Goal: Complete application form: Complete application form

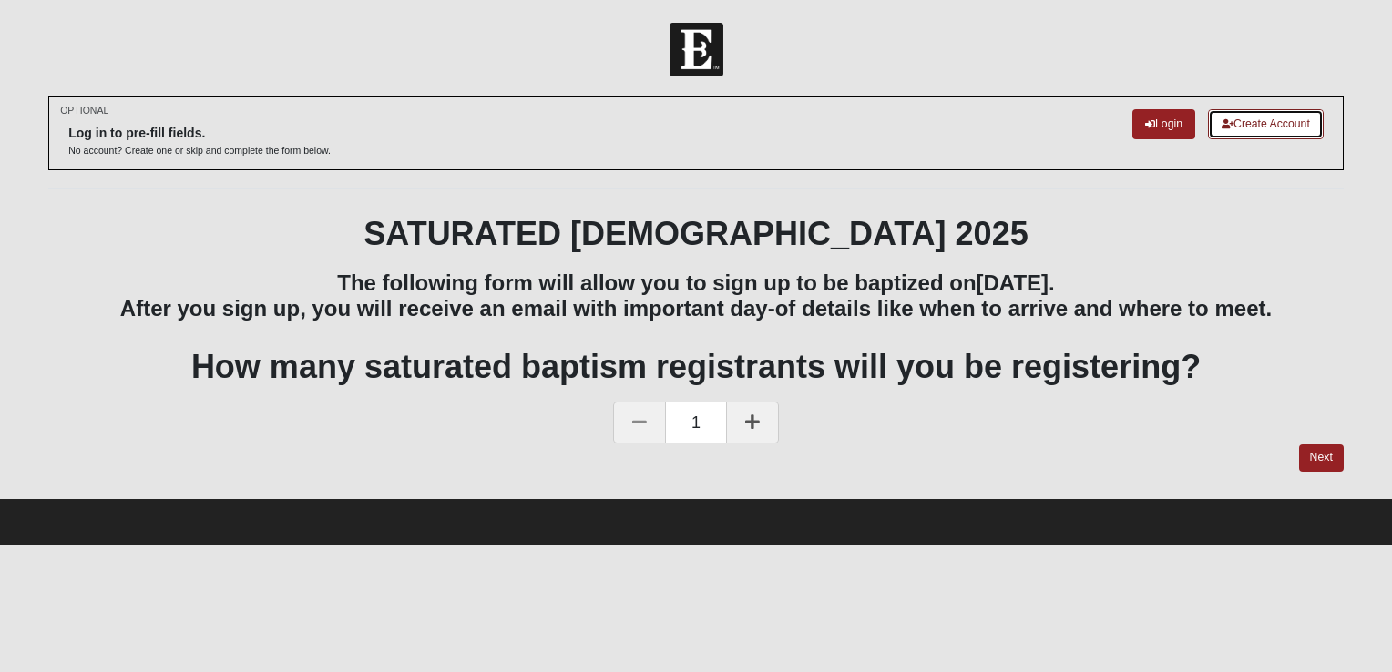
click at [1292, 127] on link "Create Account" at bounding box center [1266, 124] width 116 height 30
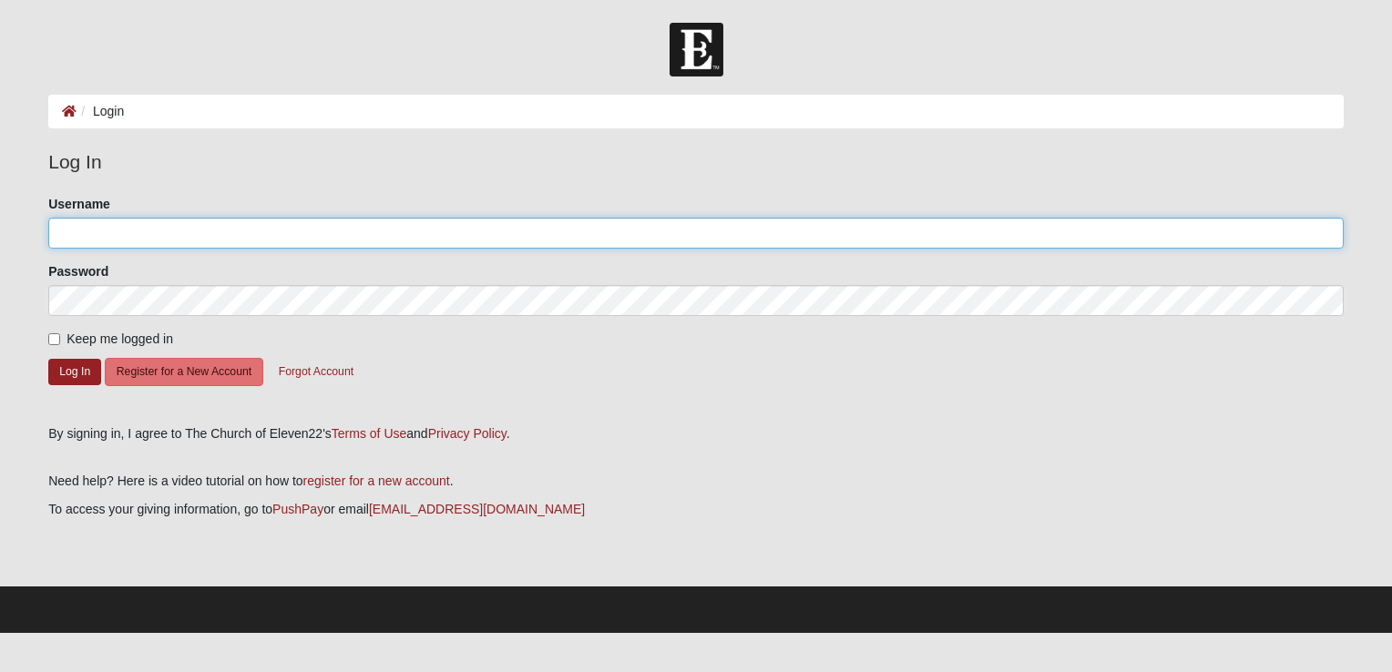
type input "McLevySK"
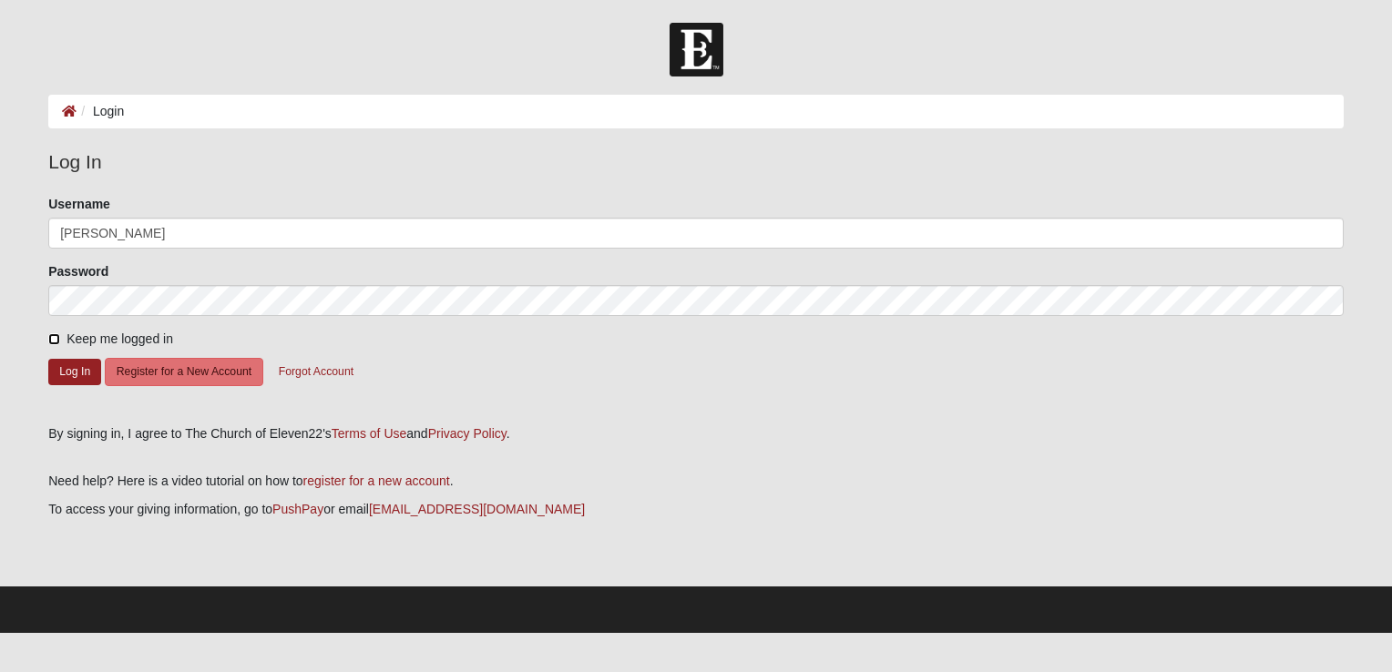
click at [54, 343] on input "Keep me logged in" at bounding box center [54, 339] width 12 height 12
checkbox input "true"
click at [73, 367] on button "Log In" at bounding box center [74, 372] width 53 height 26
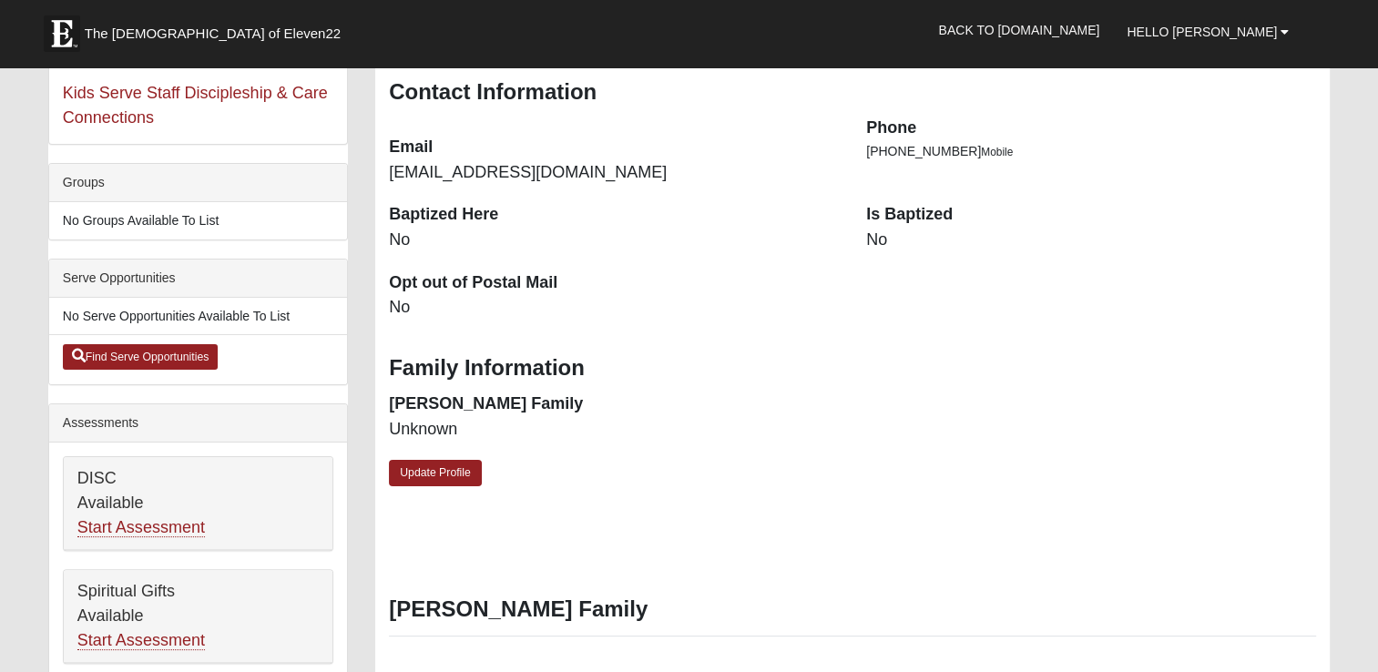
scroll to position [364, 0]
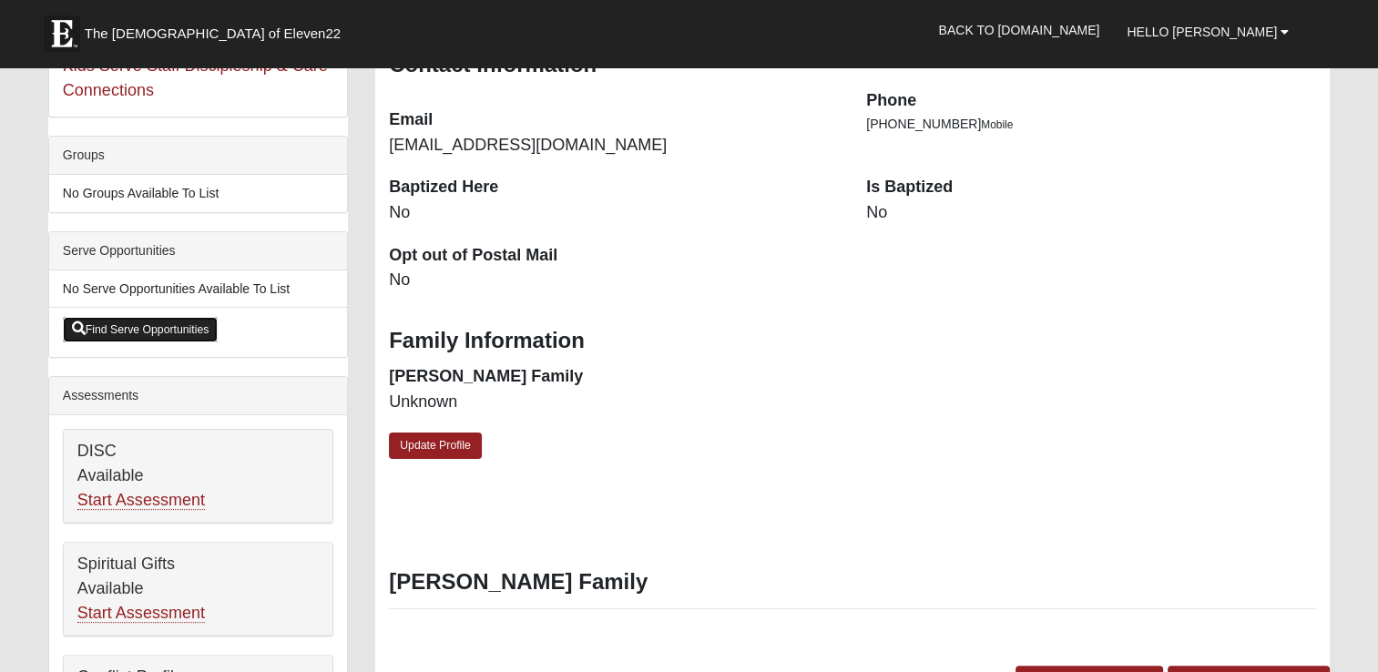
click at [110, 323] on link "Find Serve Opportunities" at bounding box center [141, 330] width 156 height 26
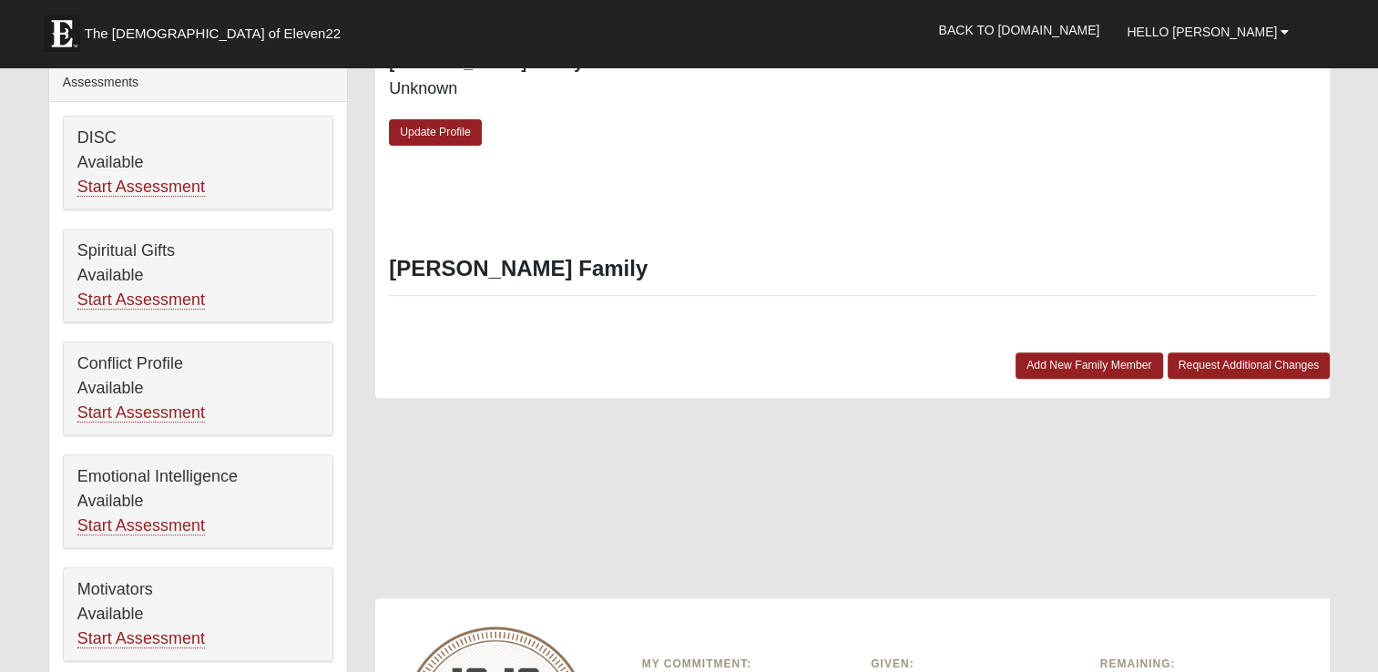
scroll to position [638, 0]
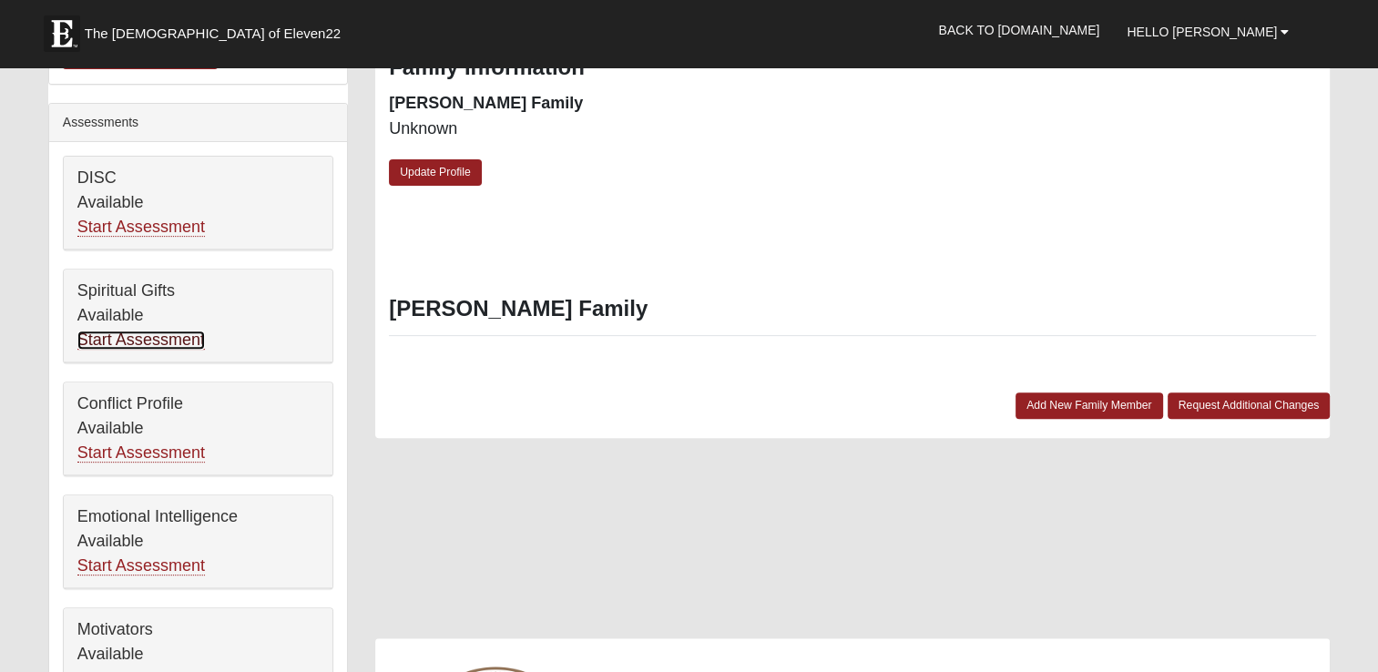
click at [138, 338] on link "Start Assessment" at bounding box center [141, 340] width 128 height 19
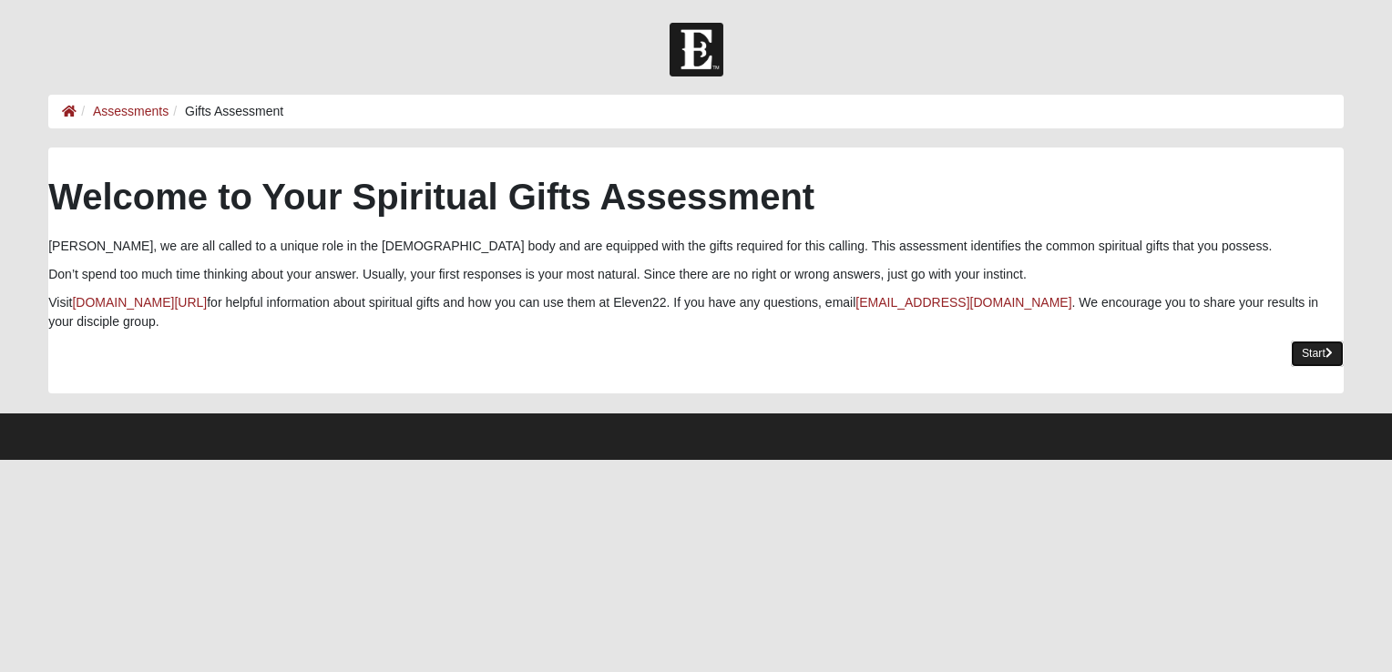
click at [1316, 350] on link "Start" at bounding box center [1317, 354] width 53 height 26
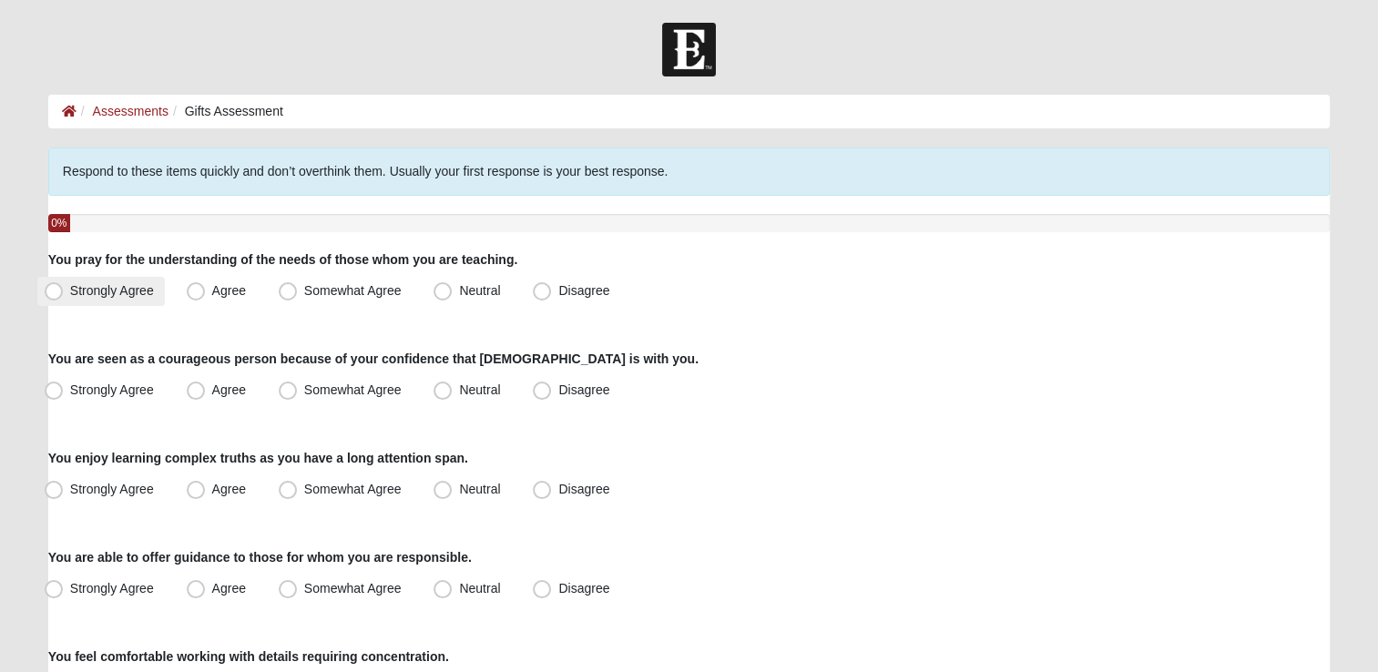
click at [70, 288] on span "Strongly Agree" at bounding box center [112, 290] width 84 height 15
click at [55, 288] on input "Strongly Agree" at bounding box center [58, 291] width 12 height 12
radio input "true"
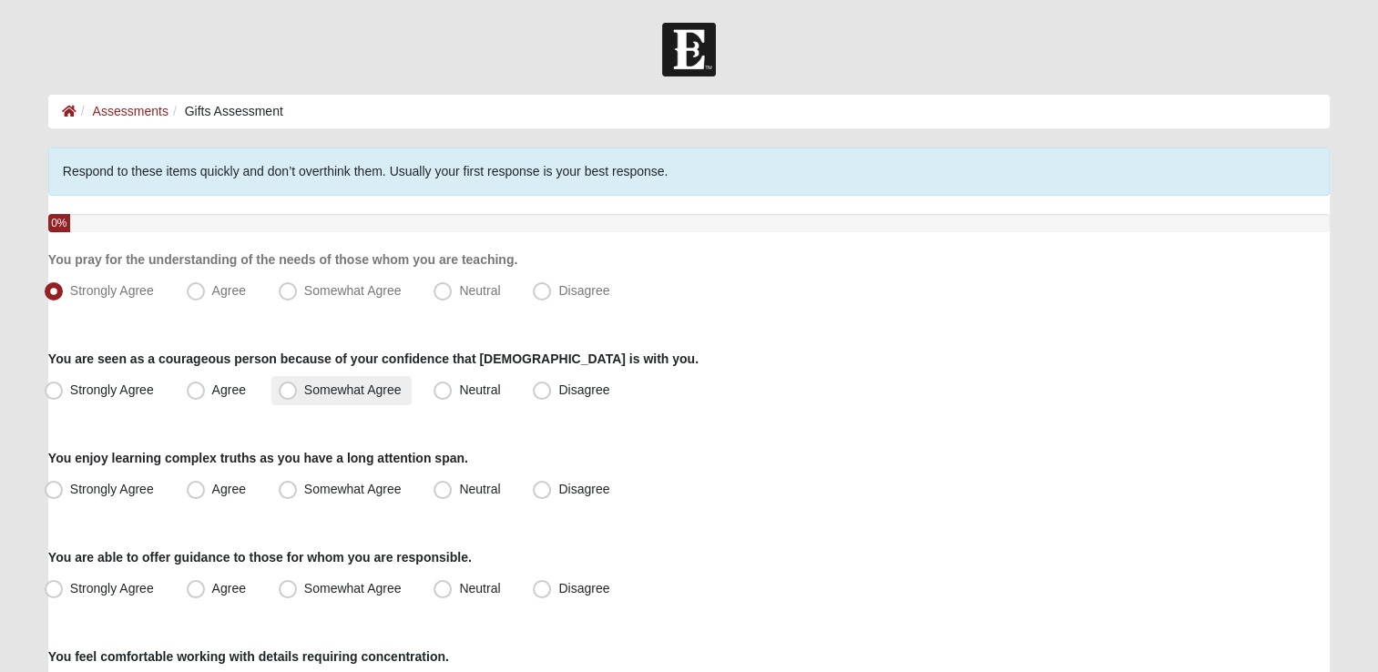
click at [304, 388] on span "Somewhat Agree" at bounding box center [352, 390] width 97 height 15
click at [288, 388] on input "Somewhat Agree" at bounding box center [292, 390] width 12 height 12
radio input "true"
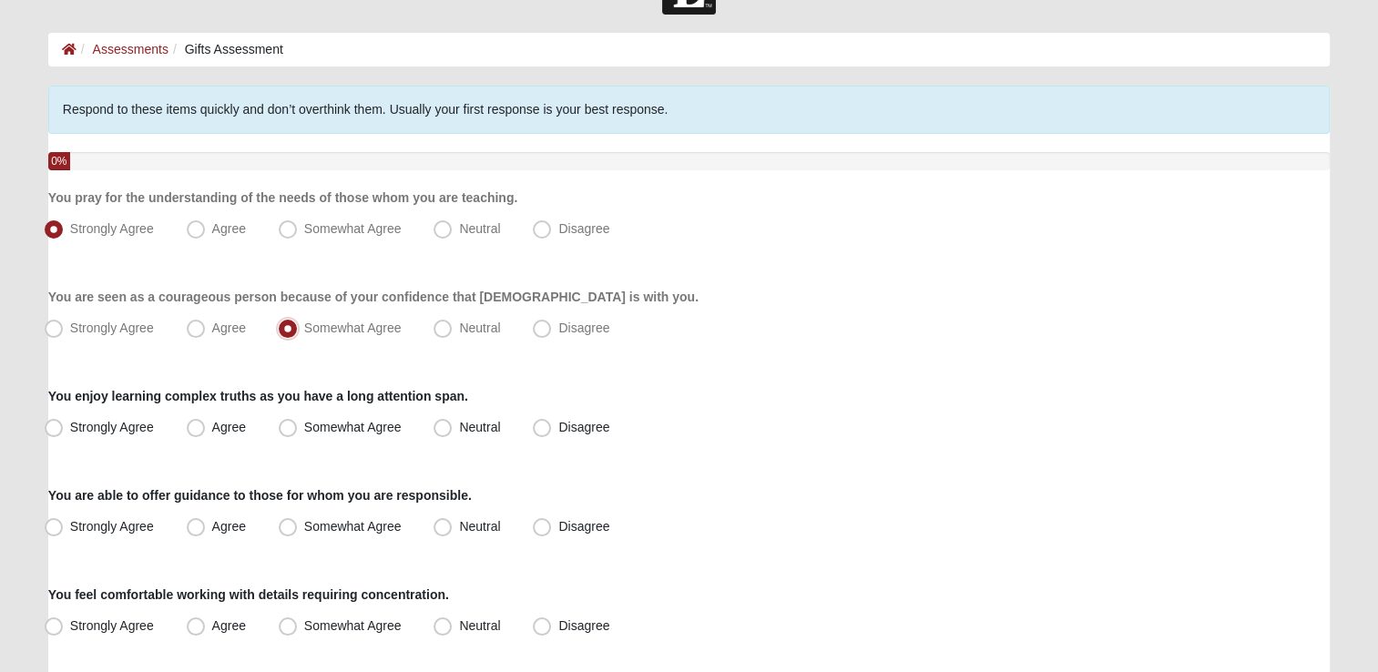
scroll to position [91, 0]
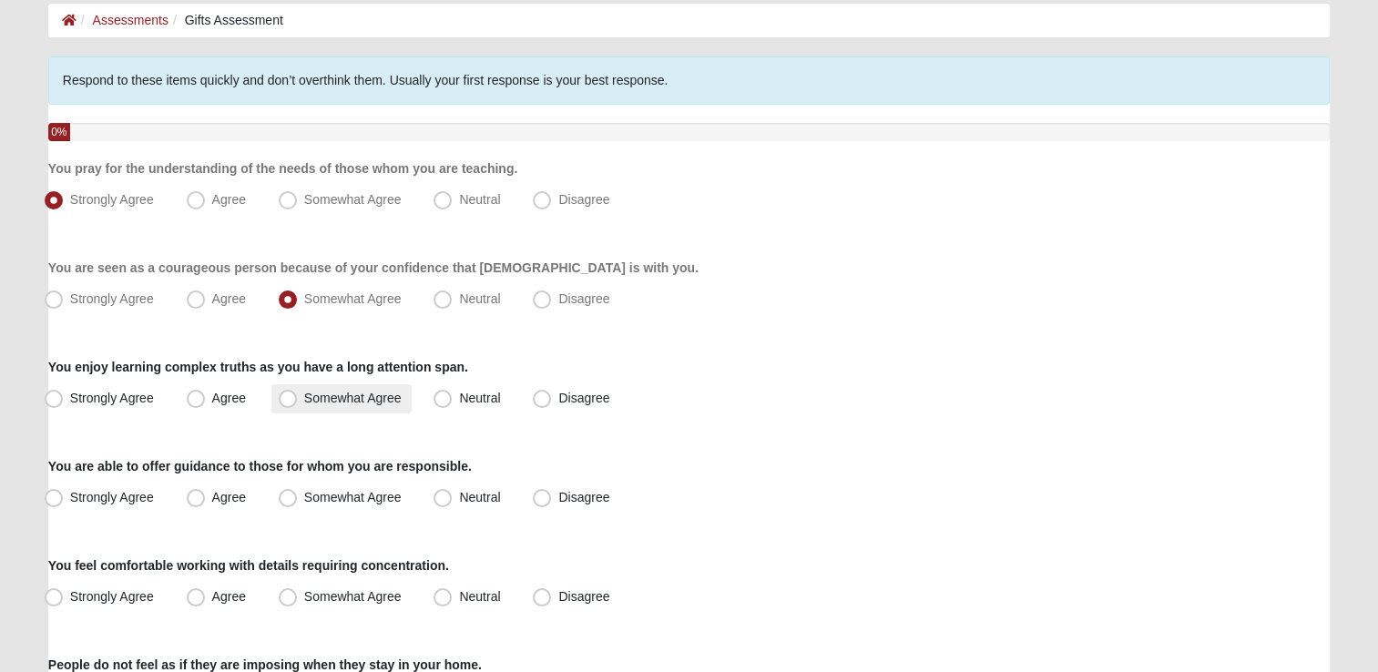
click at [304, 395] on span "Somewhat Agree" at bounding box center [352, 398] width 97 height 15
click at [286, 395] on input "Somewhat Agree" at bounding box center [292, 399] width 12 height 12
radio input "true"
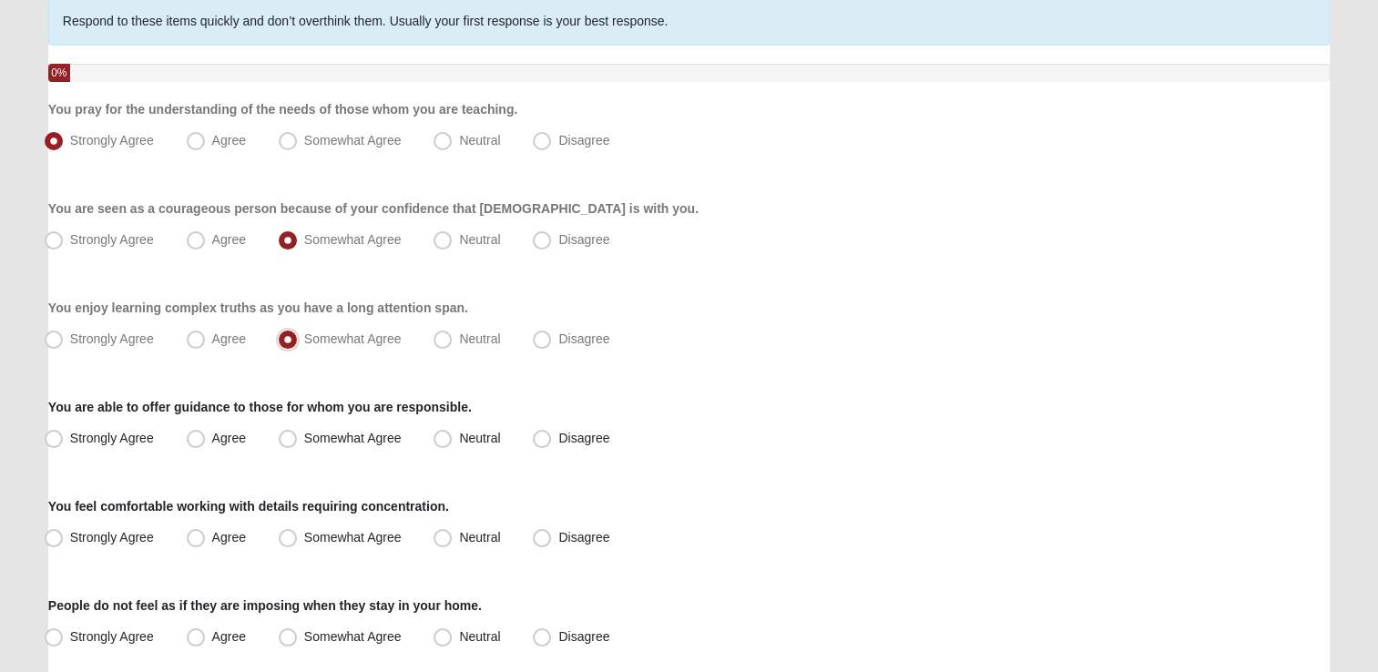
scroll to position [182, 0]
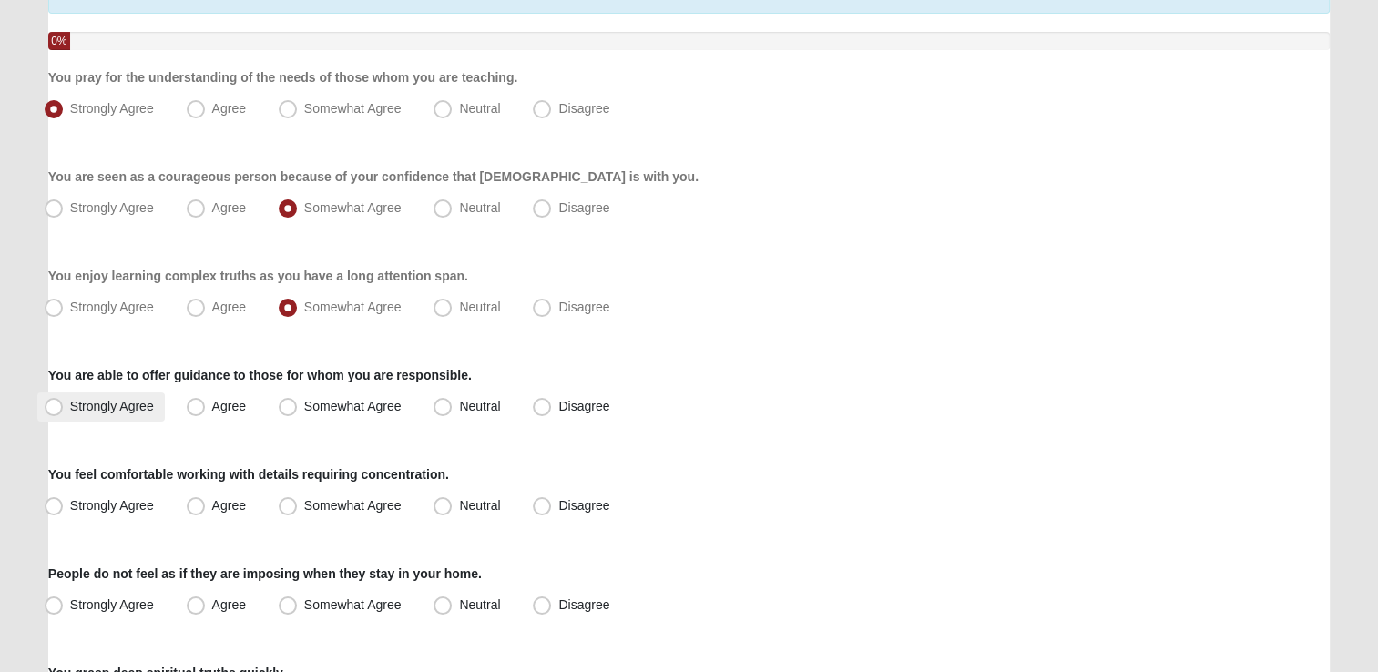
click at [70, 402] on span "Strongly Agree" at bounding box center [112, 406] width 84 height 15
click at [58, 402] on input "Strongly Agree" at bounding box center [58, 407] width 12 height 12
radio input "true"
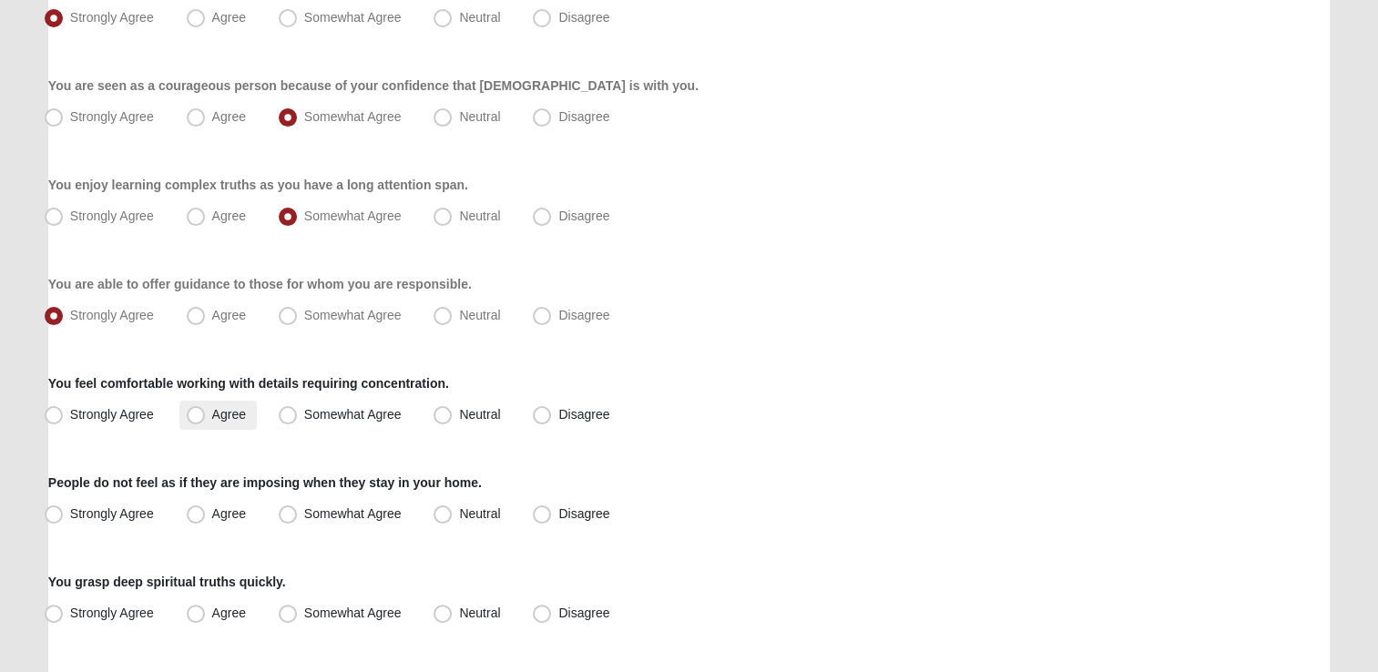
click at [212, 415] on span "Agree" at bounding box center [229, 414] width 34 height 15
click at [196, 415] on input "Agree" at bounding box center [200, 415] width 12 height 12
radio input "true"
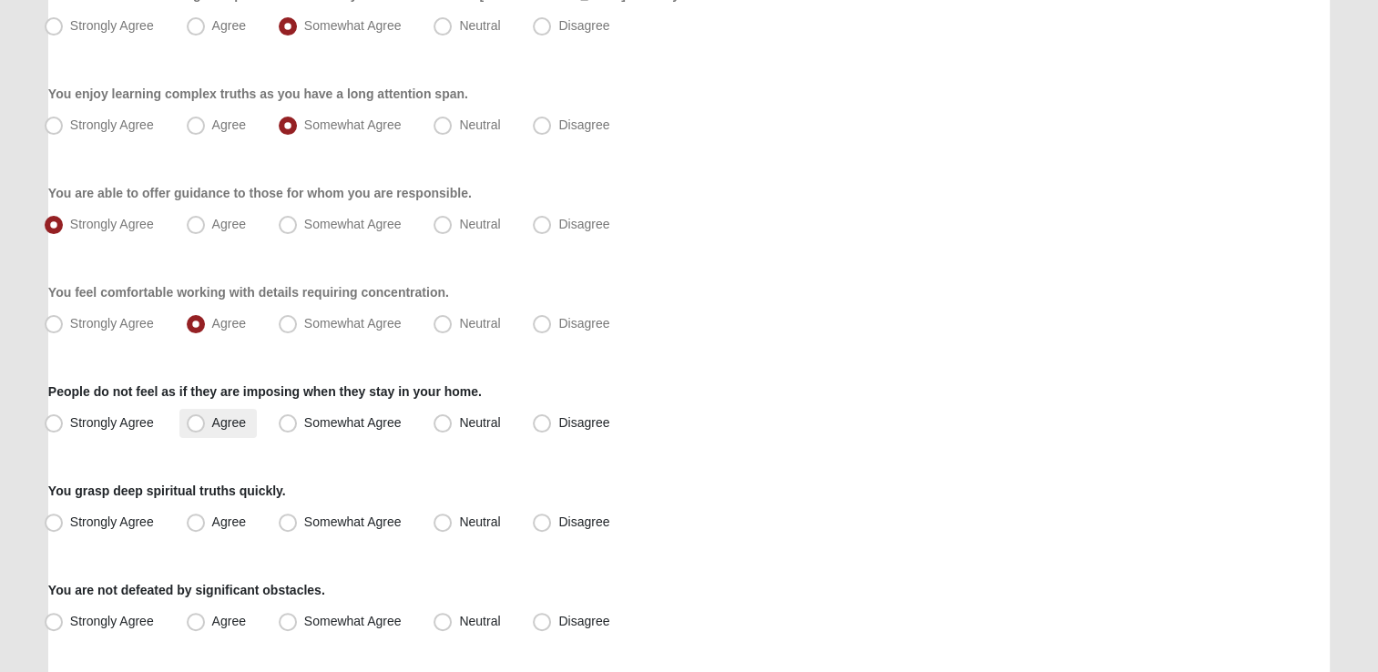
click at [212, 417] on span "Agree" at bounding box center [229, 422] width 34 height 15
click at [194, 417] on input "Agree" at bounding box center [200, 423] width 12 height 12
radio input "true"
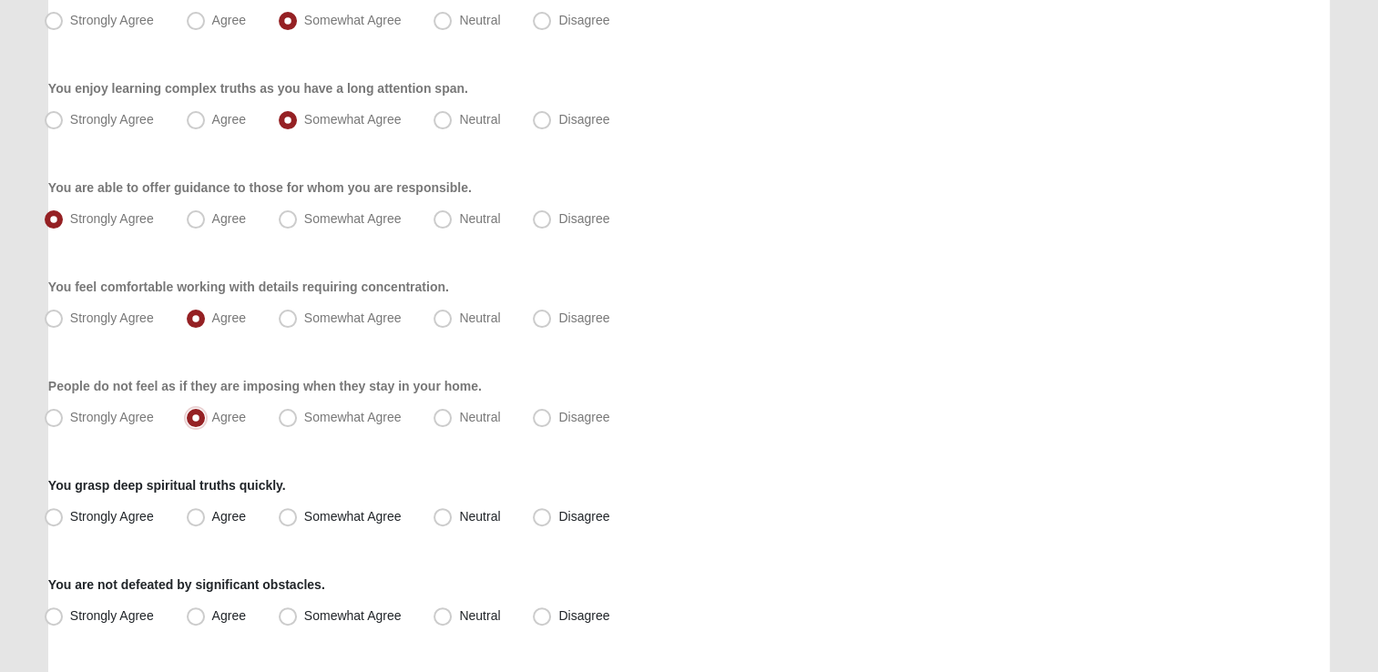
scroll to position [455, 0]
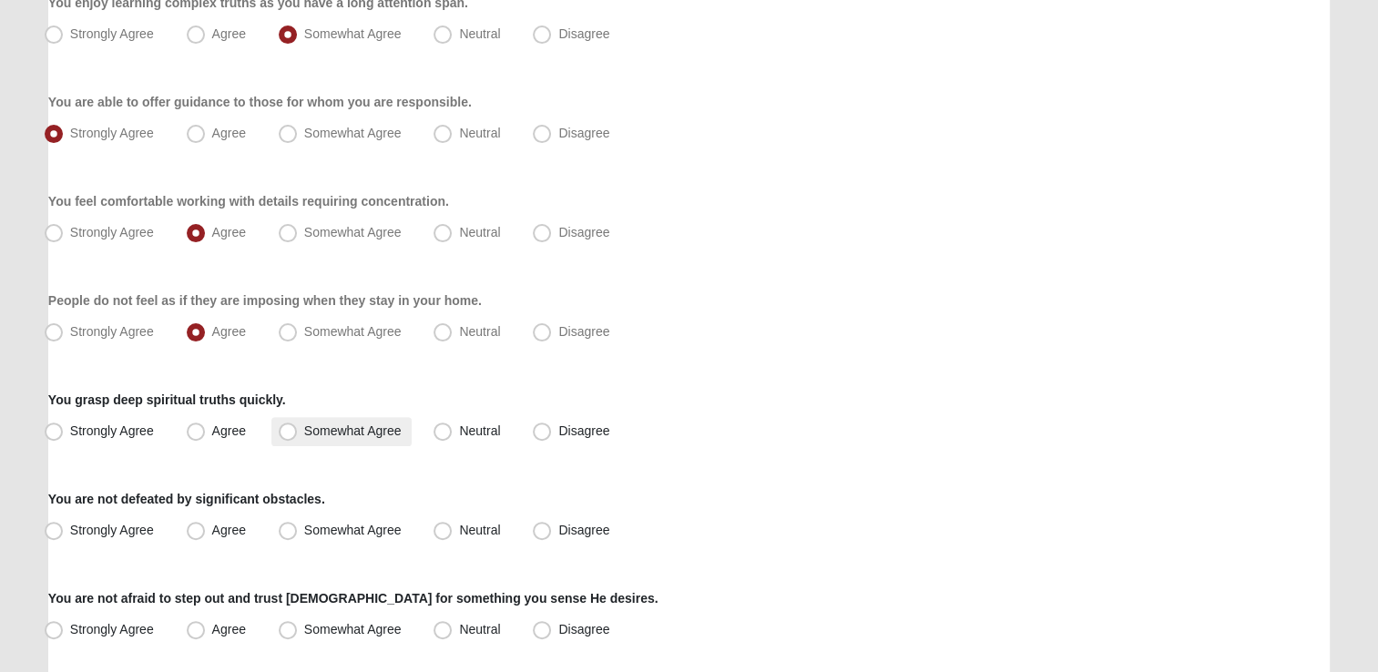
click at [304, 434] on span "Somewhat Agree" at bounding box center [352, 431] width 97 height 15
click at [286, 434] on input "Somewhat Agree" at bounding box center [292, 431] width 12 height 12
radio input "true"
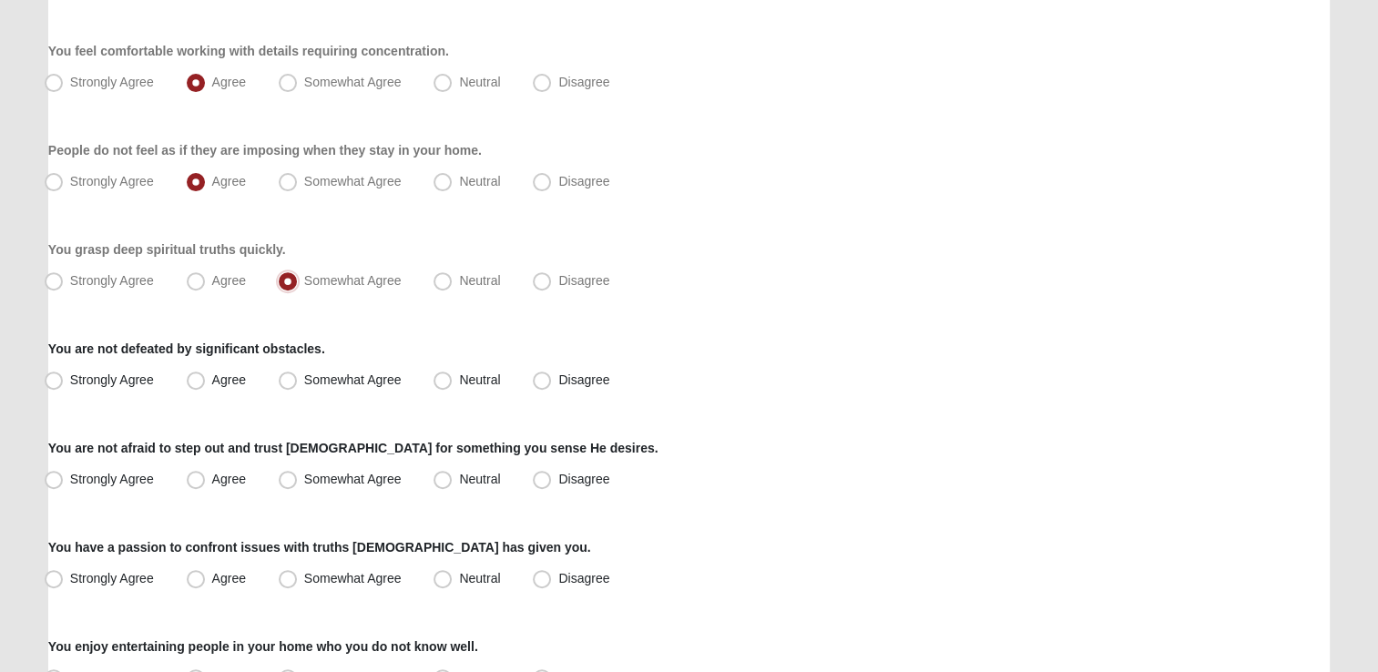
scroll to position [638, 0]
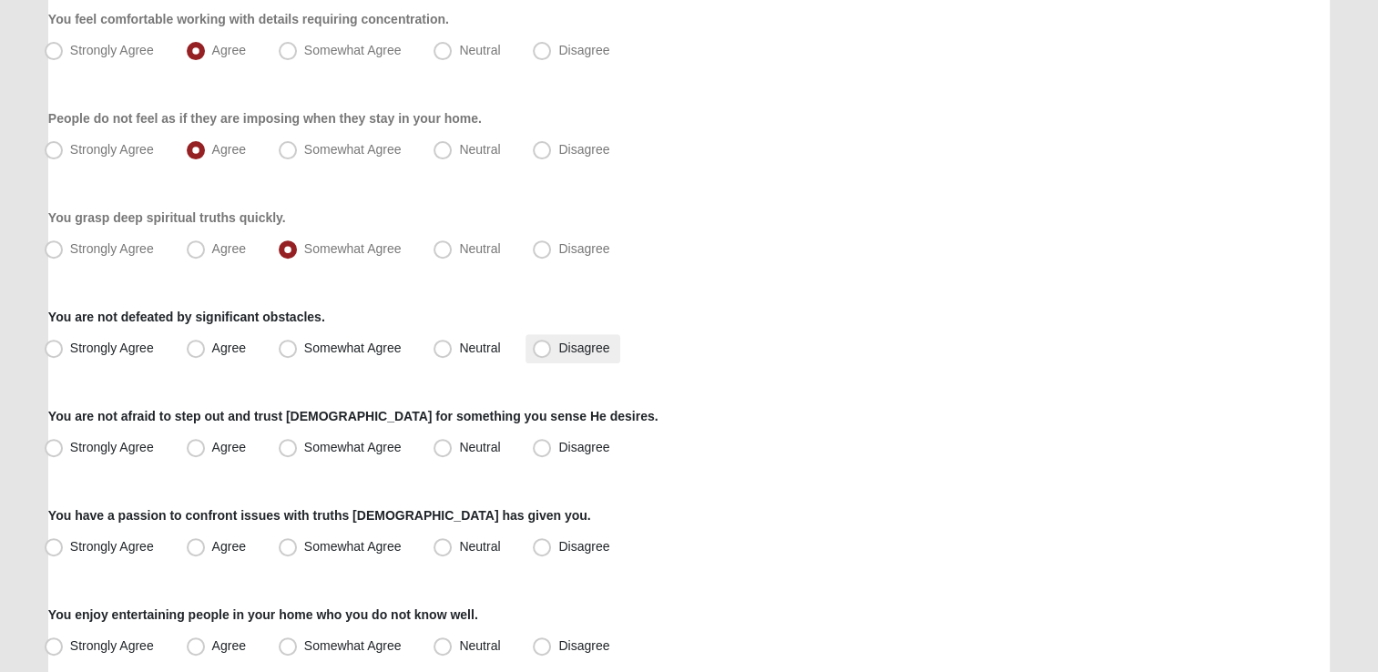
click at [558, 344] on span "Disagree" at bounding box center [583, 348] width 51 height 15
click at [543, 344] on input "Disagree" at bounding box center [546, 348] width 12 height 12
radio input "true"
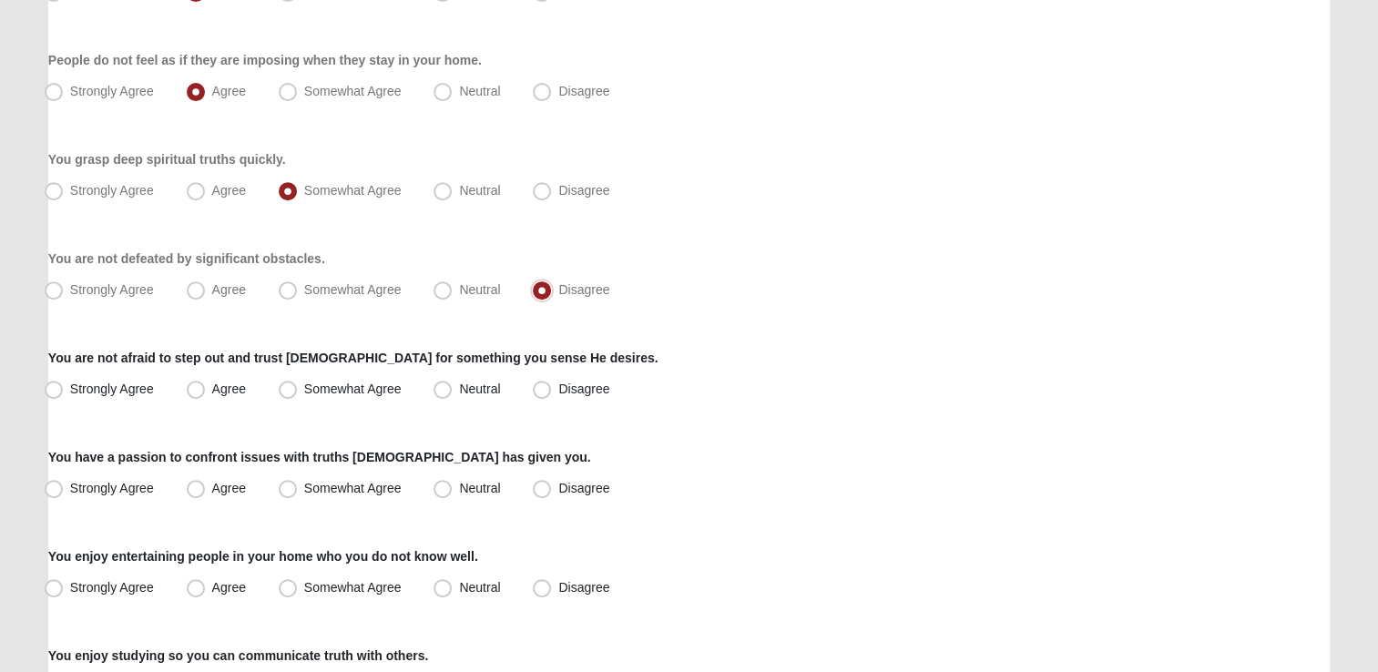
scroll to position [729, 0]
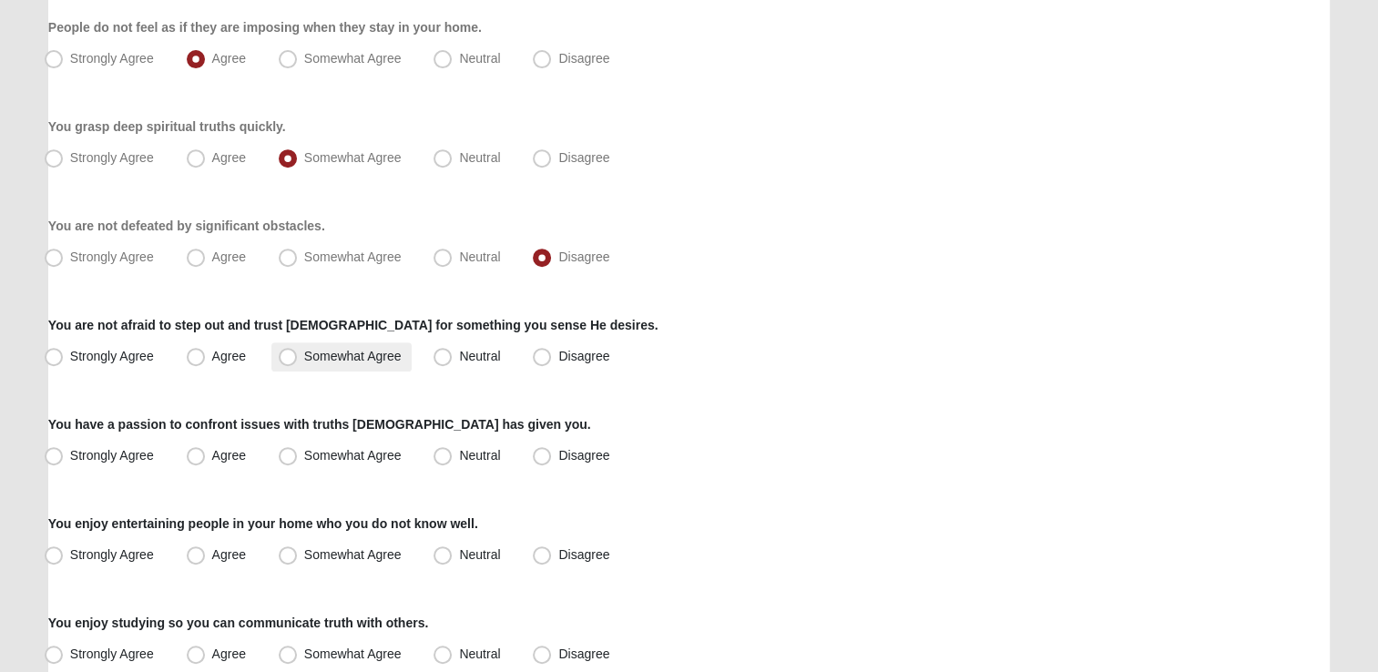
click at [324, 353] on span "Somewhat Agree" at bounding box center [352, 356] width 97 height 15
click at [298, 353] on input "Somewhat Agree" at bounding box center [292, 357] width 12 height 12
radio input "true"
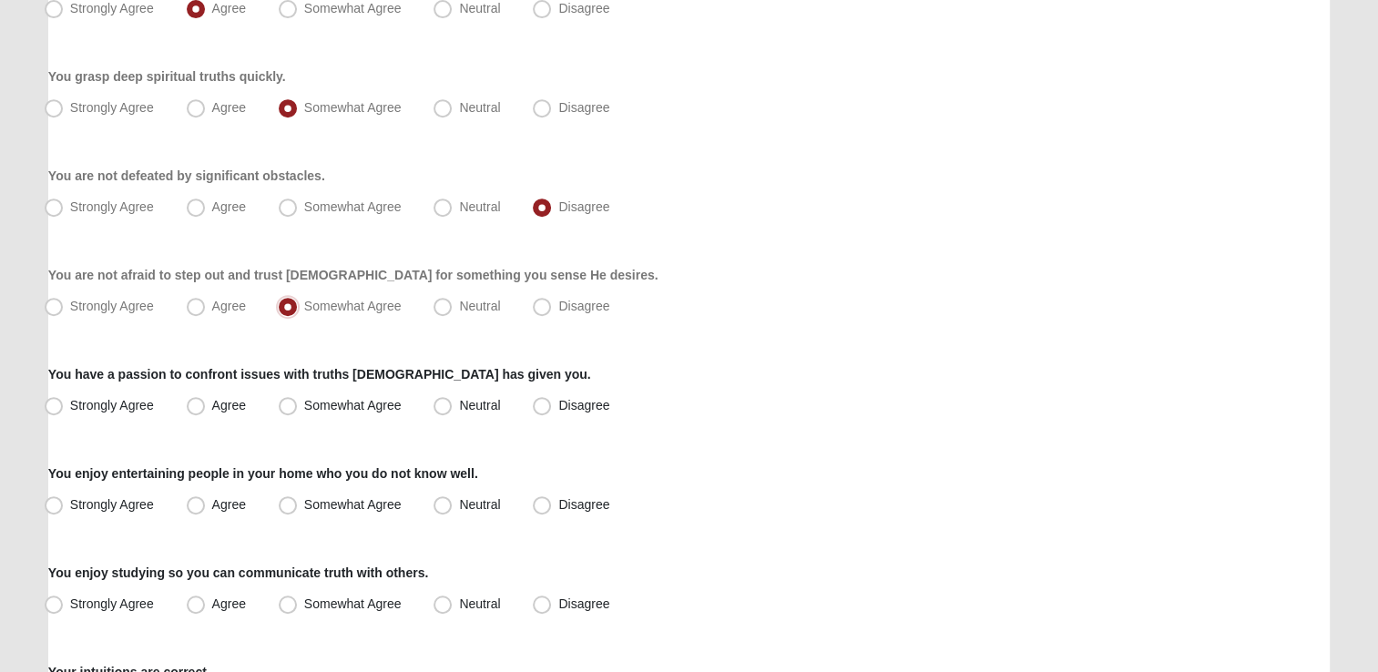
scroll to position [820, 0]
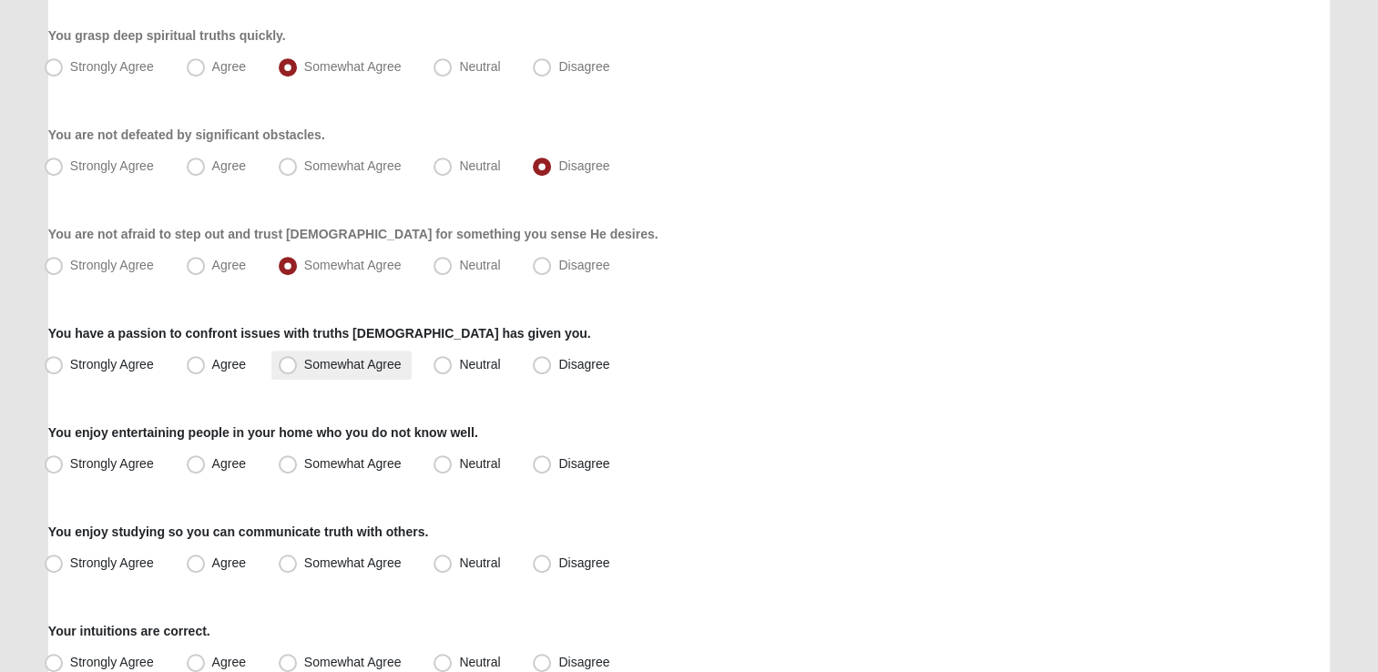
click at [304, 361] on span "Somewhat Agree" at bounding box center [352, 364] width 97 height 15
click at [286, 361] on input "Somewhat Agree" at bounding box center [292, 365] width 12 height 12
radio input "true"
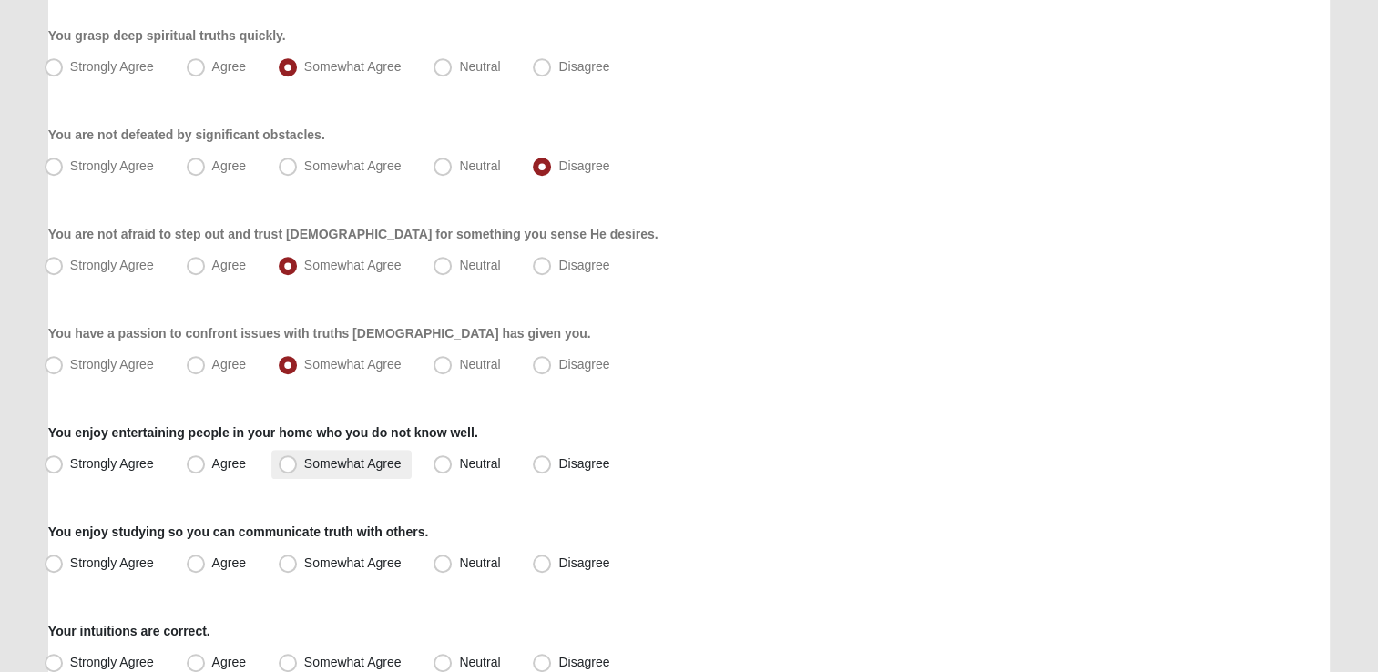
click at [304, 457] on span "Somewhat Agree" at bounding box center [352, 463] width 97 height 15
click at [286, 458] on input "Somewhat Agree" at bounding box center [292, 464] width 12 height 12
radio input "true"
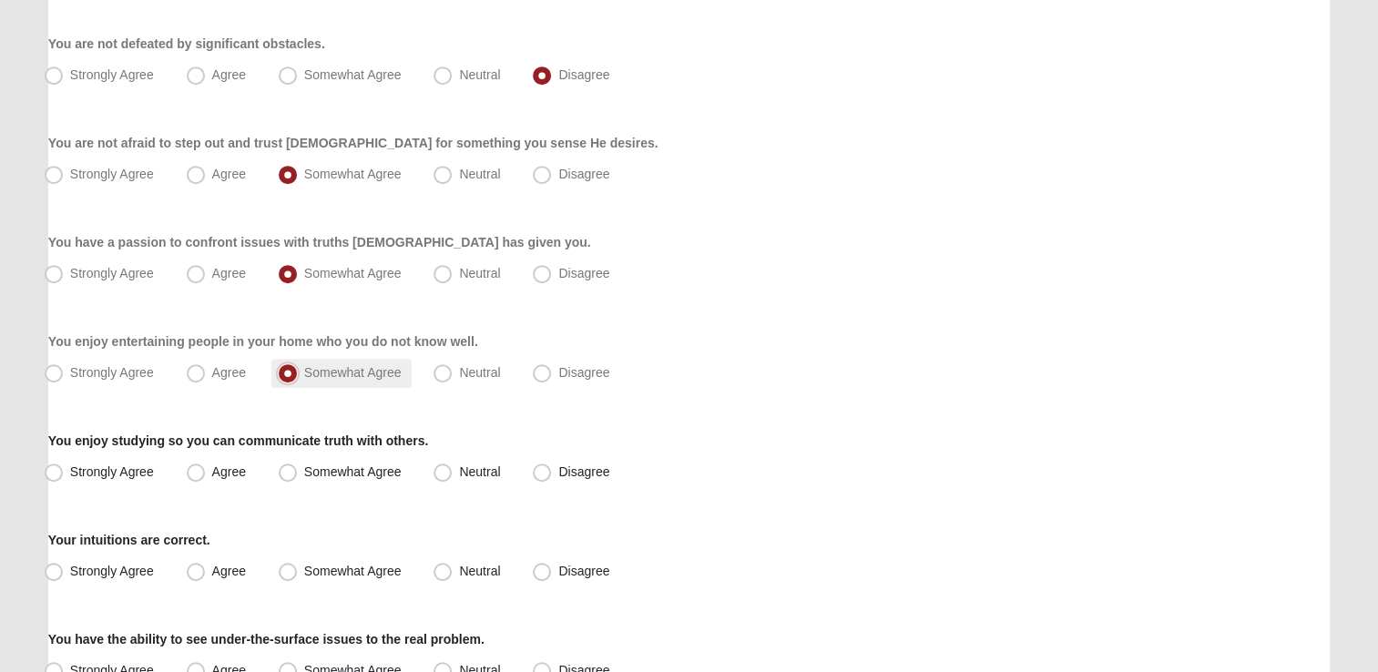
scroll to position [1002, 0]
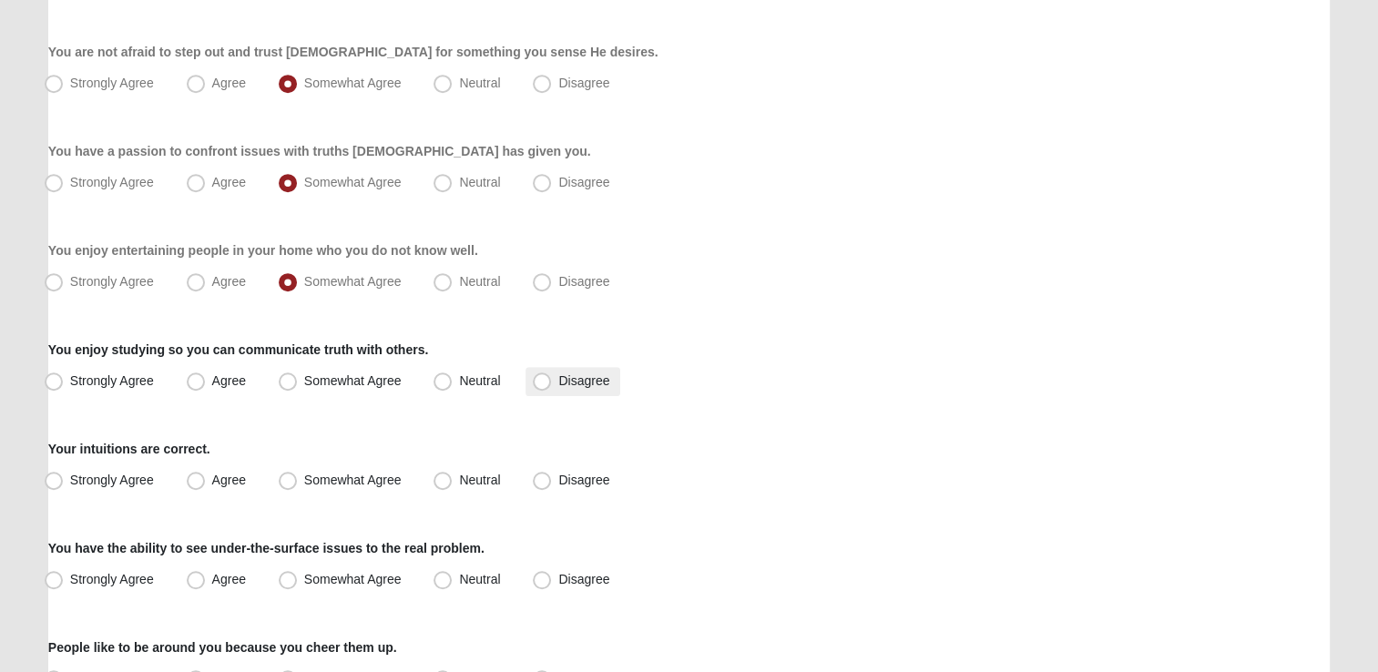
click at [558, 378] on span "Disagree" at bounding box center [583, 380] width 51 height 15
click at [550, 378] on input "Disagree" at bounding box center [546, 381] width 12 height 12
radio input "true"
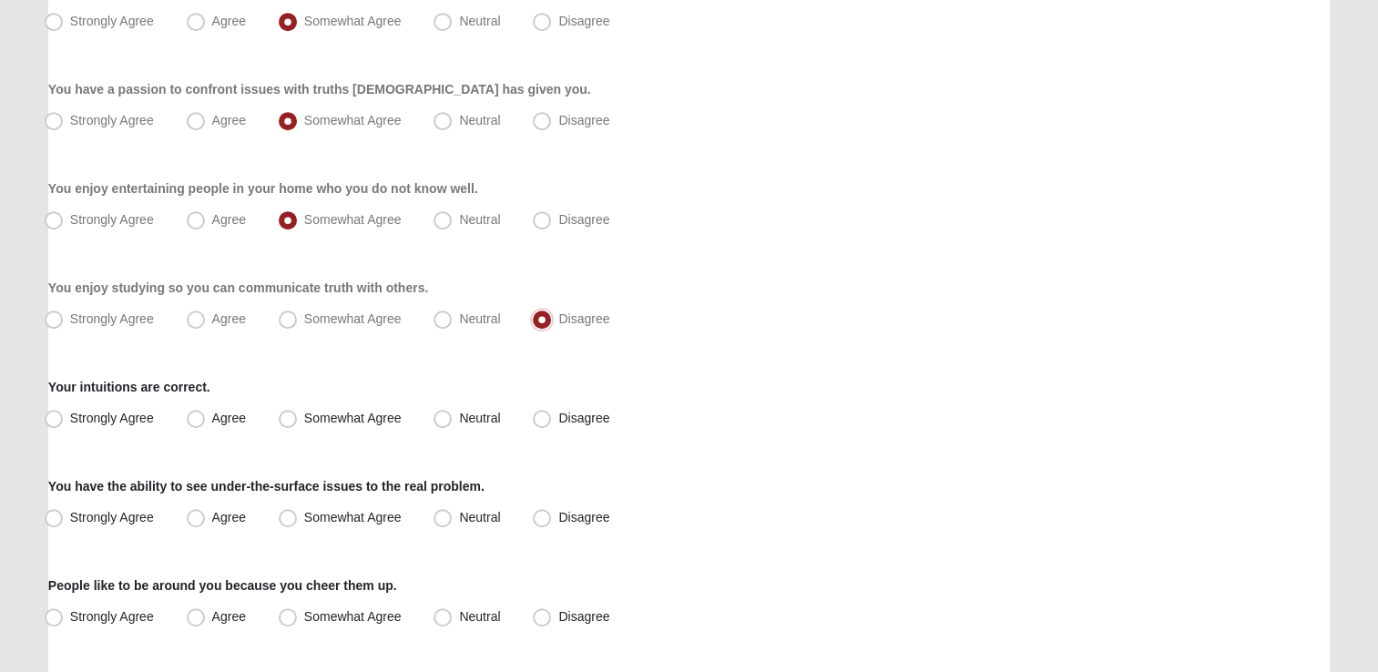
scroll to position [1093, 0]
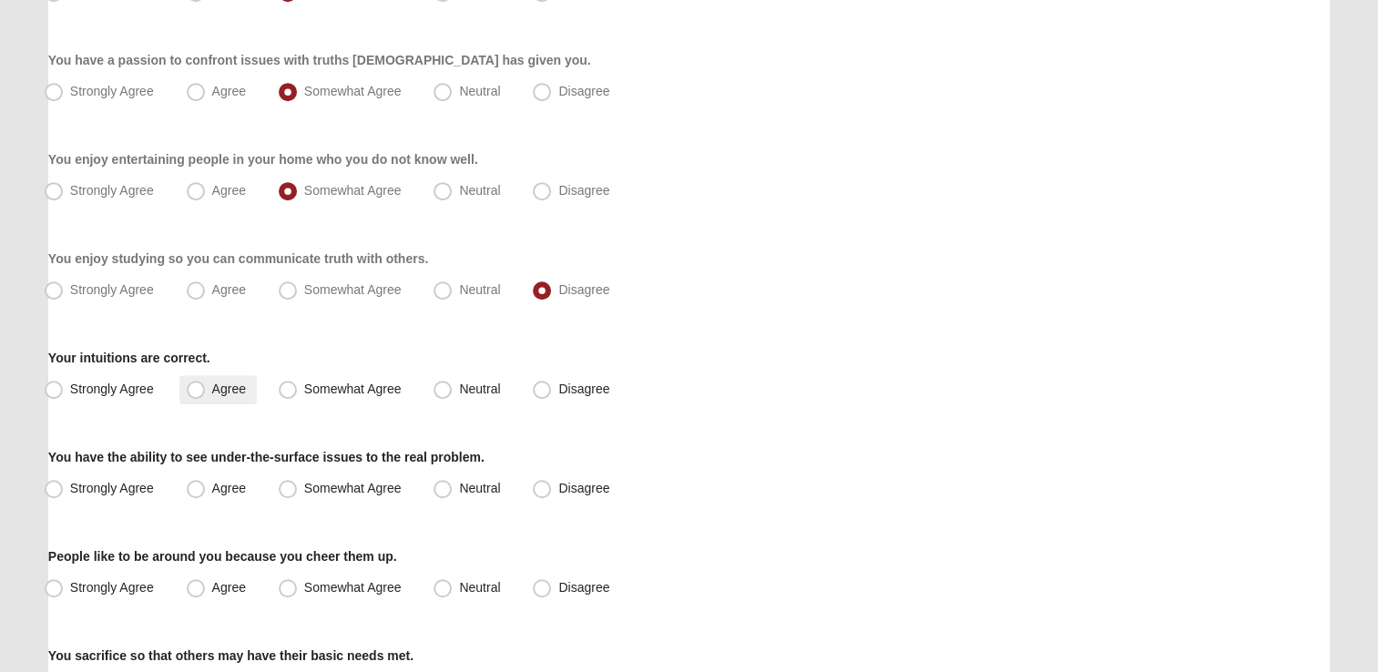
click at [212, 390] on span "Agree" at bounding box center [229, 389] width 34 height 15
click at [194, 390] on input "Agree" at bounding box center [200, 389] width 12 height 12
radio input "true"
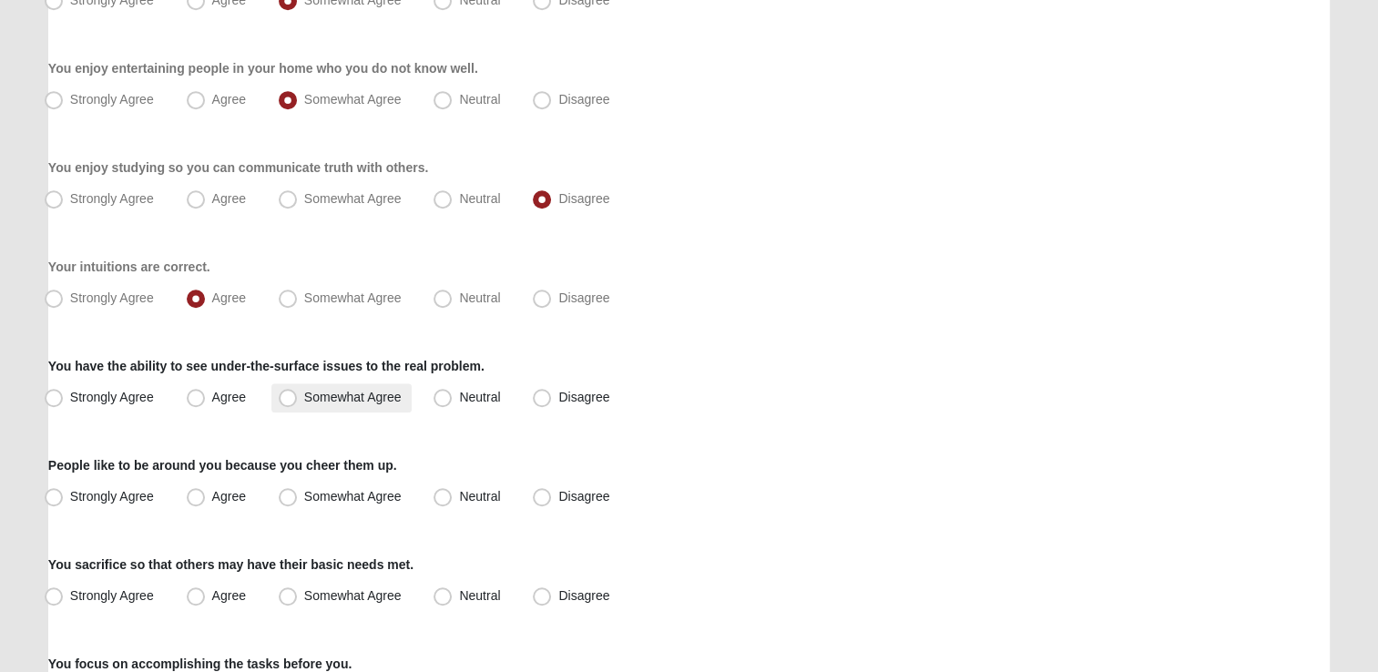
click at [319, 397] on span "Somewhat Agree" at bounding box center [352, 397] width 97 height 15
click at [298, 397] on input "Somewhat Agree" at bounding box center [292, 398] width 12 height 12
radio input "true"
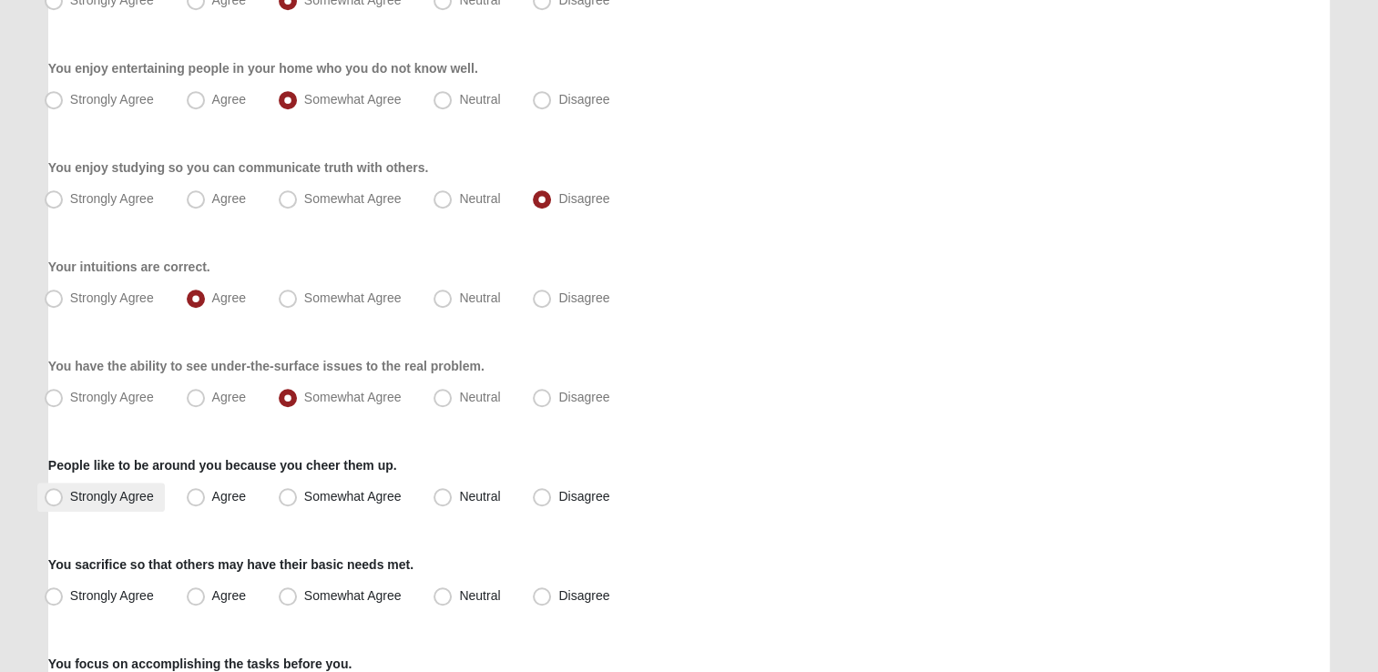
click at [84, 486] on label "Strongly Agree" at bounding box center [101, 497] width 128 height 29
click at [64, 491] on input "Strongly Agree" at bounding box center [58, 497] width 12 height 12
radio input "true"
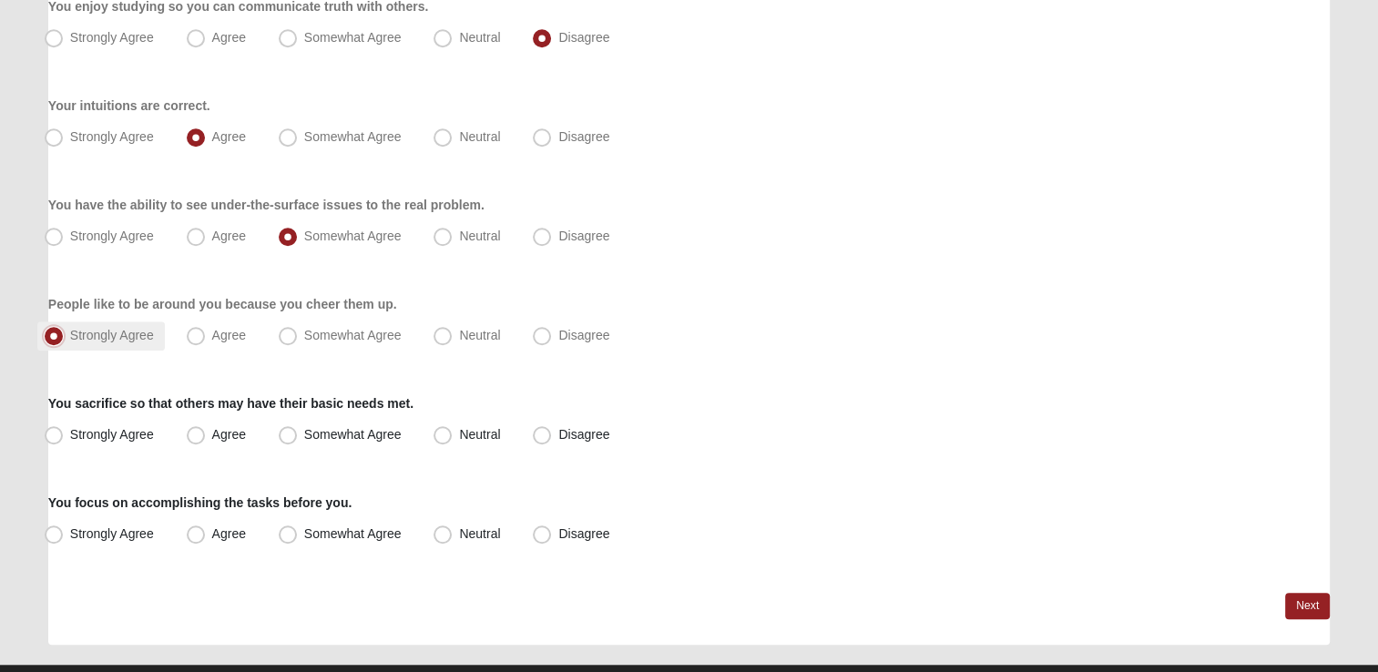
scroll to position [1366, 0]
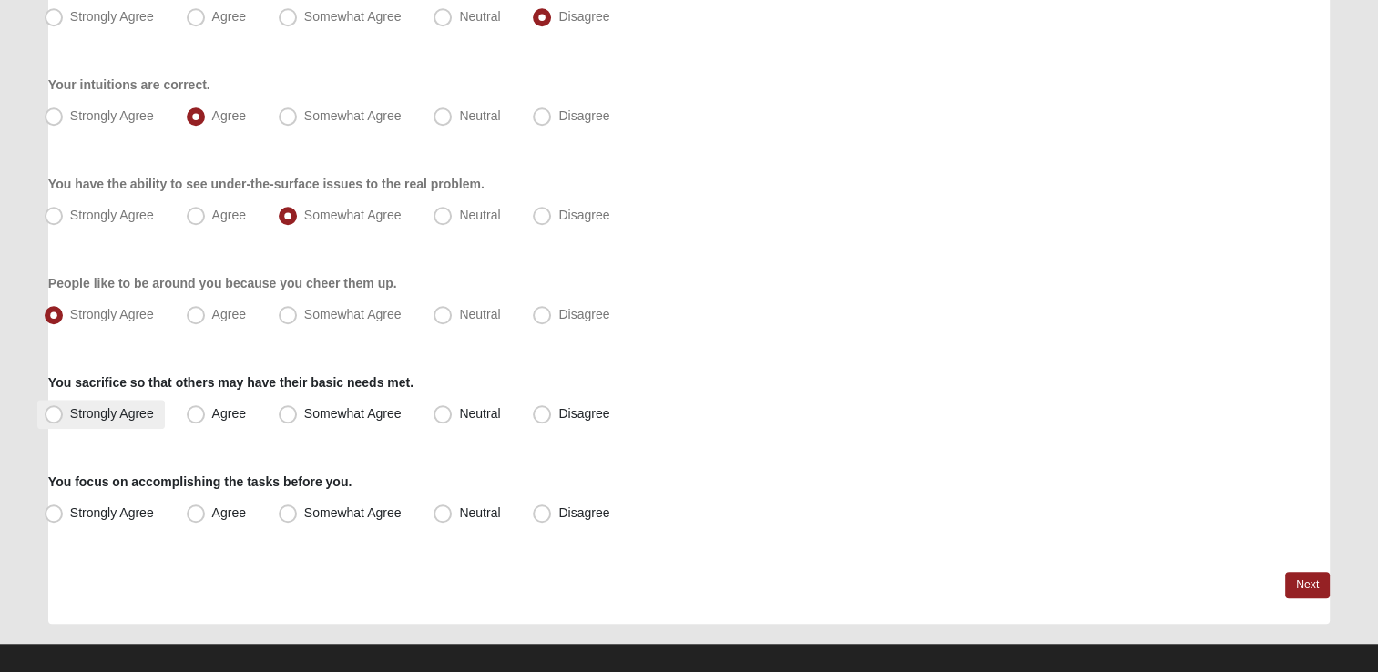
click at [97, 410] on span "Strongly Agree" at bounding box center [112, 413] width 84 height 15
click at [64, 410] on input "Strongly Agree" at bounding box center [58, 414] width 12 height 12
radio input "true"
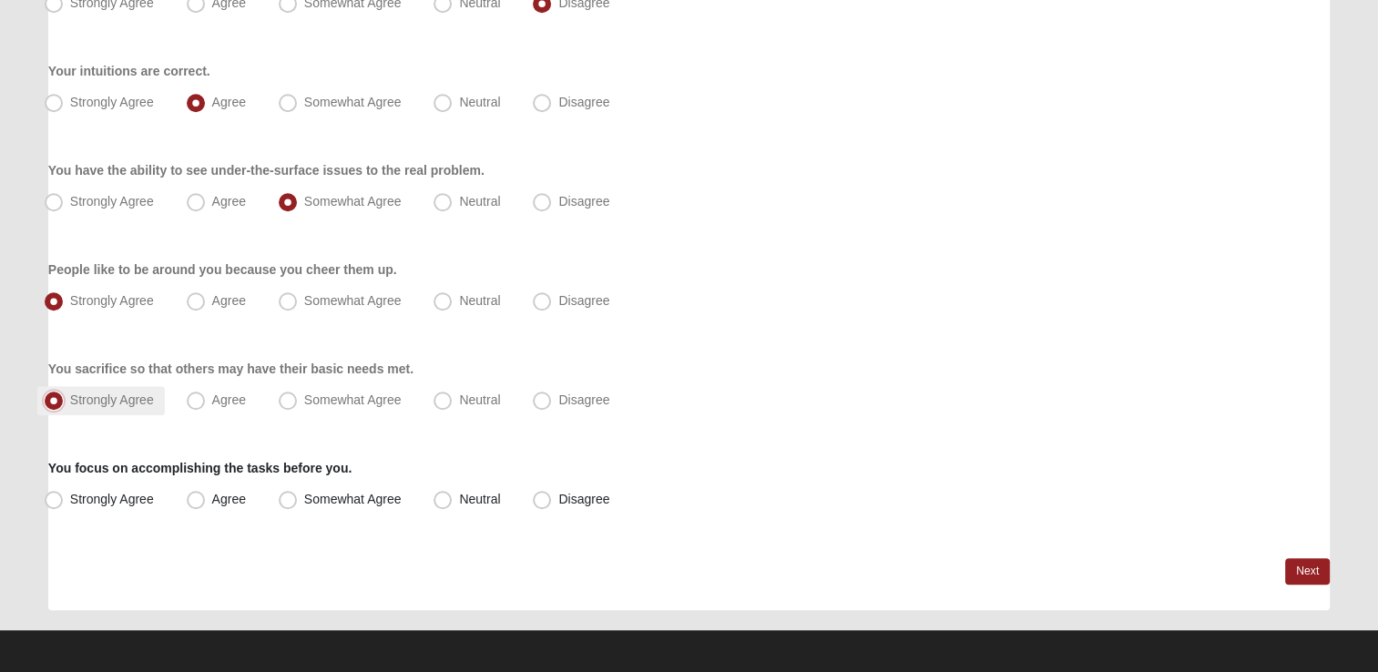
scroll to position [1384, 0]
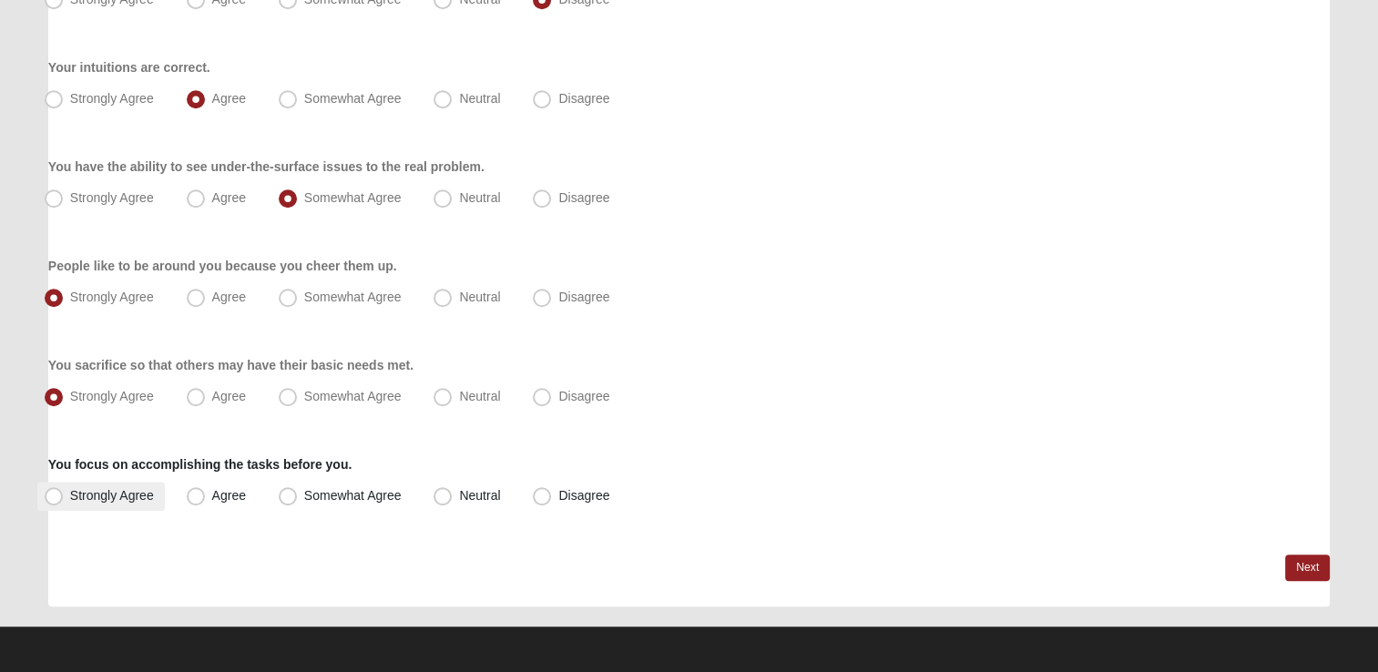
click at [101, 488] on span "Strongly Agree" at bounding box center [112, 495] width 84 height 15
click at [64, 490] on input "Strongly Agree" at bounding box center [58, 496] width 12 height 12
radio input "true"
click at [1312, 566] on link "Next" at bounding box center [1307, 568] width 45 height 26
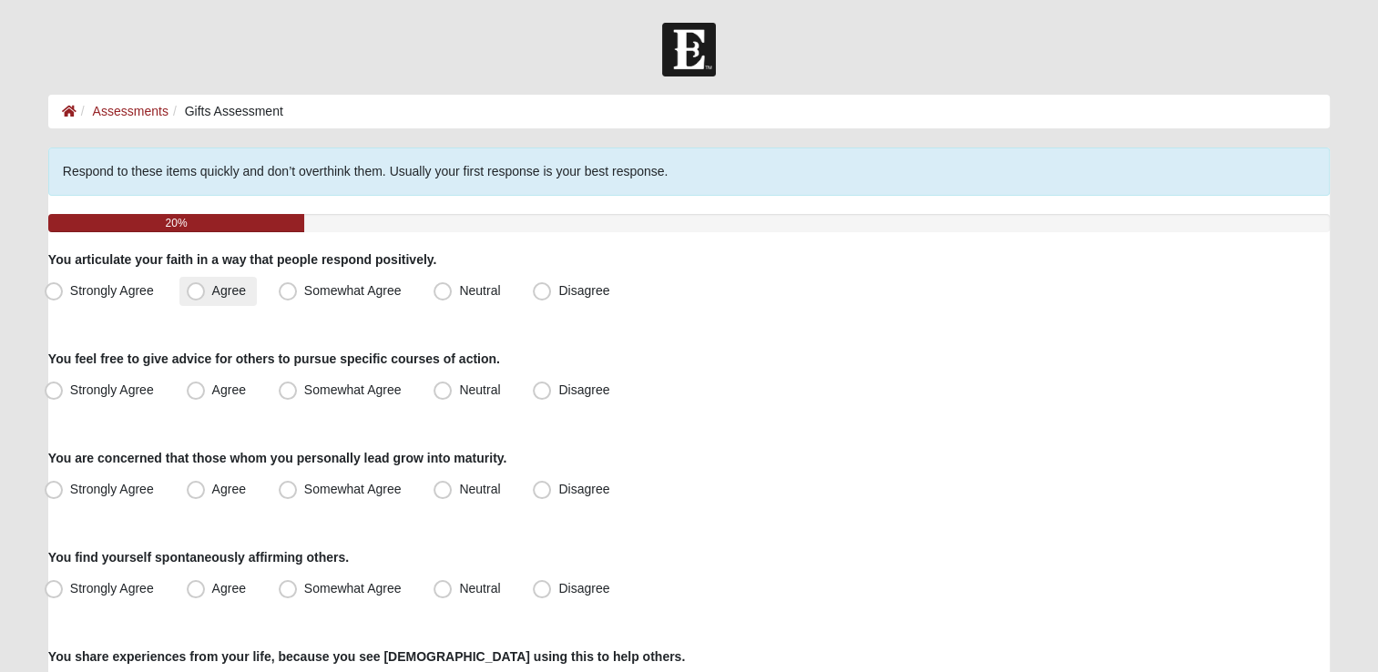
click at [229, 289] on span "Agree" at bounding box center [229, 290] width 34 height 15
click at [206, 289] on input "Agree" at bounding box center [200, 291] width 12 height 12
radio input "true"
click at [224, 391] on span "Agree" at bounding box center [229, 390] width 34 height 15
click at [206, 391] on input "Agree" at bounding box center [200, 390] width 12 height 12
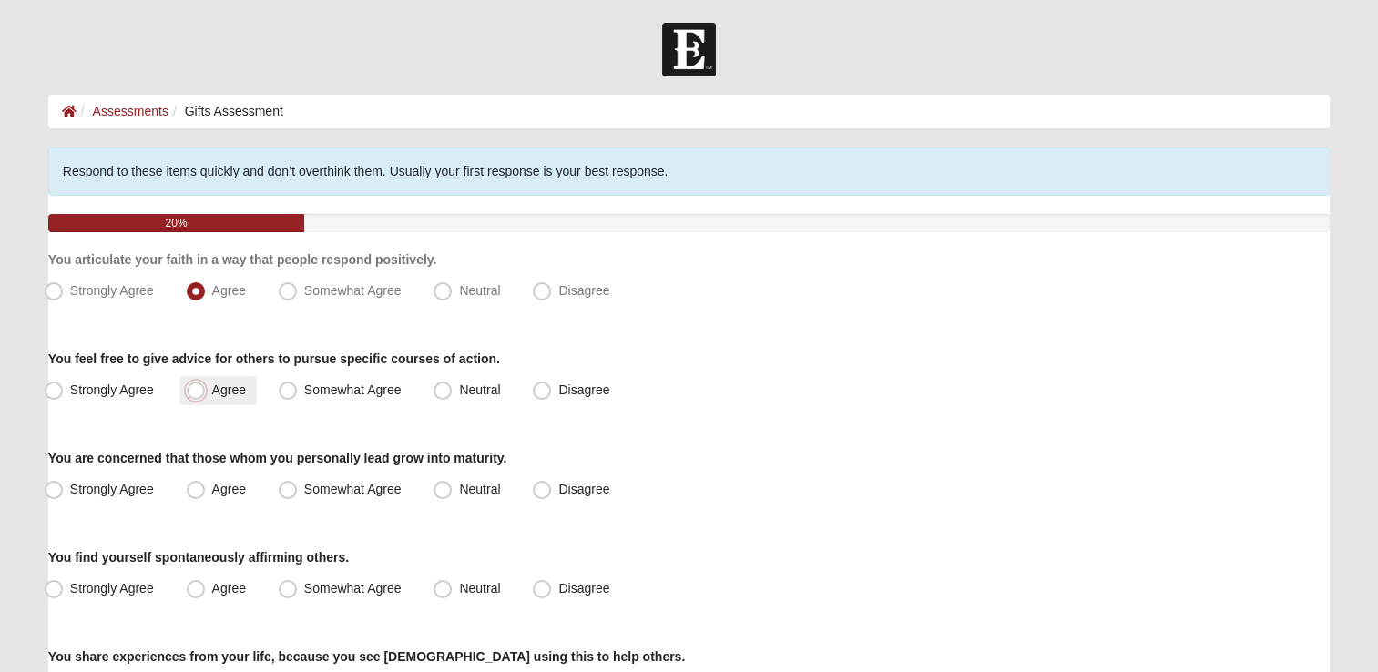
radio input "true"
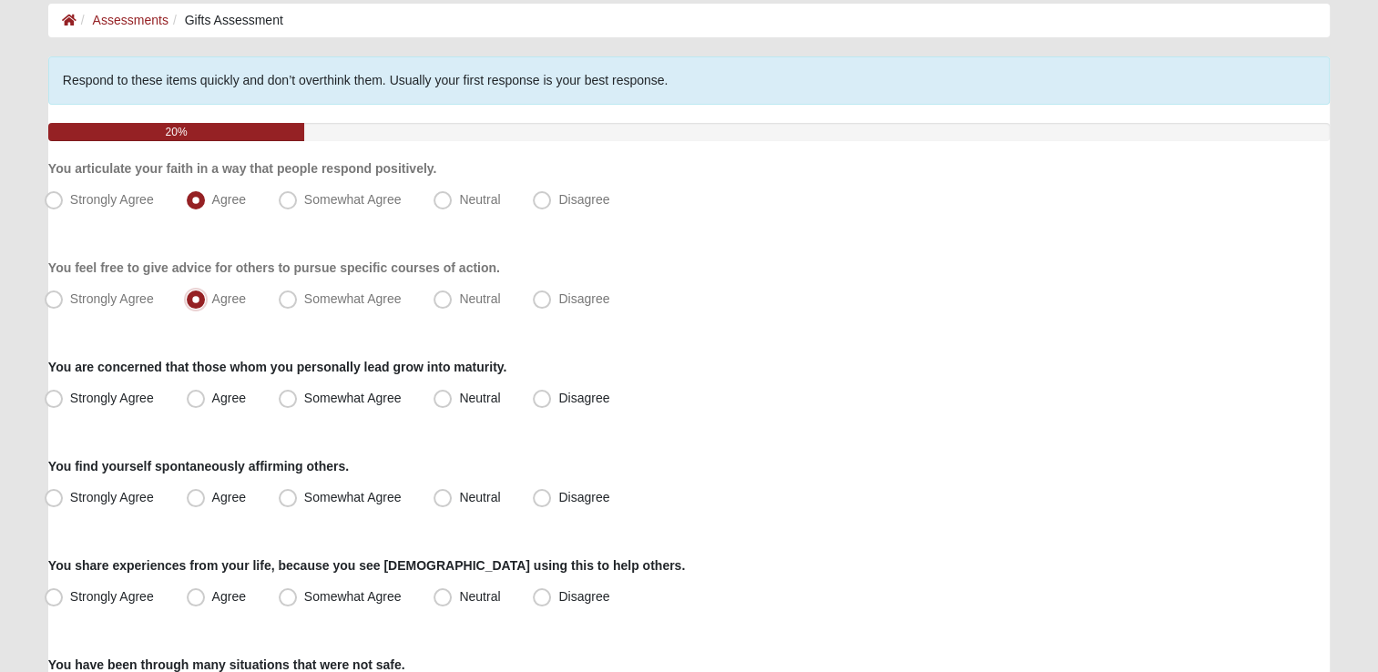
scroll to position [182, 0]
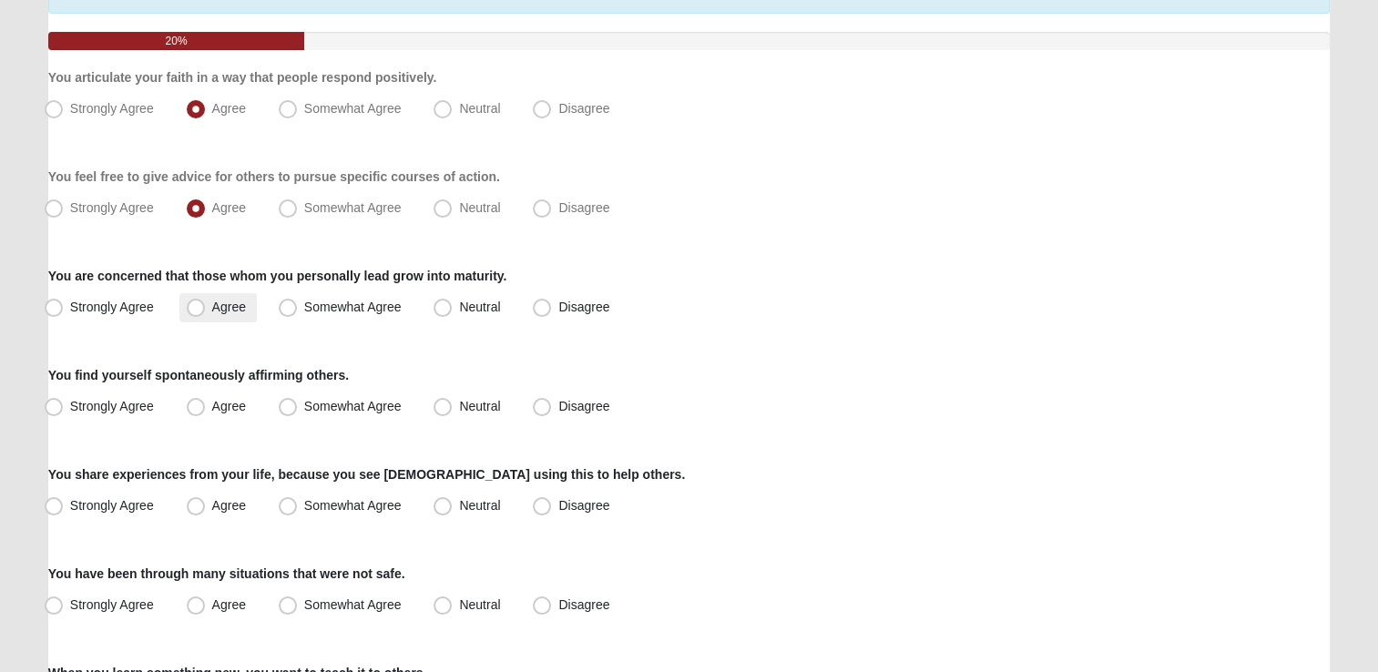
click at [212, 302] on span "Agree" at bounding box center [229, 307] width 34 height 15
click at [200, 302] on input "Agree" at bounding box center [200, 307] width 12 height 12
radio input "true"
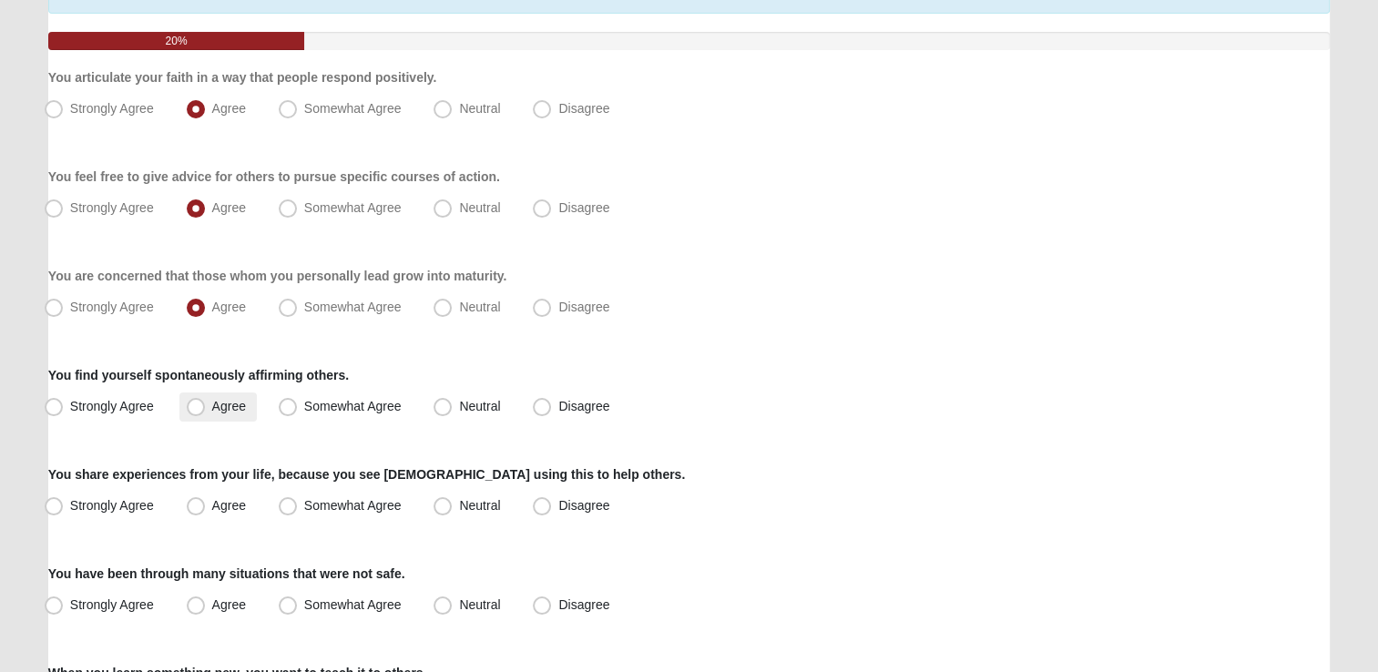
click at [208, 398] on label "Agree" at bounding box center [217, 407] width 77 height 29
click at [206, 401] on input "Agree" at bounding box center [200, 407] width 12 height 12
radio input "true"
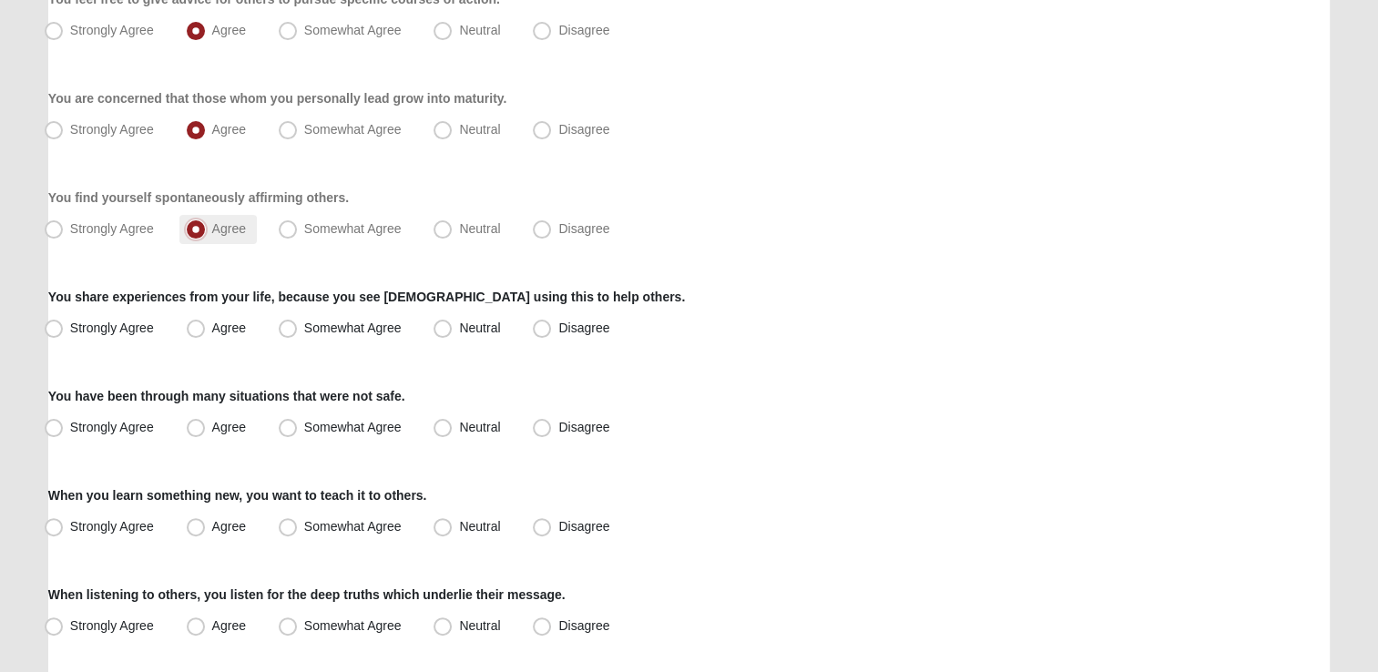
scroll to position [364, 0]
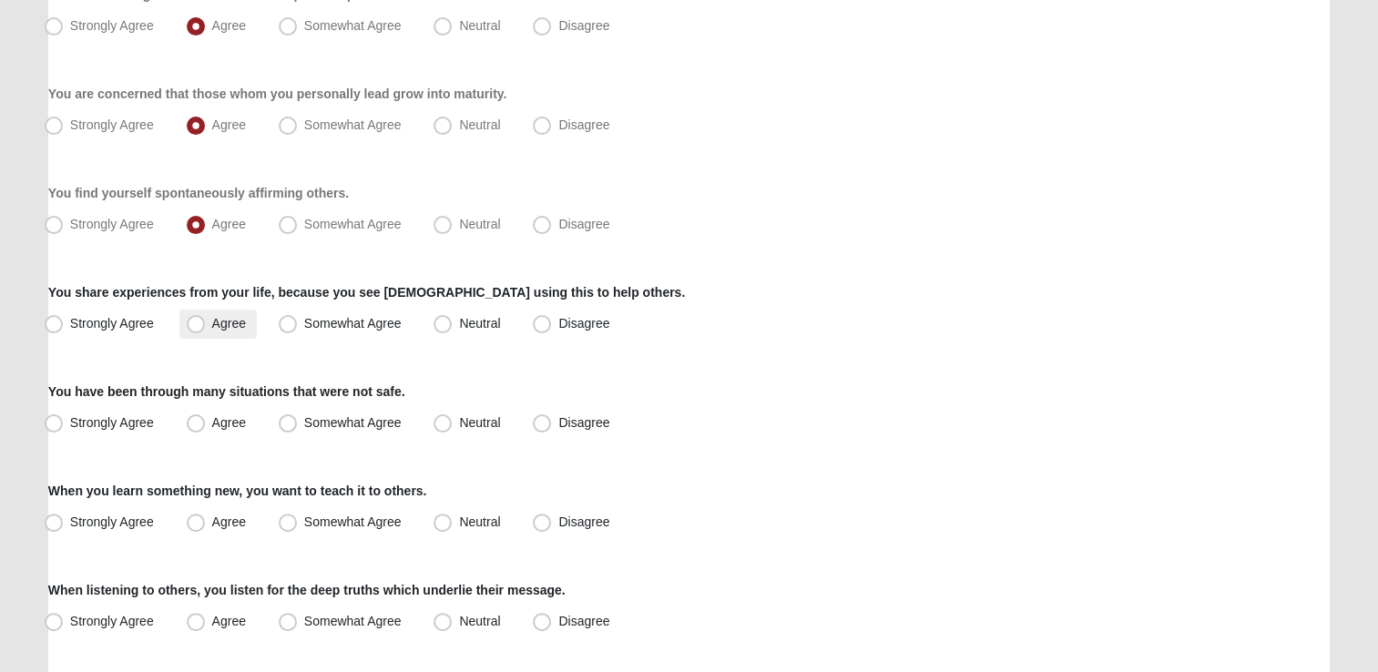
click at [226, 323] on span "Agree" at bounding box center [229, 323] width 34 height 15
click at [206, 323] on input "Agree" at bounding box center [200, 324] width 12 height 12
radio input "true"
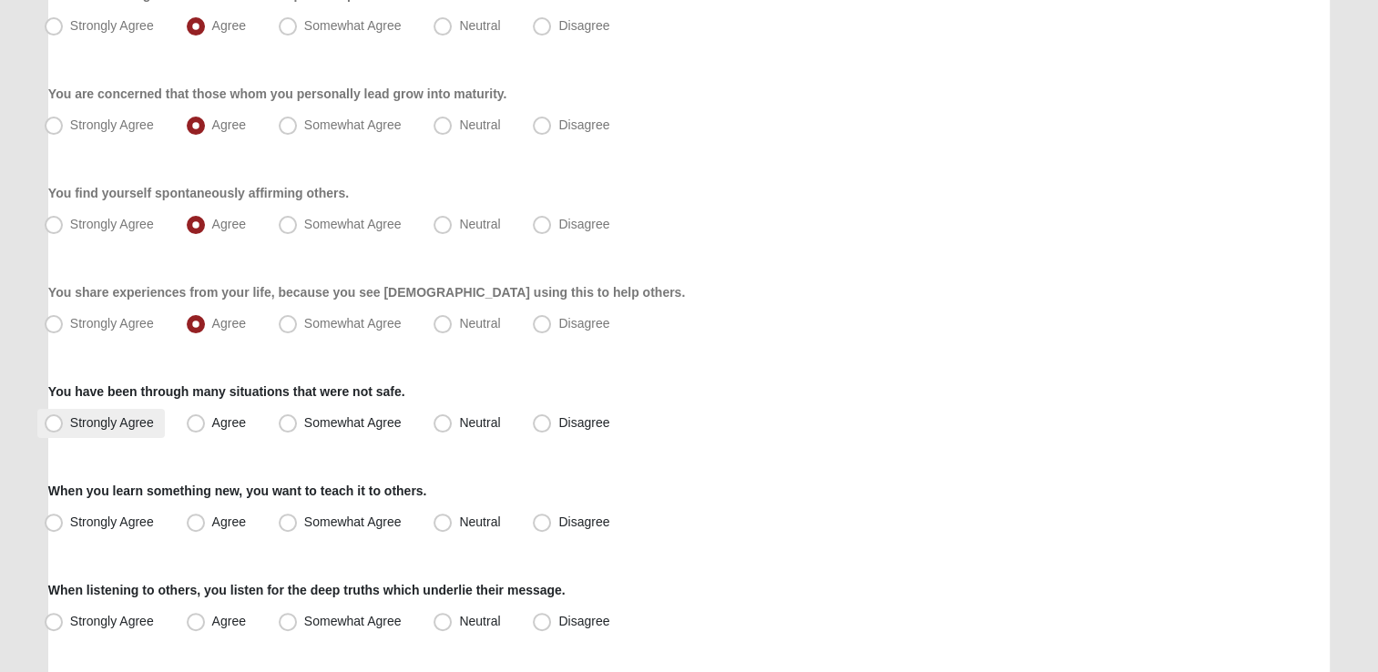
click at [84, 424] on span "Strongly Agree" at bounding box center [112, 422] width 84 height 15
click at [64, 424] on input "Strongly Agree" at bounding box center [58, 423] width 12 height 12
radio input "true"
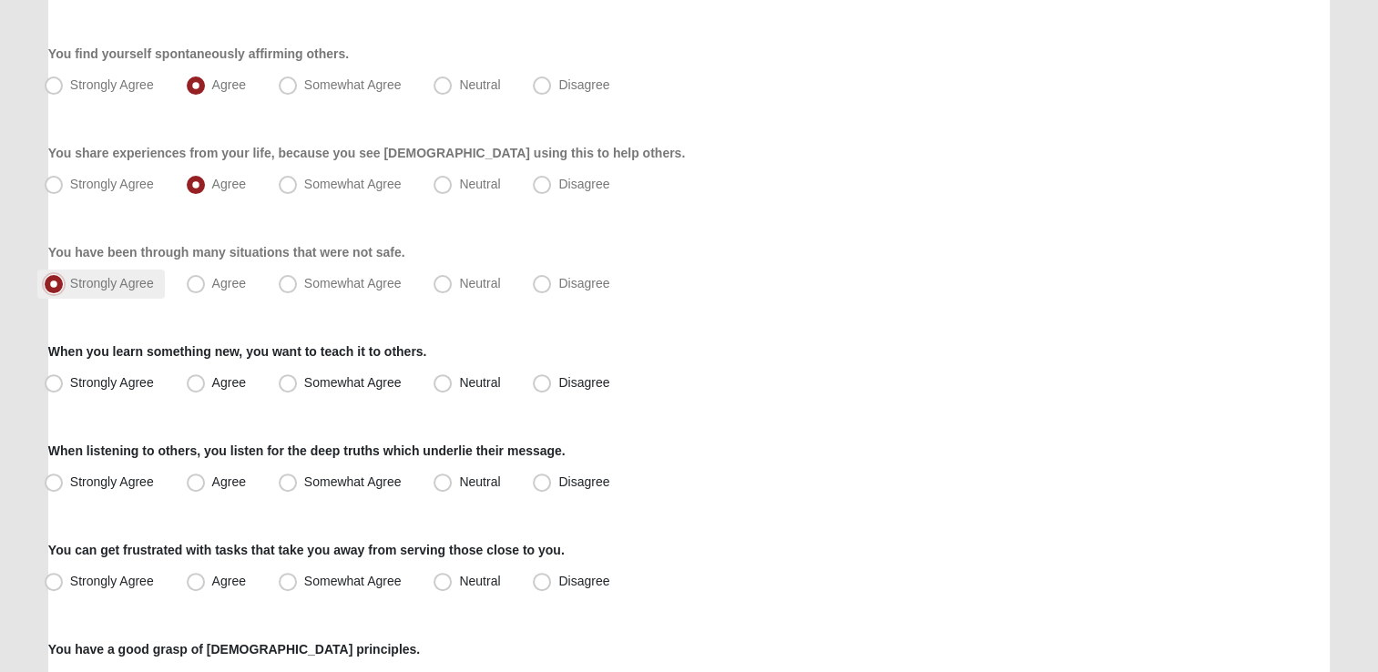
scroll to position [546, 0]
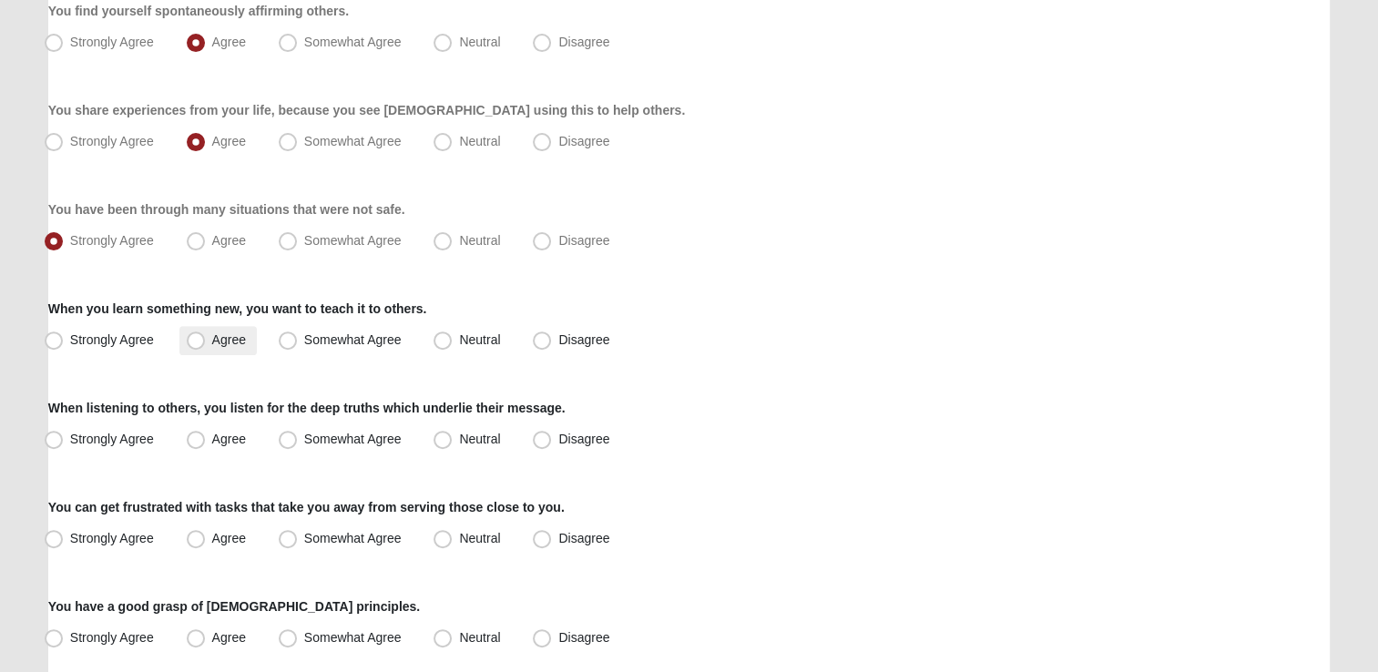
click at [230, 344] on span "Agree" at bounding box center [229, 339] width 34 height 15
click at [206, 344] on input "Agree" at bounding box center [200, 340] width 12 height 12
radio input "true"
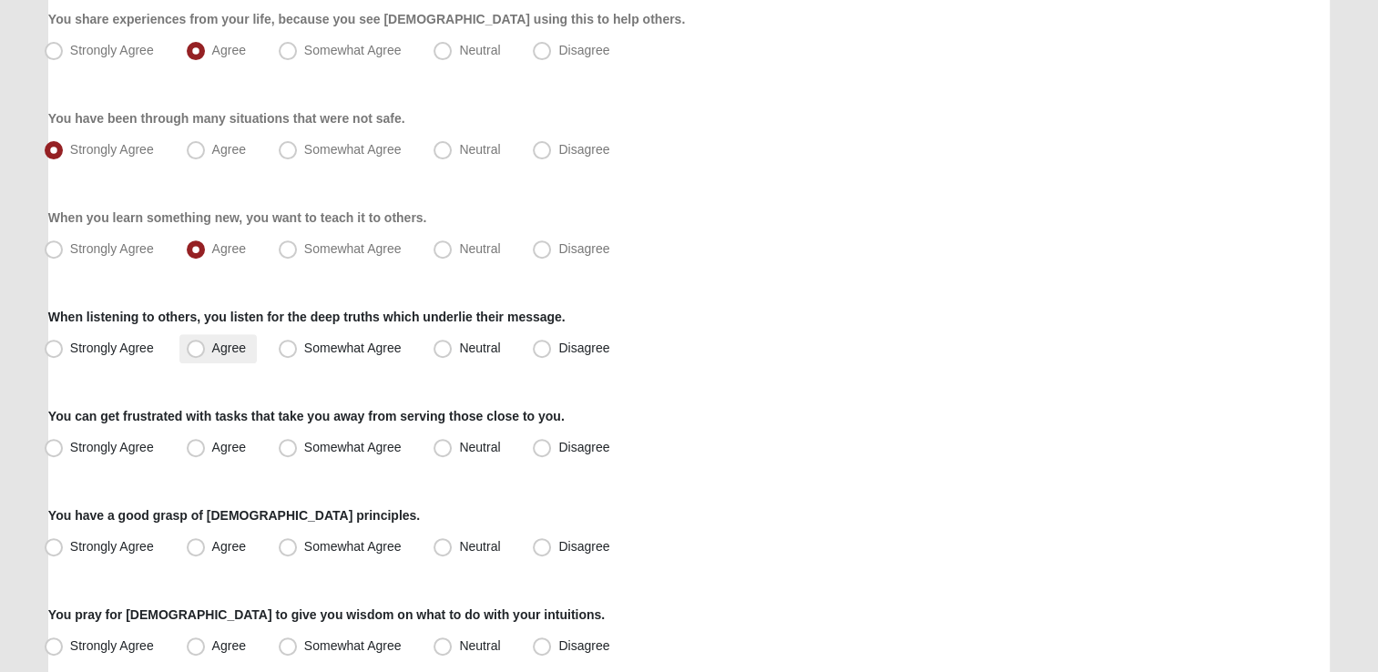
click at [248, 353] on label "Agree" at bounding box center [217, 348] width 77 height 29
click at [206, 353] on input "Agree" at bounding box center [200, 348] width 12 height 12
radio input "true"
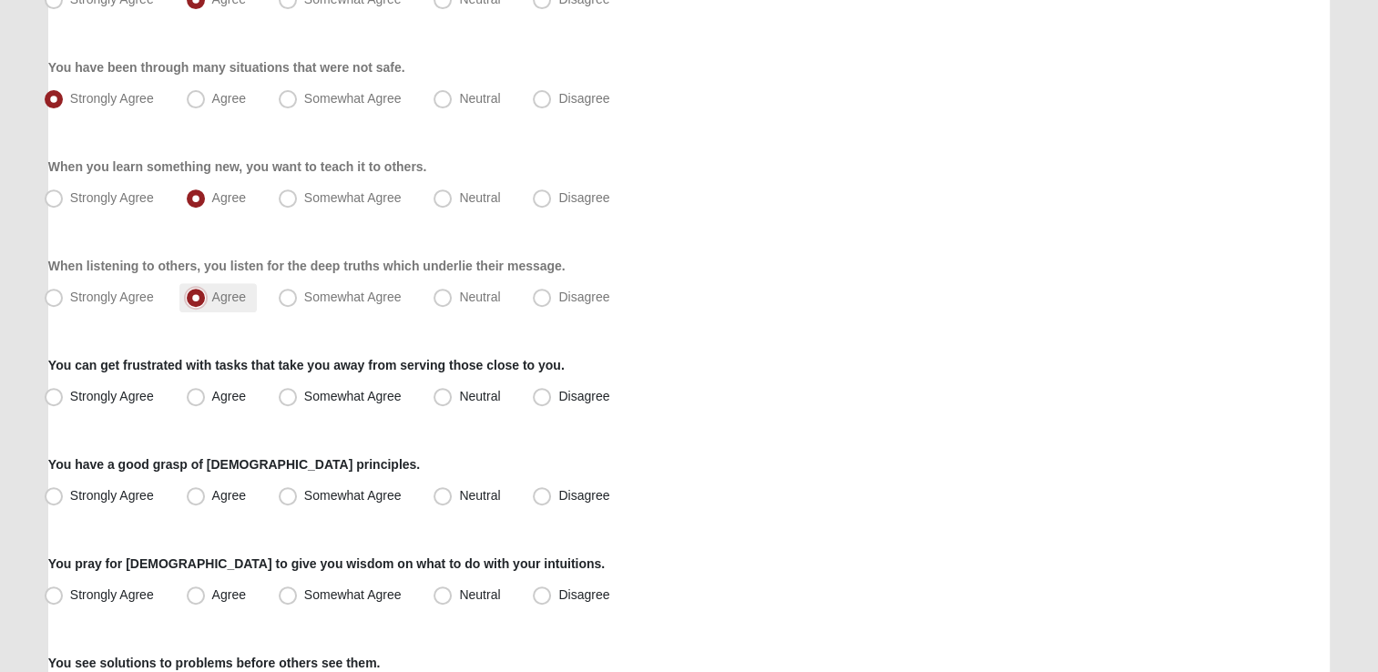
scroll to position [729, 0]
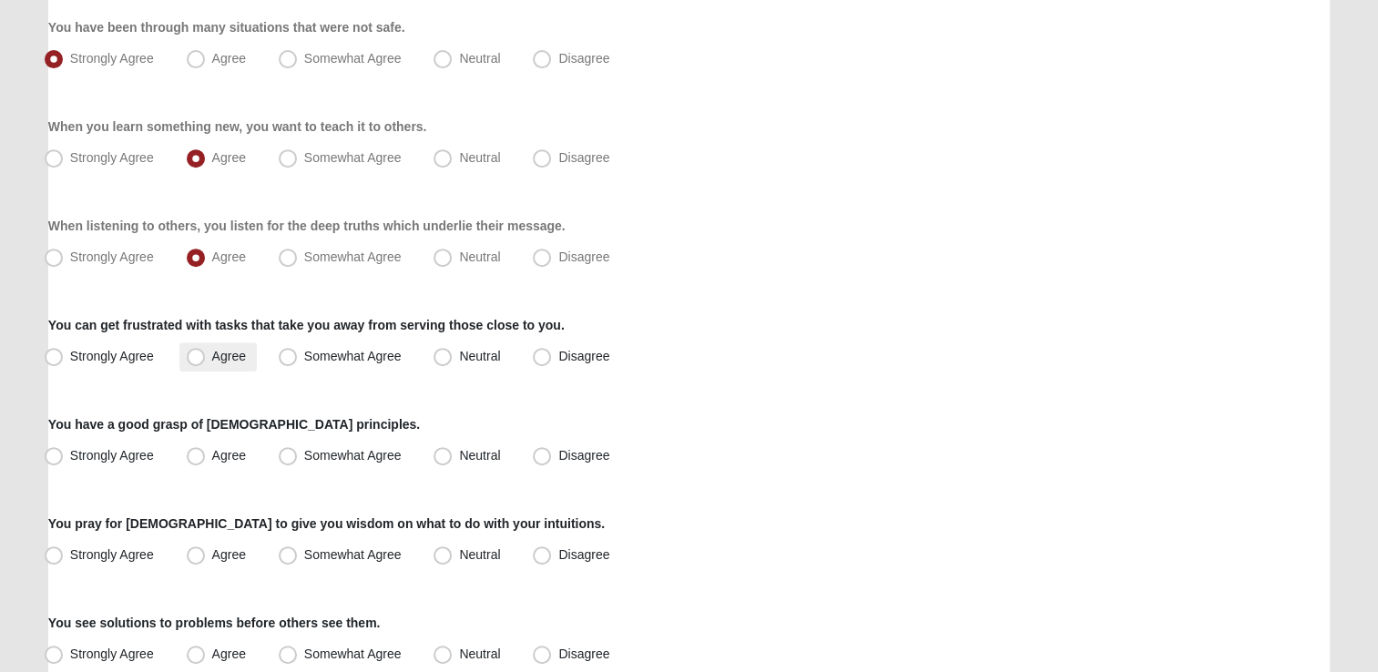
click at [242, 352] on span "Agree" at bounding box center [229, 356] width 34 height 15
click at [206, 352] on input "Agree" at bounding box center [200, 357] width 12 height 12
radio input "true"
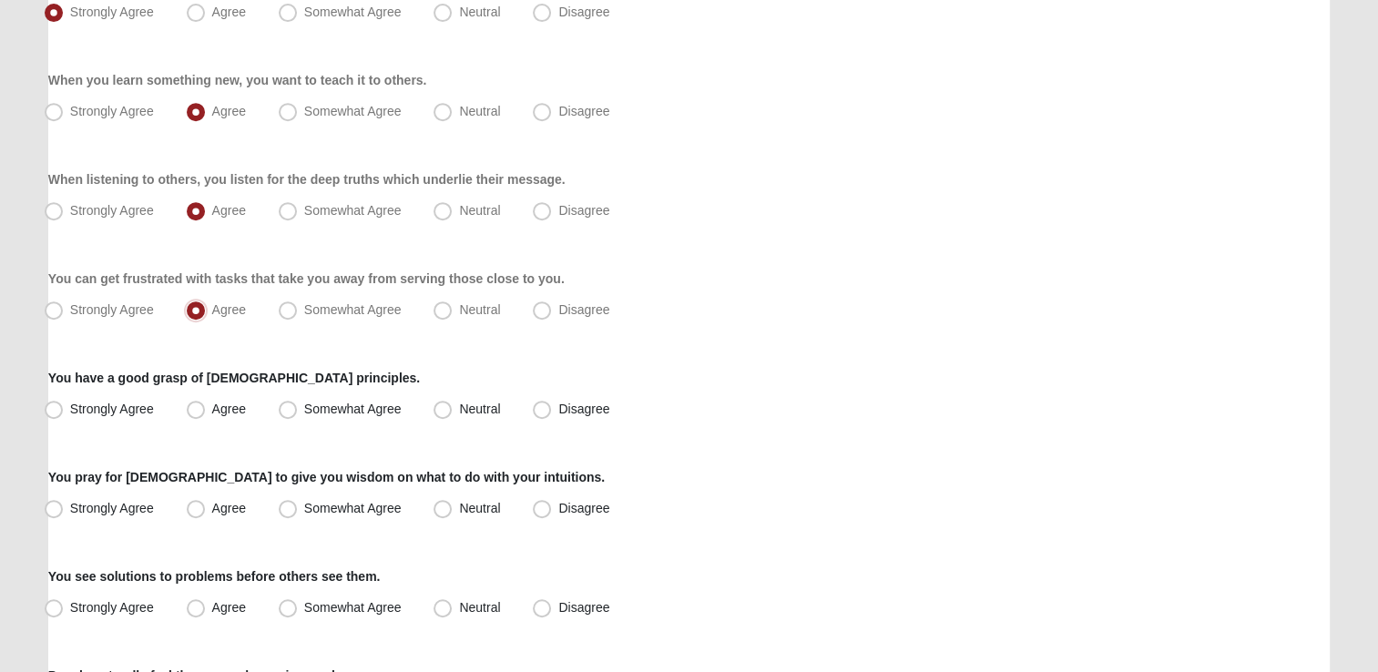
scroll to position [820, 0]
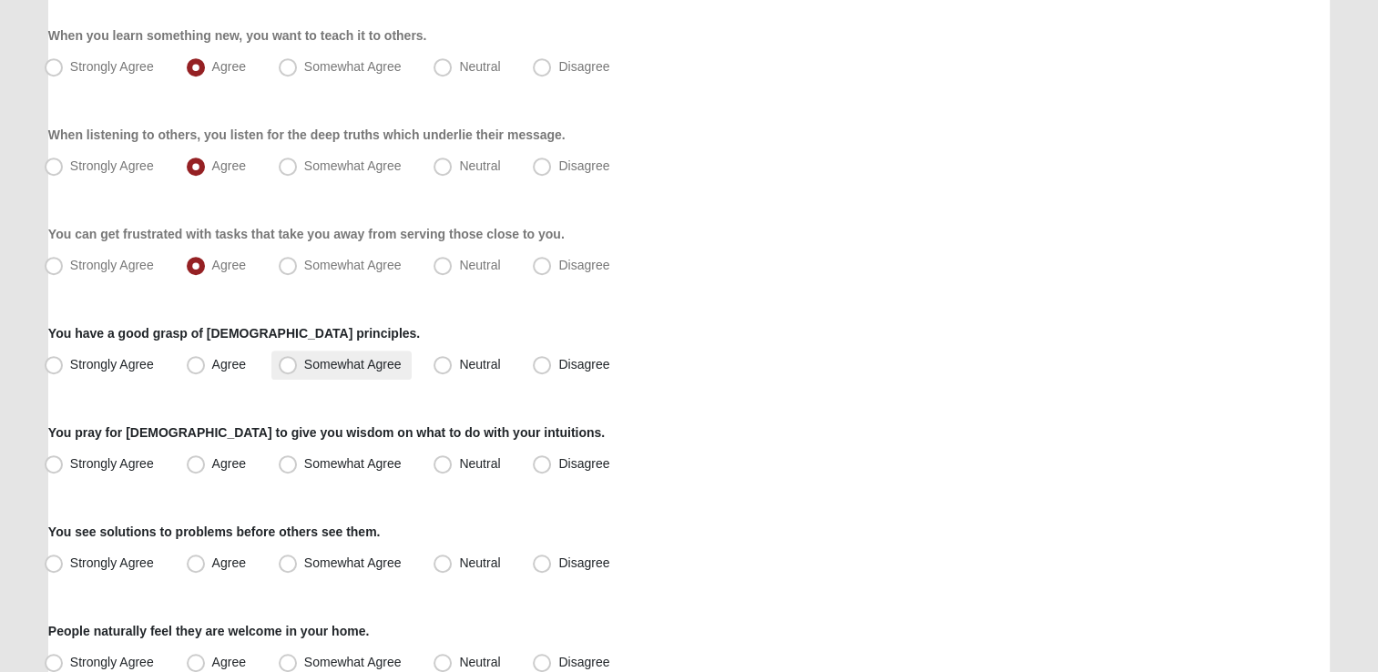
click at [328, 361] on span "Somewhat Agree" at bounding box center [352, 364] width 97 height 15
click at [298, 361] on input "Somewhat Agree" at bounding box center [292, 365] width 12 height 12
radio input "true"
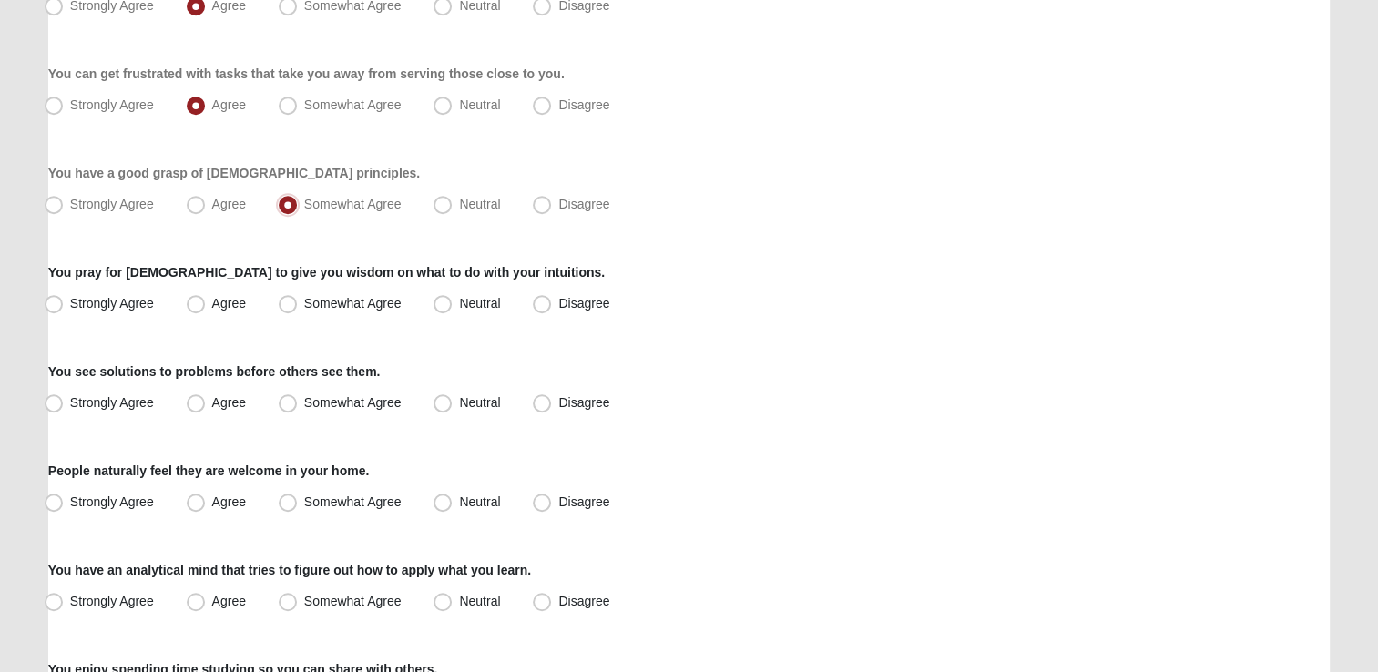
scroll to position [1002, 0]
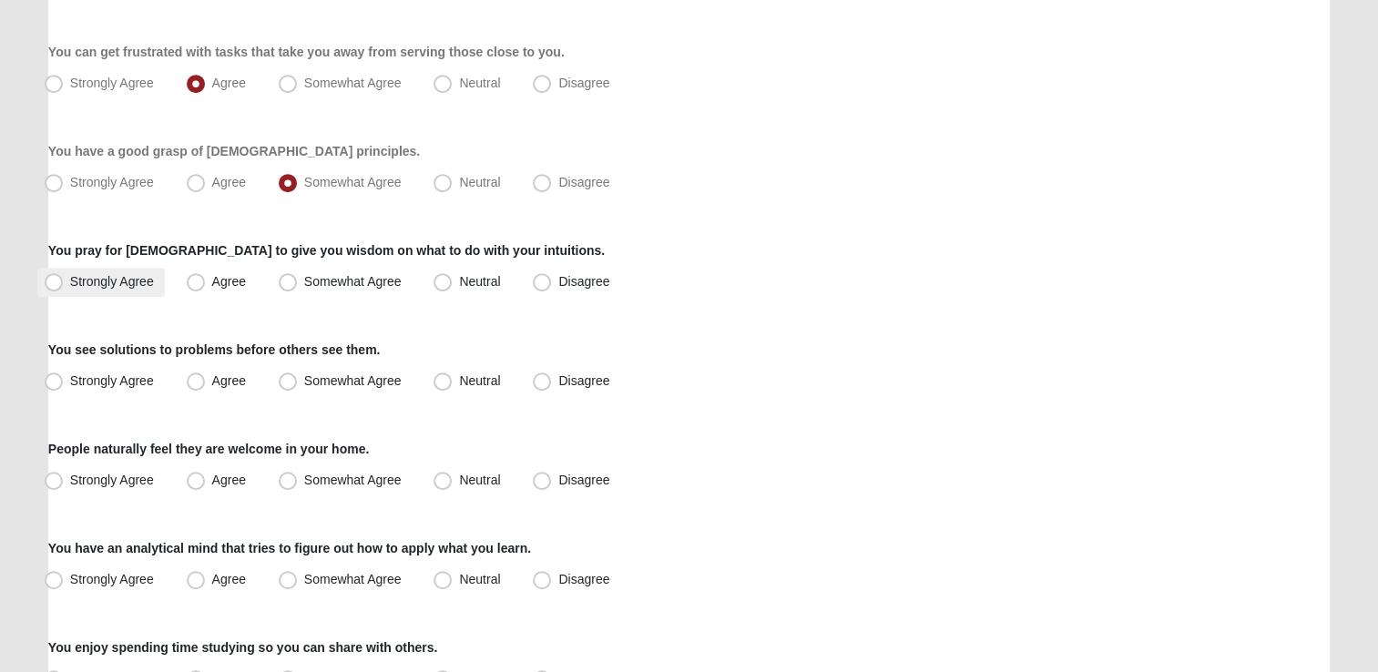
click at [84, 279] on span "Strongly Agree" at bounding box center [112, 281] width 84 height 15
click at [64, 279] on input "Strongly Agree" at bounding box center [58, 282] width 12 height 12
radio input "true"
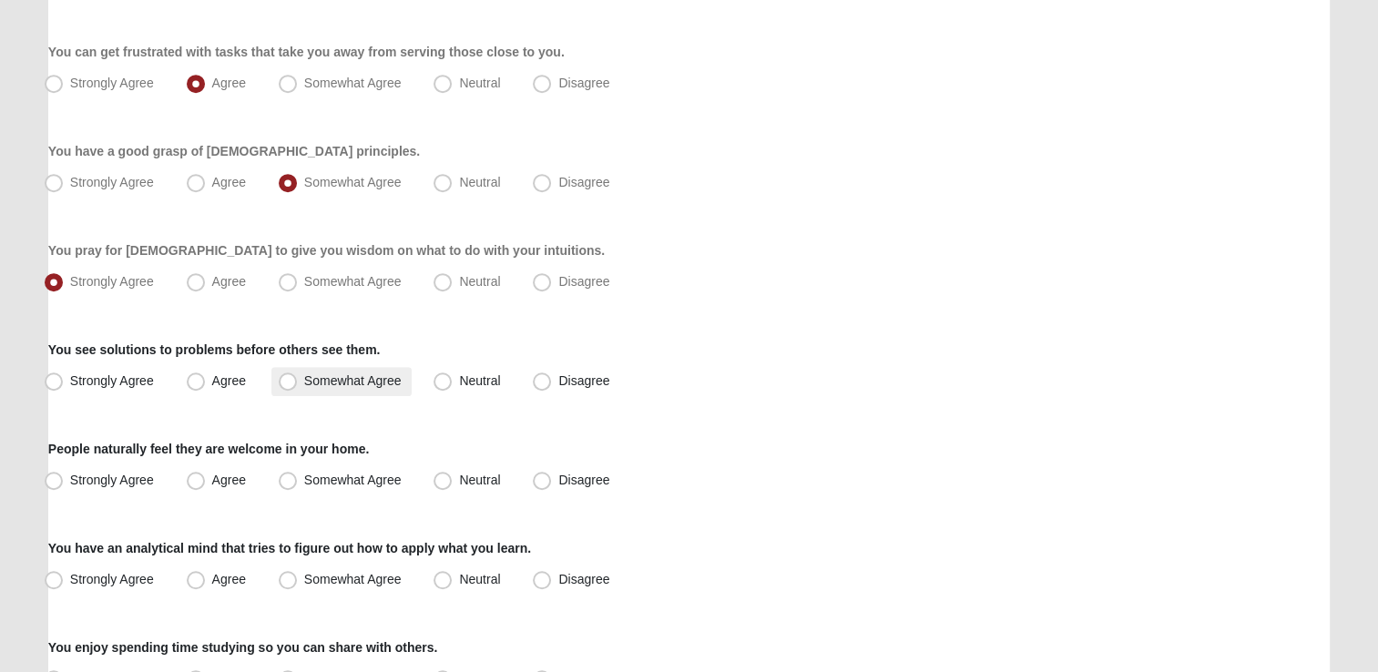
click at [352, 378] on span "Somewhat Agree" at bounding box center [352, 380] width 97 height 15
click at [298, 378] on input "Somewhat Agree" at bounding box center [292, 381] width 12 height 12
radio input "true"
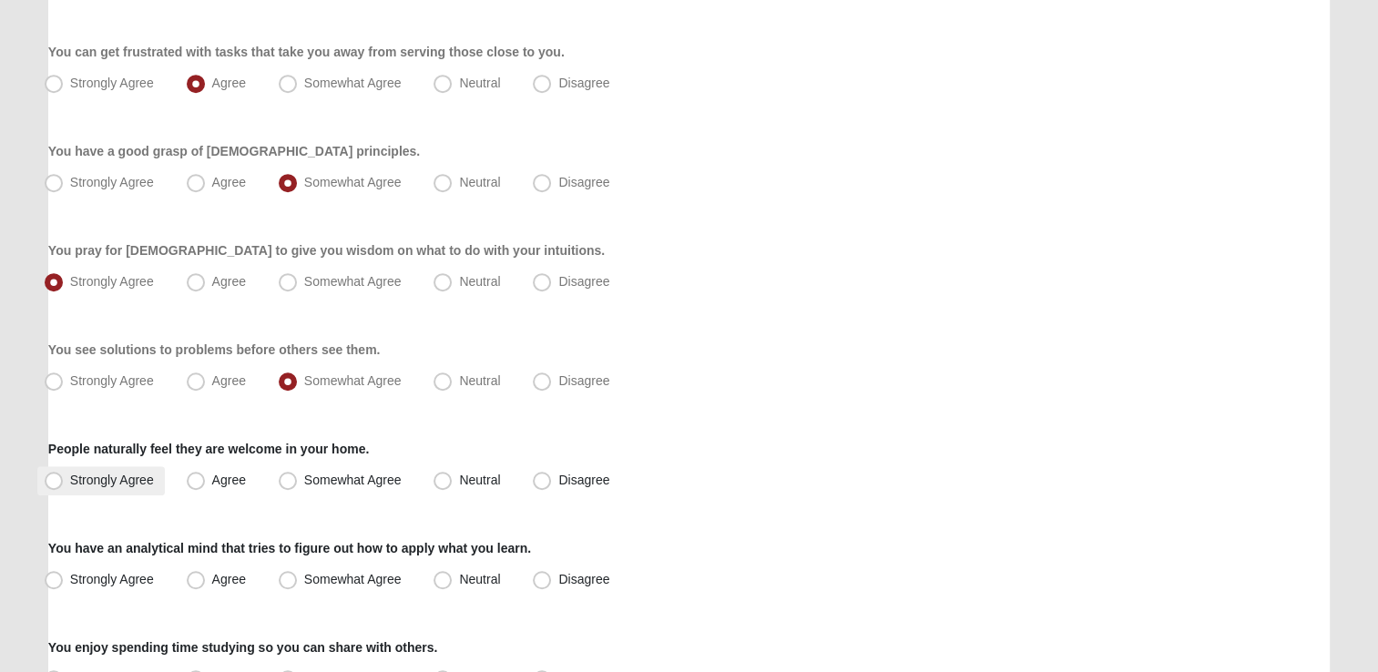
click at [99, 486] on span "Strongly Agree" at bounding box center [112, 480] width 84 height 15
click at [64, 486] on input "Strongly Agree" at bounding box center [58, 481] width 12 height 12
radio input "true"
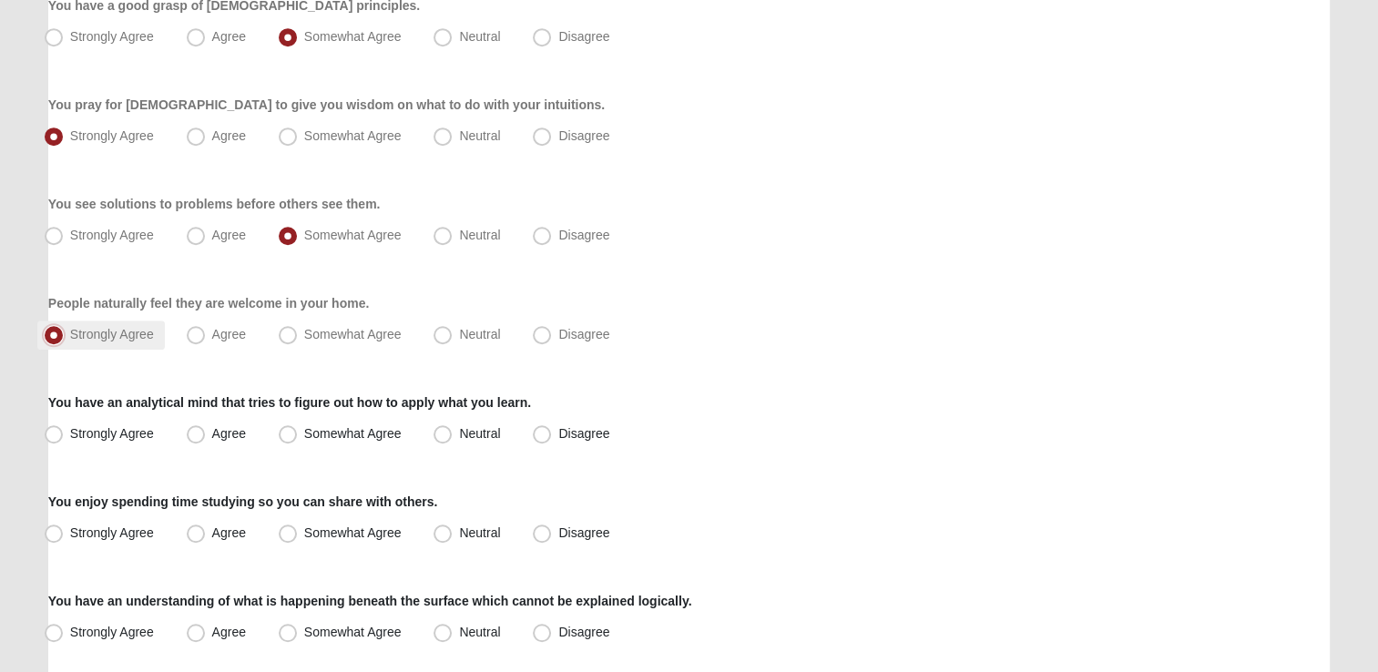
scroll to position [1184, 0]
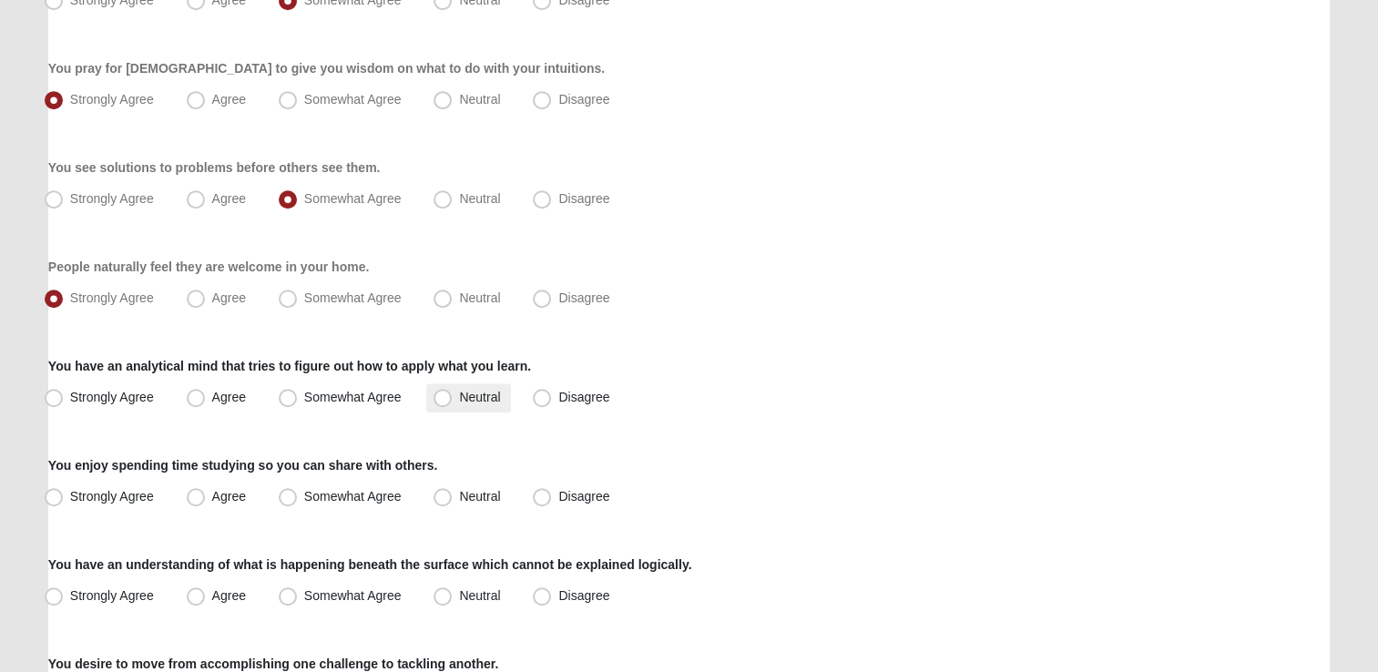
click at [466, 398] on span "Neutral" at bounding box center [479, 397] width 41 height 15
click at [453, 398] on input "Neutral" at bounding box center [447, 398] width 12 height 12
radio input "true"
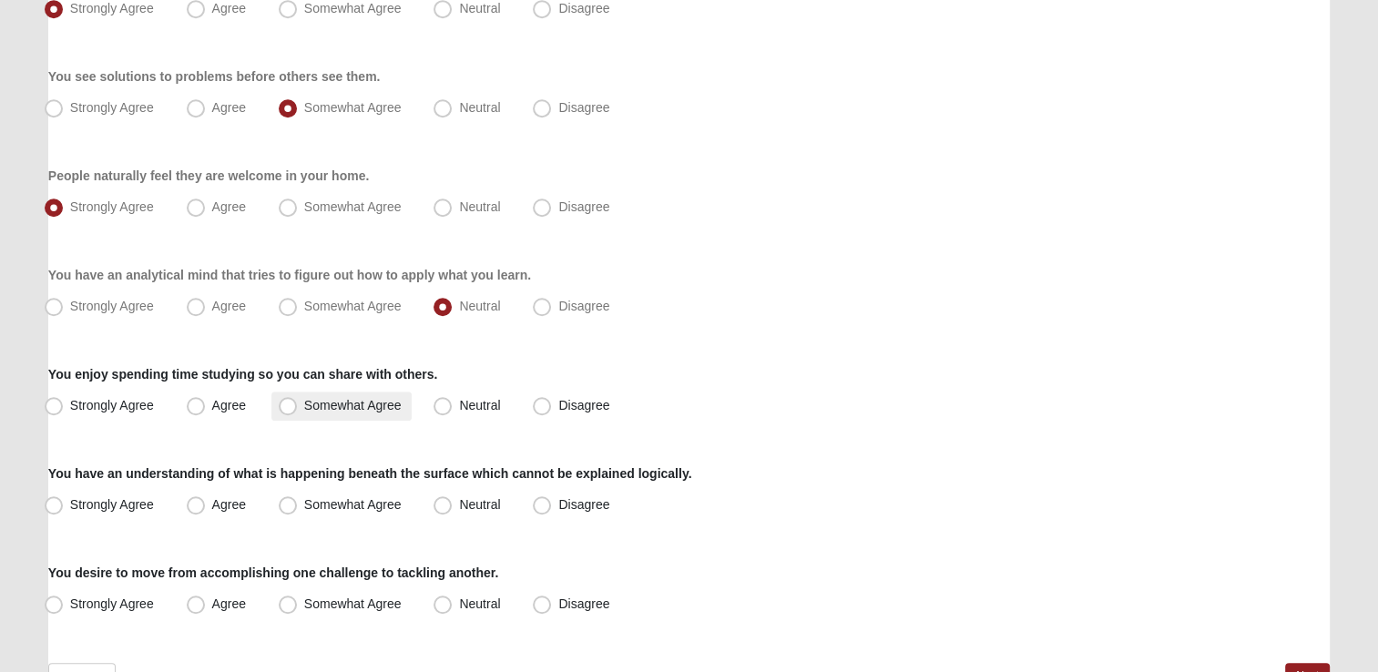
click at [340, 410] on span "Somewhat Agree" at bounding box center [352, 405] width 97 height 15
click at [298, 410] on input "Somewhat Agree" at bounding box center [292, 406] width 12 height 12
radio input "true"
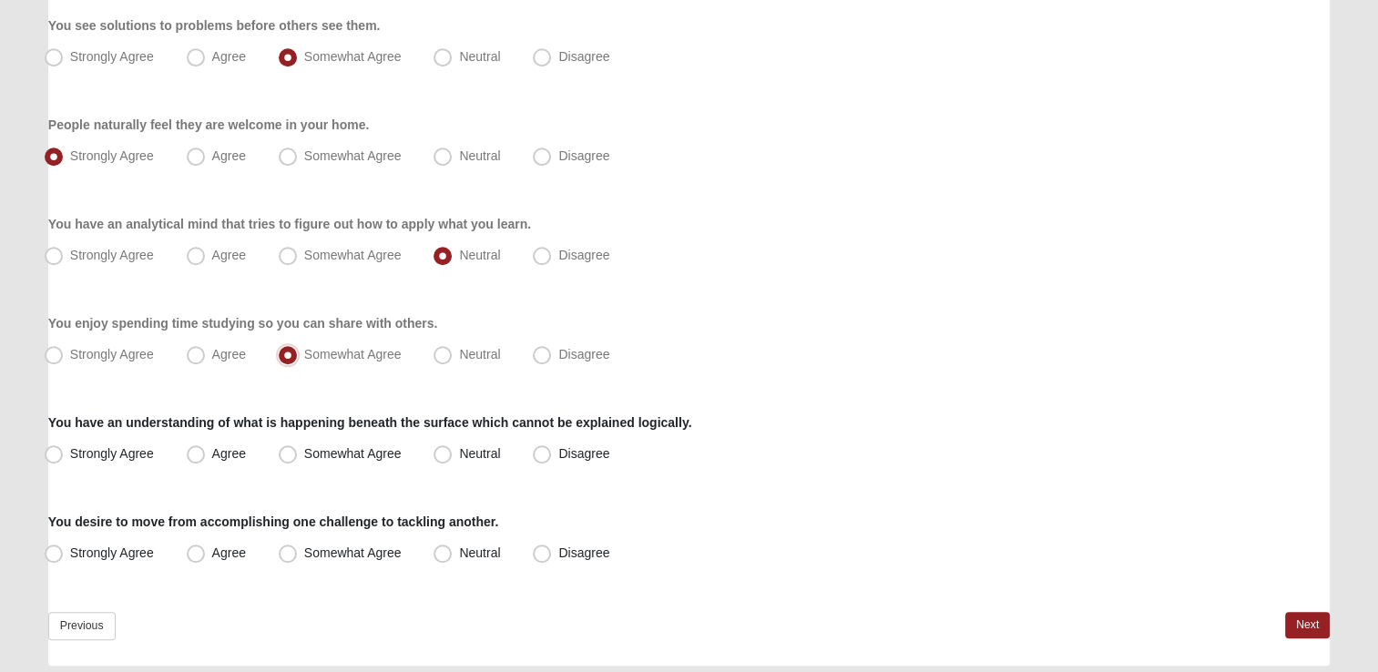
scroll to position [1366, 0]
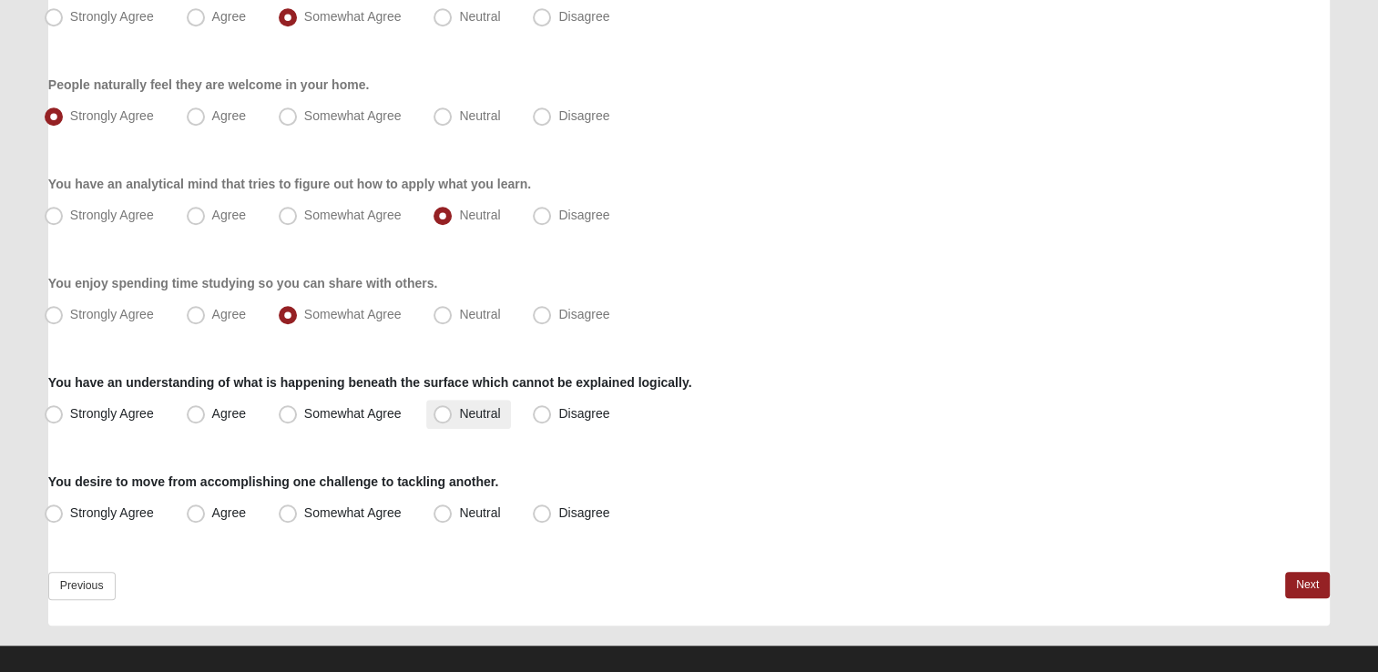
click at [459, 414] on span "Neutral" at bounding box center [479, 413] width 41 height 15
click at [453, 414] on input "Neutral" at bounding box center [447, 414] width 12 height 12
radio input "true"
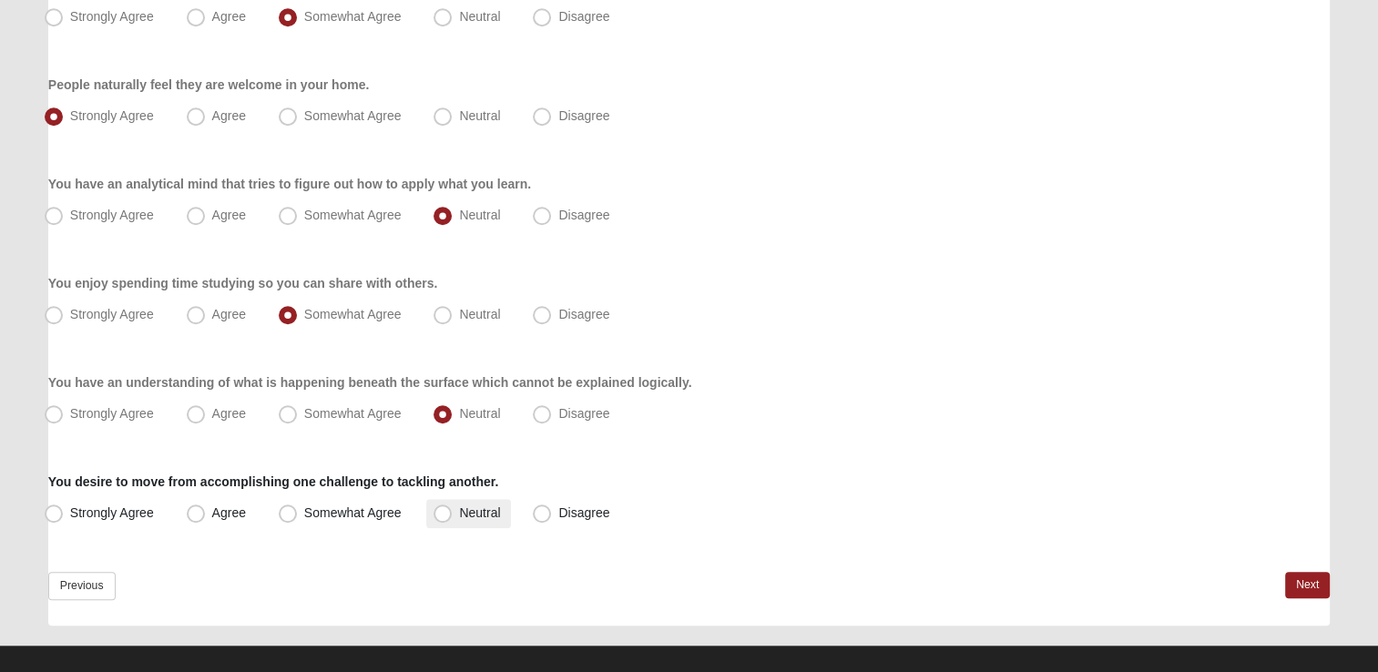
click at [469, 514] on span "Neutral" at bounding box center [479, 512] width 41 height 15
click at [453, 514] on input "Neutral" at bounding box center [447, 513] width 12 height 12
radio input "true"
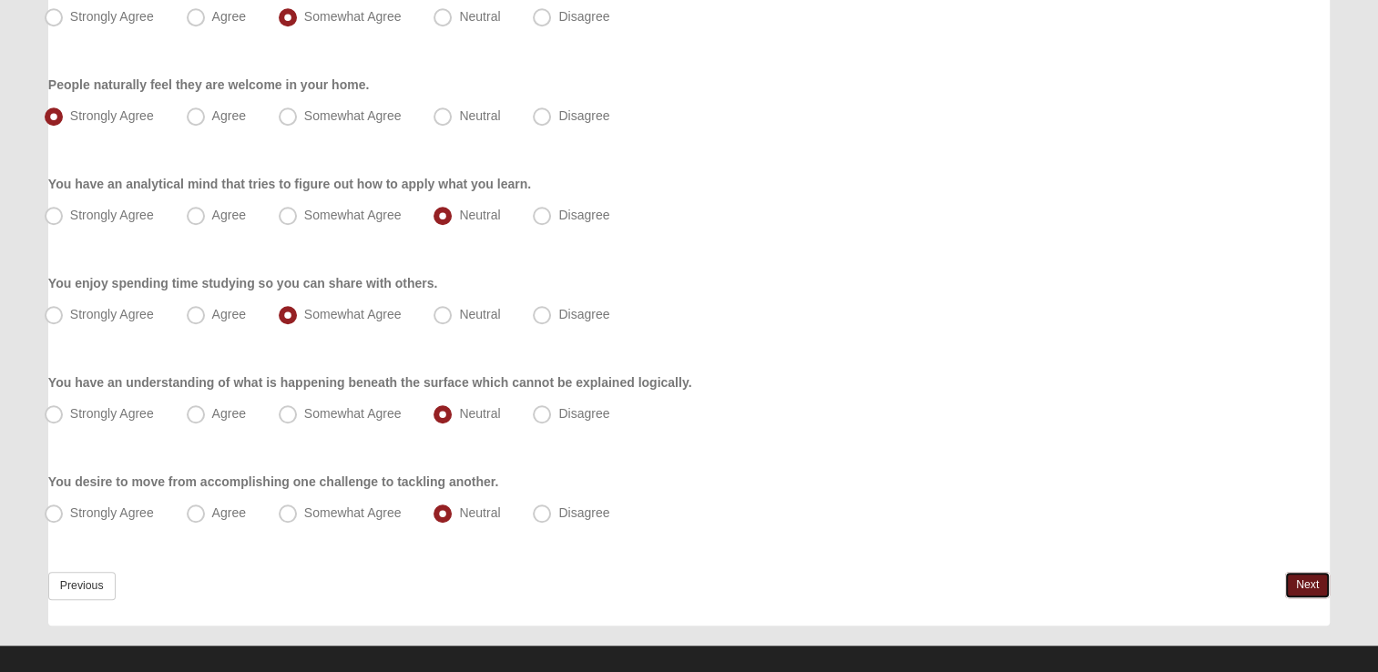
drag, startPoint x: 1313, startPoint y: 587, endPoint x: 1296, endPoint y: 586, distance: 17.4
click at [1313, 587] on link "Next" at bounding box center [1307, 585] width 45 height 26
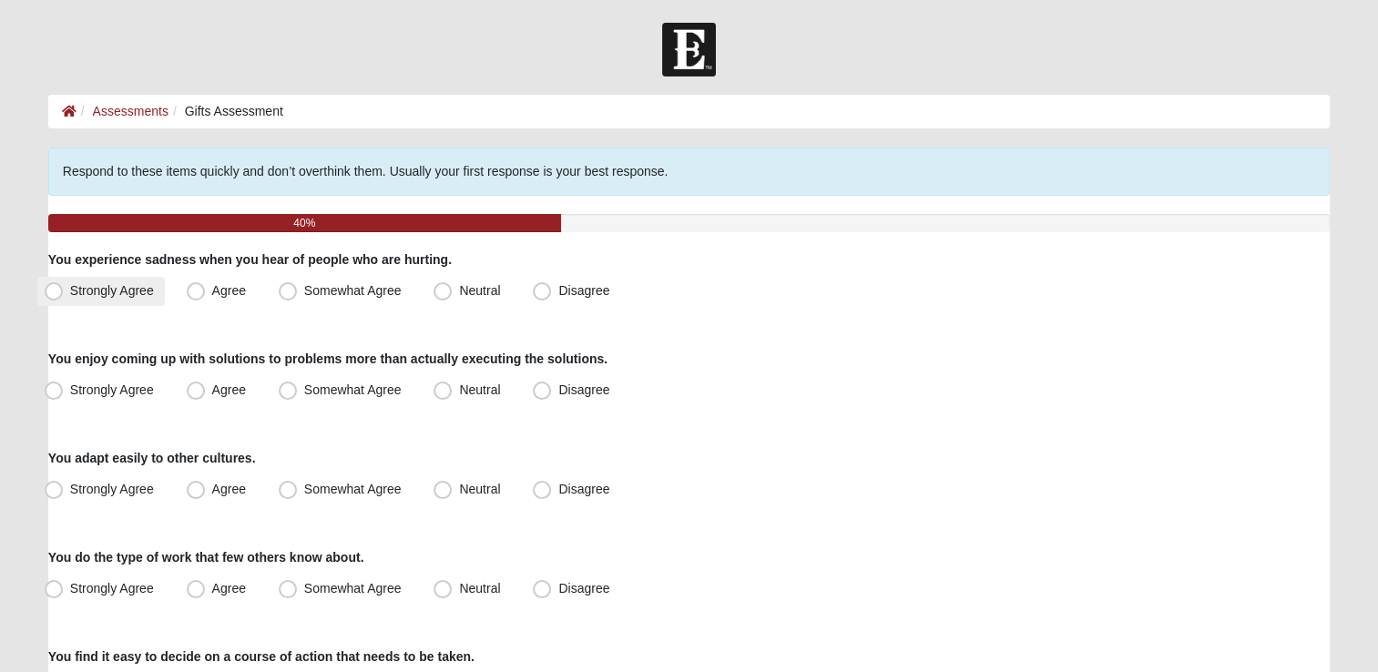
click at [90, 292] on span "Strongly Agree" at bounding box center [112, 290] width 84 height 15
click at [64, 292] on input "Strongly Agree" at bounding box center [58, 291] width 12 height 12
radio input "true"
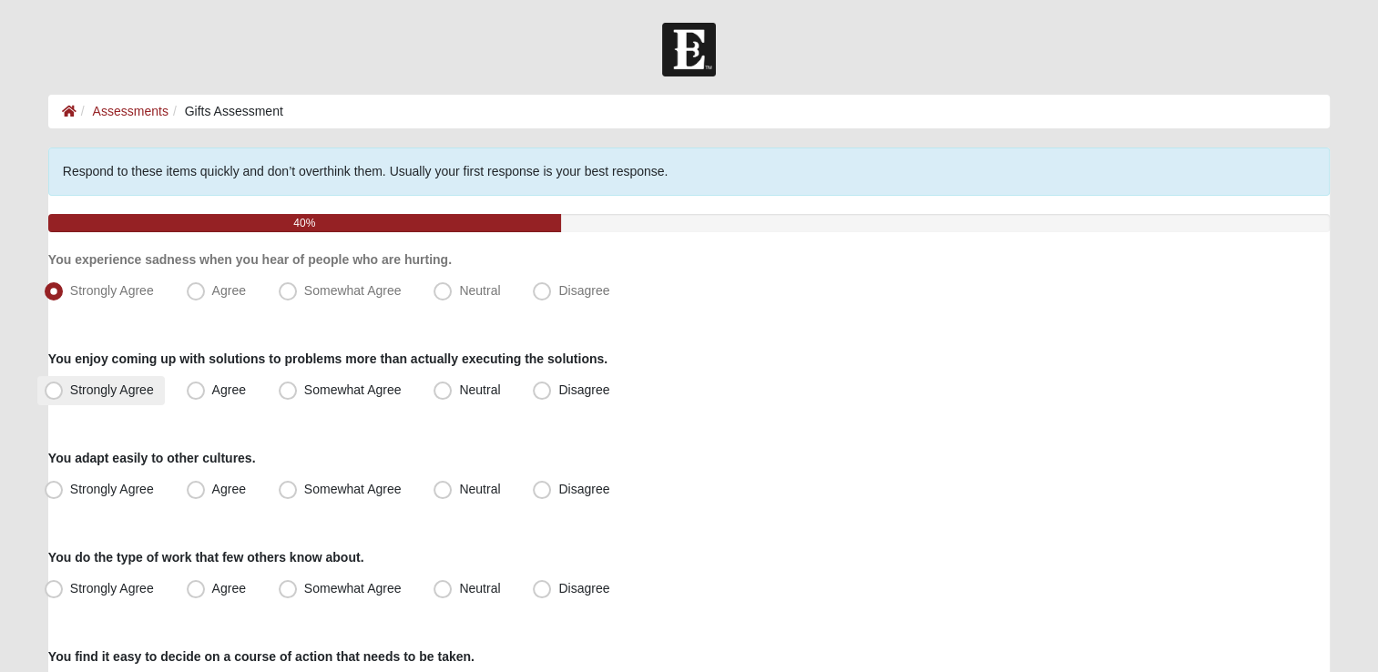
click at [117, 394] on span "Strongly Agree" at bounding box center [112, 390] width 84 height 15
click at [64, 394] on input "Strongly Agree" at bounding box center [58, 390] width 12 height 12
radio input "true"
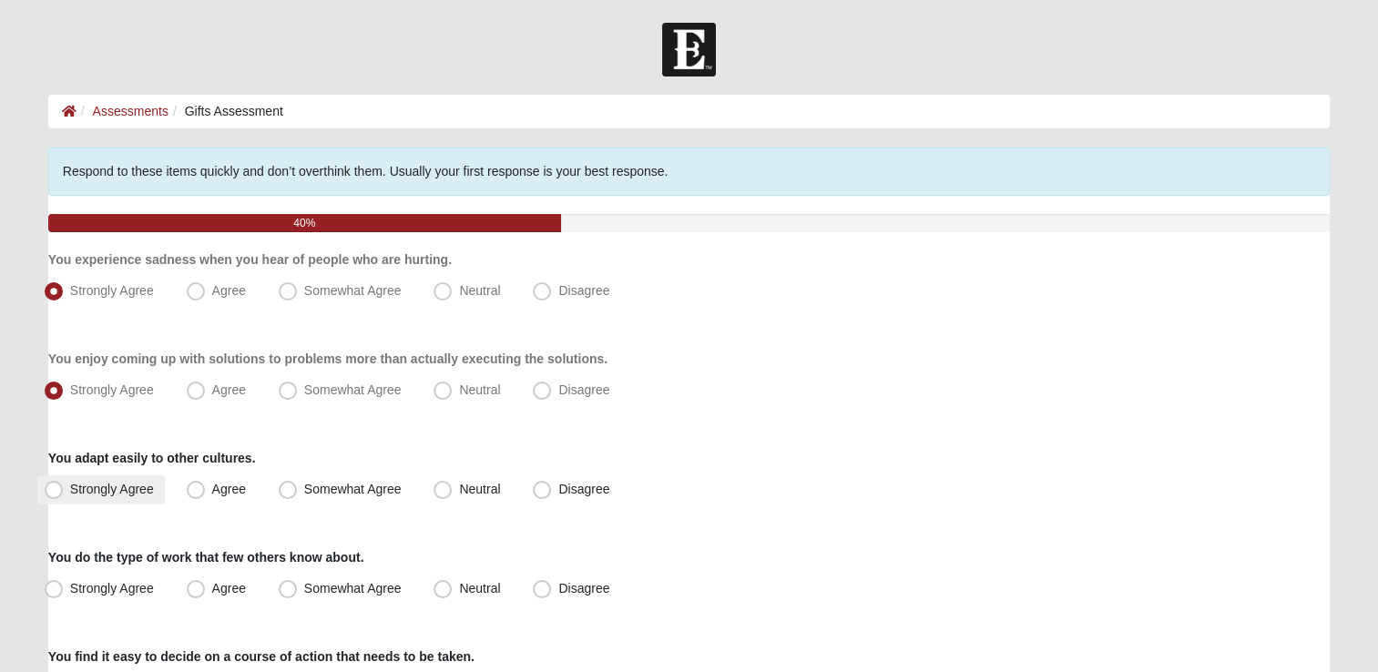
click at [118, 492] on span "Strongly Agree" at bounding box center [112, 489] width 84 height 15
click at [64, 492] on input "Strongly Agree" at bounding box center [58, 490] width 12 height 12
radio input "true"
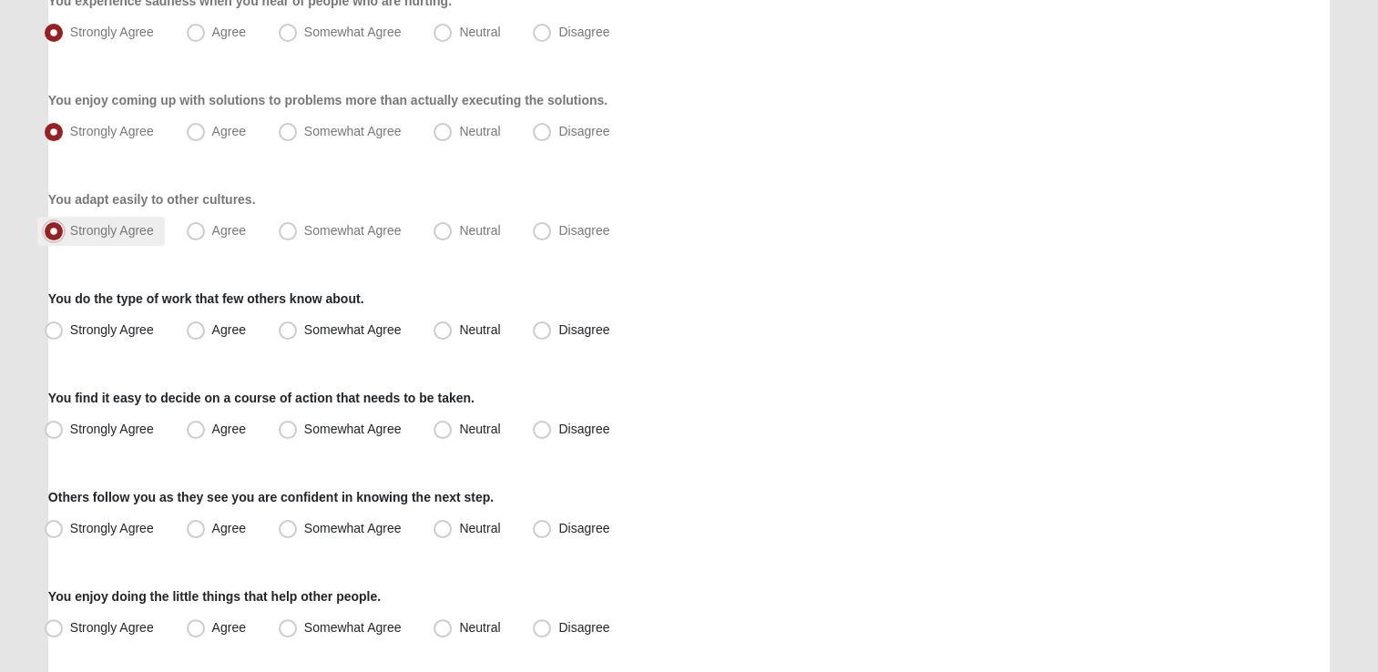
scroll to position [273, 0]
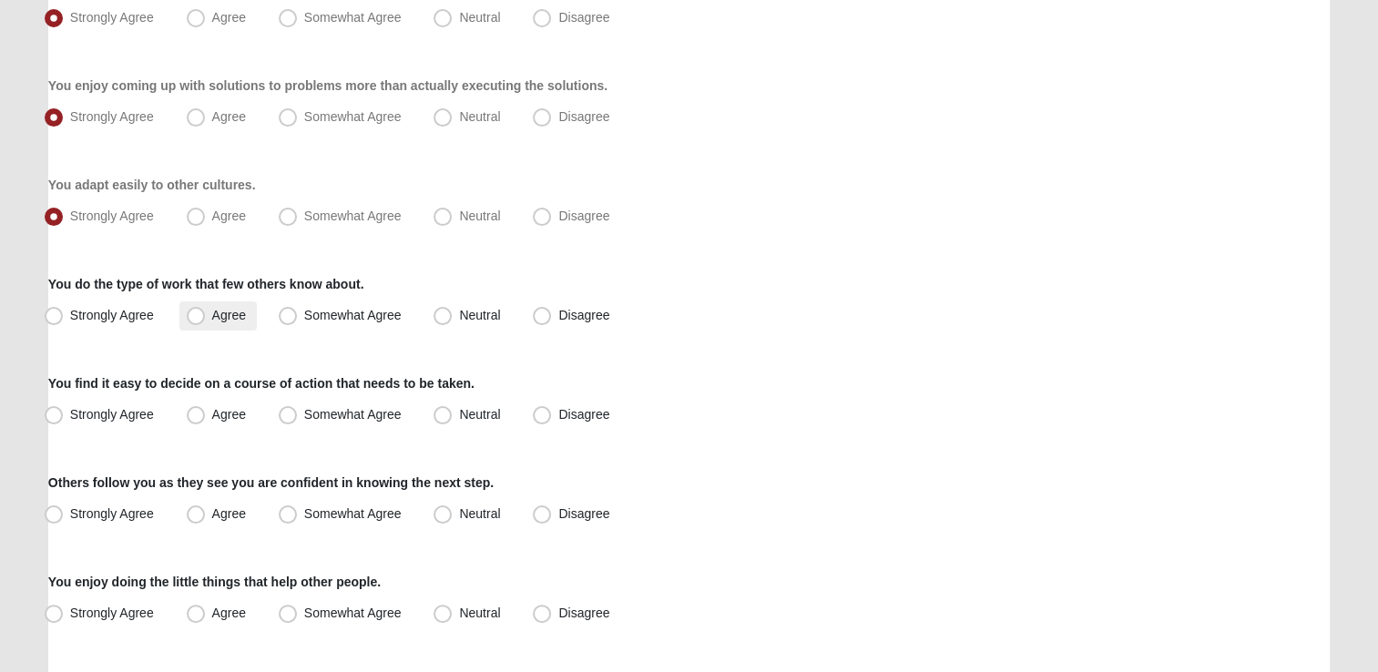
click at [210, 313] on label "Agree" at bounding box center [217, 315] width 77 height 29
click at [206, 313] on input "Agree" at bounding box center [200, 316] width 12 height 12
radio input "true"
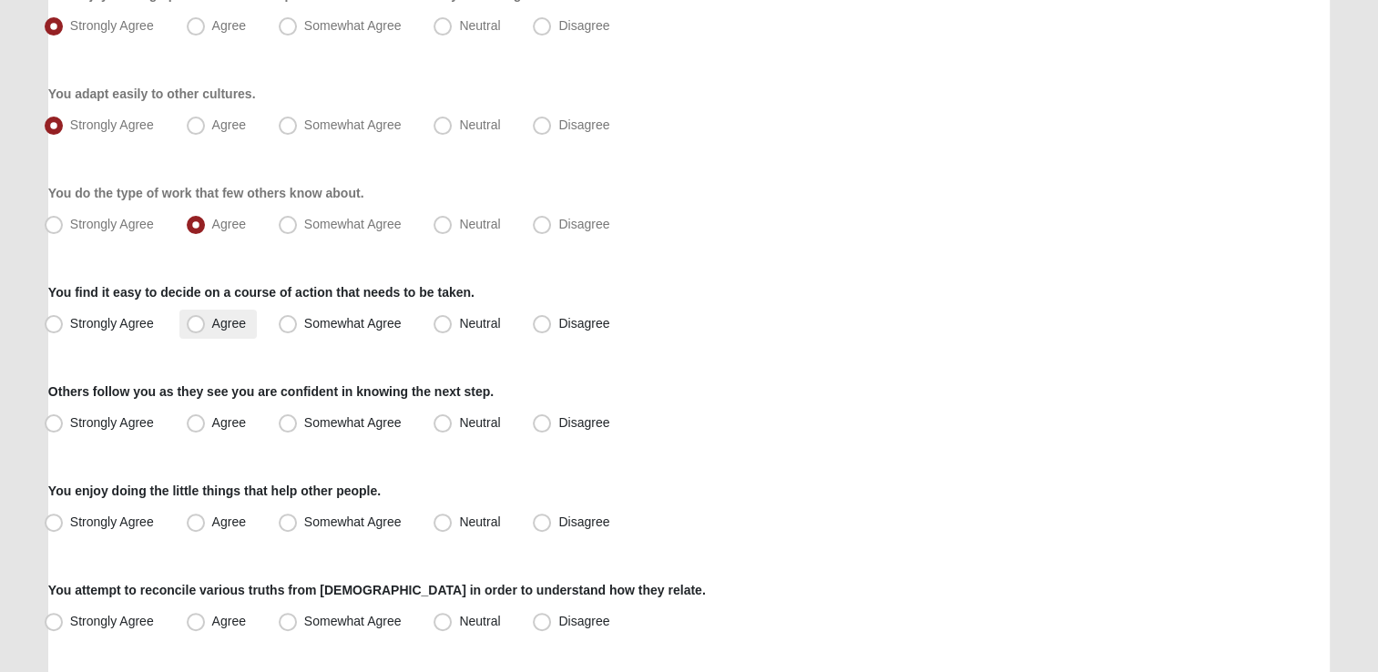
click at [223, 322] on span "Agree" at bounding box center [229, 323] width 34 height 15
click at [206, 322] on input "Agree" at bounding box center [200, 324] width 12 height 12
radio input "true"
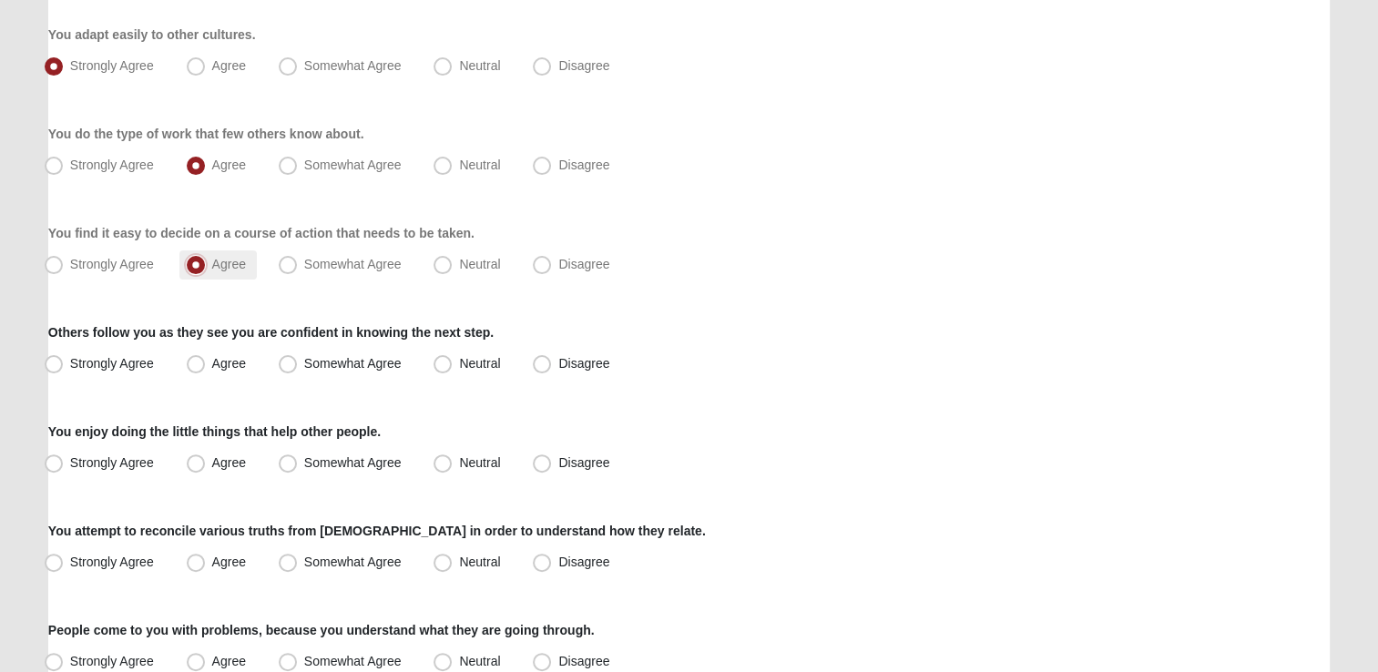
scroll to position [455, 0]
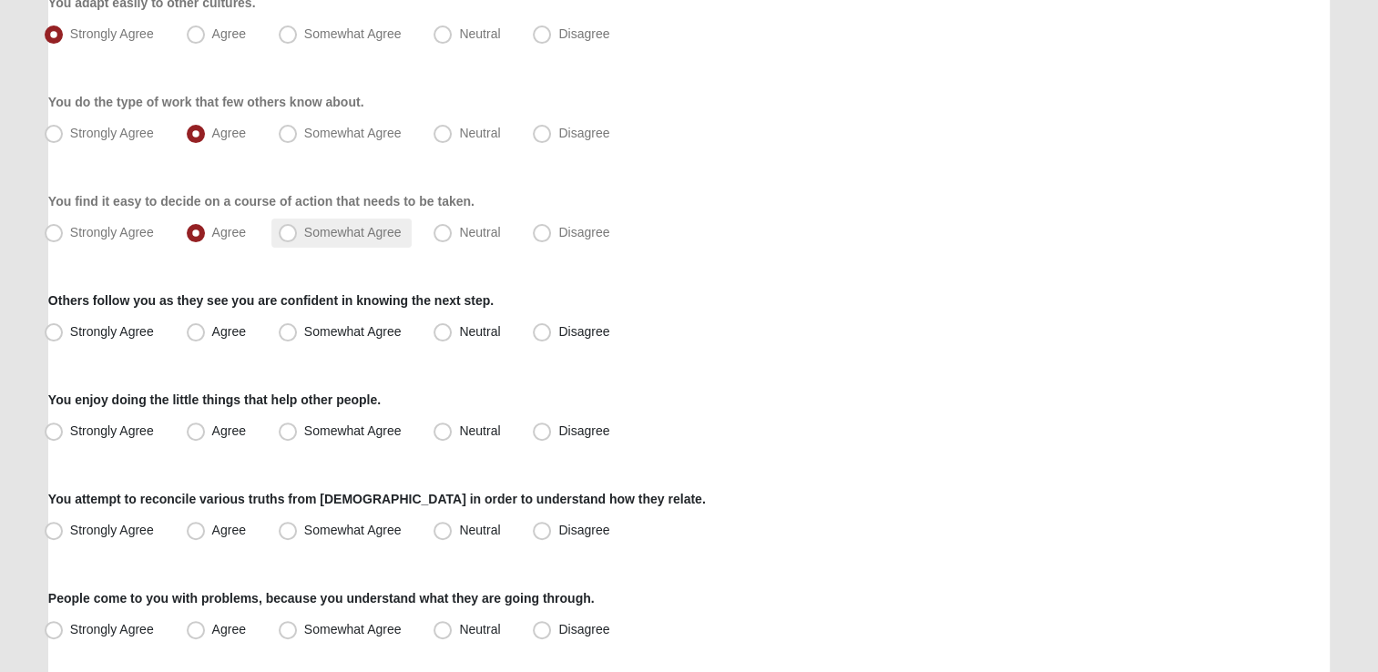
click at [346, 219] on label "Somewhat Agree" at bounding box center [341, 233] width 141 height 29
click at [298, 227] on input "Somewhat Agree" at bounding box center [292, 233] width 12 height 12
radio input "true"
click at [372, 325] on span "Somewhat Agree" at bounding box center [352, 331] width 97 height 15
click at [298, 326] on input "Somewhat Agree" at bounding box center [292, 332] width 12 height 12
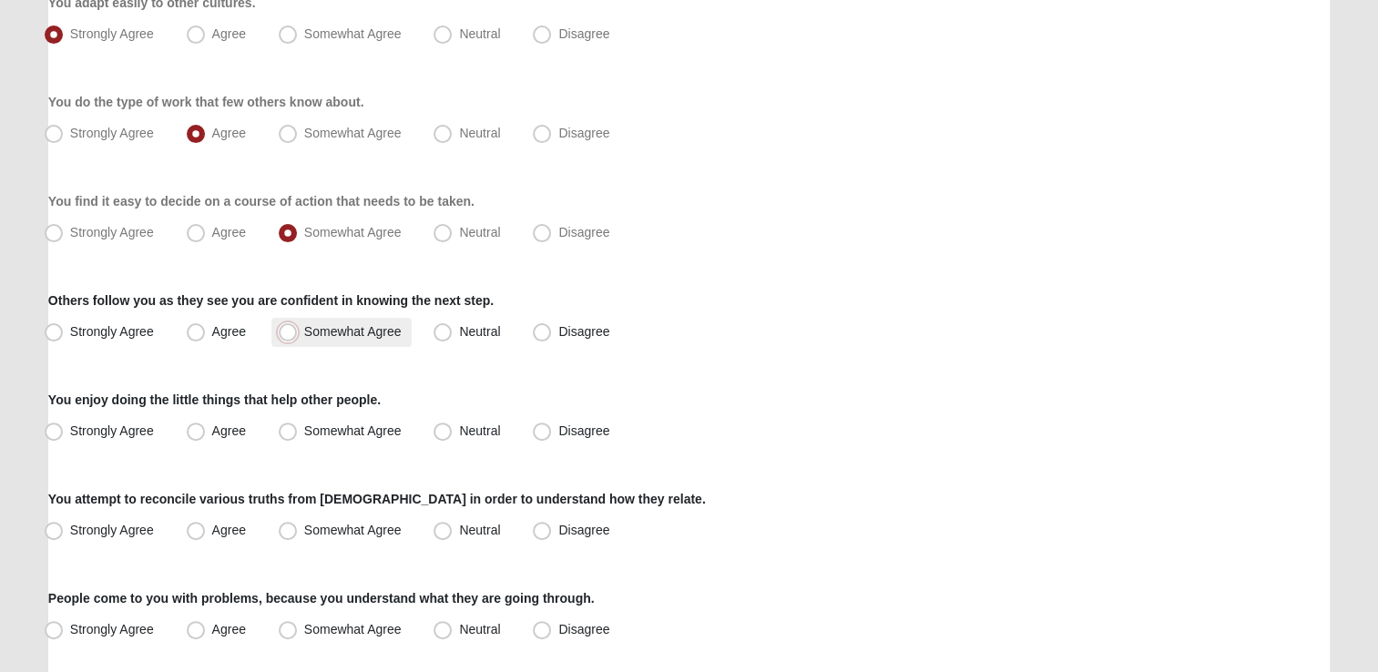
radio input "true"
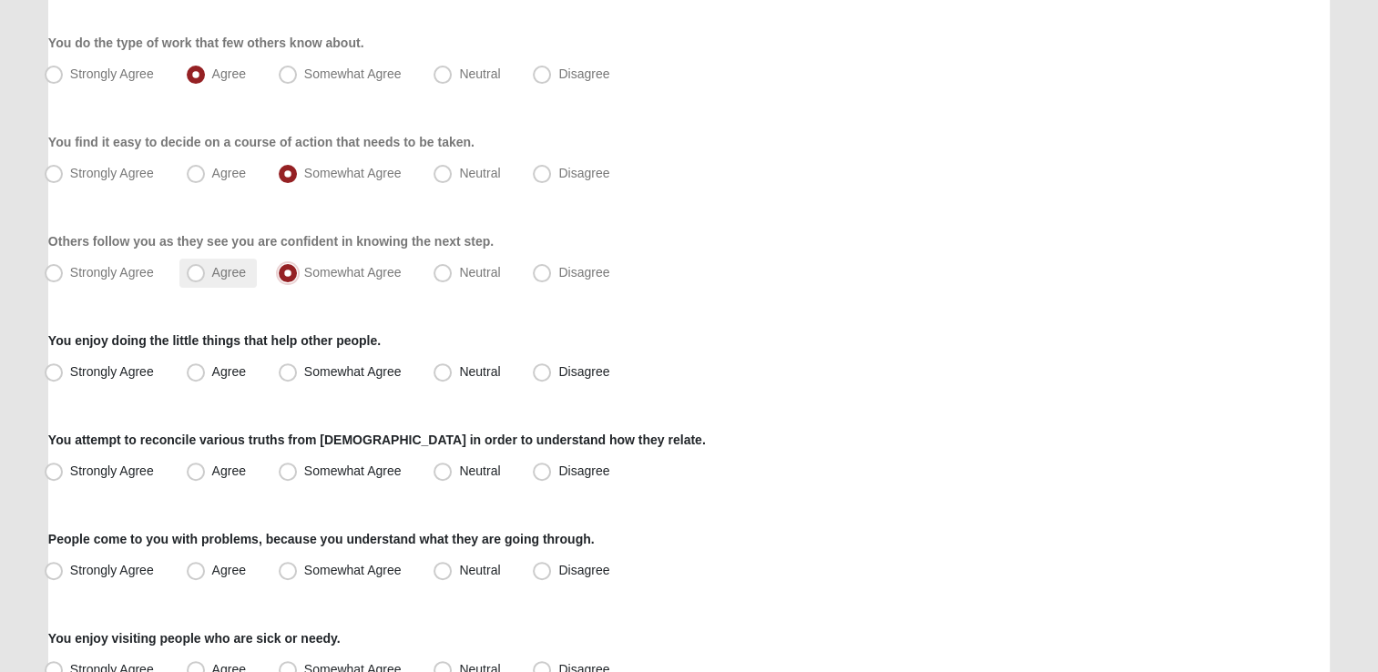
scroll to position [546, 0]
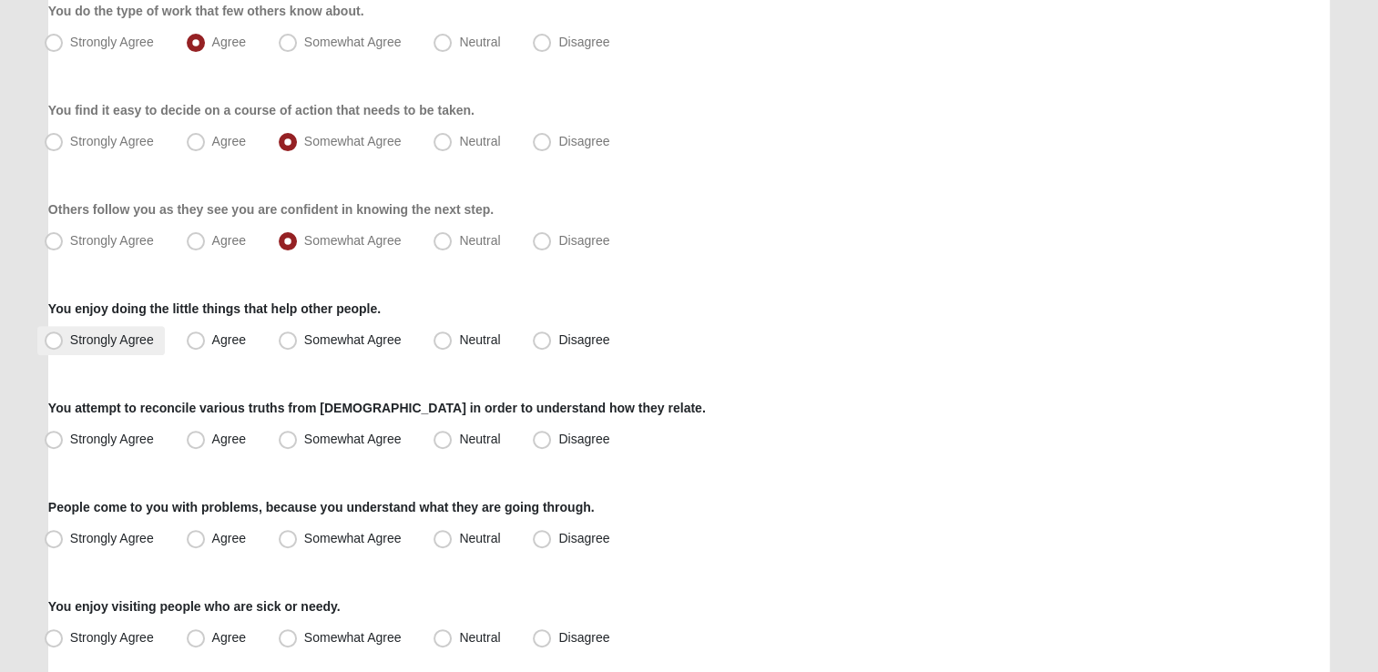
click at [125, 341] on span "Strongly Agree" at bounding box center [112, 339] width 84 height 15
click at [64, 341] on input "Strongly Agree" at bounding box center [58, 340] width 12 height 12
radio input "true"
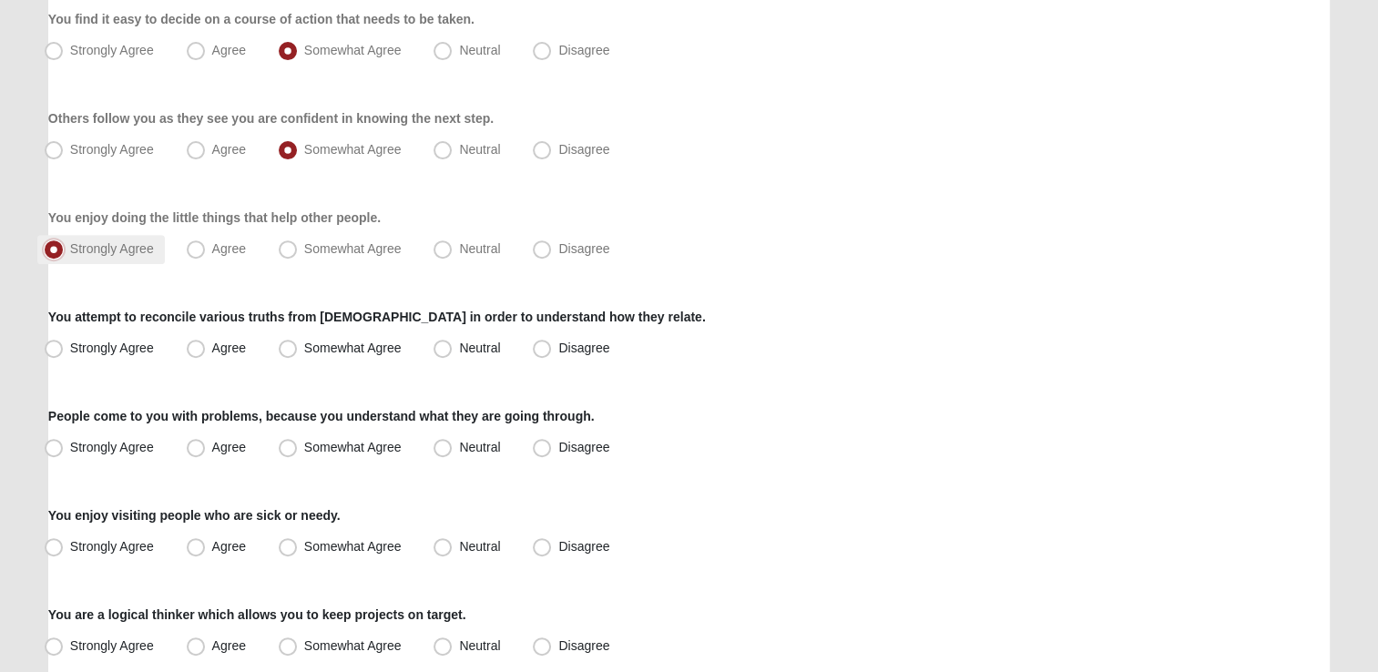
scroll to position [729, 0]
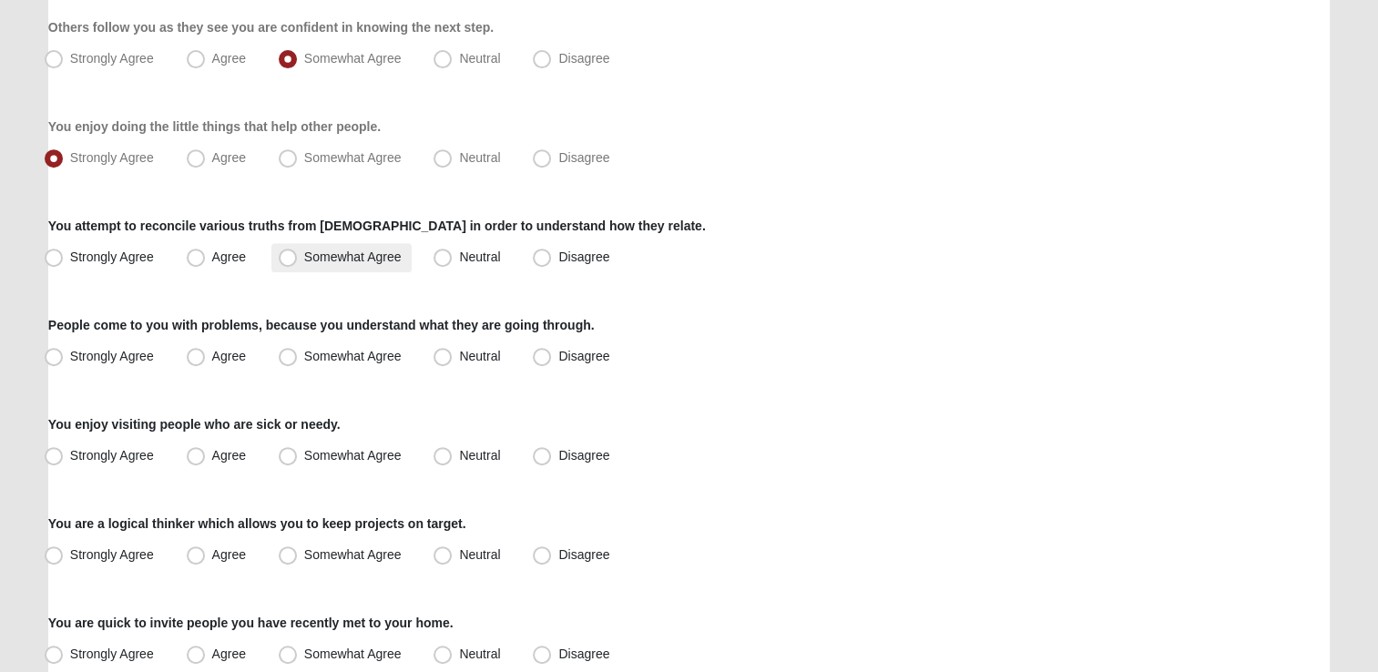
click at [321, 253] on span "Somewhat Agree" at bounding box center [352, 257] width 97 height 15
click at [298, 253] on input "Somewhat Agree" at bounding box center [292, 257] width 12 height 12
radio input "true"
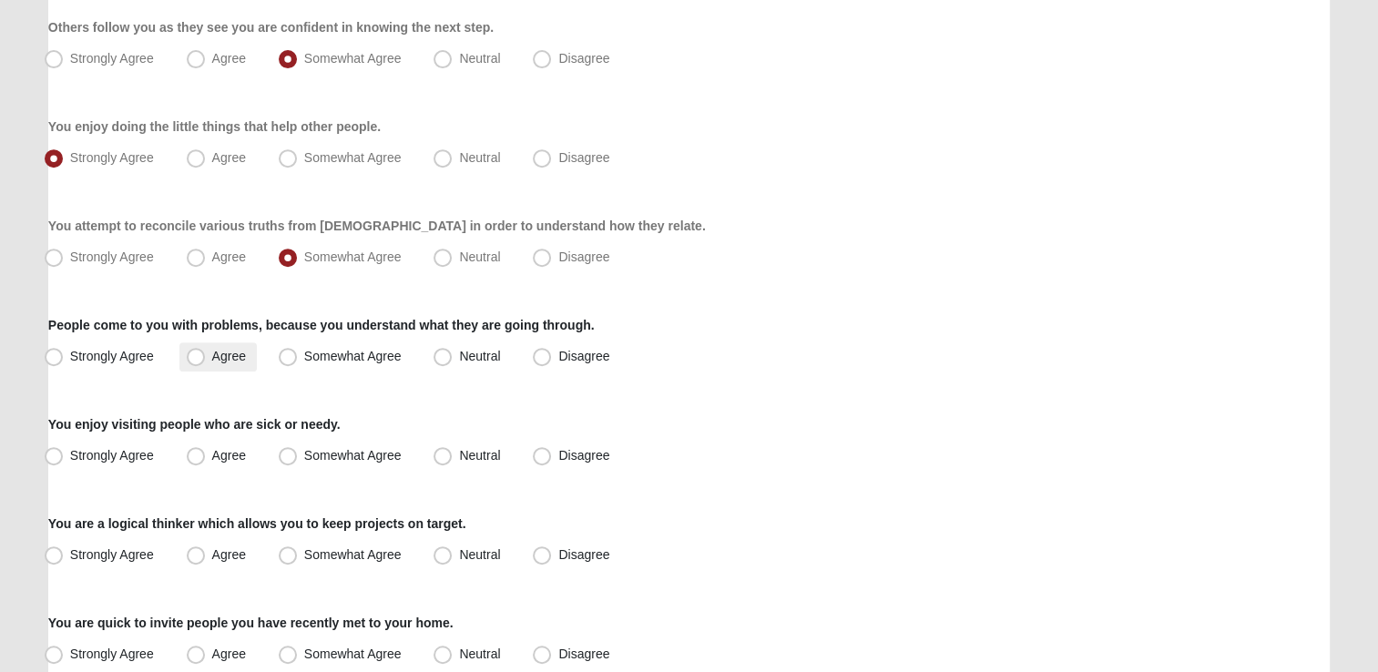
click at [223, 352] on span "Agree" at bounding box center [229, 356] width 34 height 15
click at [206, 352] on input "Agree" at bounding box center [200, 357] width 12 height 12
radio input "true"
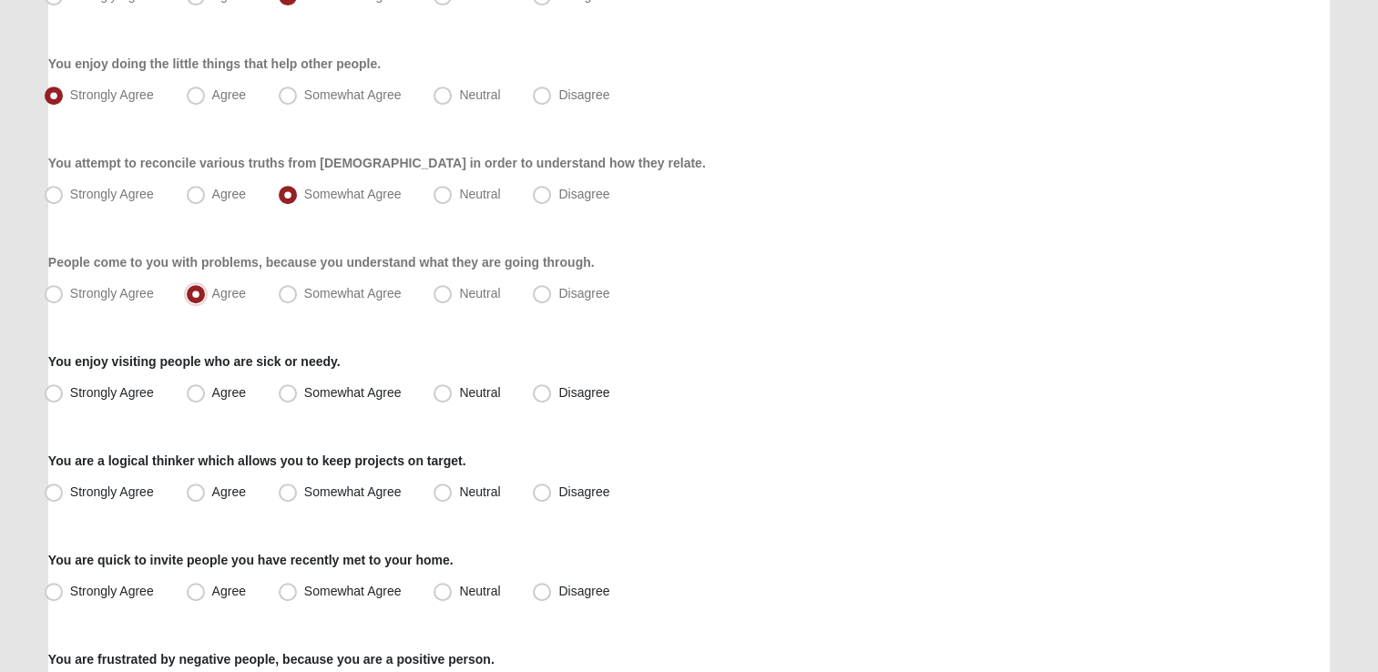
scroll to position [820, 0]
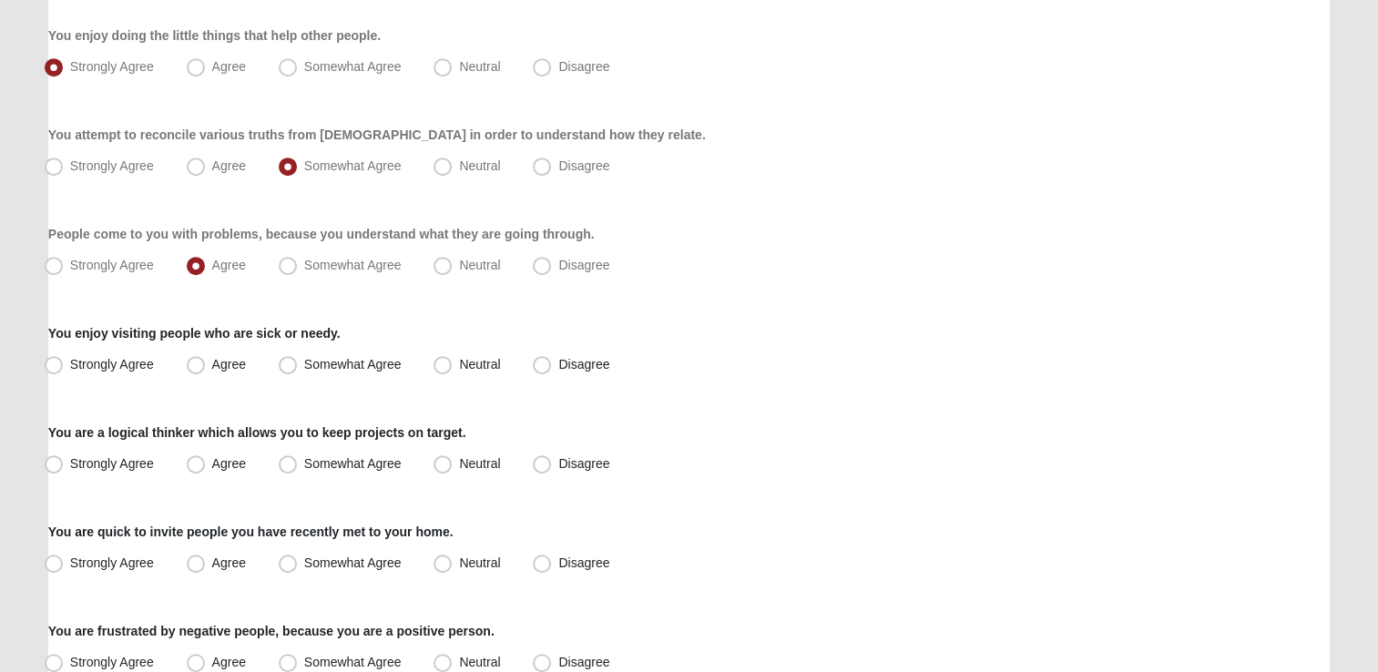
click at [226, 355] on label "Agree" at bounding box center [217, 365] width 77 height 29
click at [206, 359] on input "Agree" at bounding box center [200, 365] width 12 height 12
radio input "true"
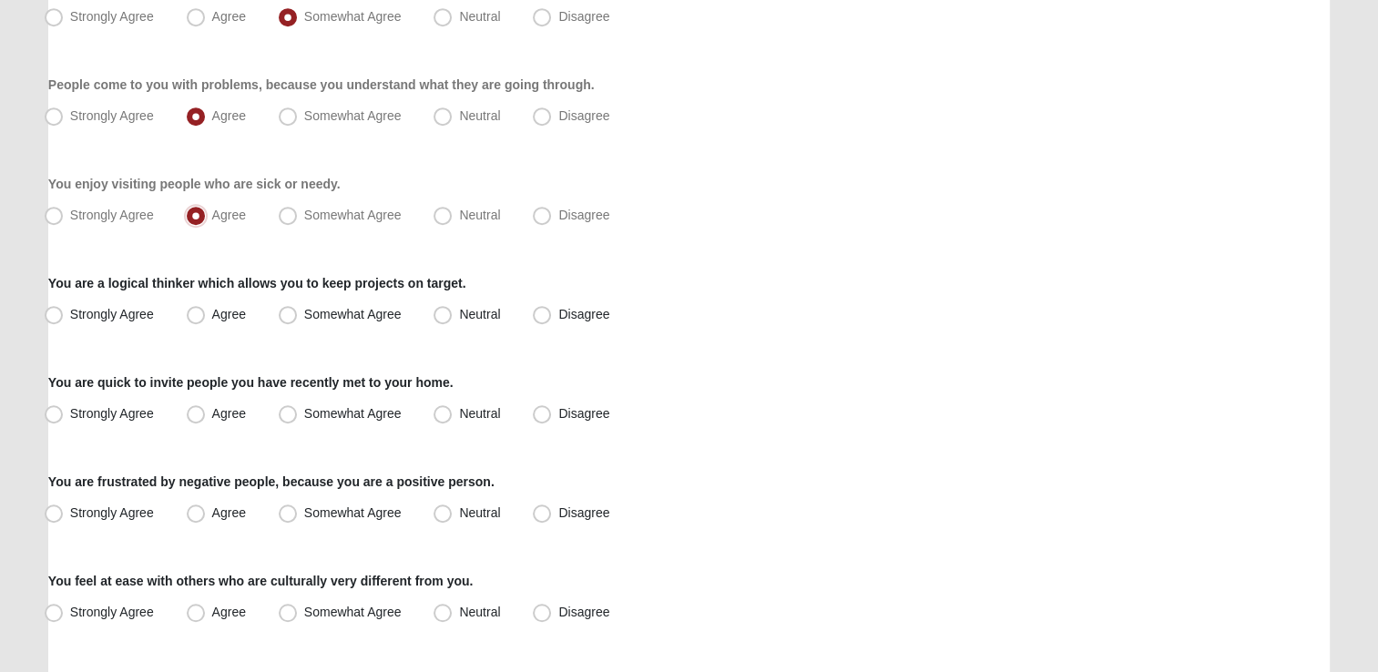
scroll to position [1002, 0]
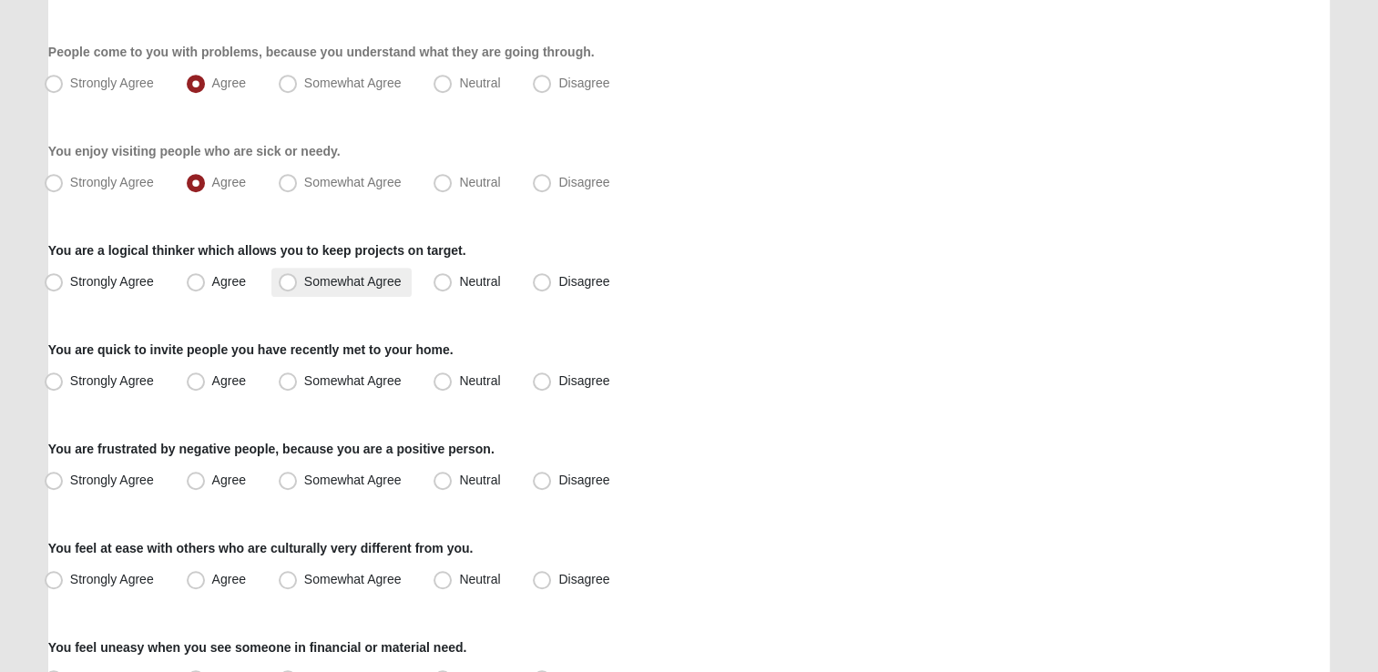
click at [364, 284] on span "Somewhat Agree" at bounding box center [352, 281] width 97 height 15
click at [298, 284] on input "Somewhat Agree" at bounding box center [292, 282] width 12 height 12
radio input "true"
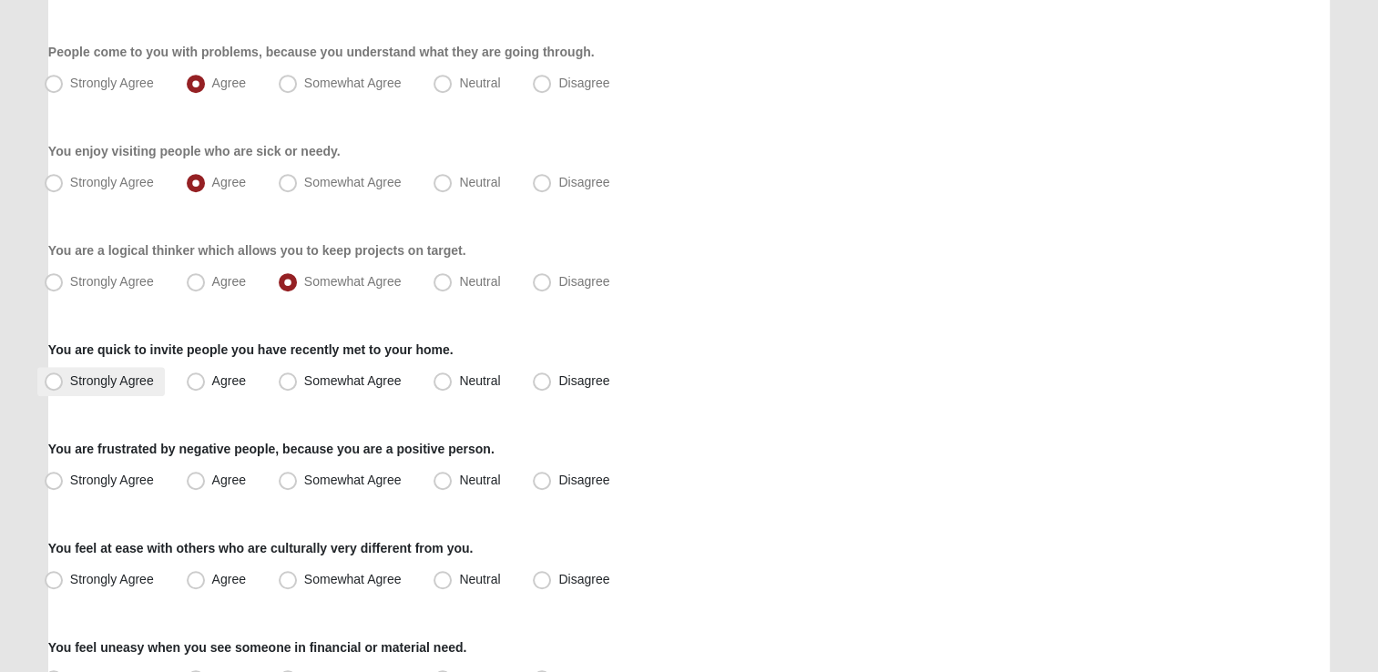
click at [99, 382] on span "Strongly Agree" at bounding box center [112, 380] width 84 height 15
click at [64, 382] on input "Strongly Agree" at bounding box center [58, 381] width 12 height 12
radio input "true"
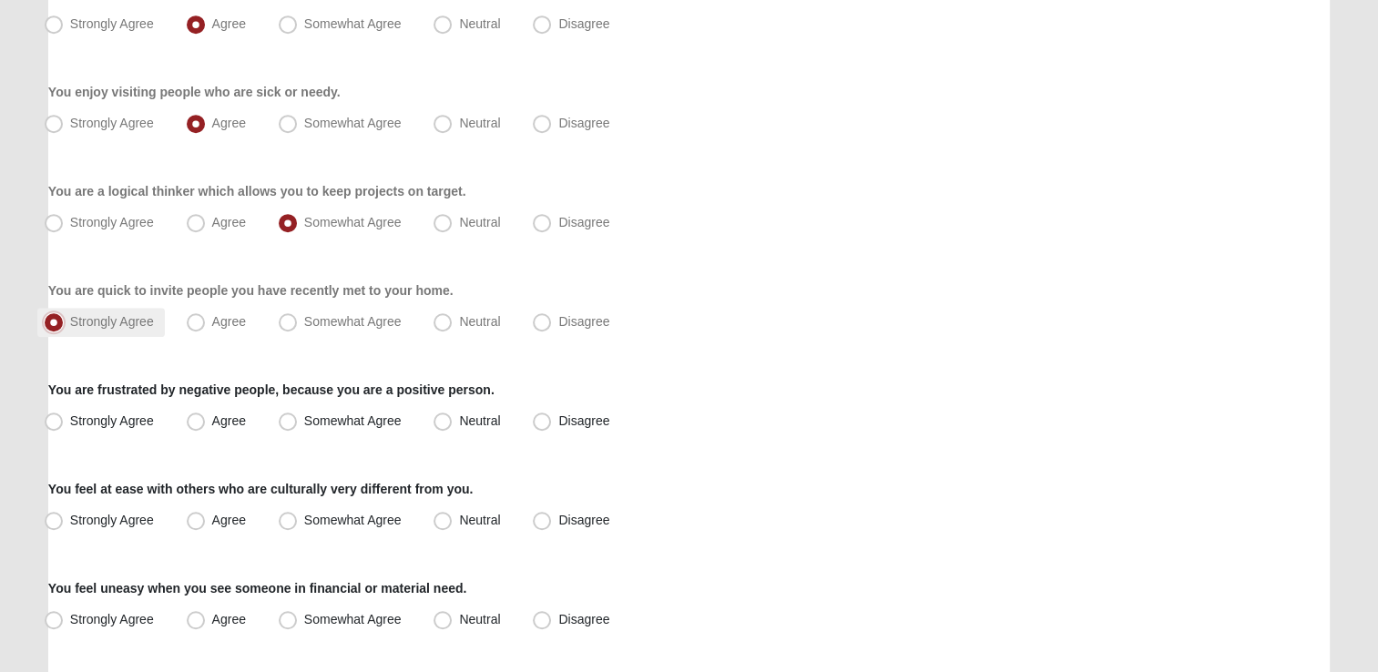
scroll to position [1093, 0]
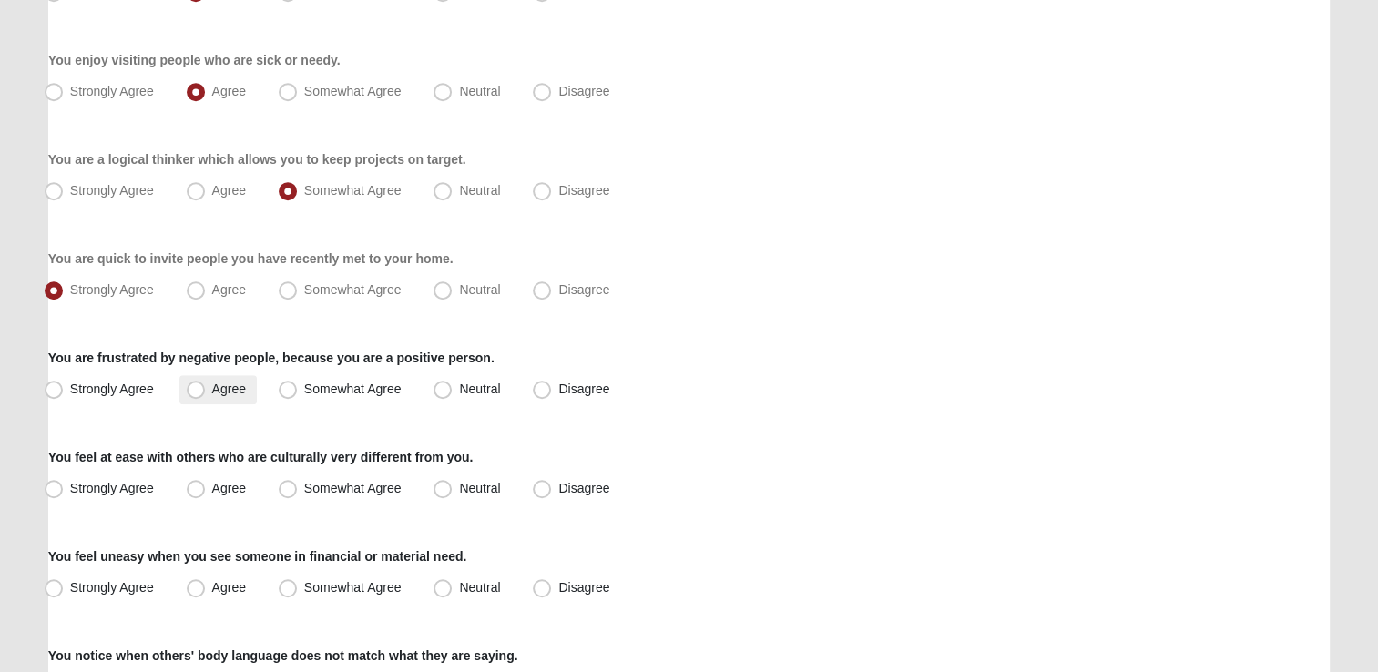
click at [212, 388] on span "Agree" at bounding box center [229, 389] width 34 height 15
click at [194, 388] on input "Agree" at bounding box center [200, 389] width 12 height 12
radio input "true"
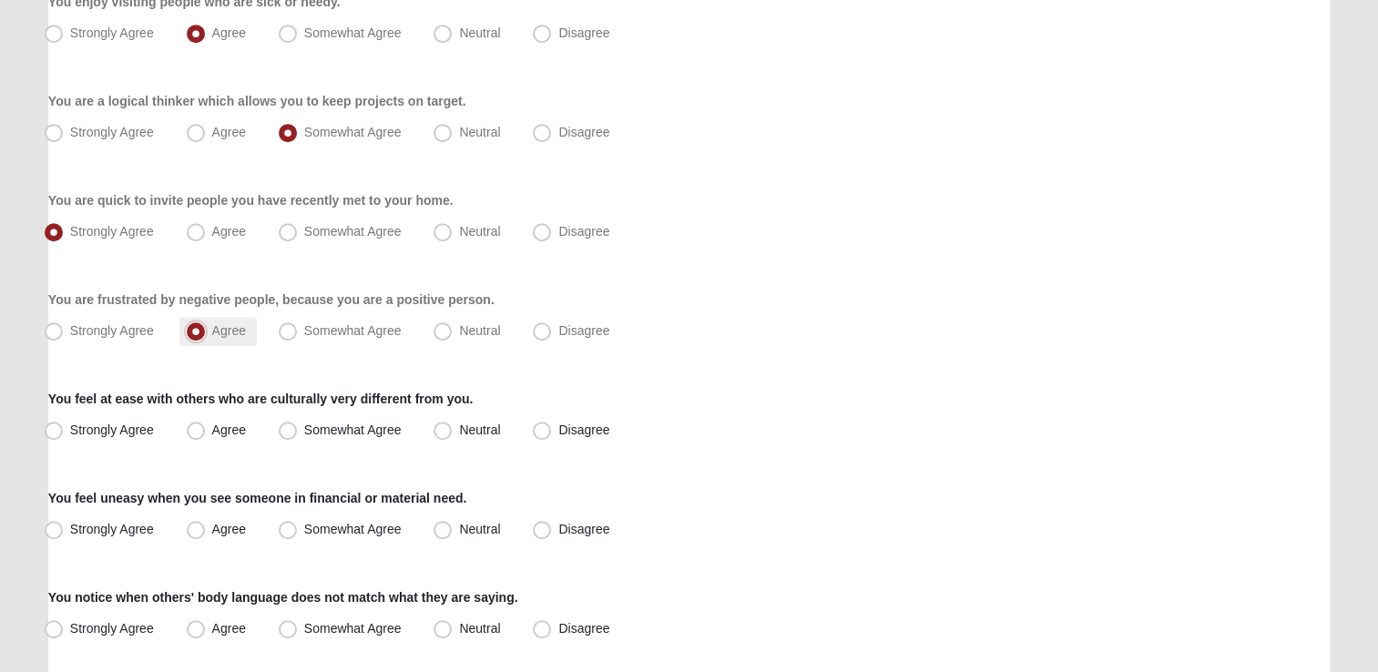
scroll to position [1184, 0]
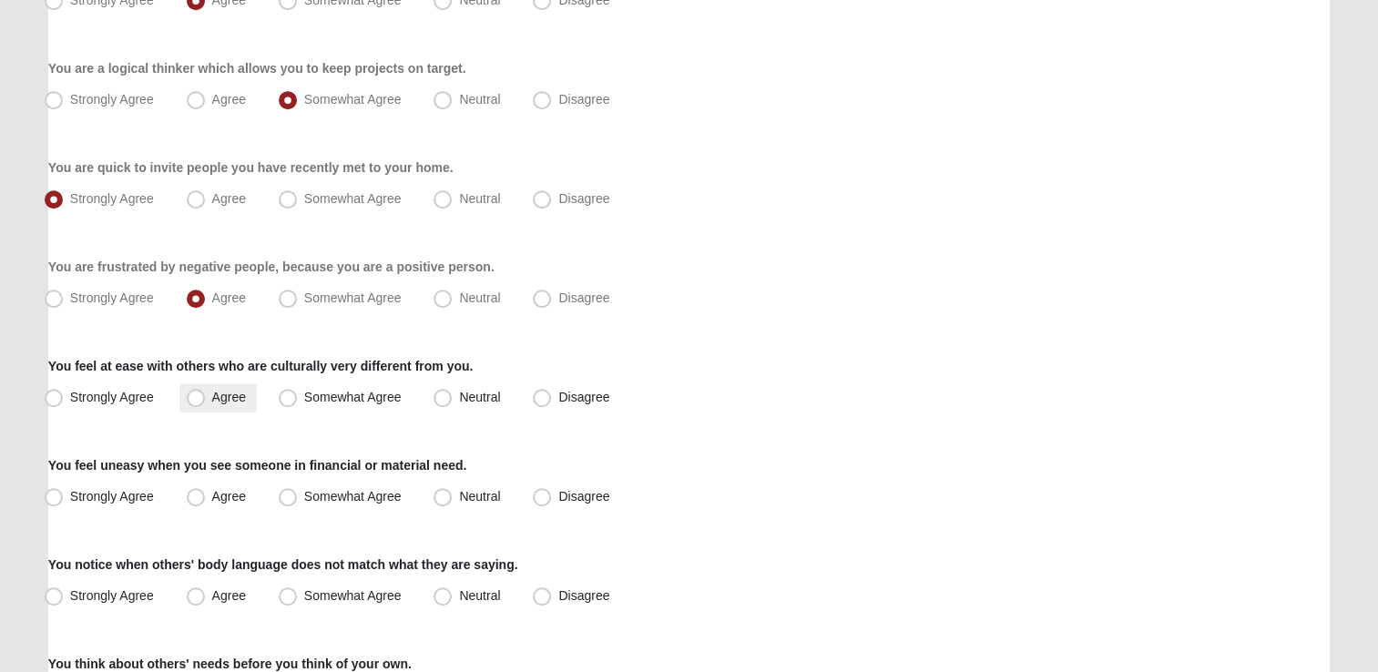
click at [212, 395] on span "Agree" at bounding box center [229, 397] width 34 height 15
click at [206, 395] on input "Agree" at bounding box center [200, 398] width 12 height 12
radio input "true"
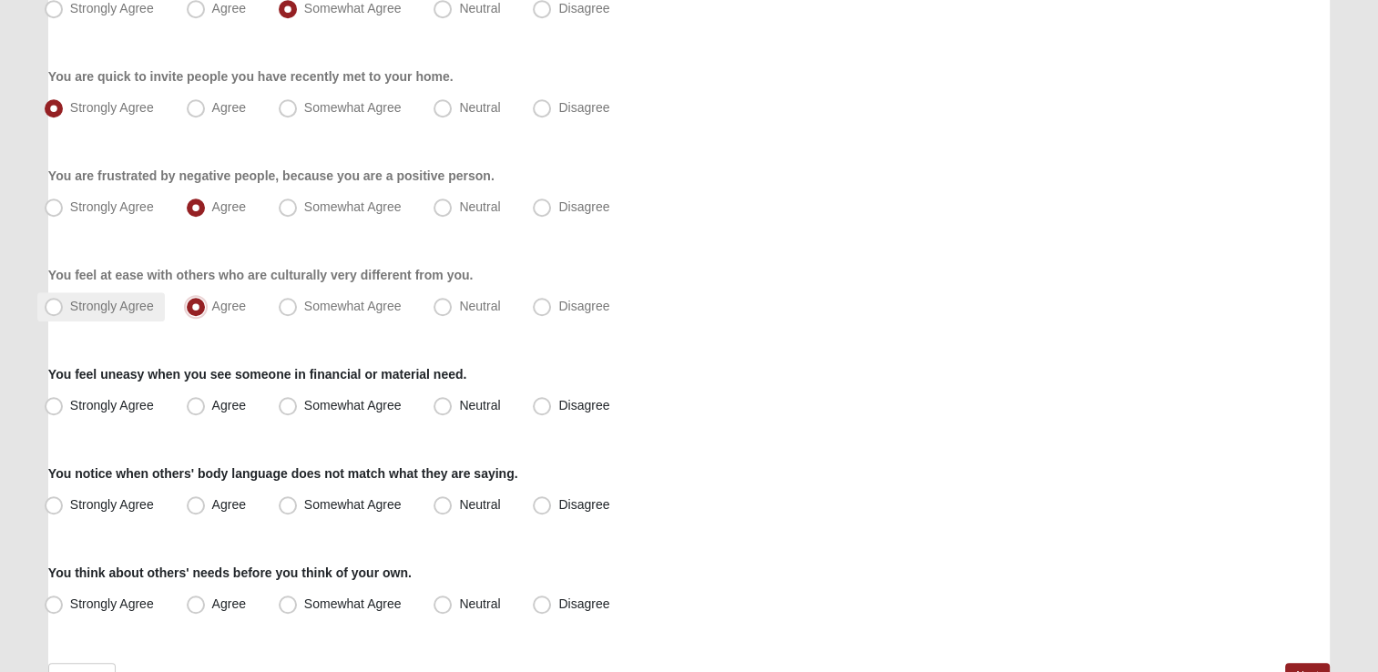
scroll to position [1366, 0]
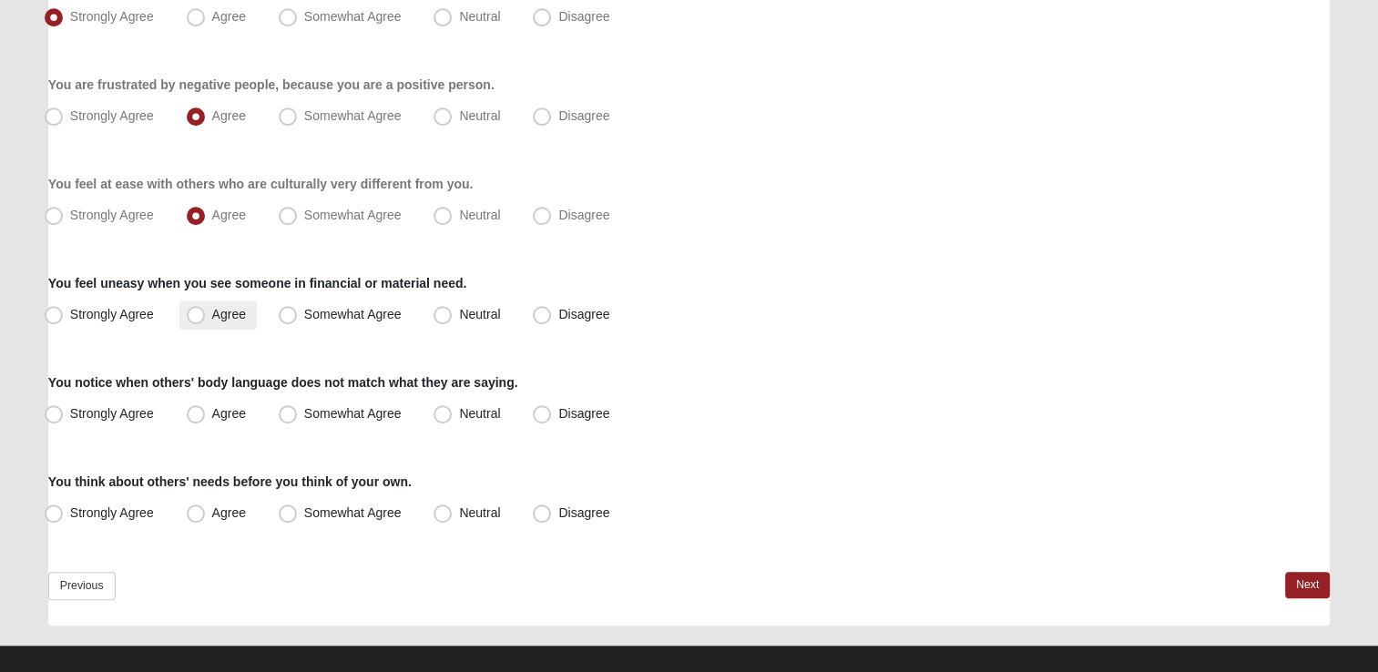
click at [222, 311] on span "Agree" at bounding box center [229, 314] width 34 height 15
click at [206, 311] on input "Agree" at bounding box center [200, 315] width 12 height 12
radio input "true"
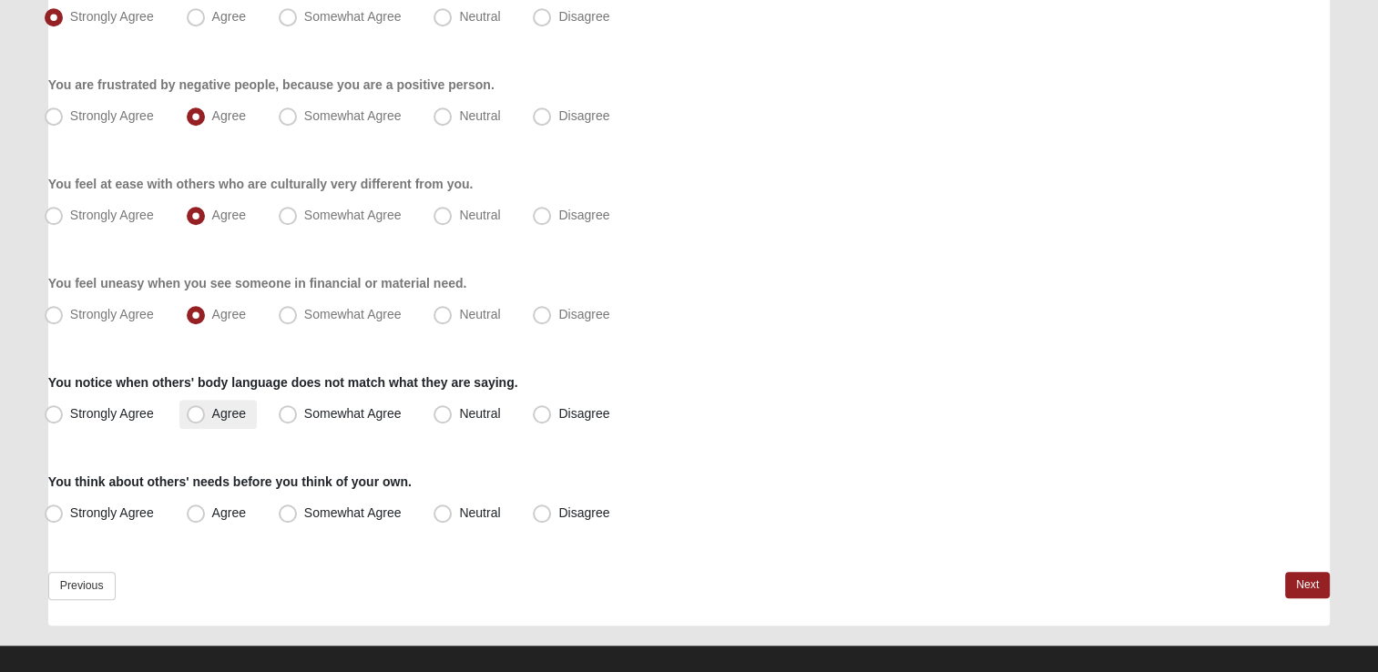
click at [212, 414] on span "Agree" at bounding box center [229, 413] width 34 height 15
click at [206, 414] on input "Agree" at bounding box center [200, 414] width 12 height 12
radio input "true"
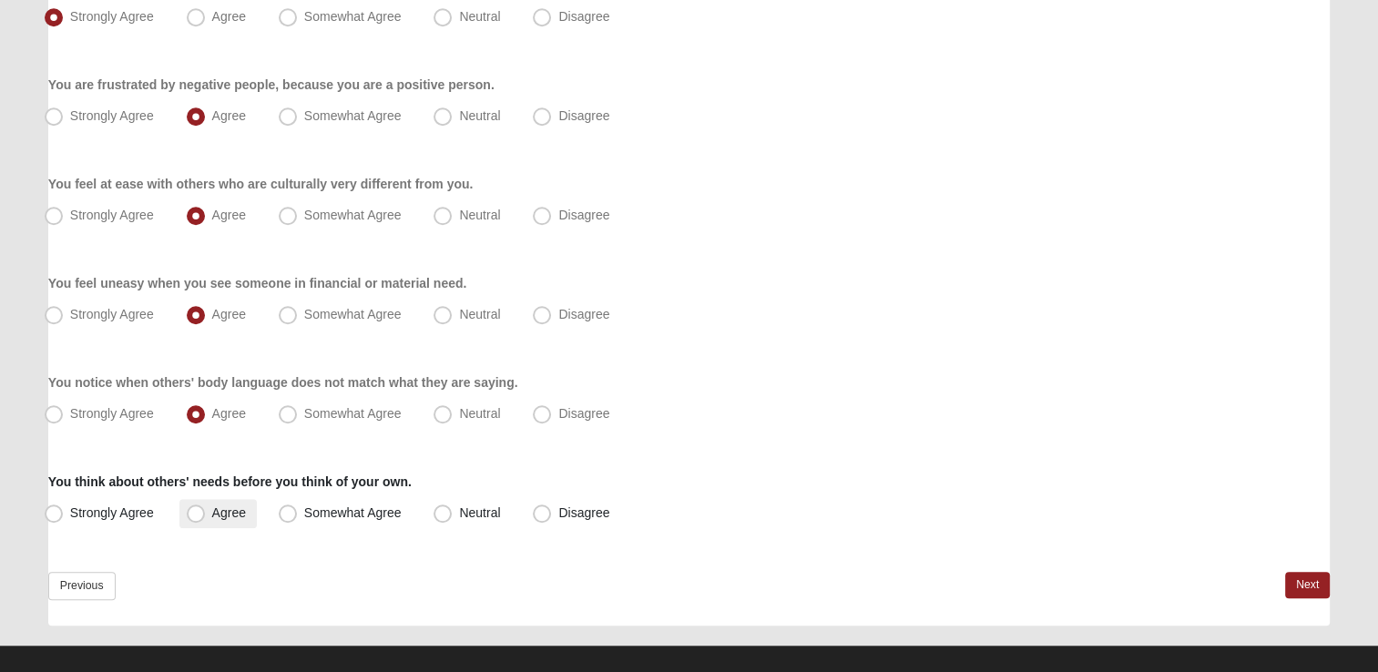
click at [212, 516] on span "Agree" at bounding box center [229, 512] width 34 height 15
click at [204, 516] on input "Agree" at bounding box center [200, 513] width 12 height 12
radio input "true"
click at [1301, 589] on link "Next" at bounding box center [1307, 585] width 45 height 26
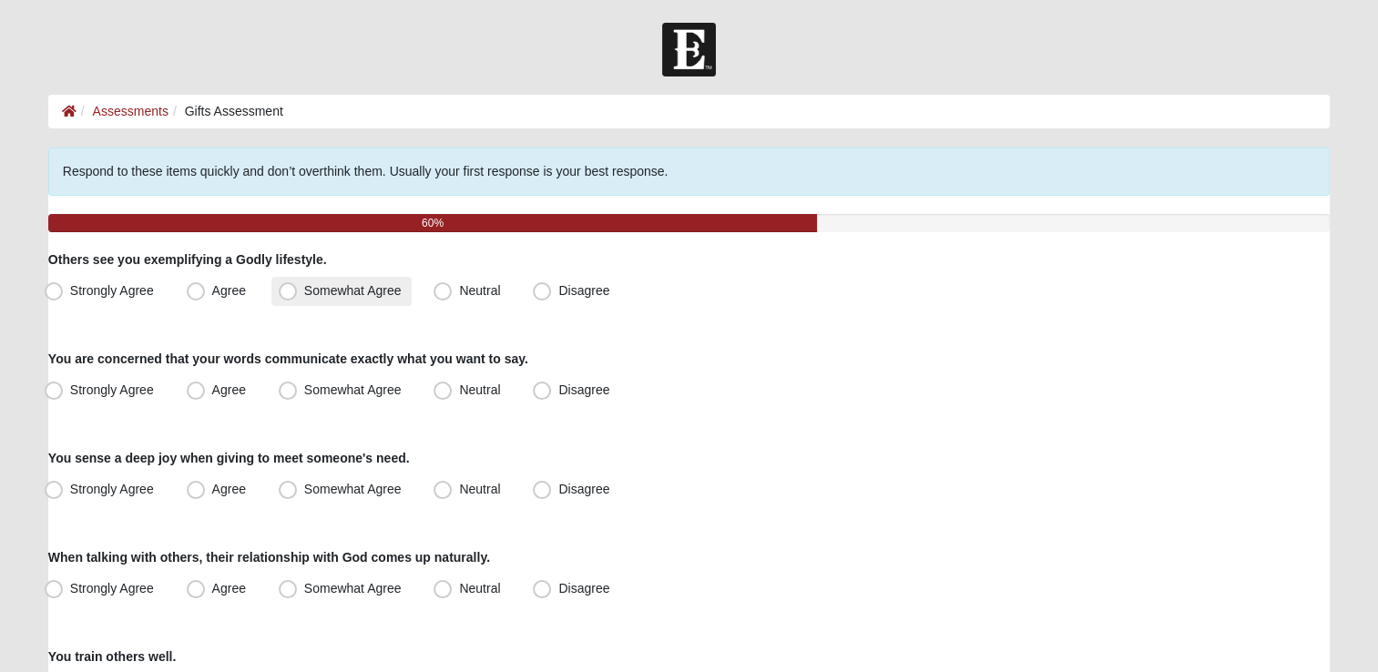
click at [318, 290] on span "Somewhat Agree" at bounding box center [352, 290] width 97 height 15
click at [298, 290] on input "Somewhat Agree" at bounding box center [292, 291] width 12 height 12
radio input "true"
click at [240, 278] on label "Agree" at bounding box center [217, 291] width 77 height 29
click at [206, 285] on input "Agree" at bounding box center [200, 291] width 12 height 12
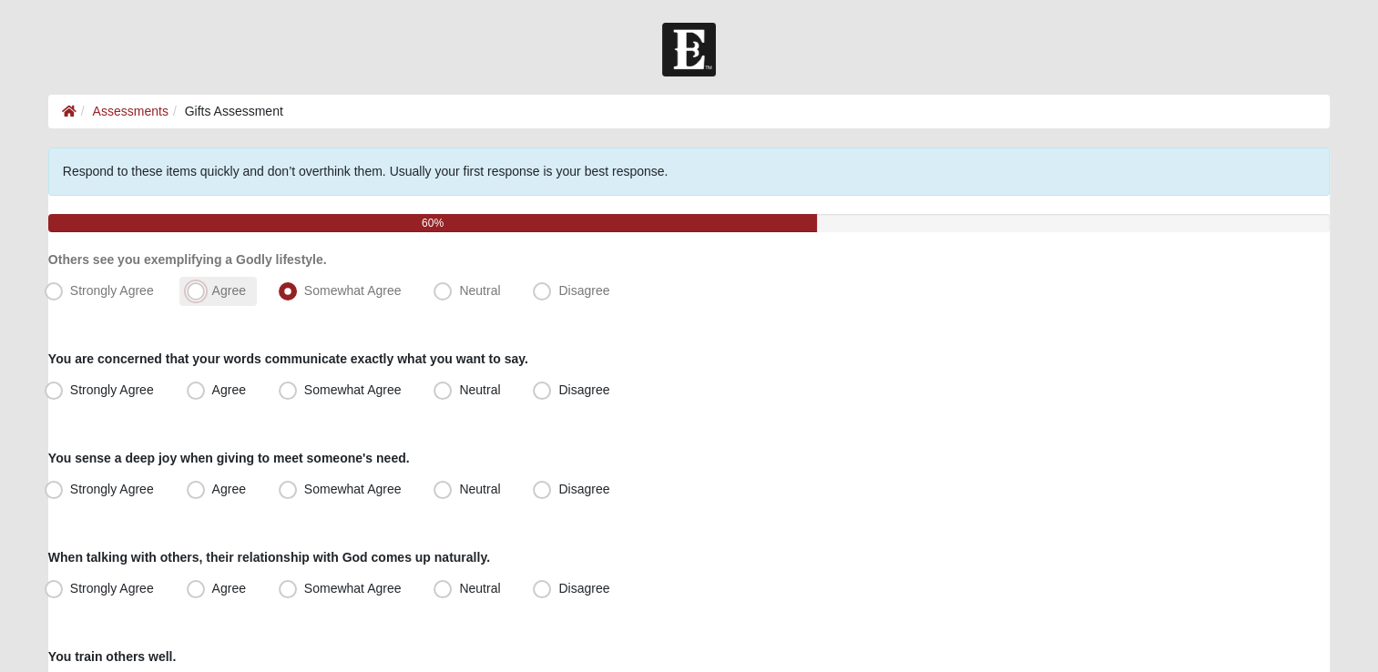
radio input "true"
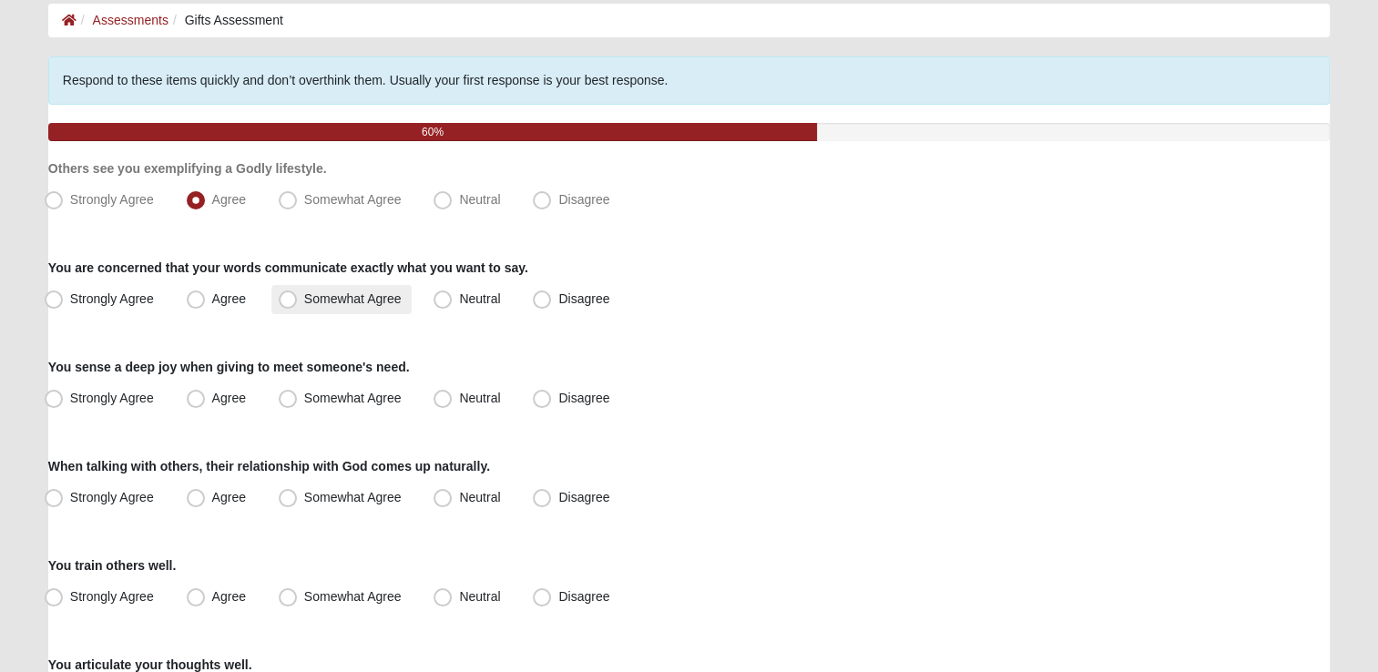
click at [351, 297] on span "Somewhat Agree" at bounding box center [352, 298] width 97 height 15
click at [298, 297] on input "Somewhat Agree" at bounding box center [292, 299] width 12 height 12
radio input "true"
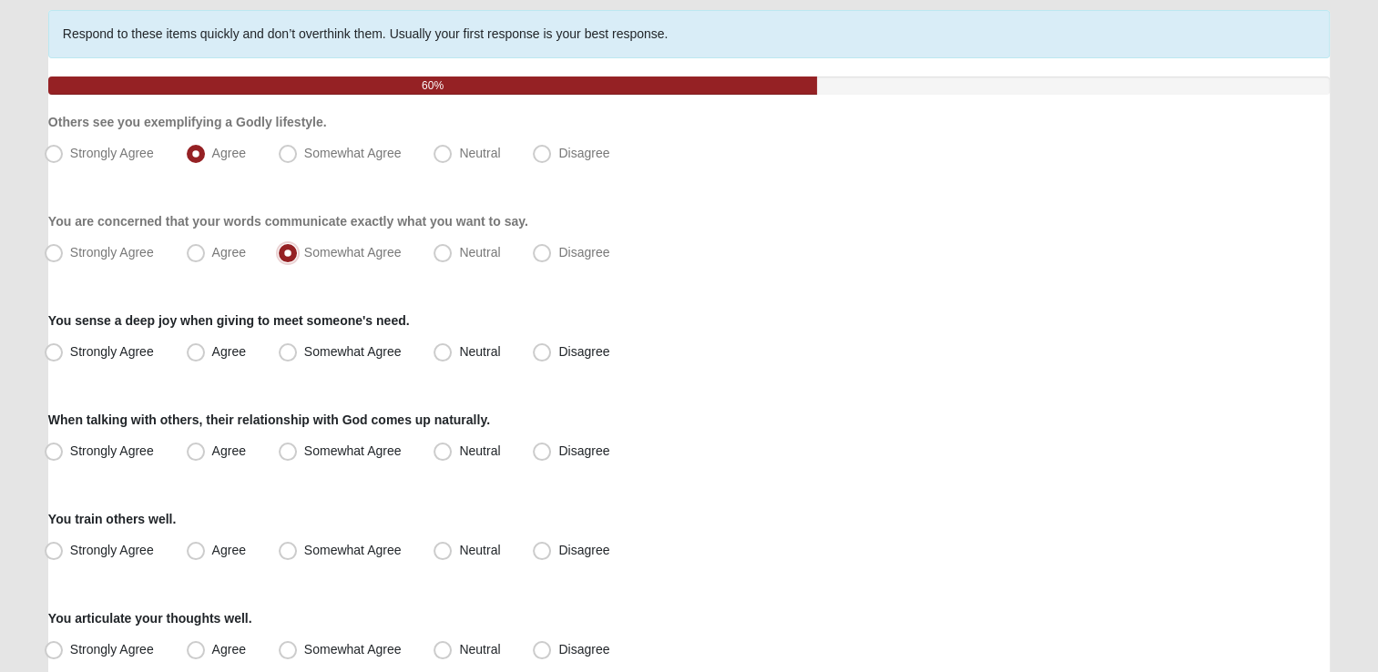
scroll to position [182, 0]
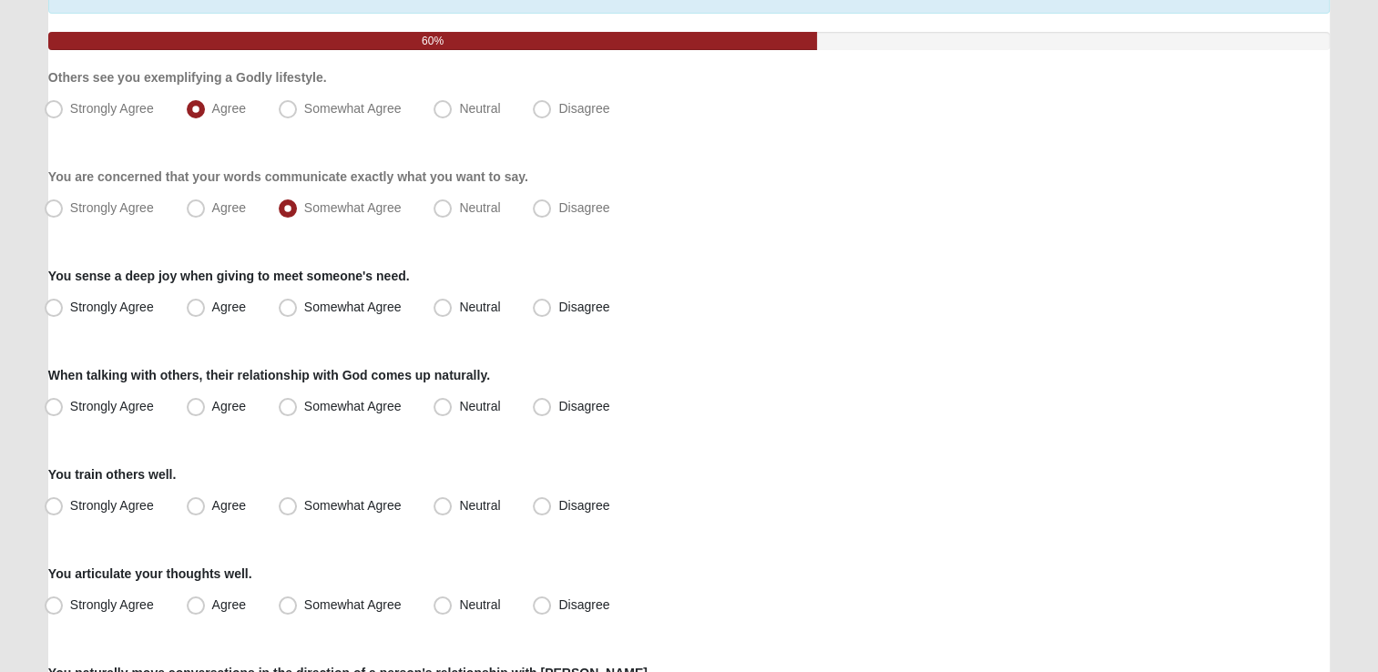
click at [102, 289] on div "You sense a deep joy when giving to meet someone's need. Strongly Agree Agree S…" at bounding box center [689, 295] width 1282 height 56
click at [103, 309] on span "Strongly Agree" at bounding box center [112, 307] width 84 height 15
click at [64, 309] on input "Strongly Agree" at bounding box center [58, 307] width 12 height 12
radio input "true"
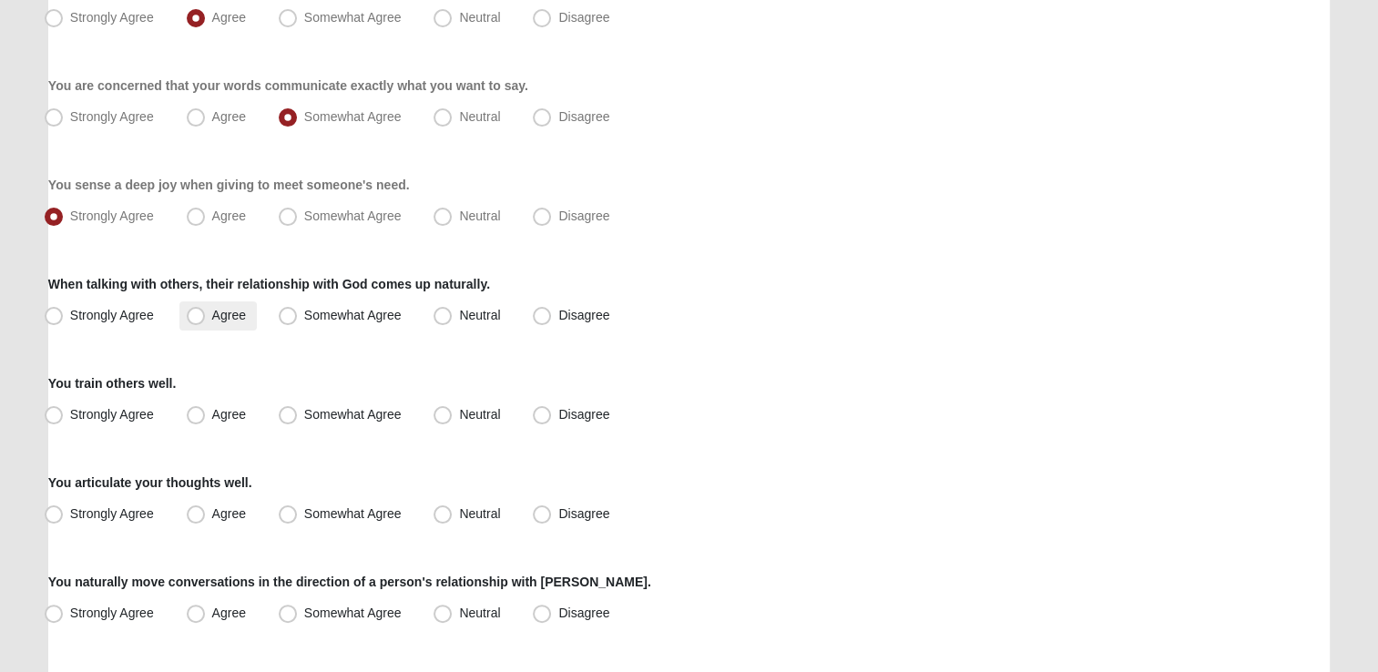
click at [220, 306] on label "Agree" at bounding box center [217, 315] width 77 height 29
click at [206, 310] on input "Agree" at bounding box center [200, 316] width 12 height 12
radio input "true"
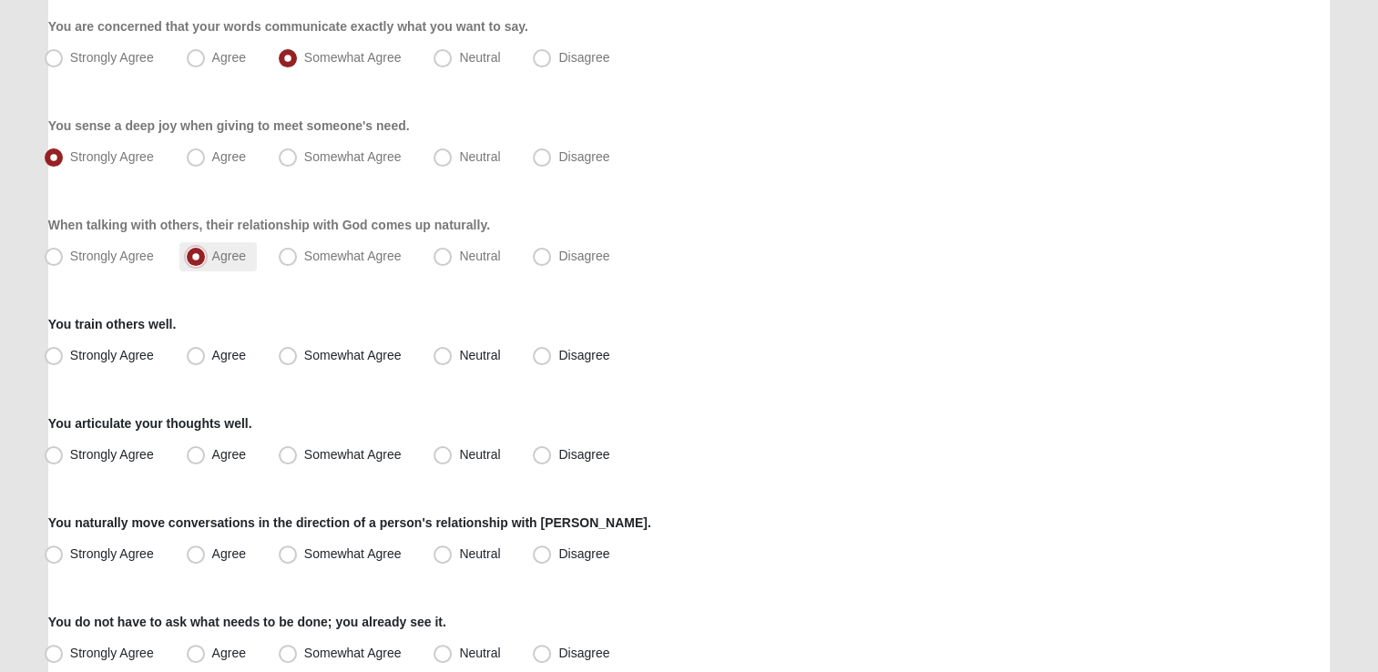
scroll to position [364, 0]
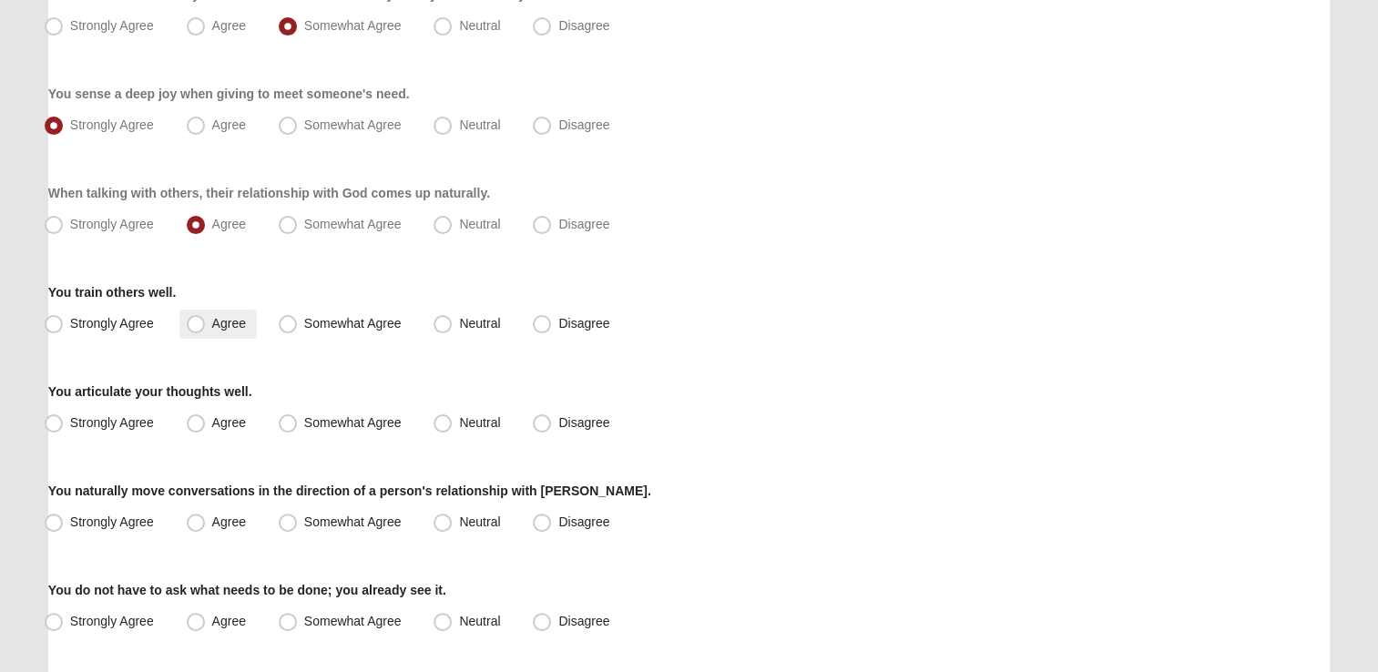
click at [224, 320] on span "Agree" at bounding box center [229, 323] width 34 height 15
click at [206, 320] on input "Agree" at bounding box center [200, 324] width 12 height 12
radio input "true"
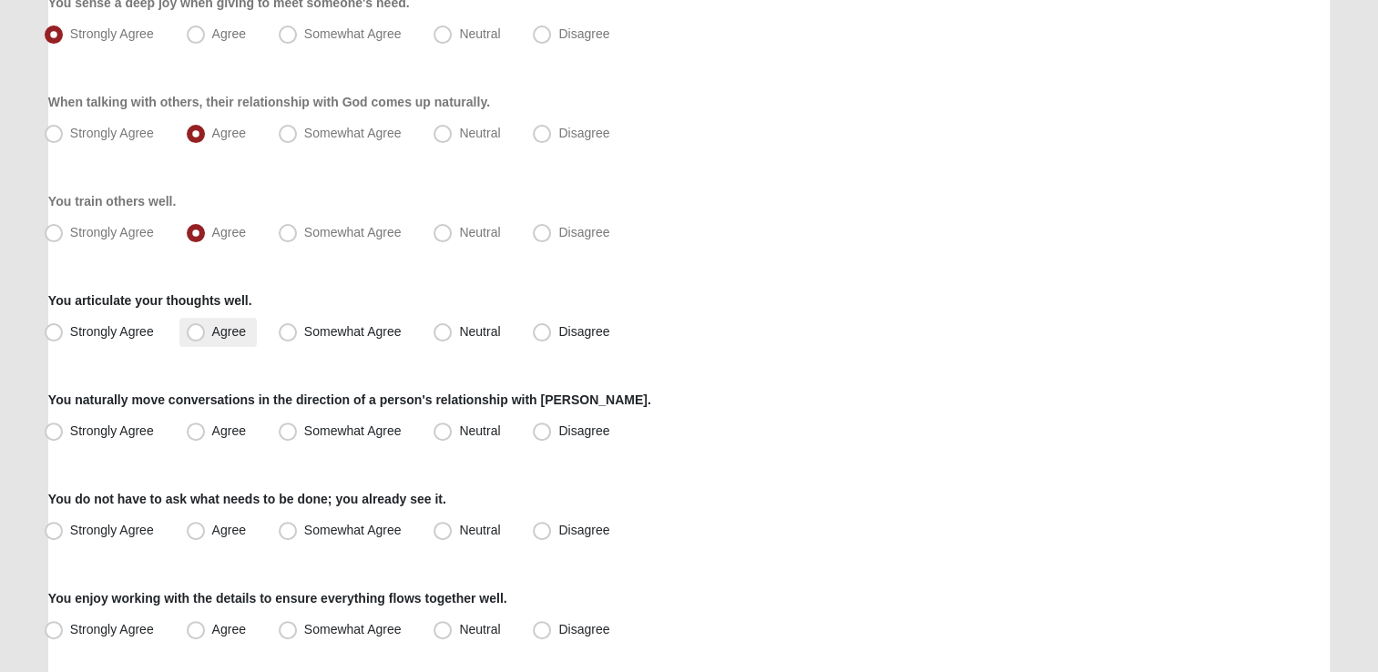
click at [227, 326] on span "Agree" at bounding box center [229, 331] width 34 height 15
click at [206, 326] on input "Agree" at bounding box center [200, 332] width 12 height 12
radio input "true"
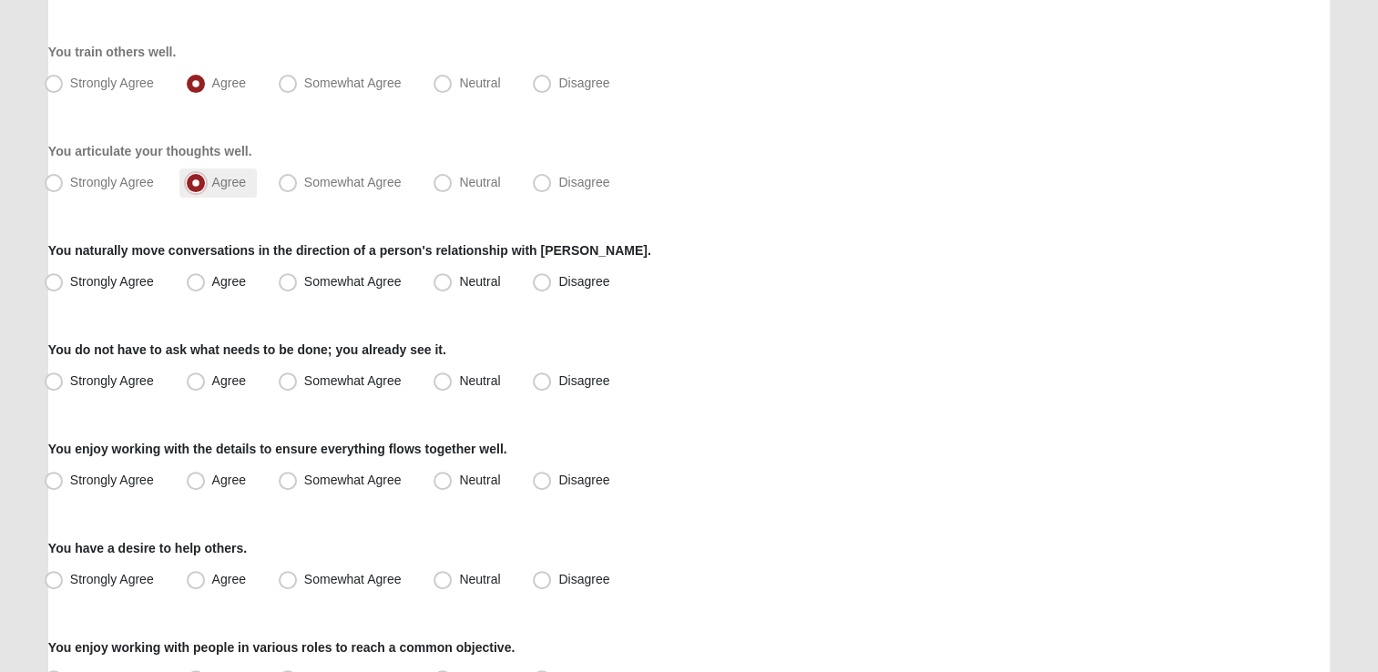
scroll to position [638, 0]
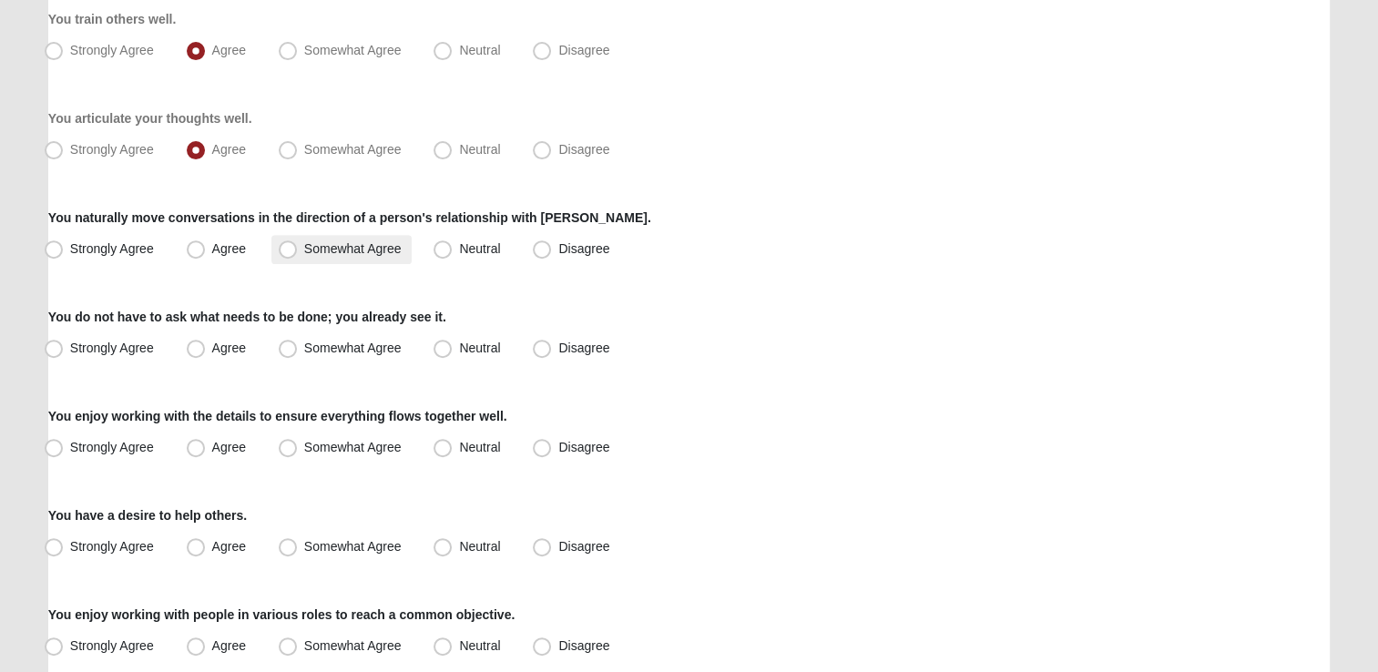
click at [353, 243] on span "Somewhat Agree" at bounding box center [352, 248] width 97 height 15
click at [298, 243] on input "Somewhat Agree" at bounding box center [292, 249] width 12 height 12
radio input "true"
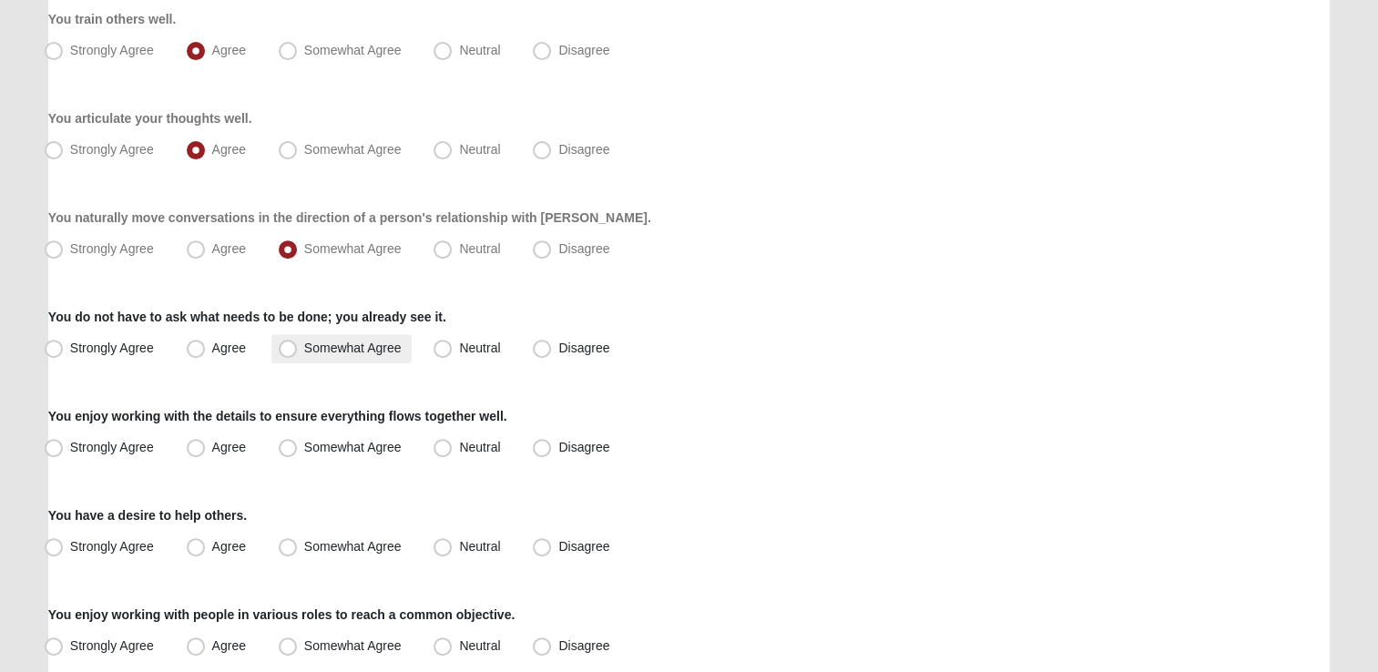
click at [340, 352] on span "Somewhat Agree" at bounding box center [352, 348] width 97 height 15
click at [298, 352] on input "Somewhat Agree" at bounding box center [292, 348] width 12 height 12
radio input "true"
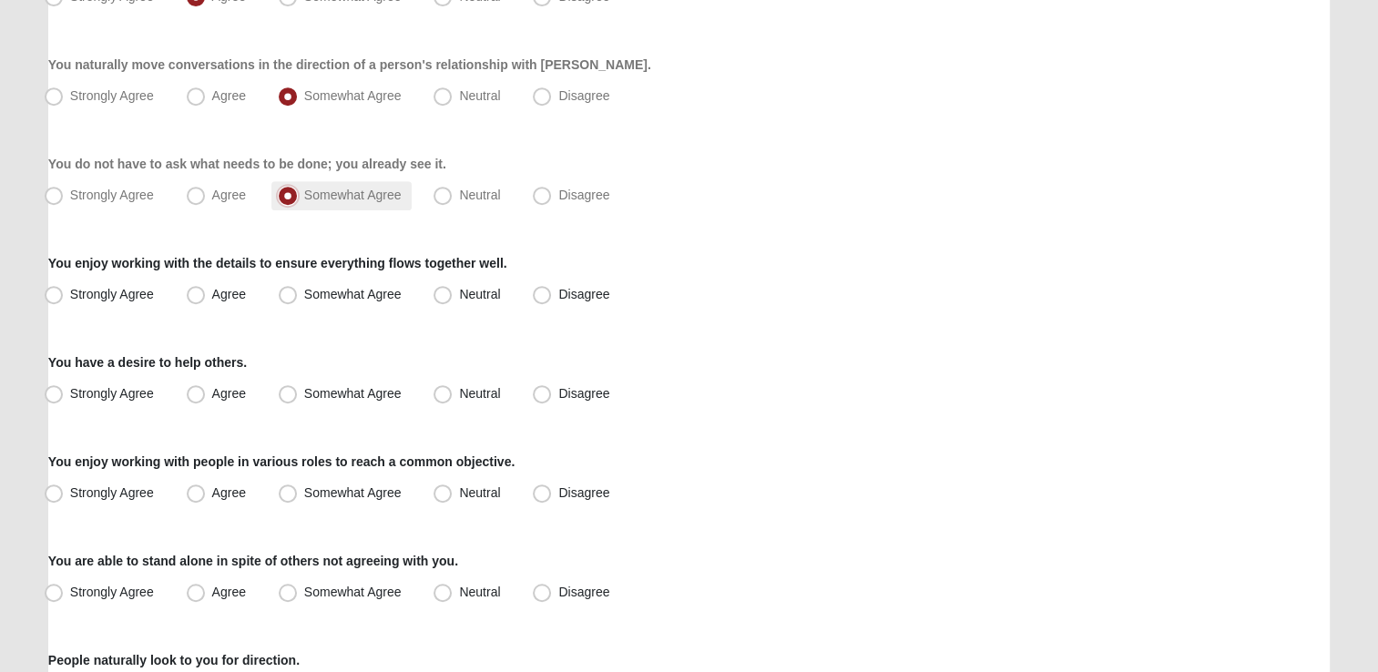
scroll to position [820, 0]
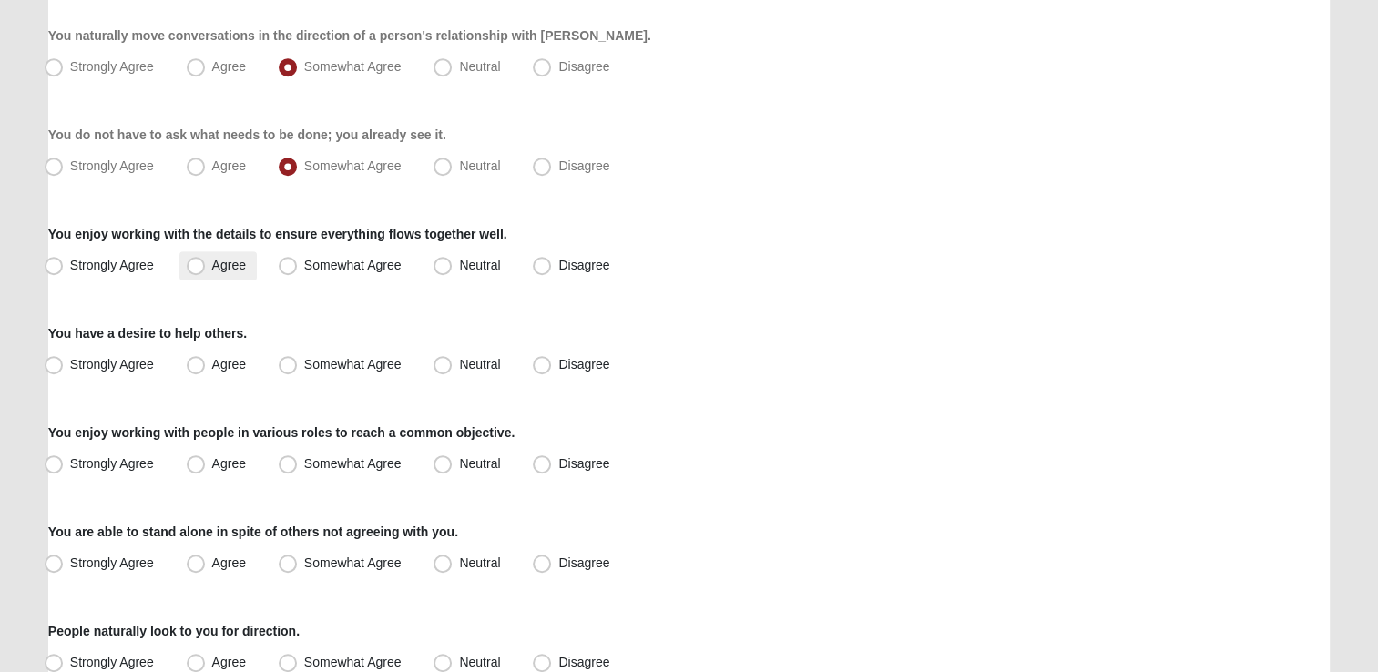
click at [222, 259] on span "Agree" at bounding box center [229, 265] width 34 height 15
click at [206, 260] on input "Agree" at bounding box center [200, 266] width 12 height 12
radio input "true"
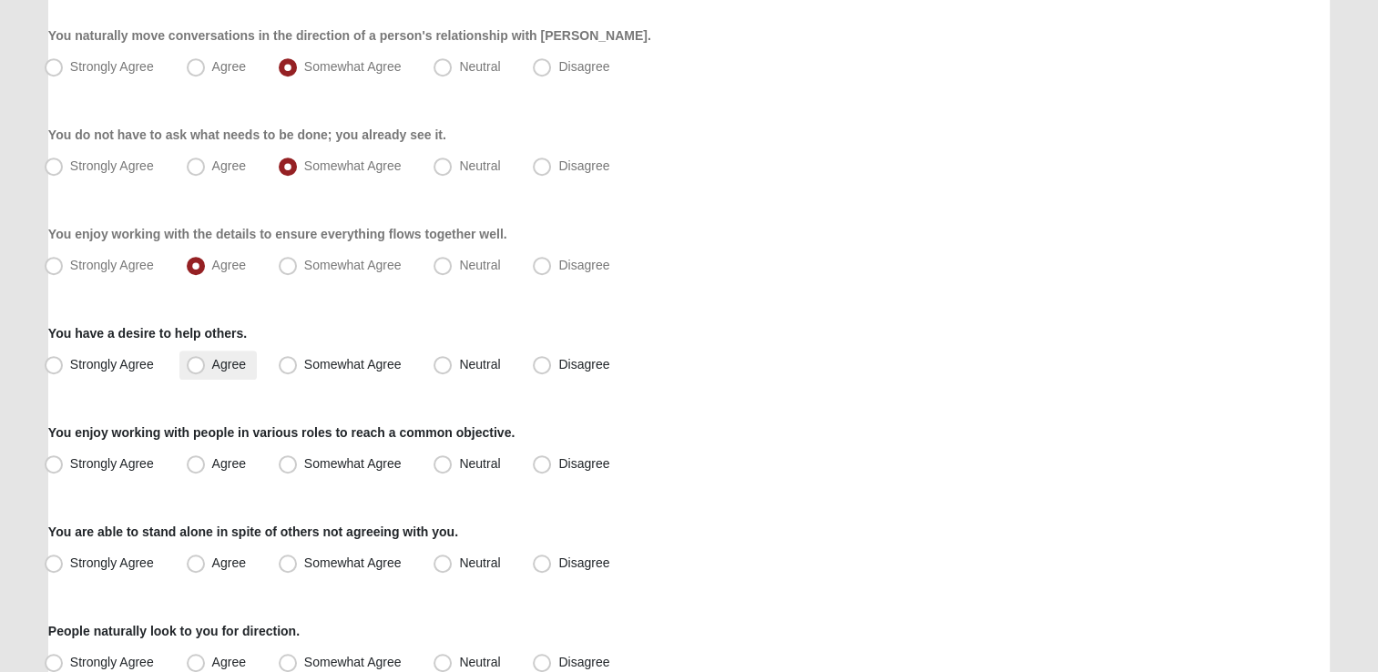
click at [215, 366] on span "Agree" at bounding box center [229, 364] width 34 height 15
click at [206, 366] on input "Agree" at bounding box center [200, 365] width 12 height 12
radio input "true"
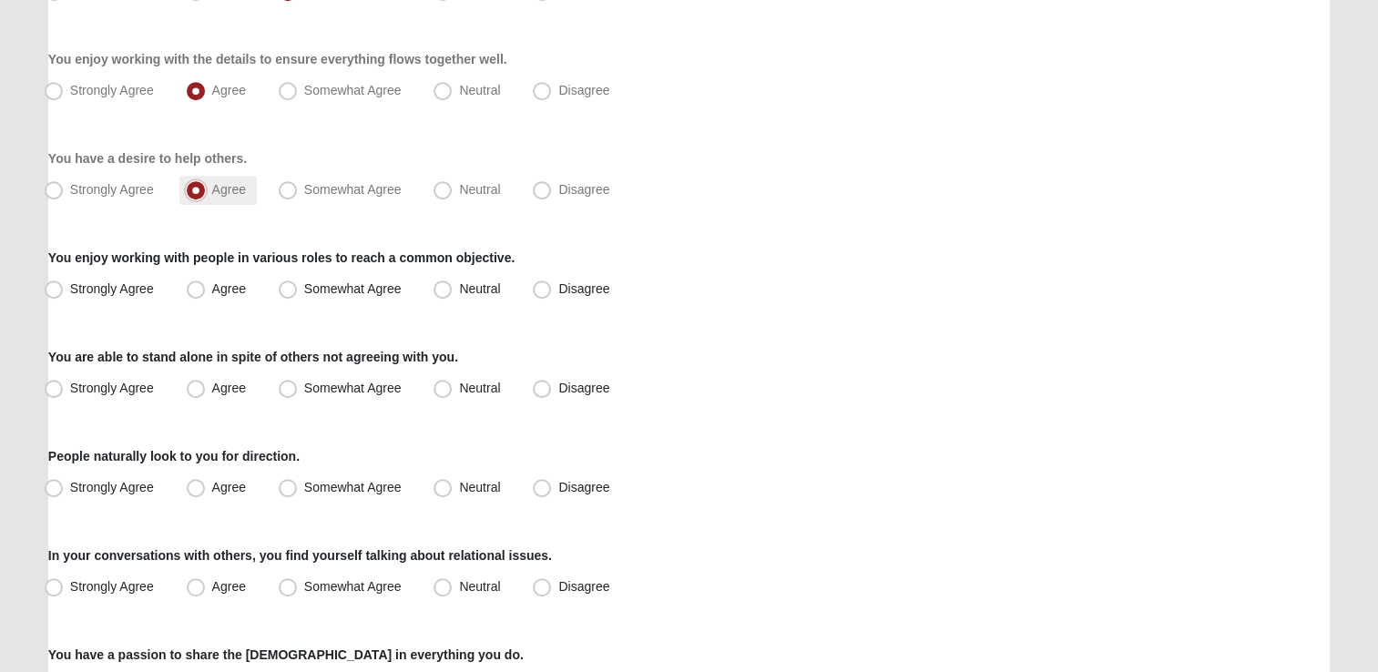
scroll to position [1002, 0]
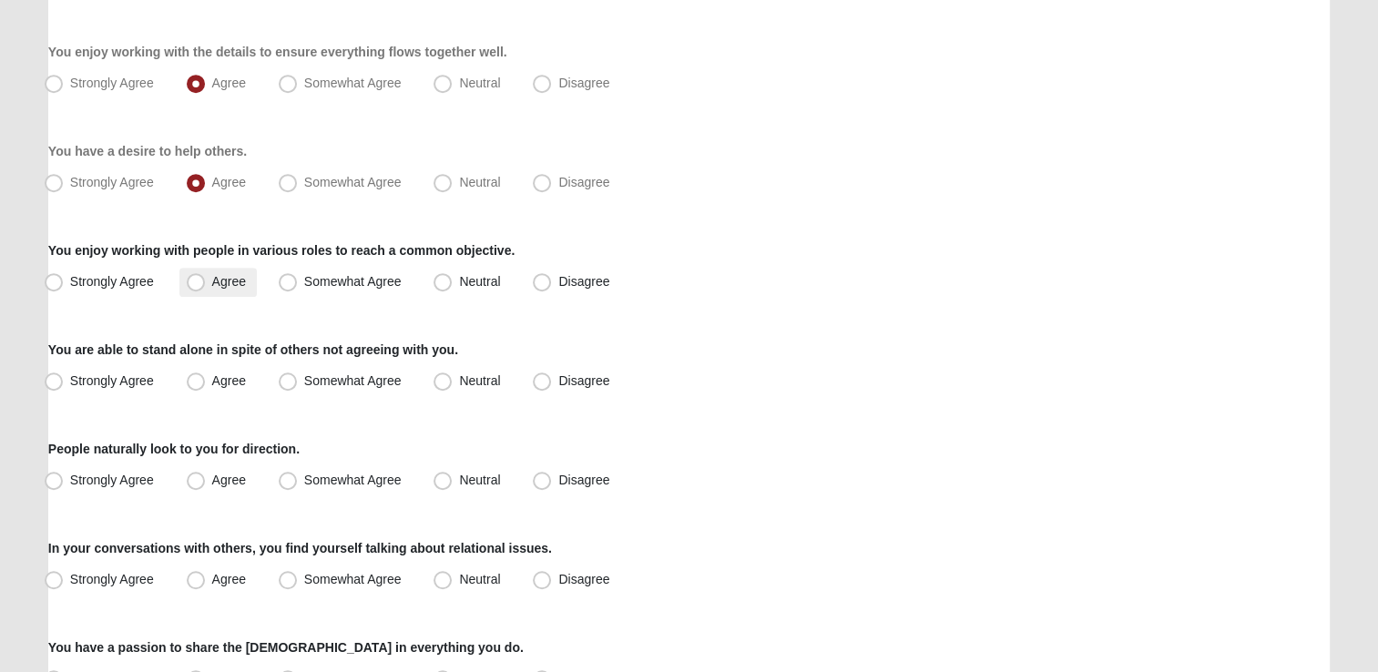
click at [224, 277] on span "Agree" at bounding box center [229, 281] width 34 height 15
click at [206, 277] on input "Agree" at bounding box center [200, 282] width 12 height 12
radio input "true"
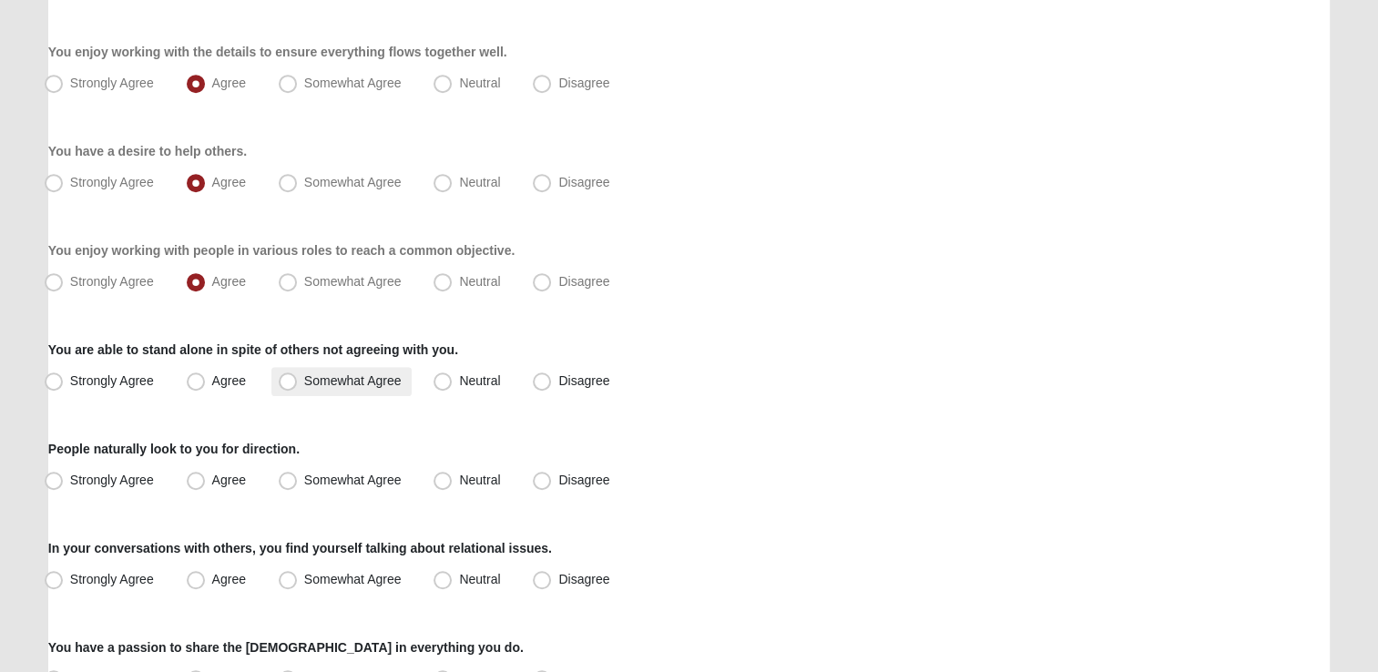
click at [359, 376] on span "Somewhat Agree" at bounding box center [352, 380] width 97 height 15
click at [298, 376] on input "Somewhat Agree" at bounding box center [292, 381] width 12 height 12
radio input "true"
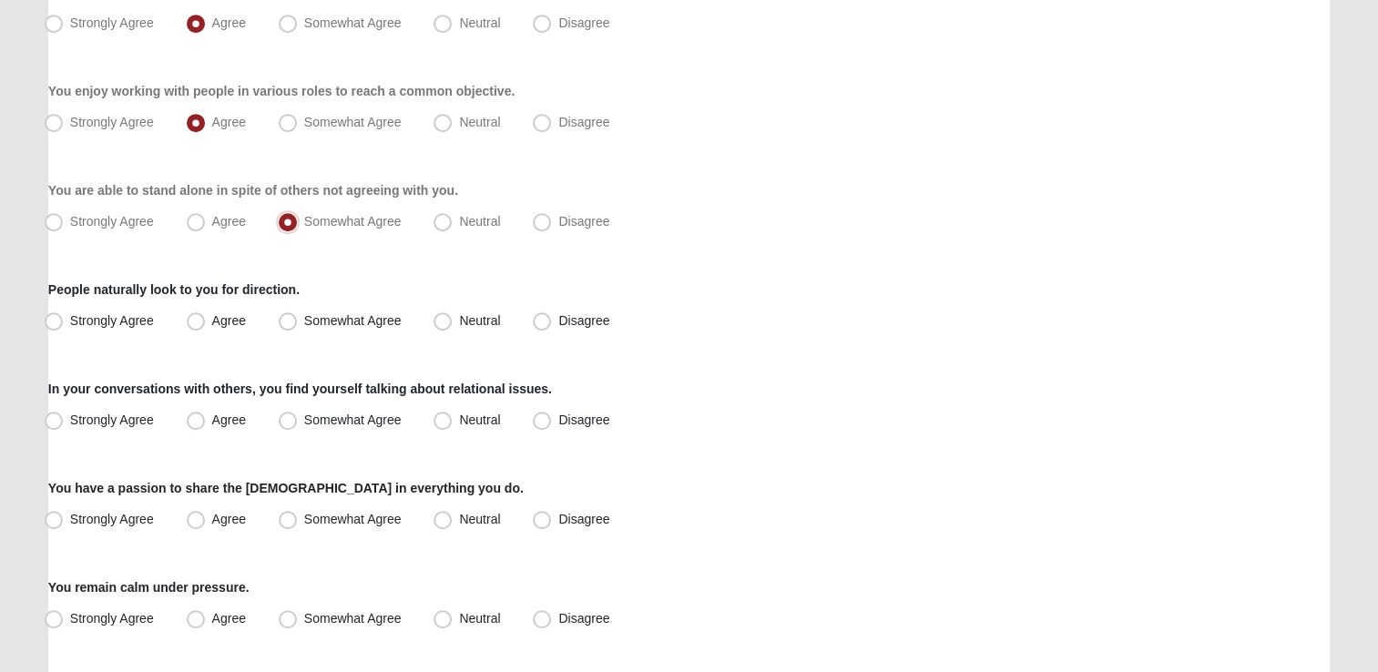
scroll to position [1184, 0]
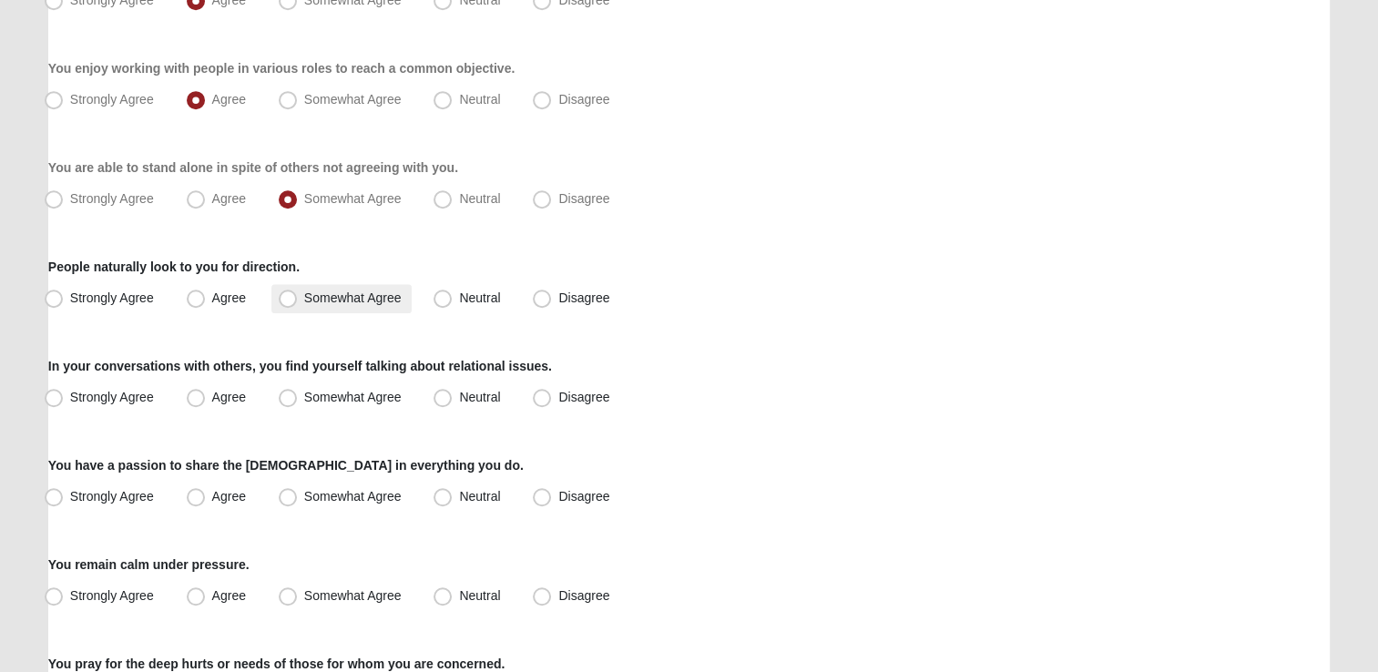
click at [312, 301] on span "Somewhat Agree" at bounding box center [352, 298] width 97 height 15
click at [298, 301] on input "Somewhat Agree" at bounding box center [292, 298] width 12 height 12
radio input "true"
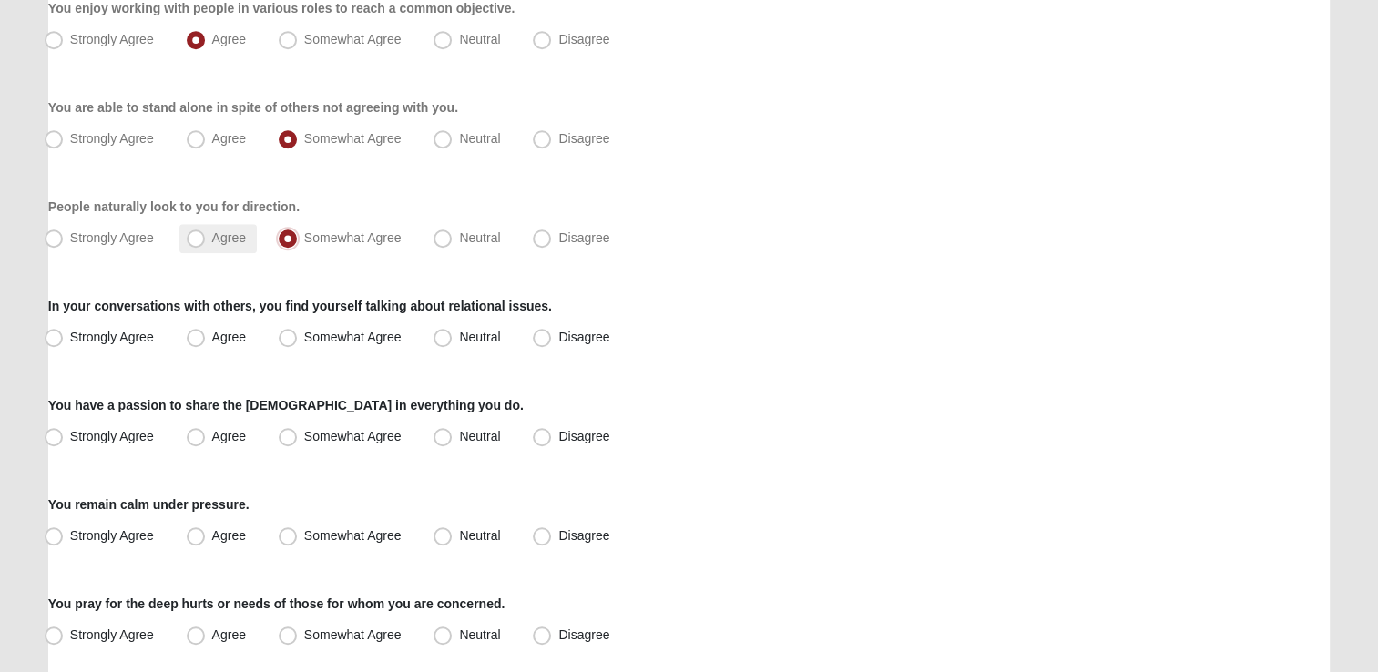
scroll to position [1275, 0]
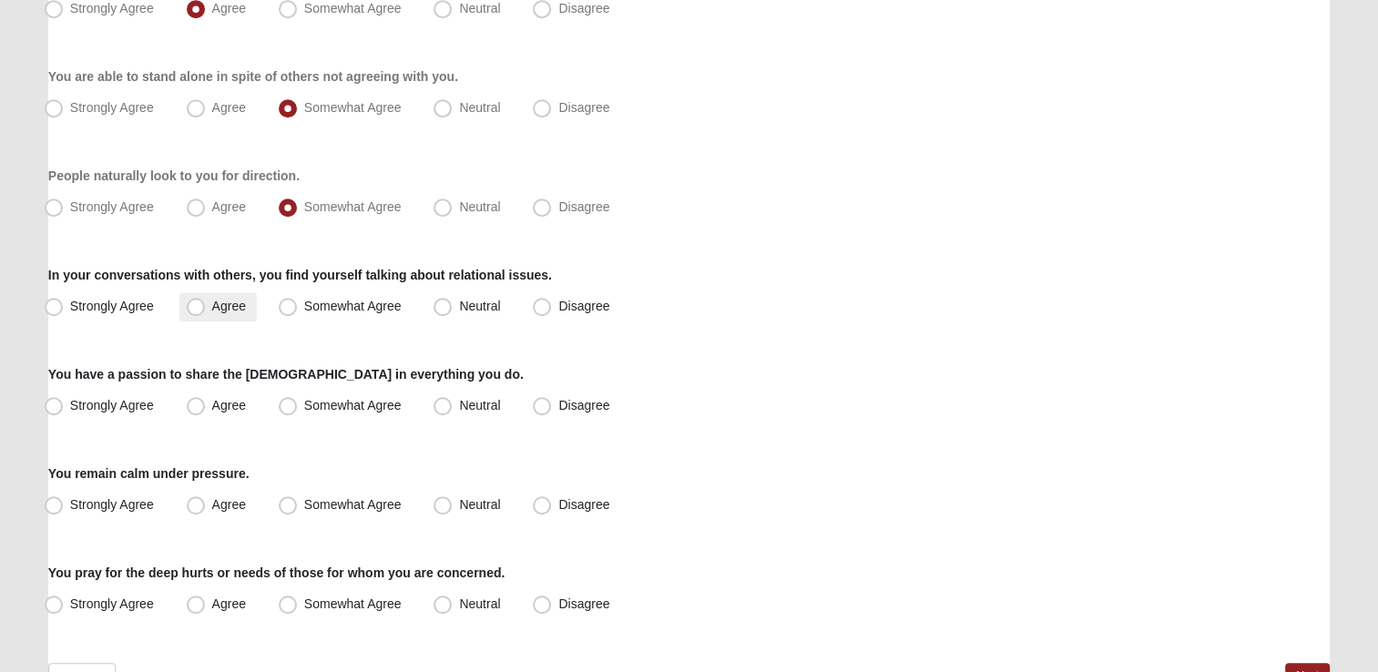
click at [206, 297] on label "Agree" at bounding box center [217, 306] width 77 height 29
click at [206, 301] on input "Agree" at bounding box center [200, 307] width 12 height 12
radio input "true"
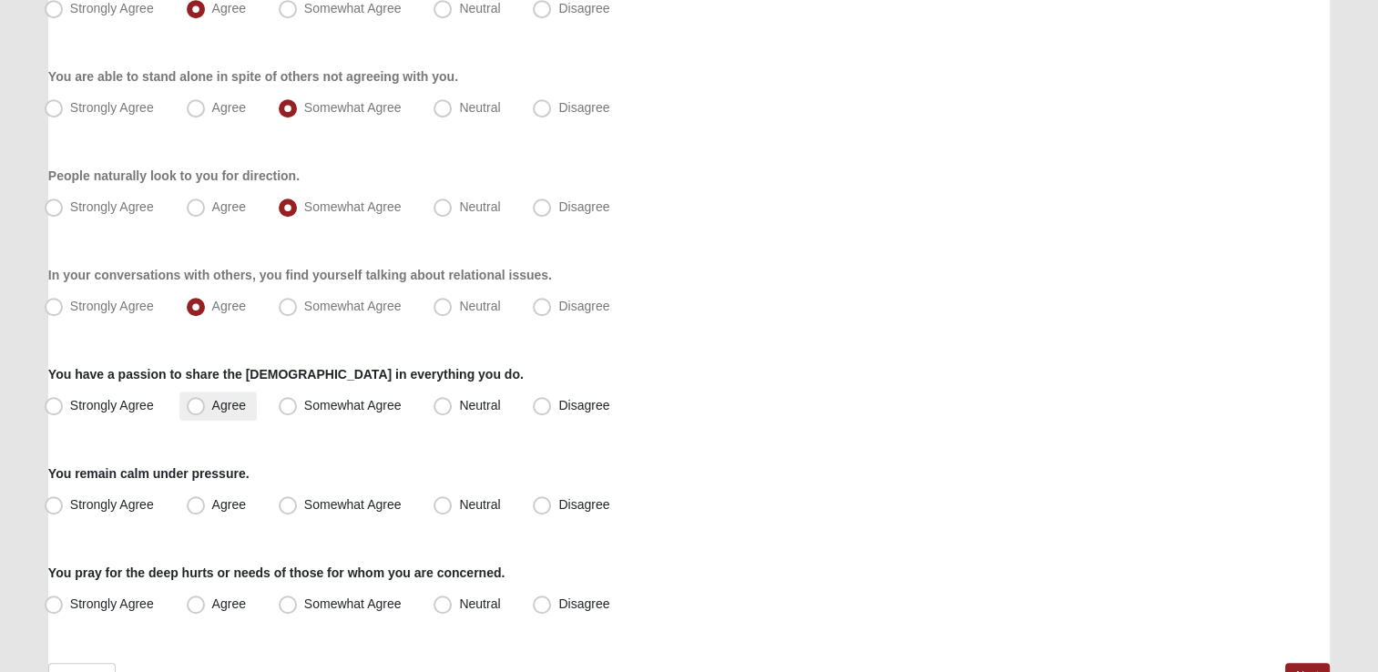
click at [227, 412] on label "Agree" at bounding box center [217, 406] width 77 height 29
click at [206, 412] on input "Agree" at bounding box center [200, 406] width 12 height 12
radio input "true"
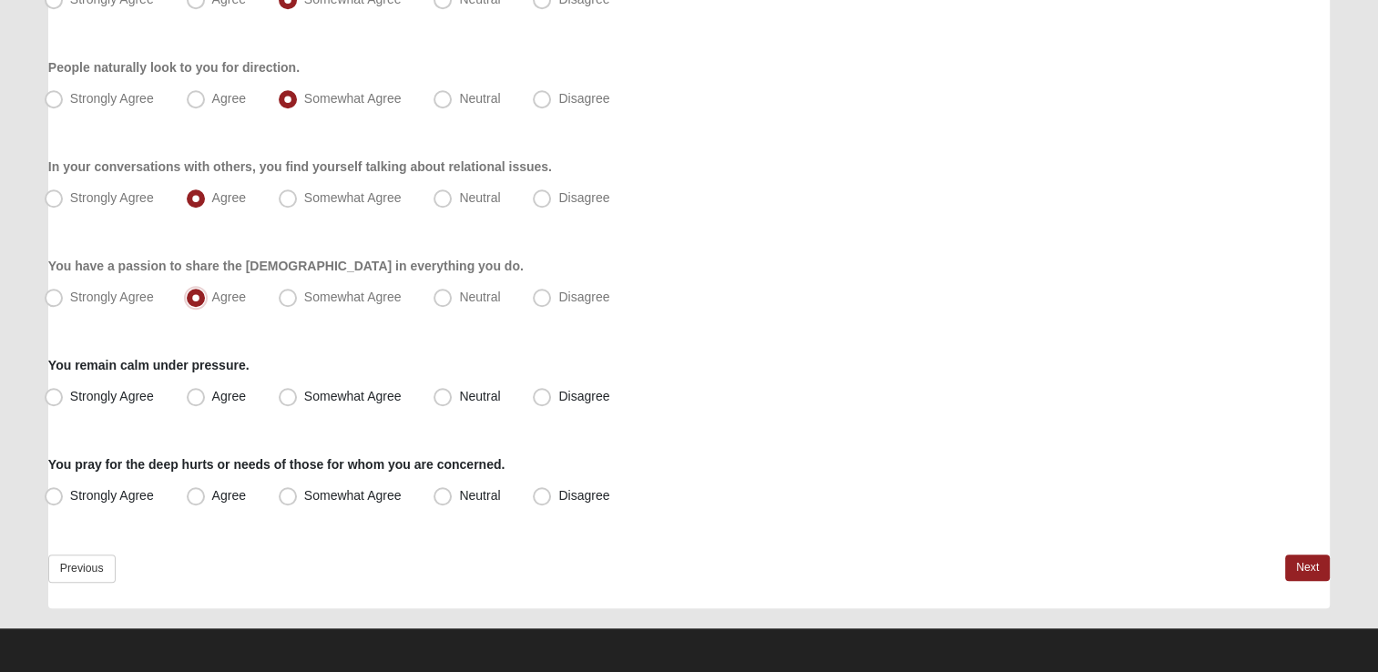
scroll to position [1384, 0]
click at [228, 393] on span "Agree" at bounding box center [229, 395] width 34 height 15
click at [206, 393] on input "Agree" at bounding box center [200, 396] width 12 height 12
radio input "true"
click at [85, 488] on span "Strongly Agree" at bounding box center [112, 494] width 84 height 15
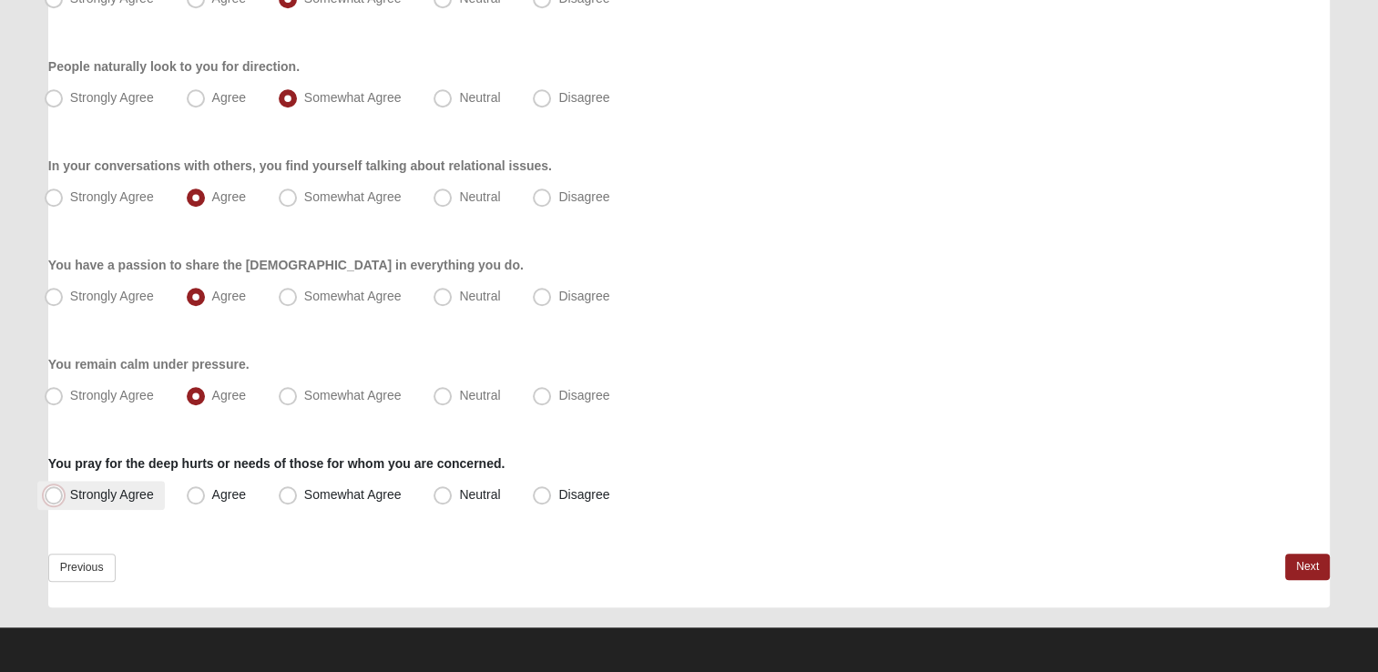
click at [64, 489] on input "Strongly Agree" at bounding box center [58, 495] width 12 height 12
radio input "true"
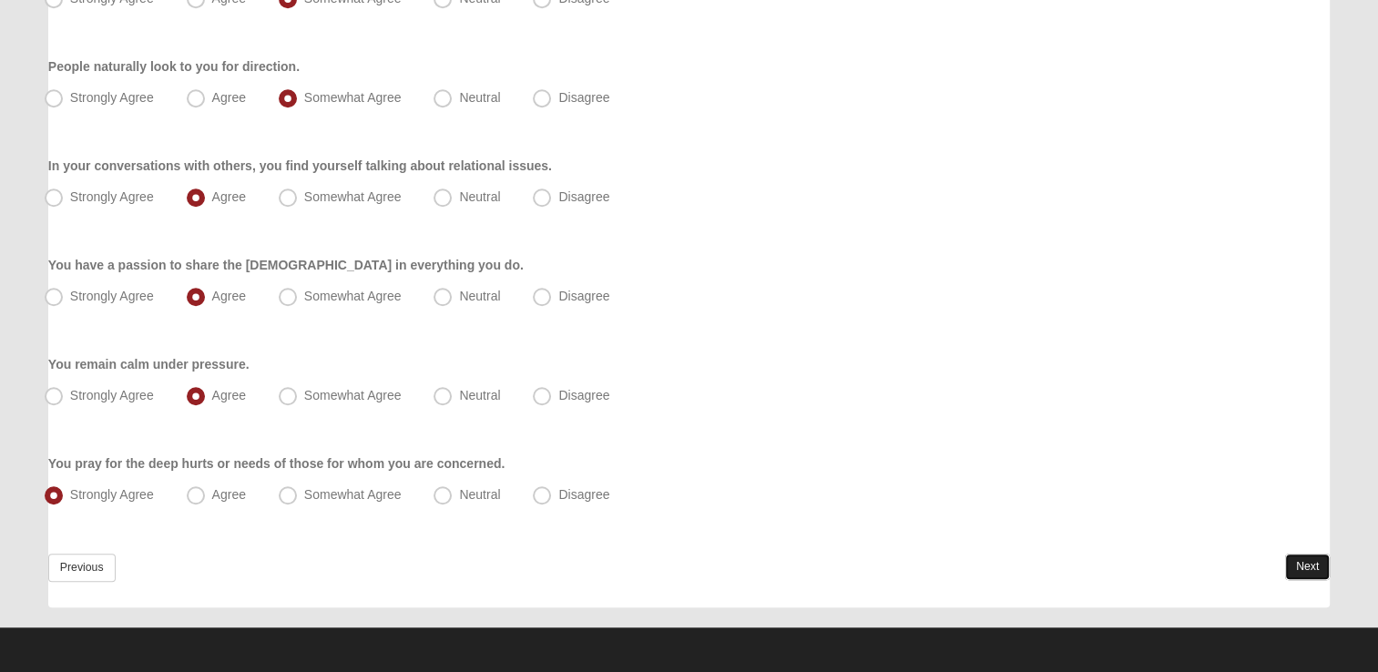
click at [1309, 567] on link "Next" at bounding box center [1307, 567] width 45 height 26
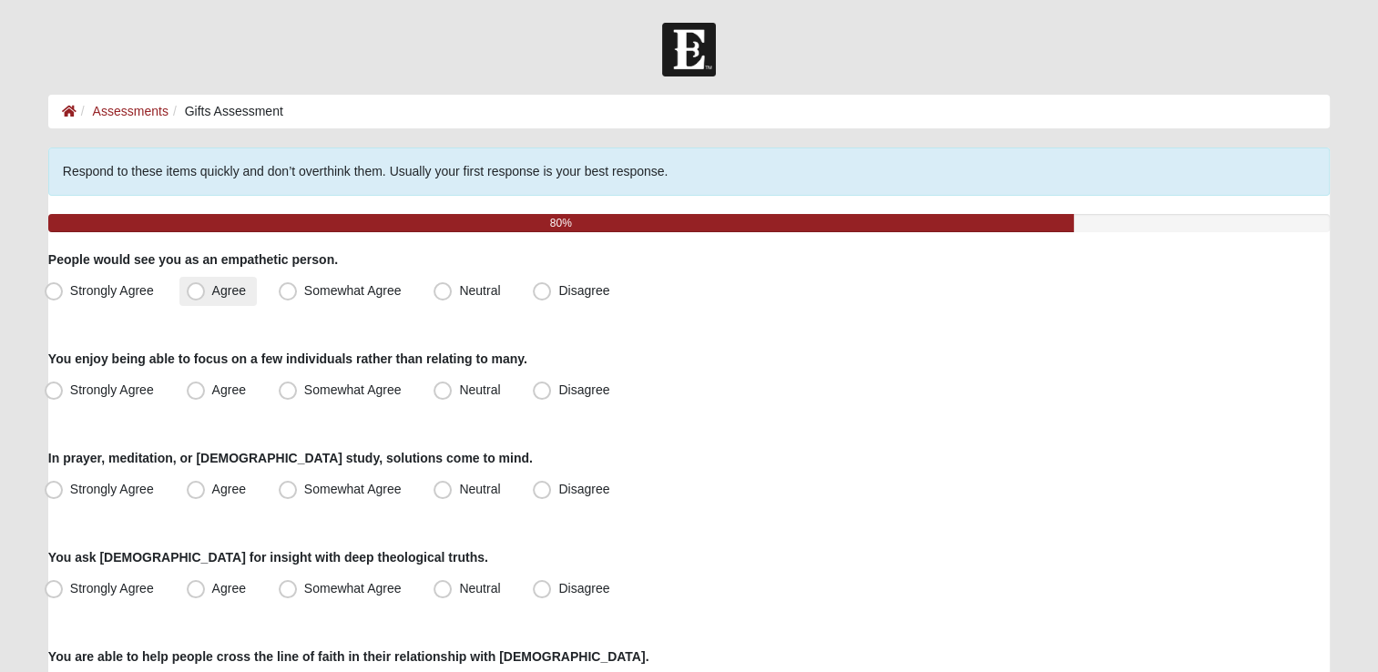
click at [212, 297] on label "Agree" at bounding box center [217, 291] width 77 height 29
click at [206, 297] on input "Agree" at bounding box center [200, 291] width 12 height 12
radio input "true"
click at [341, 388] on span "Somewhat Agree" at bounding box center [352, 390] width 97 height 15
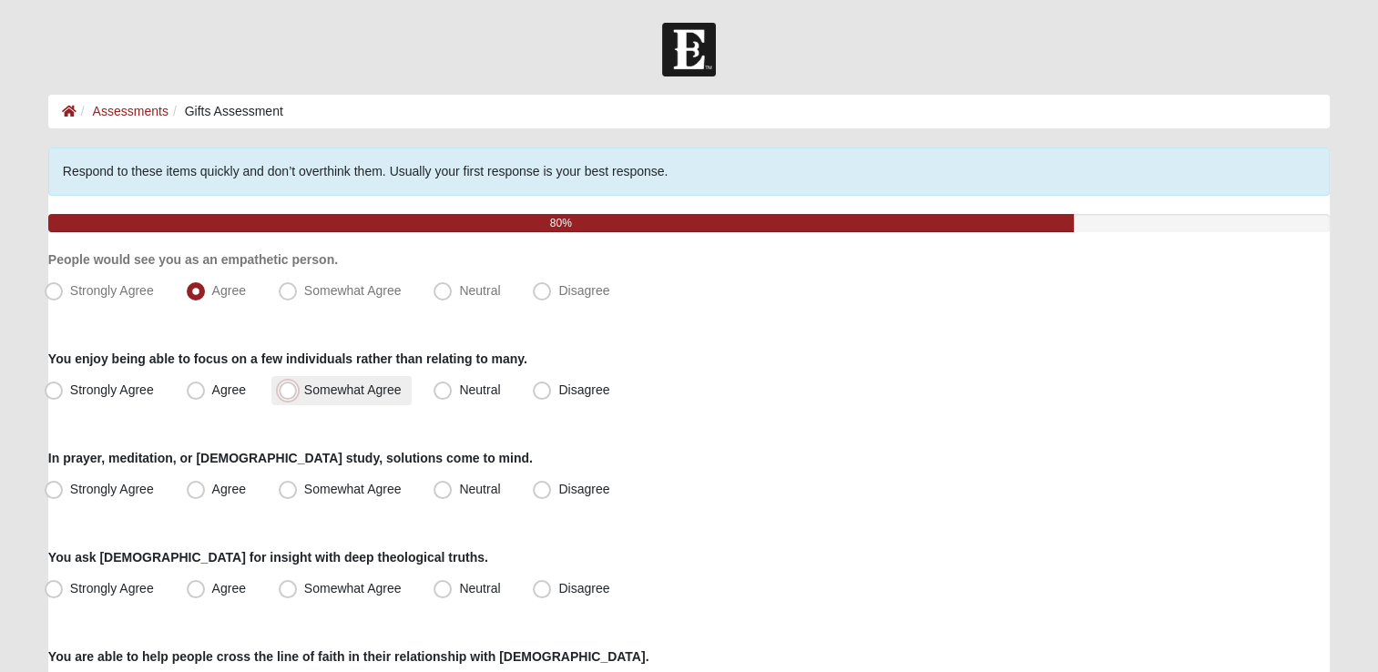
click at [298, 388] on input "Somewhat Agree" at bounding box center [292, 390] width 12 height 12
radio input "true"
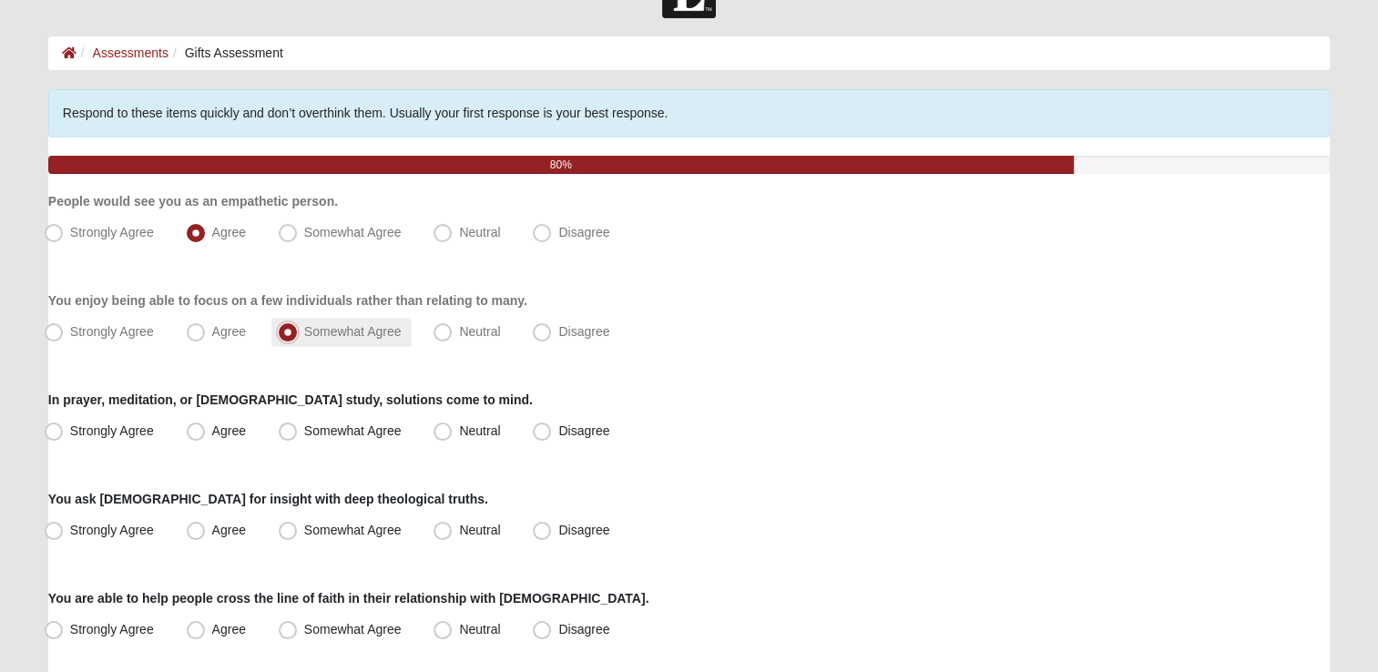
scroll to position [91, 0]
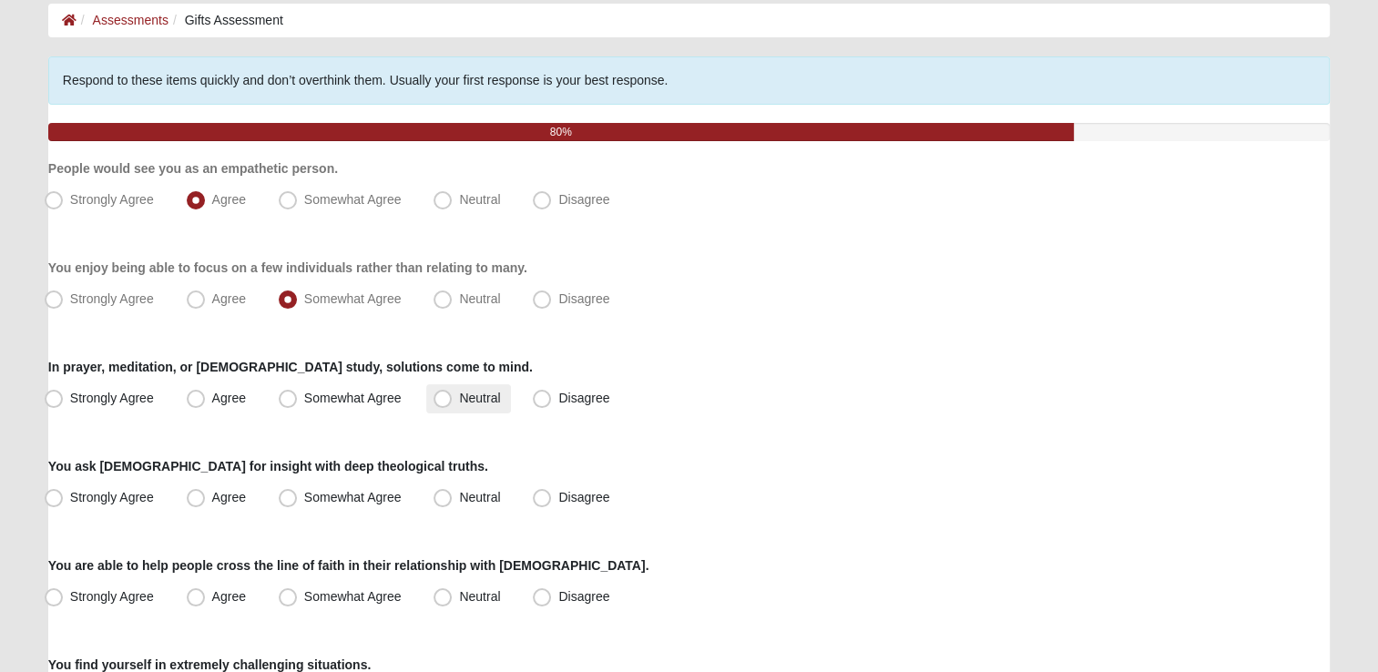
click at [475, 400] on span "Neutral" at bounding box center [479, 398] width 41 height 15
click at [453, 400] on input "Neutral" at bounding box center [447, 399] width 12 height 12
radio input "true"
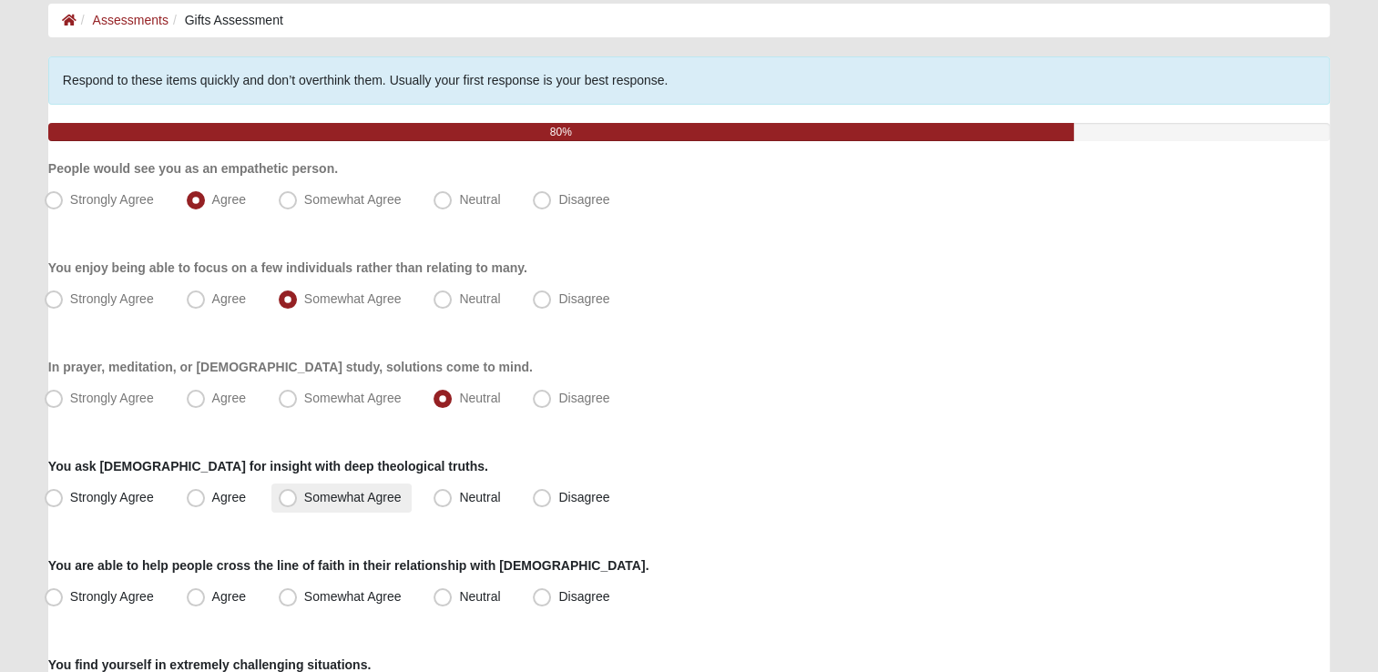
click at [318, 498] on span "Somewhat Agree" at bounding box center [352, 497] width 97 height 15
click at [298, 498] on input "Somewhat Agree" at bounding box center [292, 498] width 12 height 12
radio input "true"
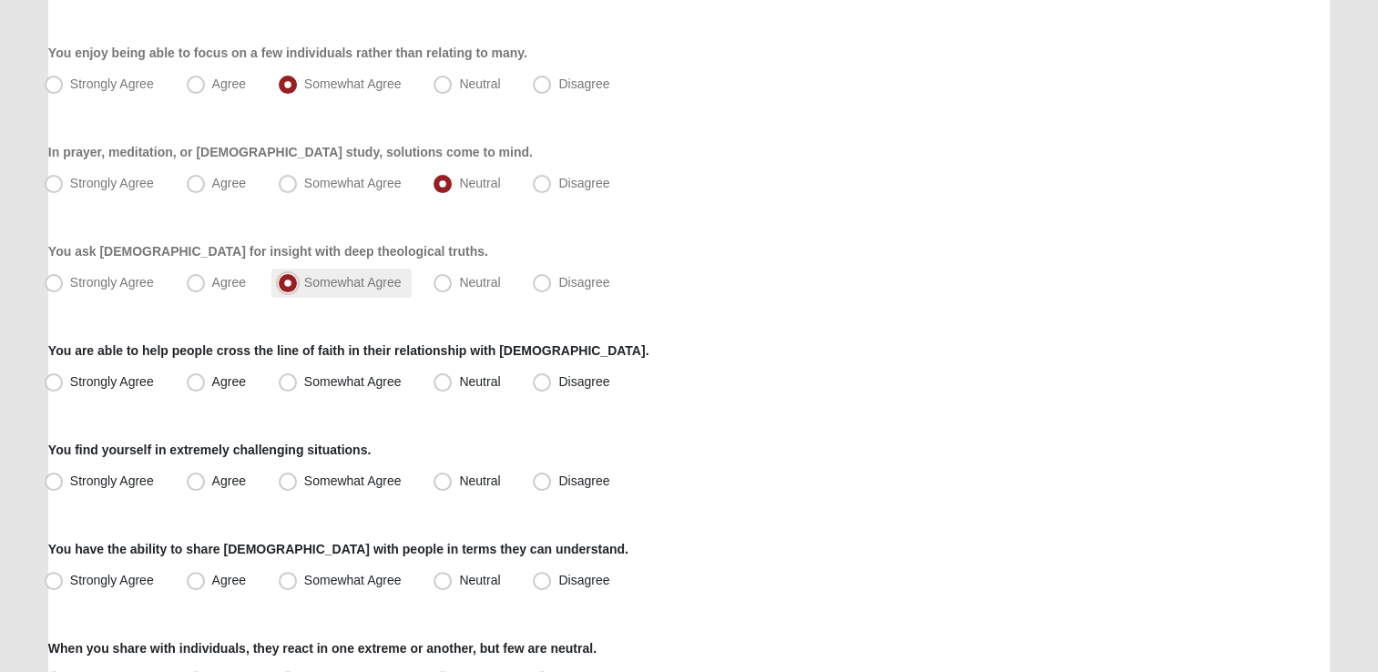
scroll to position [364, 0]
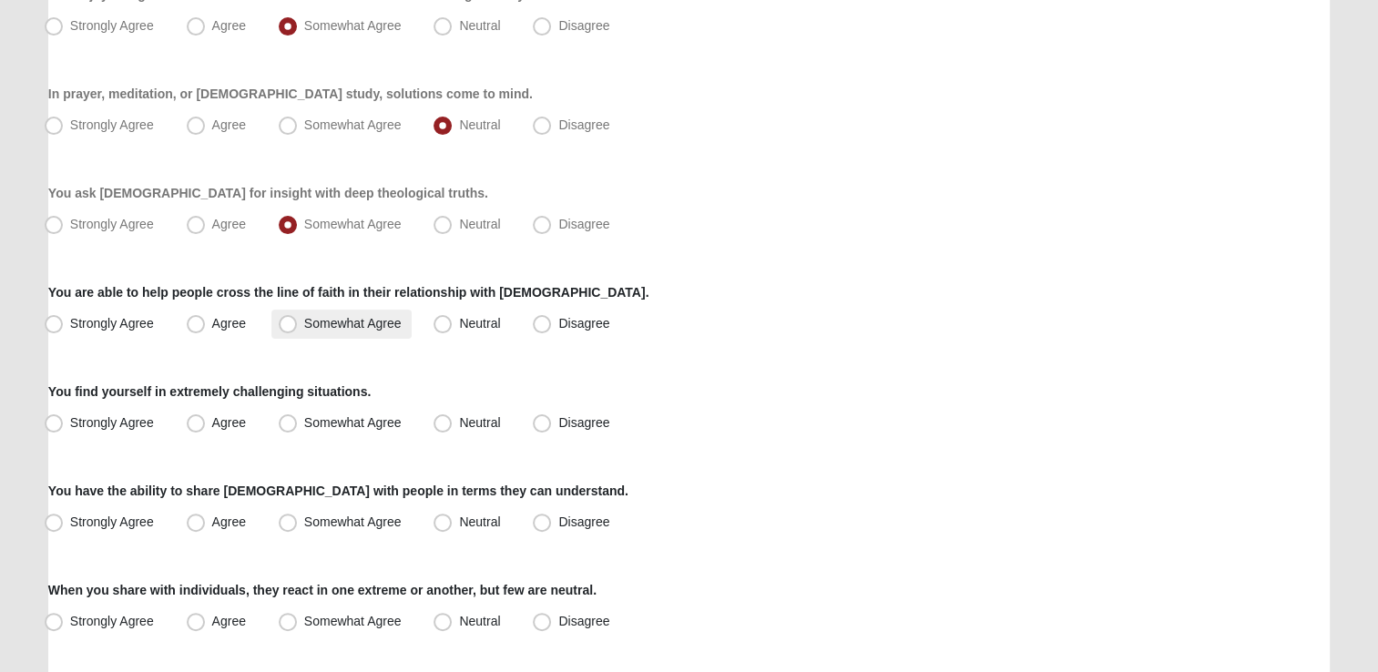
click at [367, 325] on span "Somewhat Agree" at bounding box center [352, 323] width 97 height 15
click at [298, 325] on input "Somewhat Agree" at bounding box center [292, 324] width 12 height 12
radio input "true"
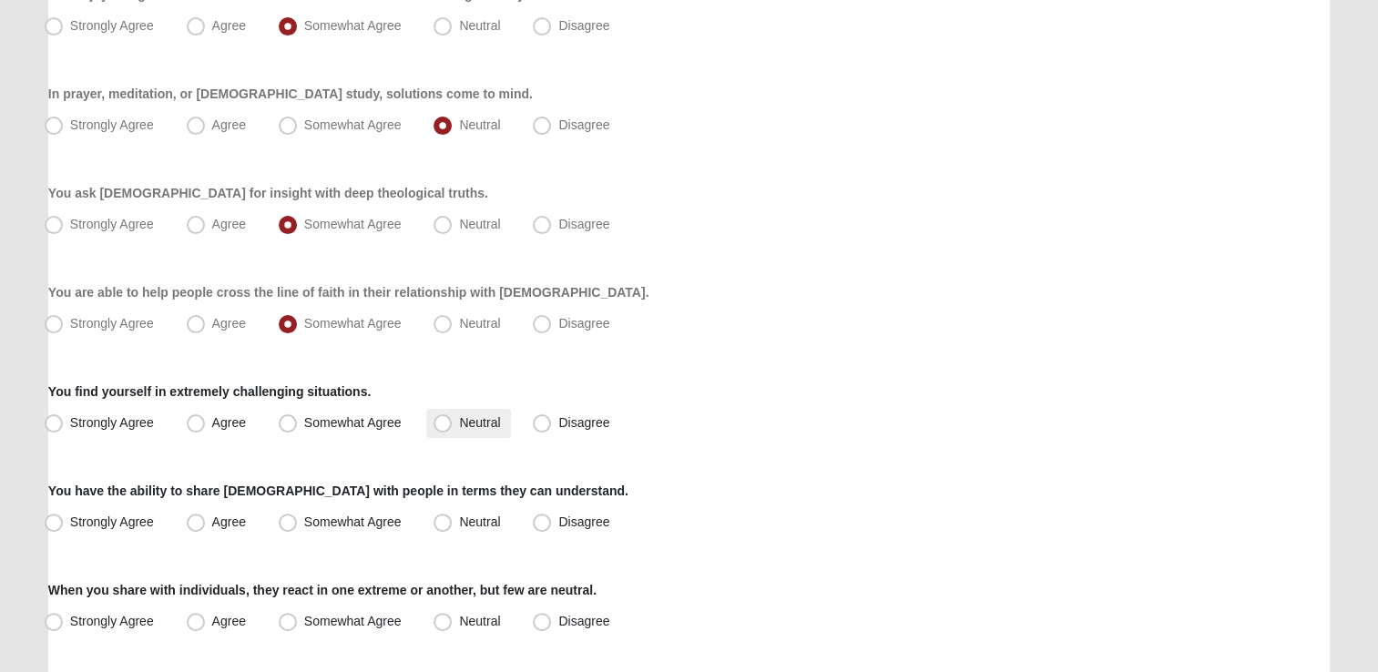
click at [481, 427] on span "Neutral" at bounding box center [479, 422] width 41 height 15
click at [453, 427] on input "Neutral" at bounding box center [447, 423] width 12 height 12
radio input "true"
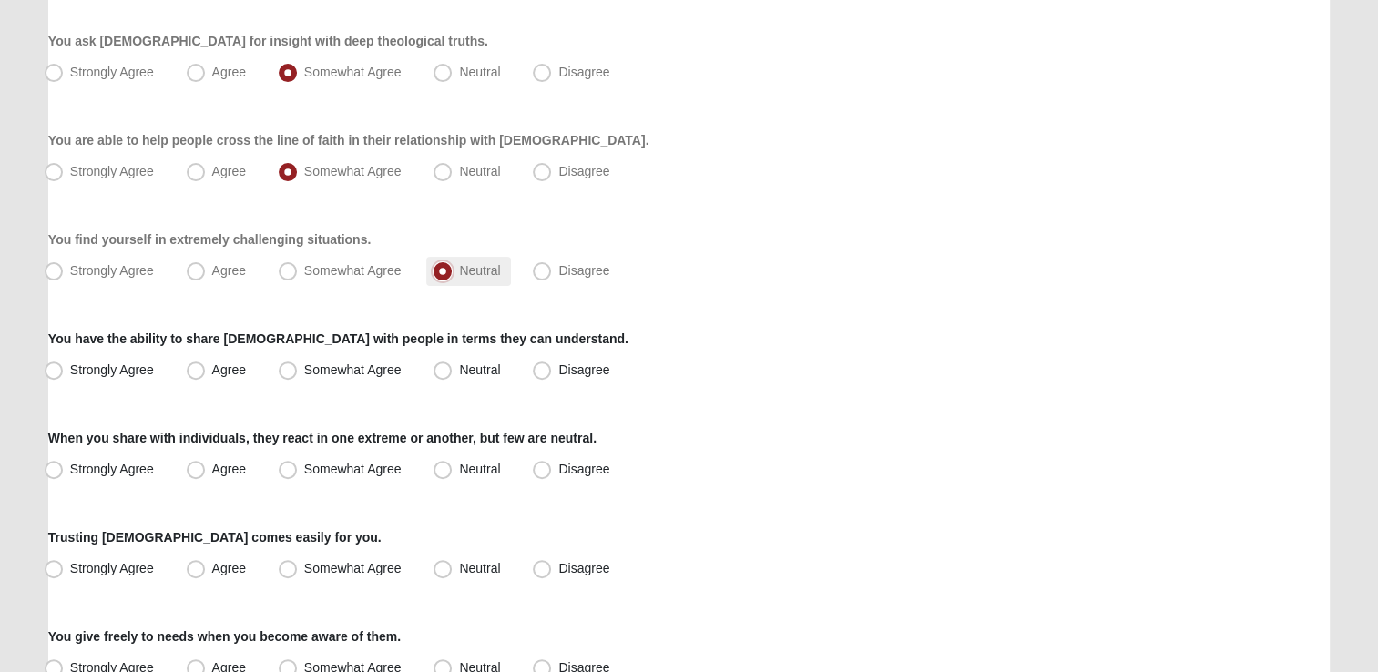
scroll to position [546, 0]
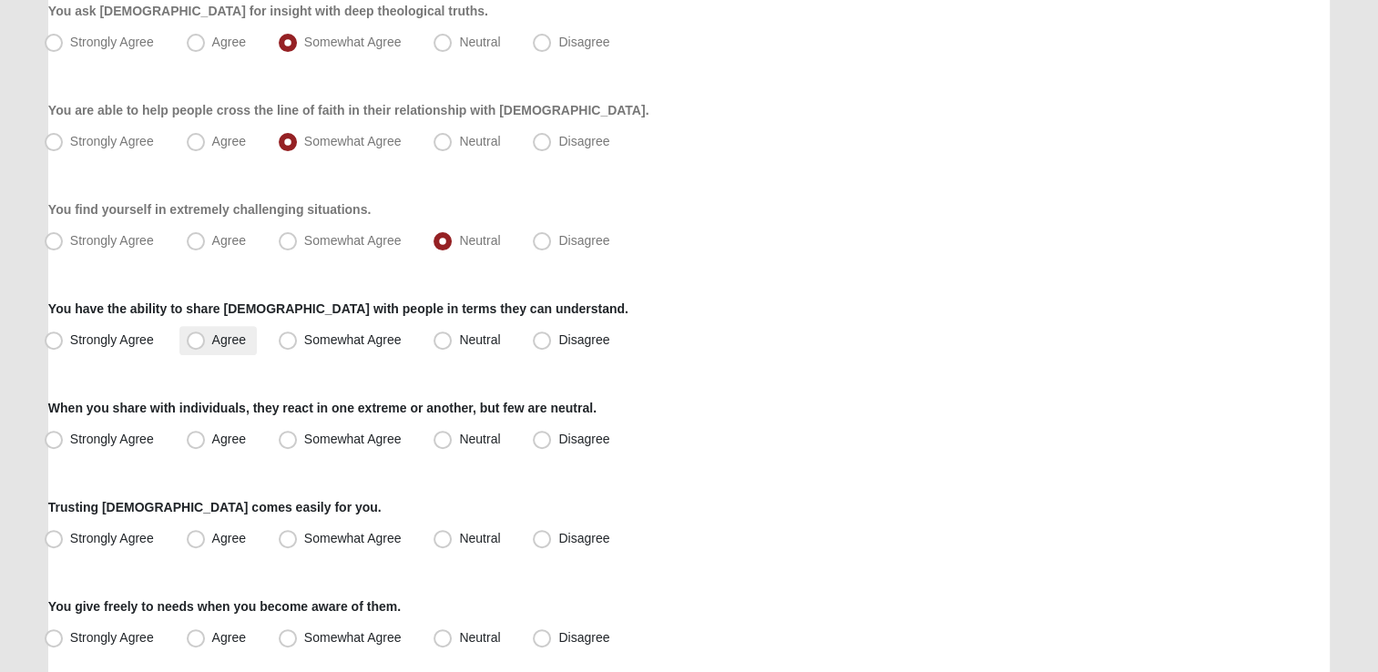
click at [216, 338] on span "Agree" at bounding box center [229, 339] width 34 height 15
drag, startPoint x: 216, startPoint y: 338, endPoint x: 237, endPoint y: 435, distance: 99.7
click at [237, 435] on span "Agree" at bounding box center [229, 439] width 34 height 15
click at [206, 435] on input "Agree" at bounding box center [200, 440] width 12 height 12
radio input "true"
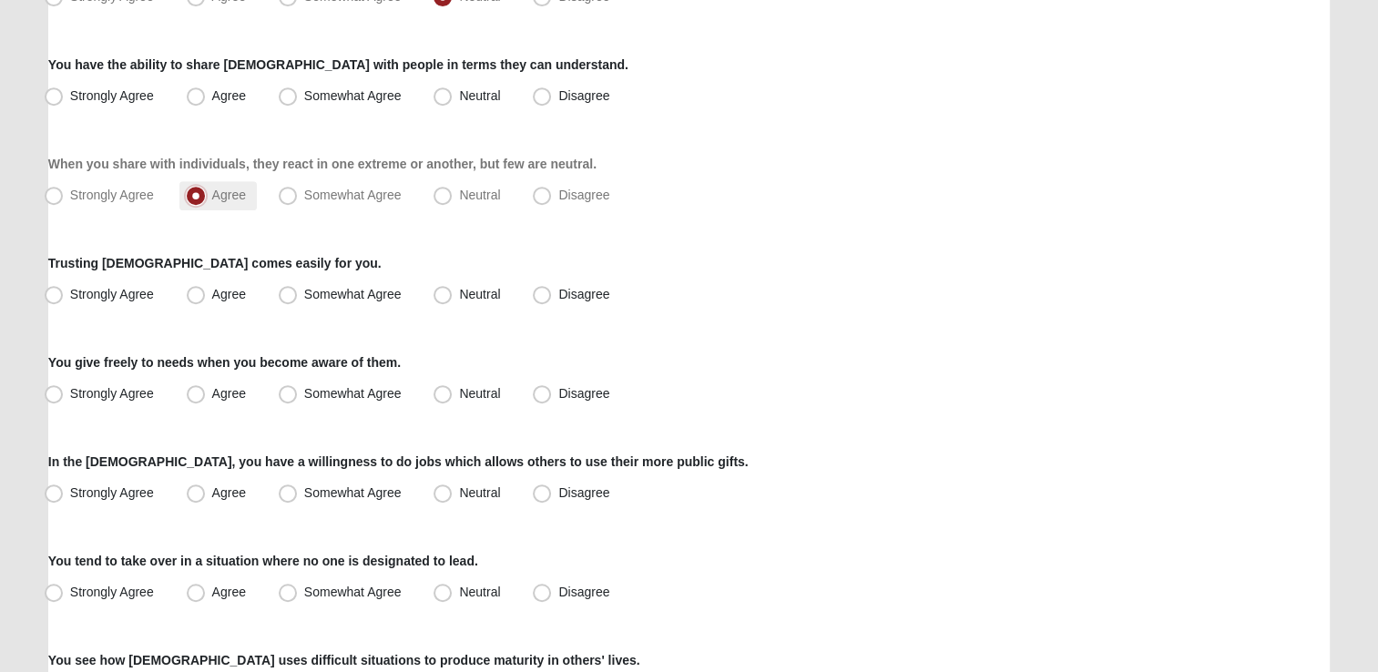
scroll to position [820, 0]
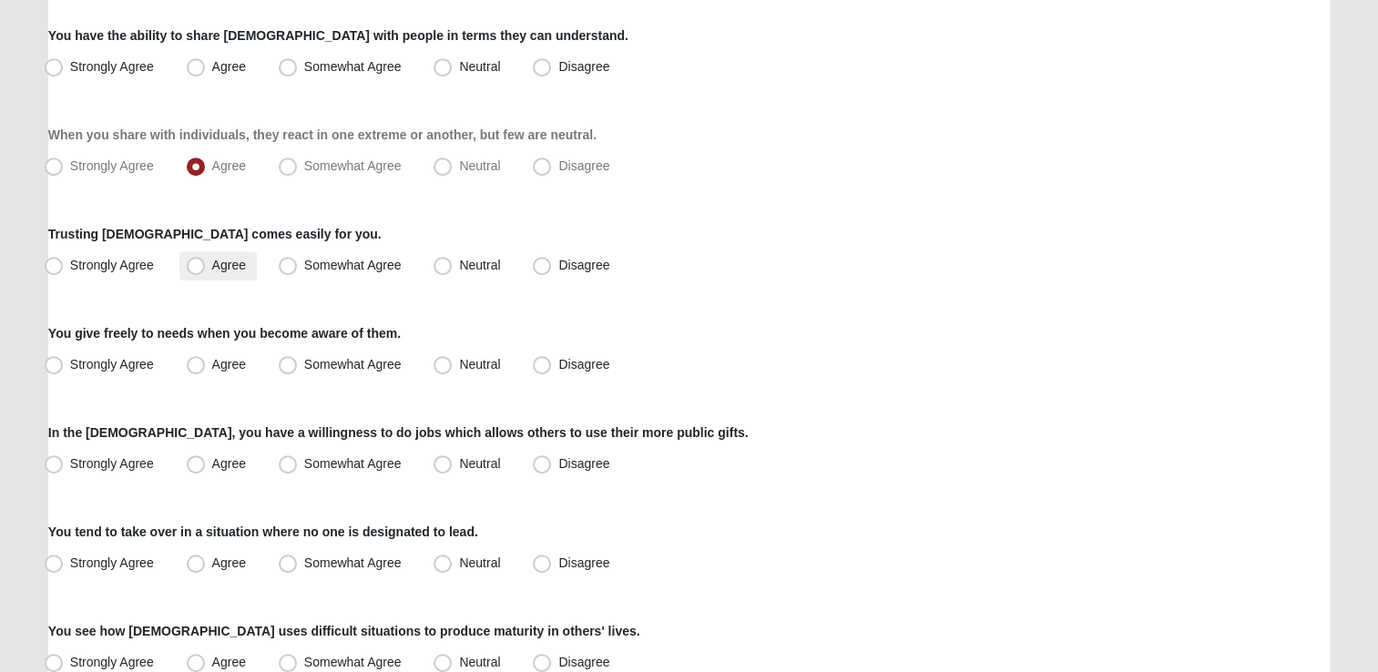
click at [212, 272] on span "Agree" at bounding box center [229, 265] width 34 height 15
click at [201, 271] on input "Agree" at bounding box center [200, 266] width 12 height 12
radio input "true"
click at [212, 359] on span "Agree" at bounding box center [229, 364] width 34 height 15
click at [204, 359] on input "Agree" at bounding box center [200, 365] width 12 height 12
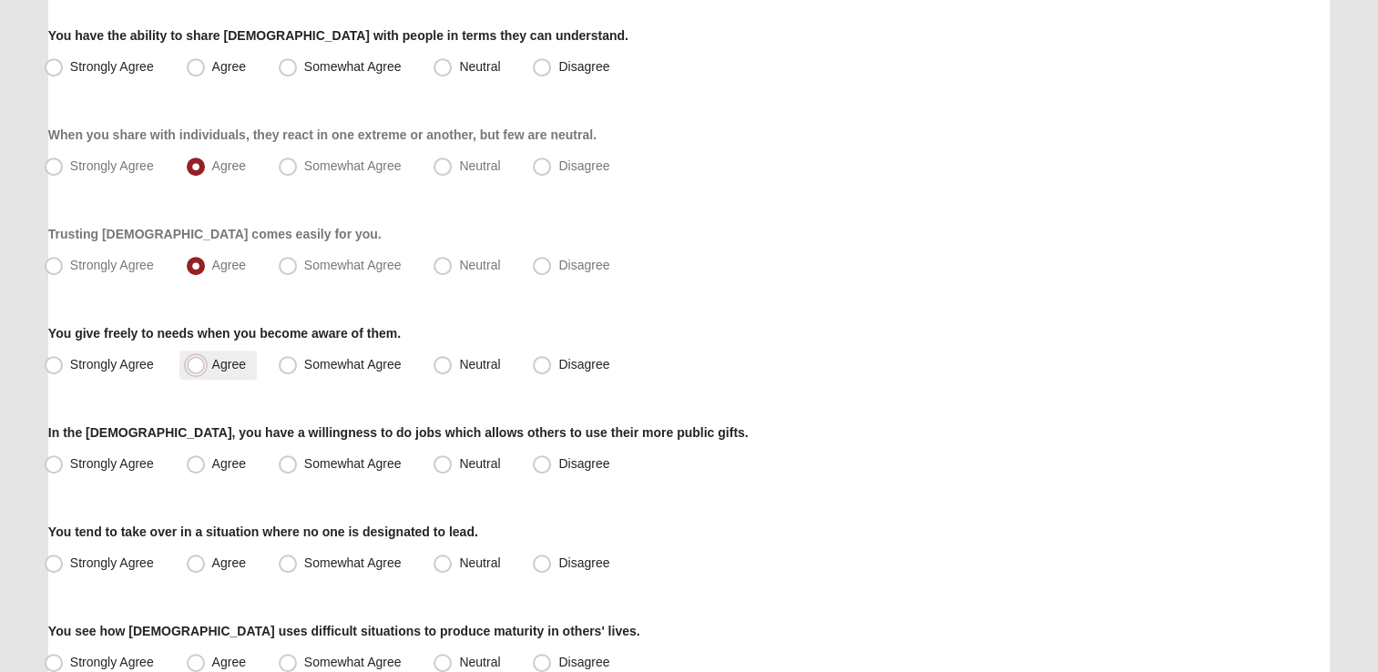
radio input "true"
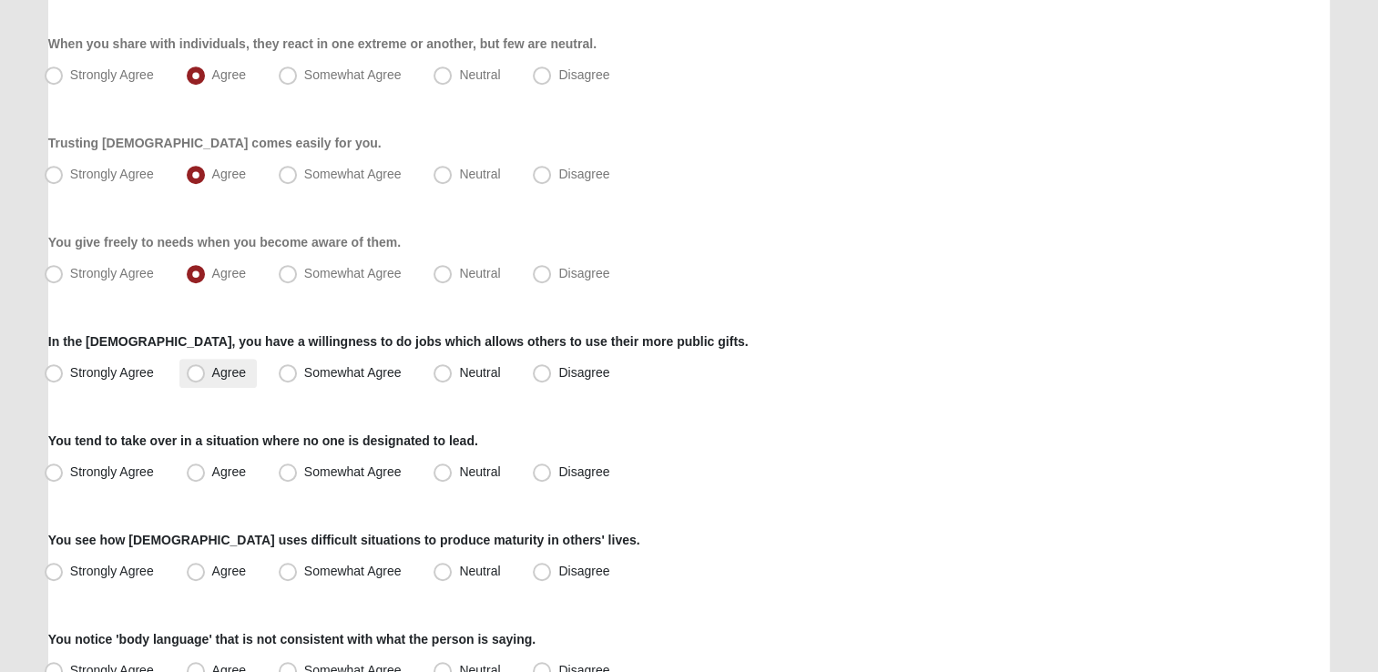
click at [206, 373] on label "Agree" at bounding box center [217, 373] width 77 height 29
click at [206, 373] on input "Agree" at bounding box center [200, 373] width 12 height 12
radio input "true"
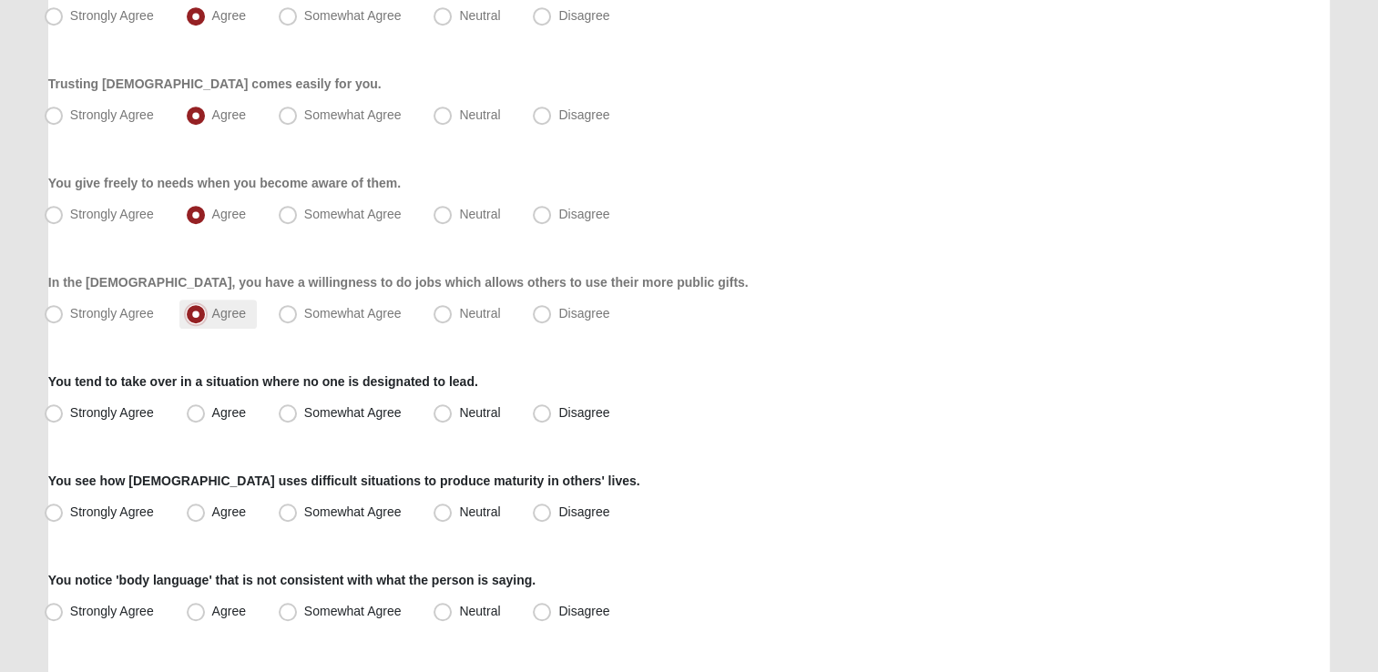
scroll to position [1002, 0]
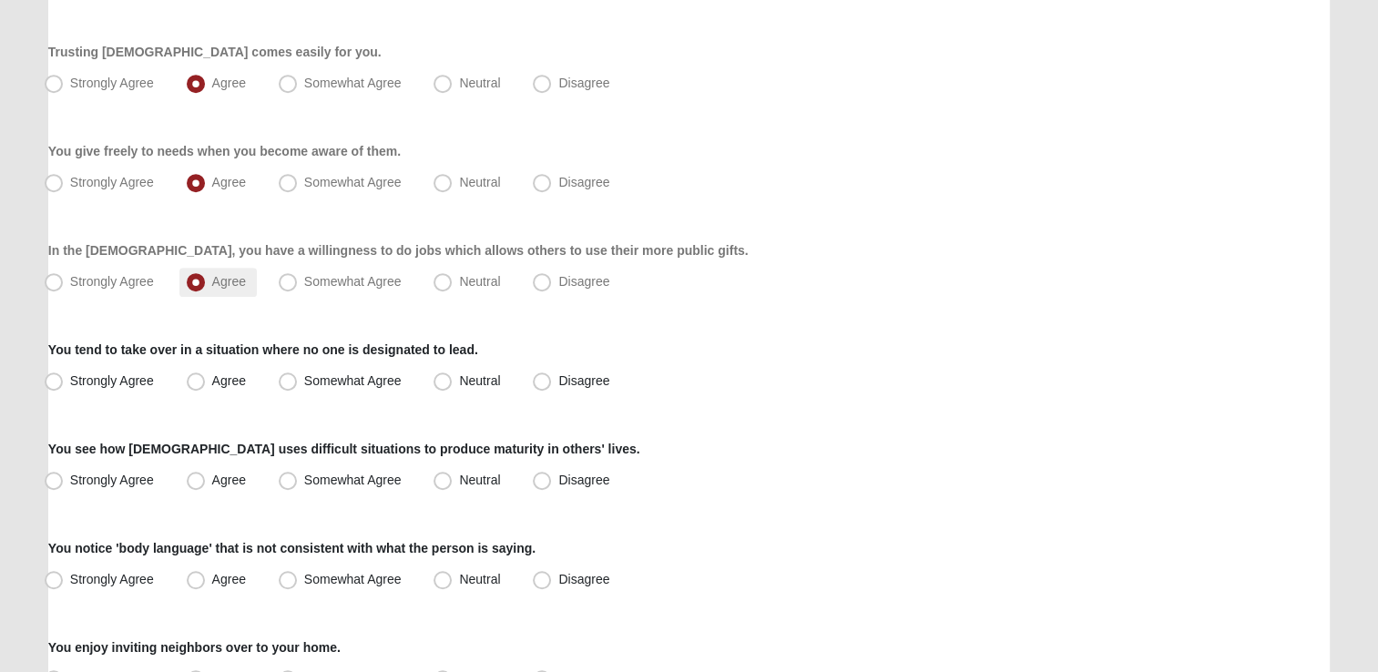
click at [206, 374] on label "Agree" at bounding box center [217, 381] width 77 height 29
click at [206, 375] on input "Agree" at bounding box center [200, 381] width 12 height 12
radio input "true"
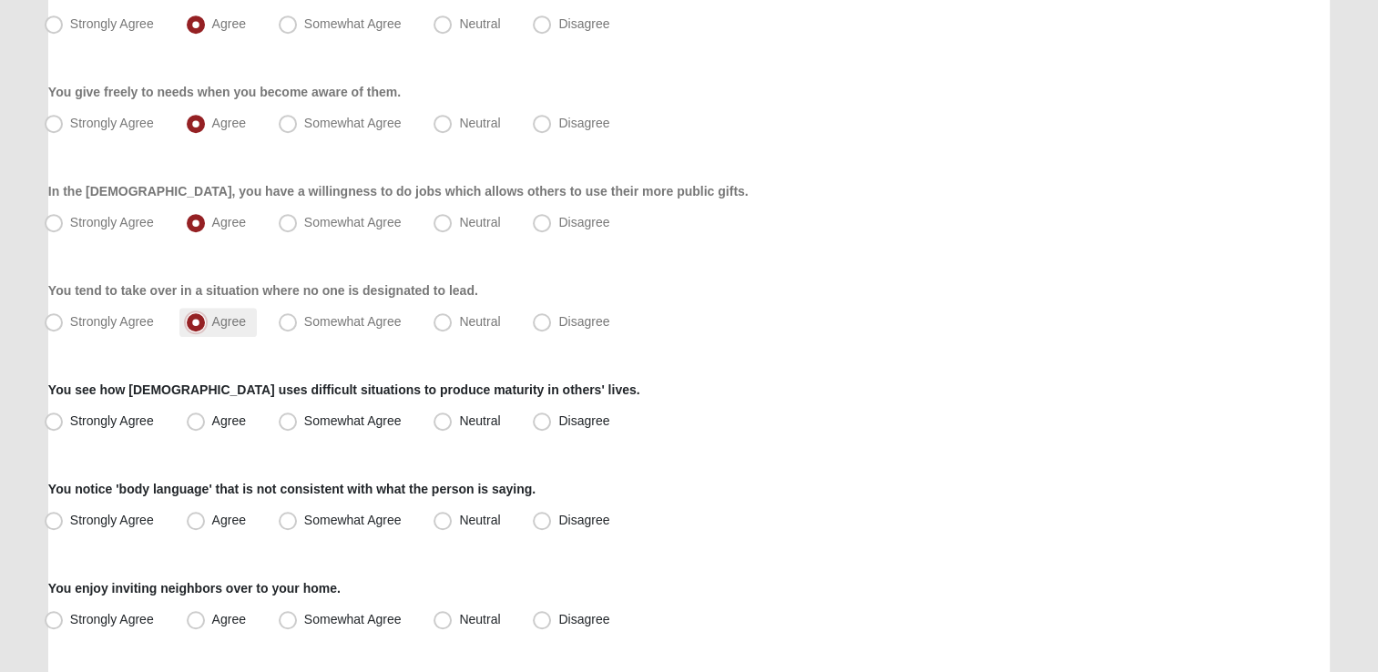
scroll to position [1093, 0]
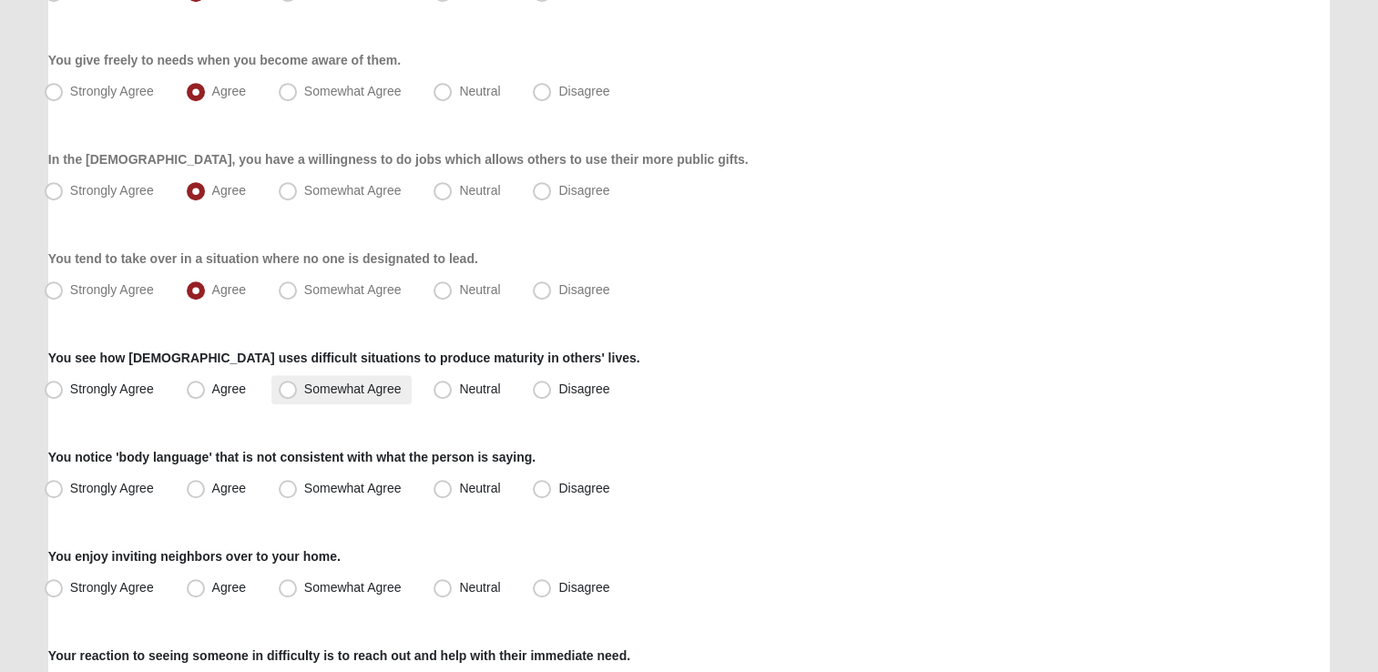
click at [363, 388] on span "Somewhat Agree" at bounding box center [352, 389] width 97 height 15
click at [298, 388] on input "Somewhat Agree" at bounding box center [292, 389] width 12 height 12
radio input "true"
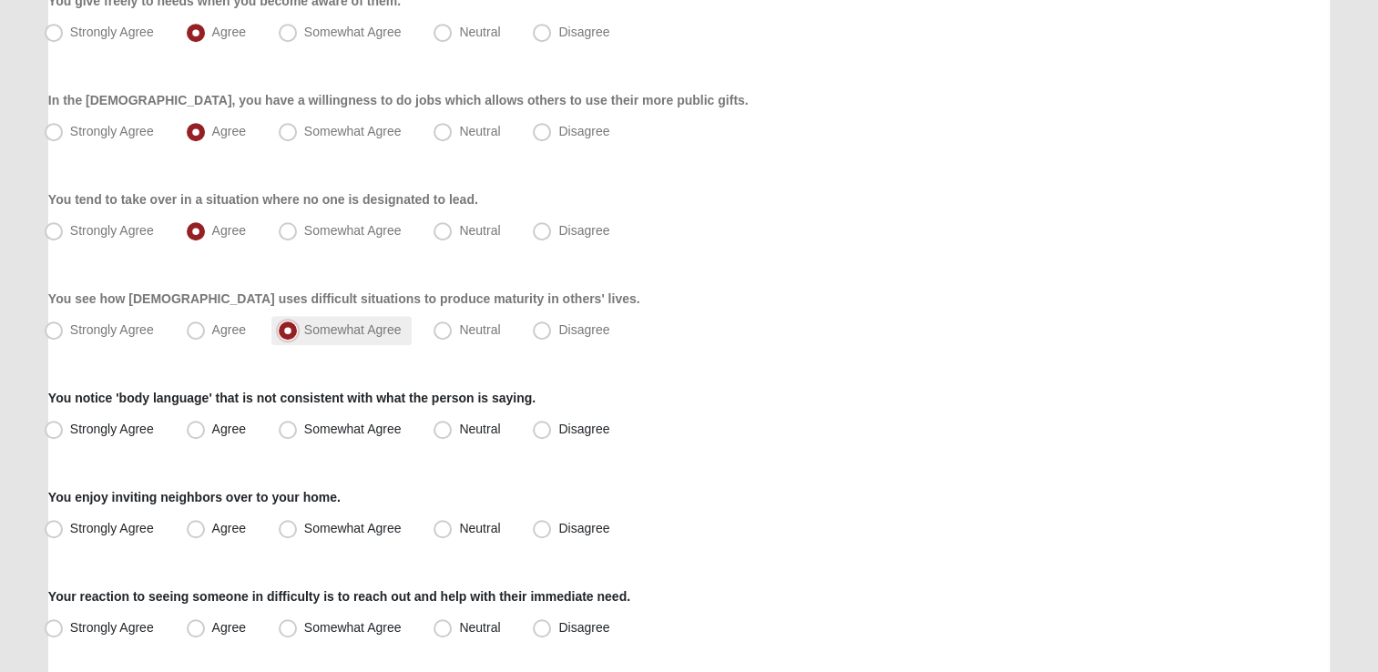
scroll to position [1184, 0]
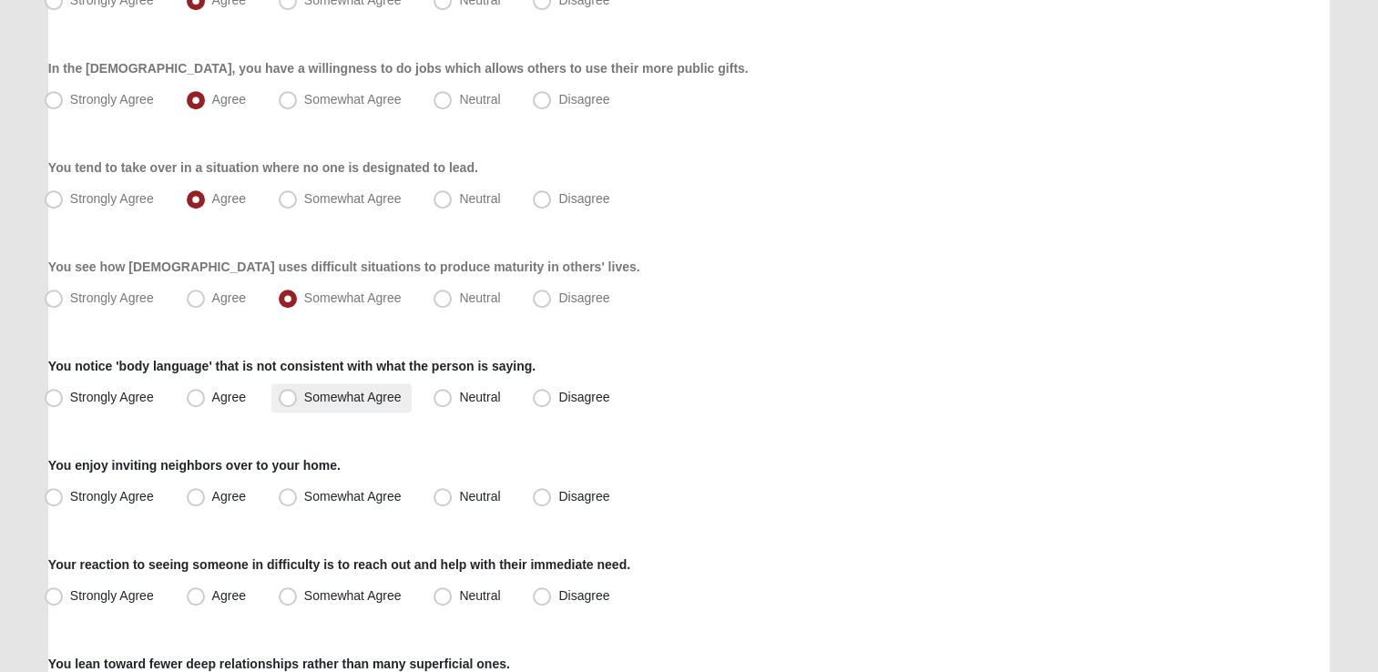
click at [304, 398] on span "Somewhat Agree" at bounding box center [352, 397] width 97 height 15
click at [298, 398] on input "Somewhat Agree" at bounding box center [292, 398] width 12 height 12
radio input "true"
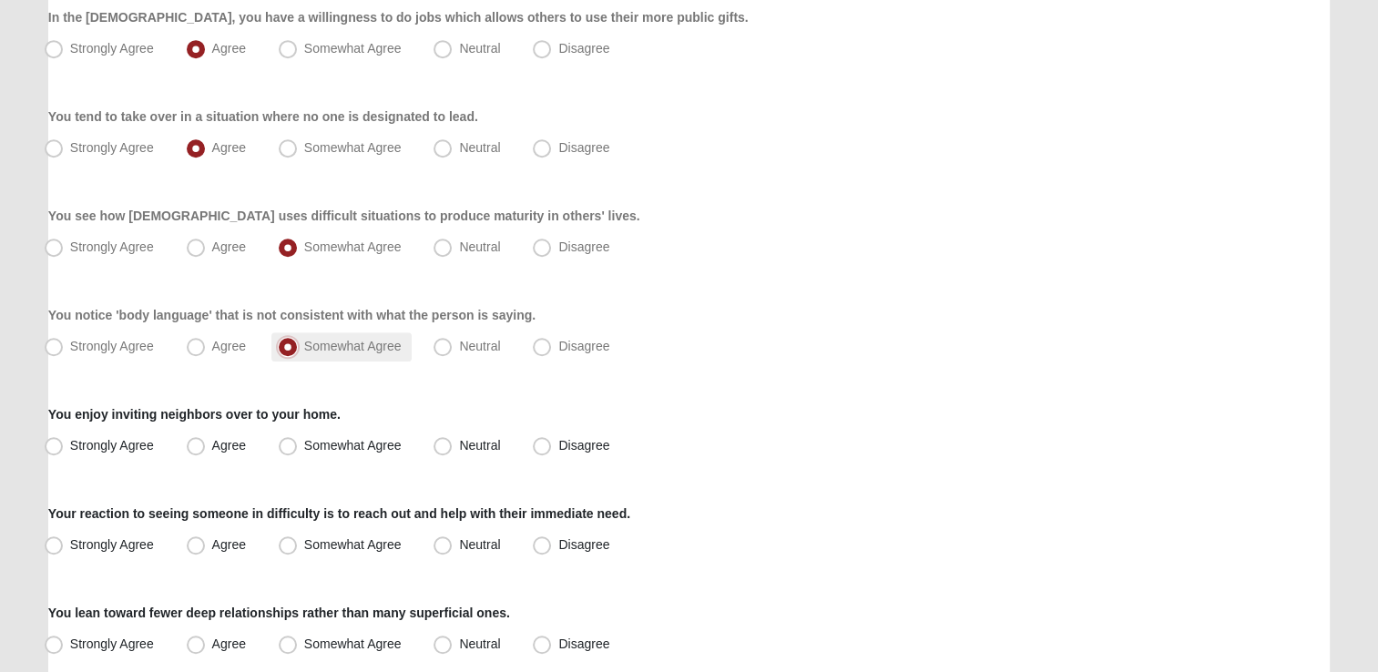
scroll to position [1275, 0]
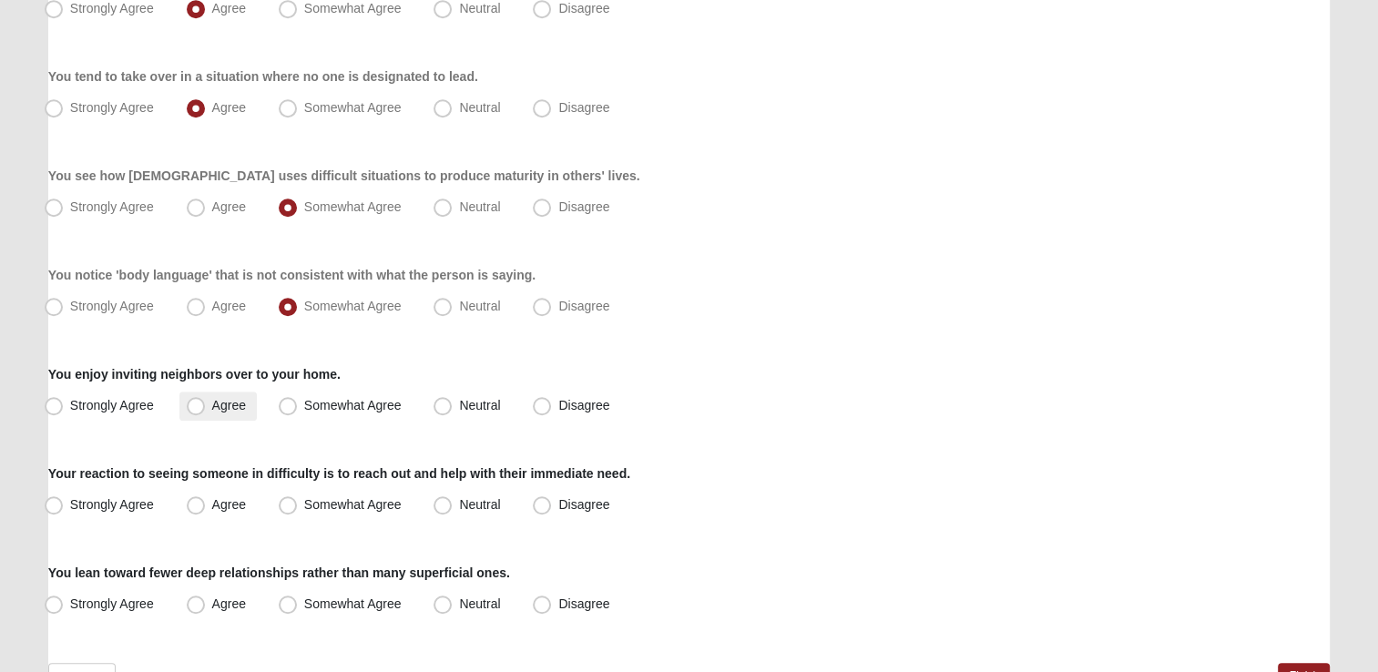
click at [224, 405] on span "Agree" at bounding box center [229, 405] width 34 height 15
click at [206, 405] on input "Agree" at bounding box center [200, 406] width 12 height 12
radio input "true"
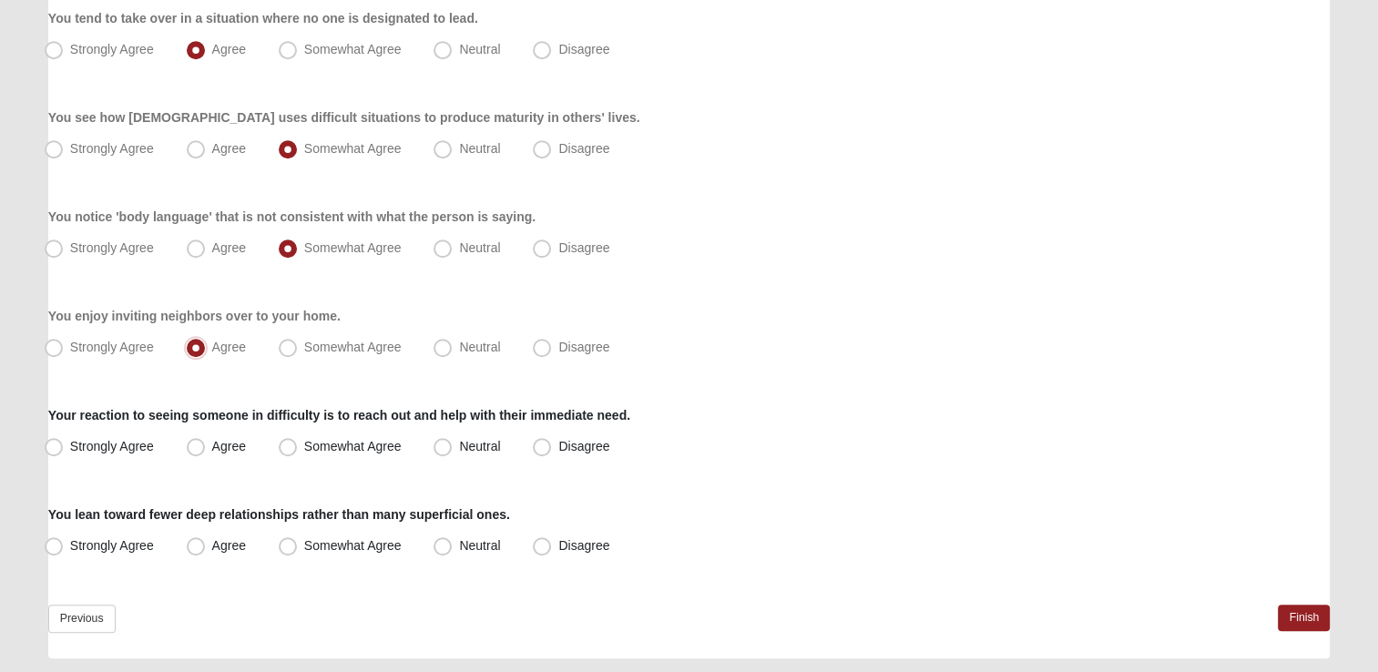
scroll to position [1366, 0]
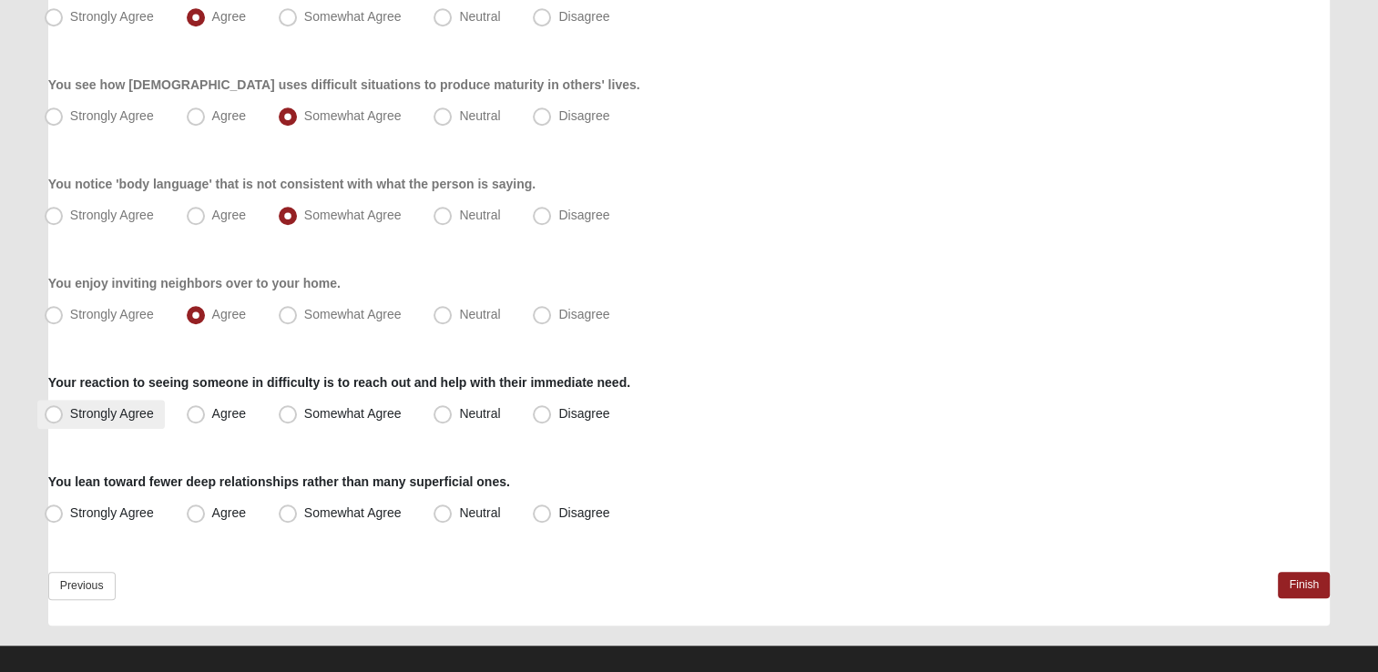
click at [114, 410] on span "Strongly Agree" at bounding box center [112, 413] width 84 height 15
click at [64, 410] on input "Strongly Agree" at bounding box center [58, 414] width 12 height 12
radio input "true"
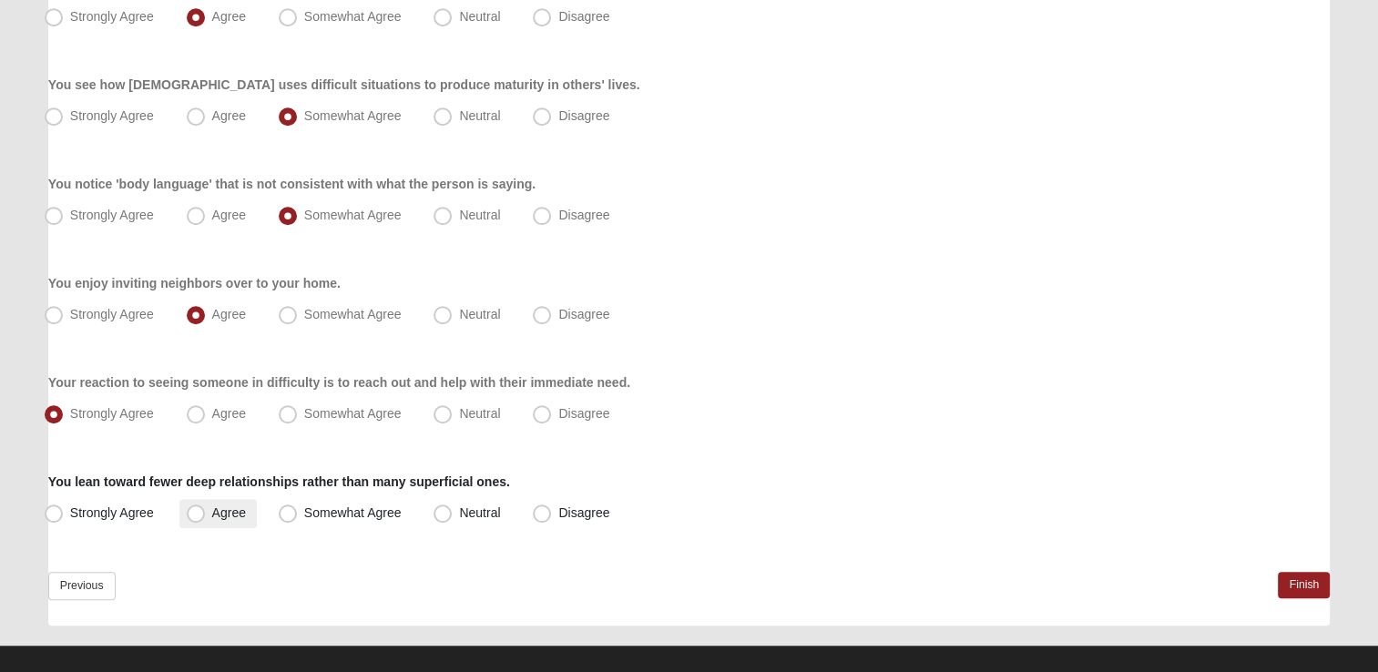
click at [227, 510] on span "Agree" at bounding box center [229, 512] width 34 height 15
click at [206, 510] on input "Agree" at bounding box center [200, 513] width 12 height 12
radio input "true"
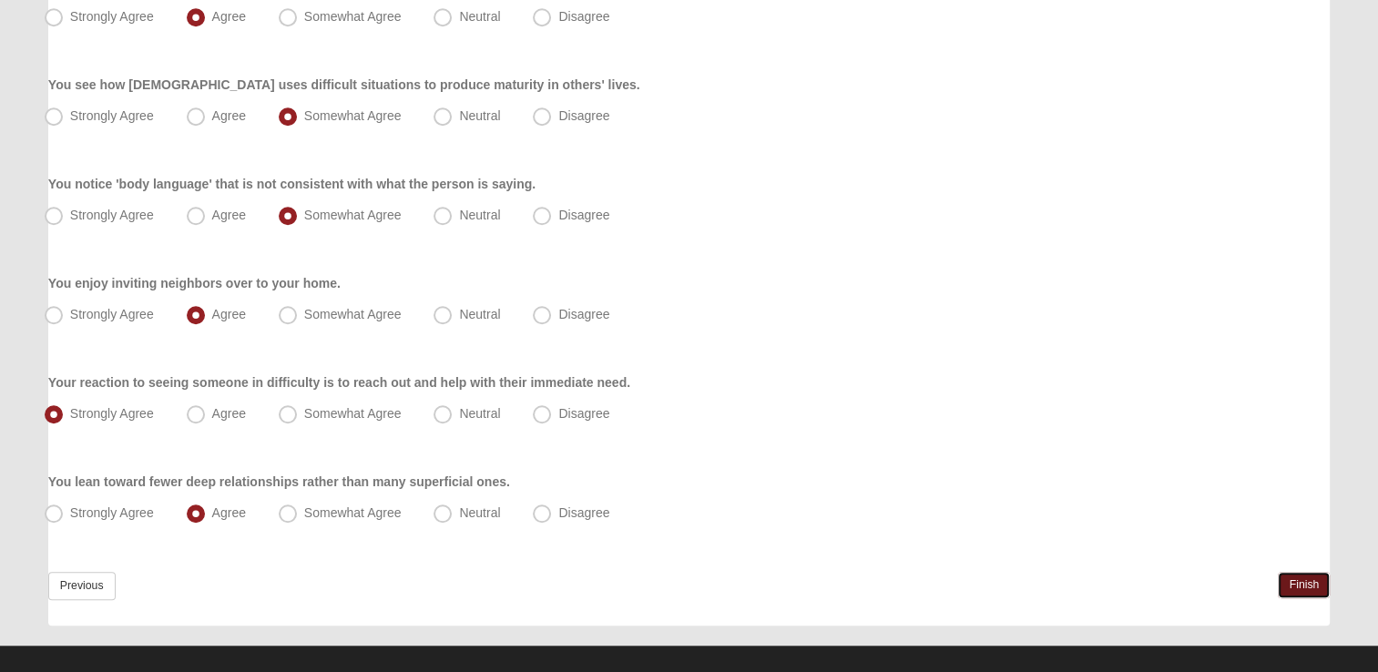
drag, startPoint x: 1310, startPoint y: 583, endPoint x: 1286, endPoint y: 580, distance: 23.8
click at [1310, 583] on link "Finish" at bounding box center [1304, 585] width 52 height 26
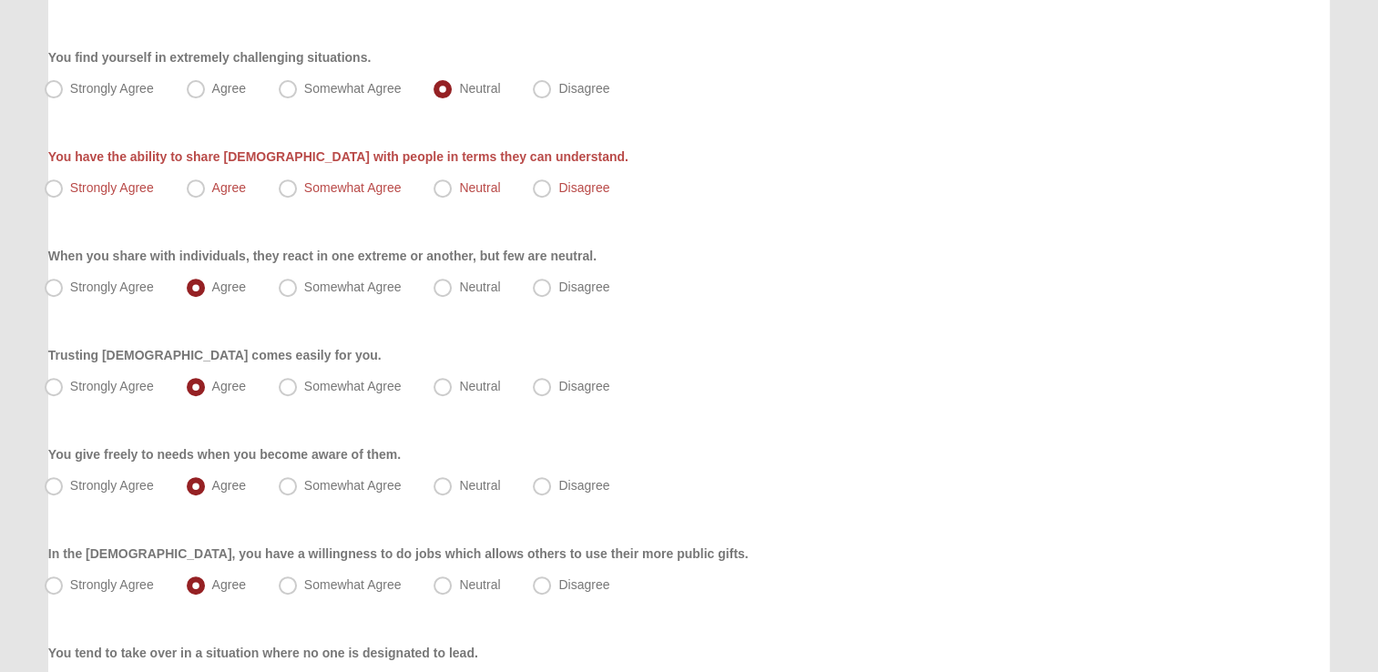
scroll to position [631, 0]
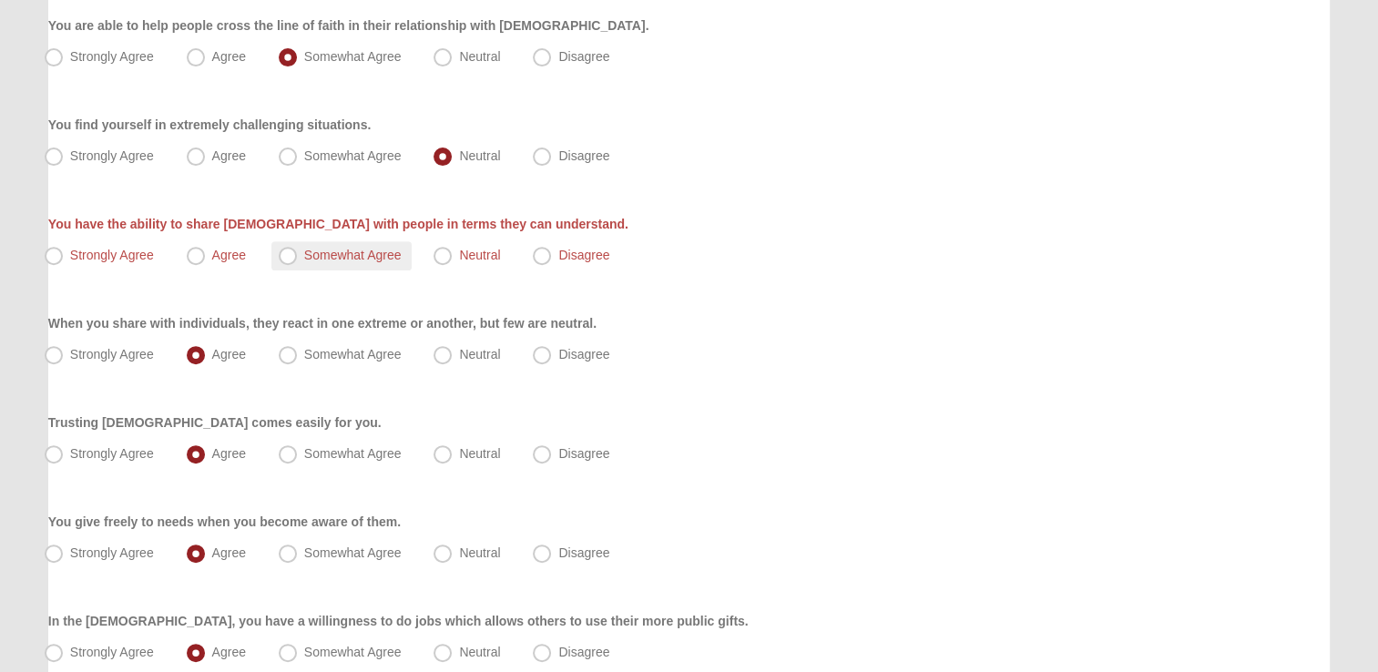
click at [306, 250] on span "Somewhat Agree" at bounding box center [352, 255] width 97 height 15
click at [298, 250] on input "Somewhat Agree" at bounding box center [292, 256] width 12 height 12
radio input "true"
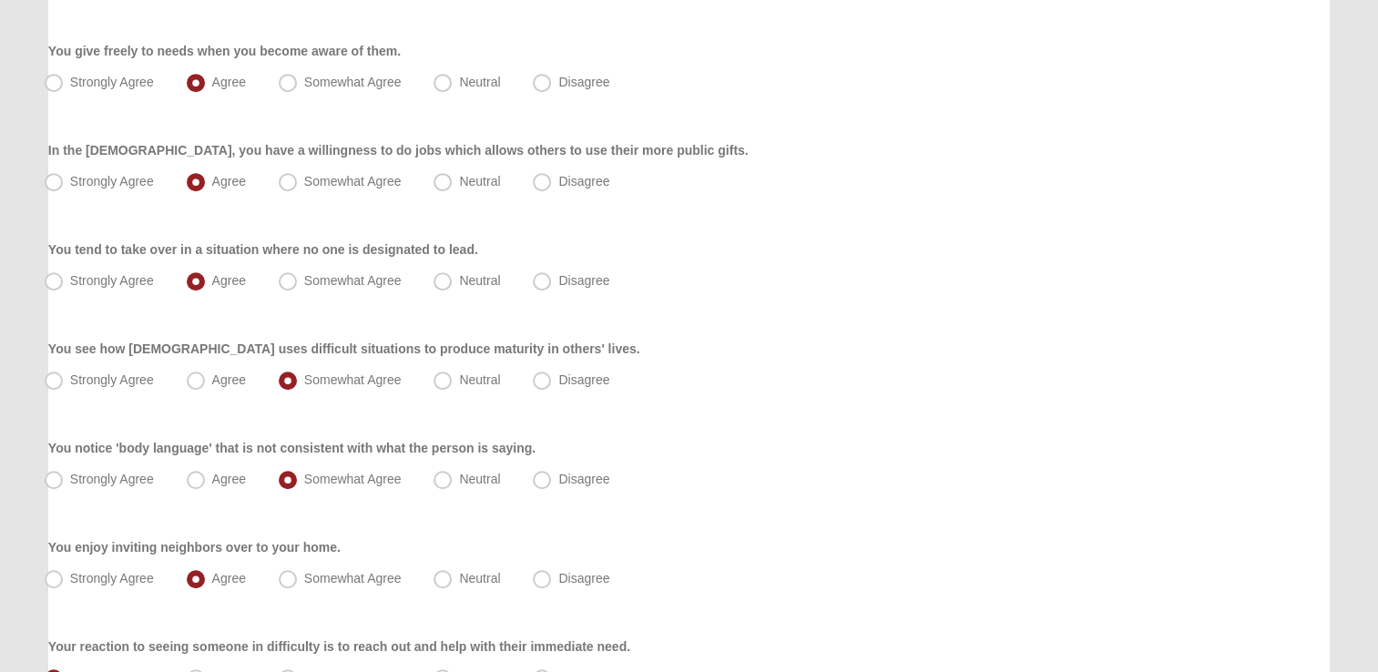
scroll to position [1451, 0]
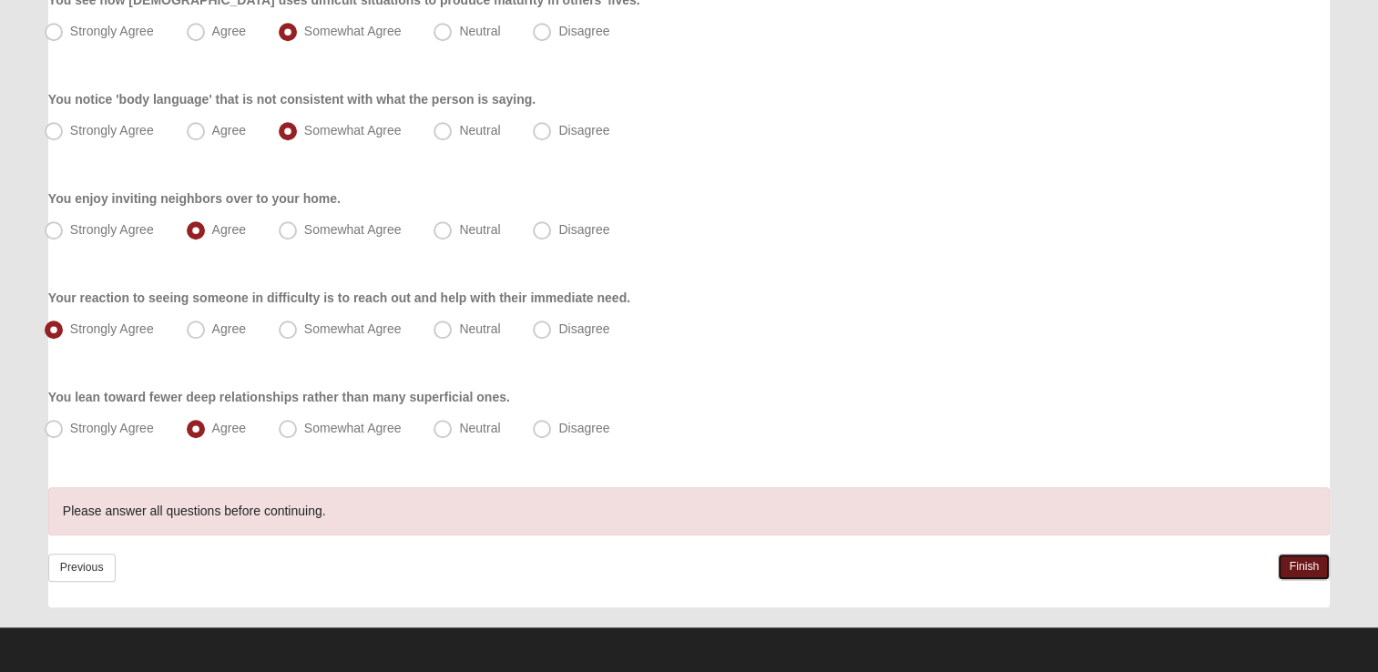
click at [1307, 564] on link "Finish" at bounding box center [1304, 567] width 52 height 26
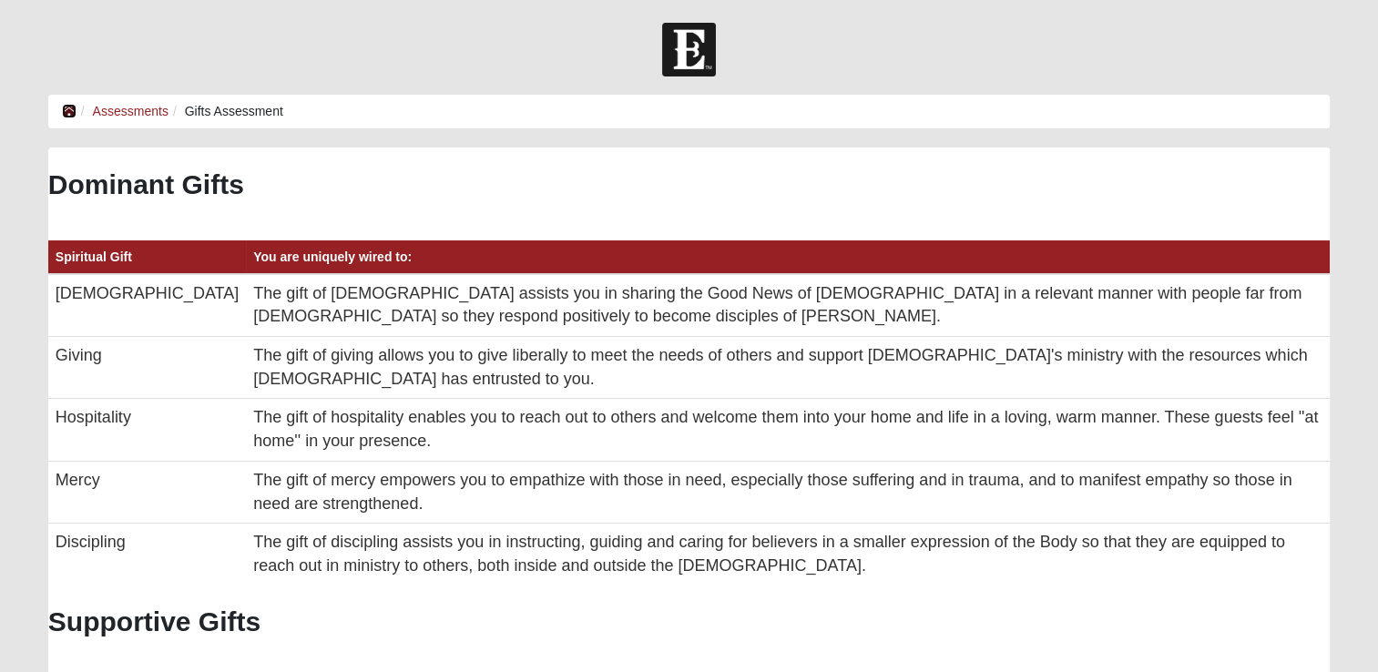
click at [62, 107] on icon at bounding box center [69, 111] width 15 height 13
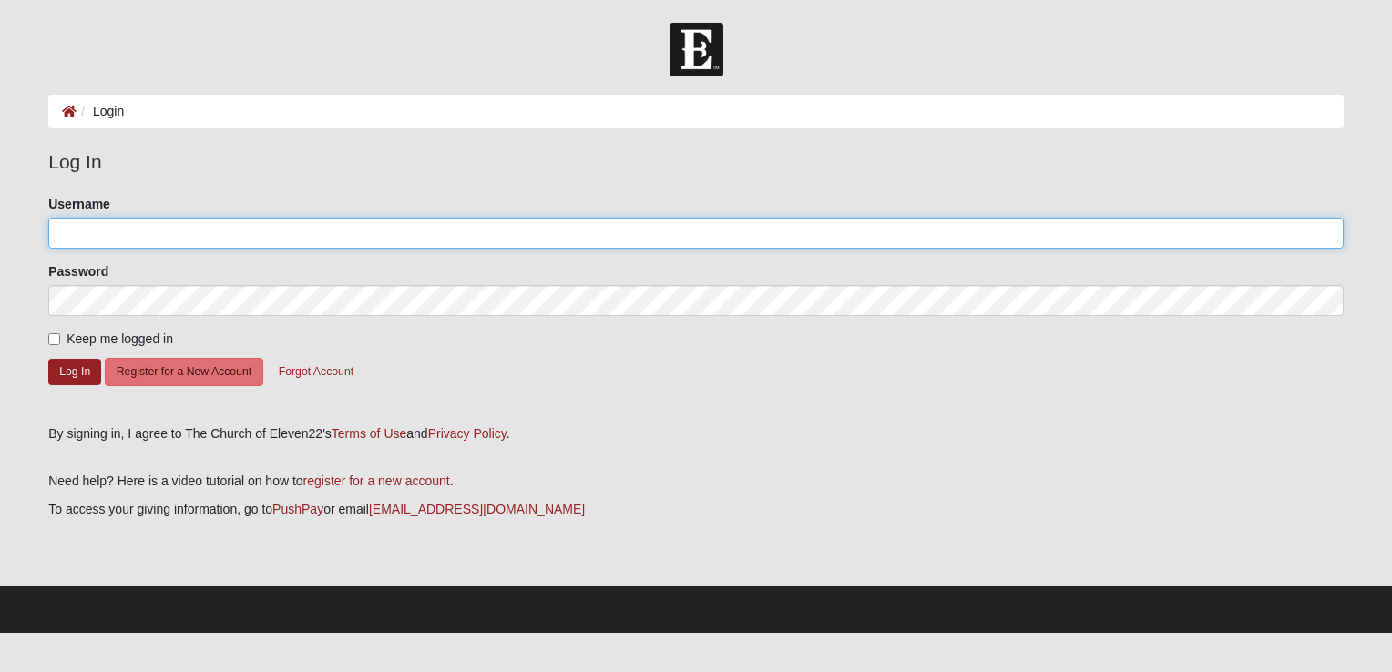
type input "[PERSON_NAME]"
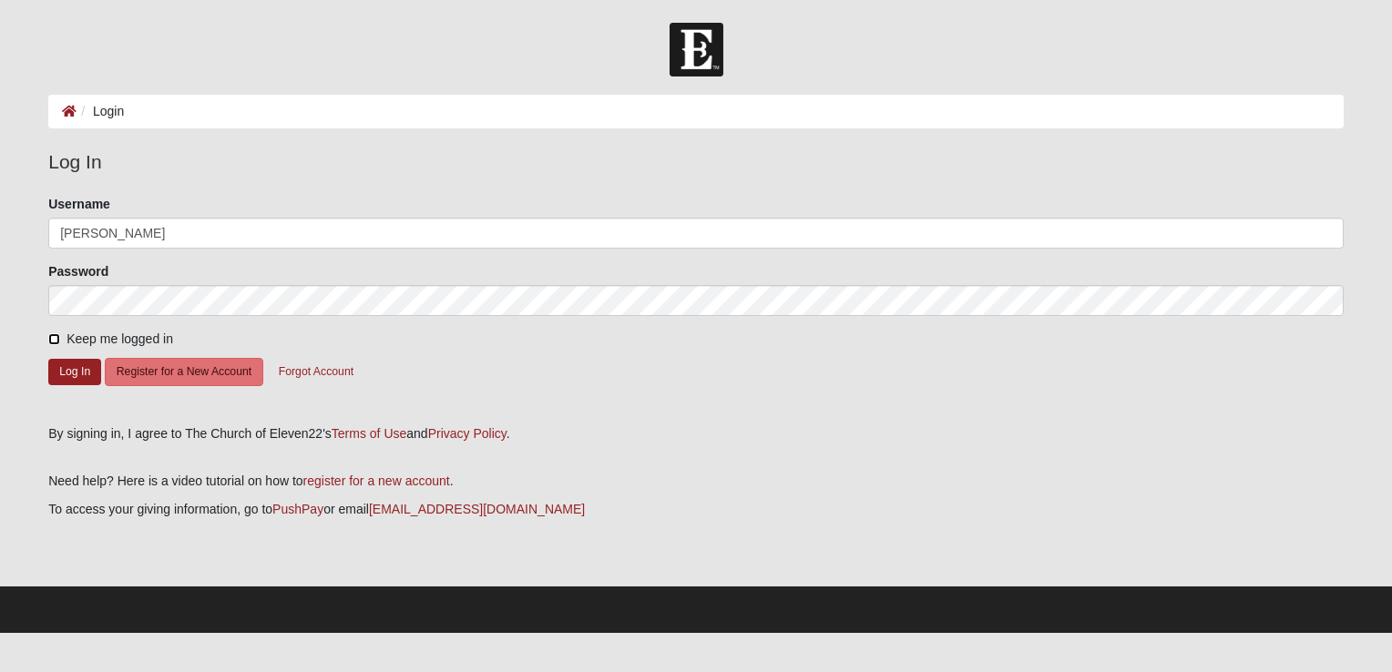
click at [59, 334] on input "Keep me logged in" at bounding box center [54, 339] width 12 height 12
checkbox input "true"
click at [68, 368] on button "Log In" at bounding box center [74, 372] width 53 height 26
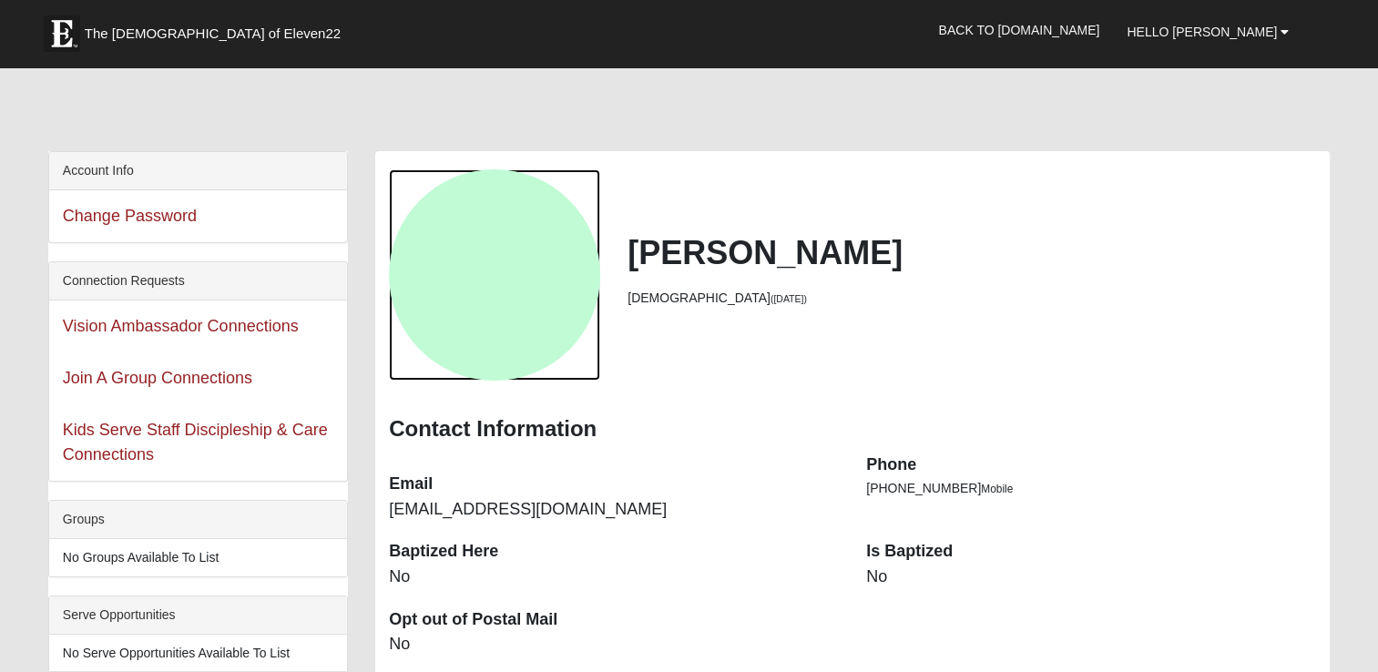
click at [526, 279] on div "View Fullsize Photo" at bounding box center [494, 274] width 211 height 211
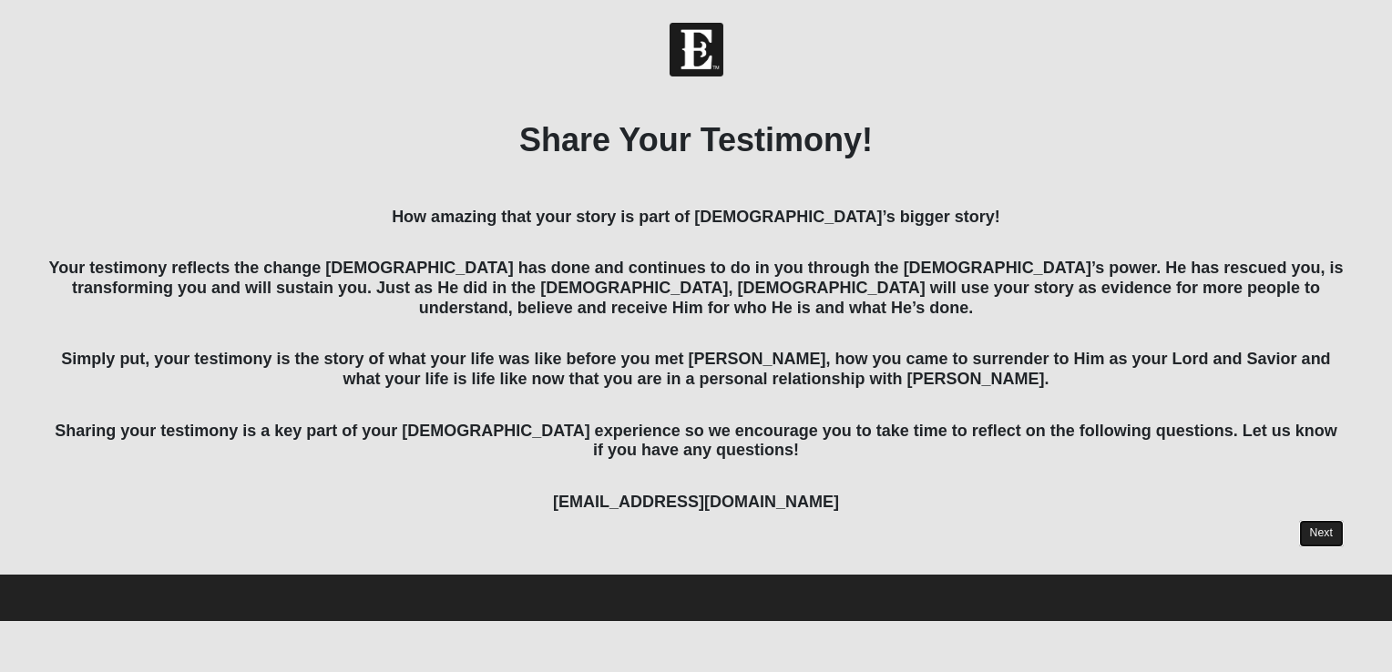
click at [1320, 534] on link "Next" at bounding box center [1321, 533] width 45 height 26
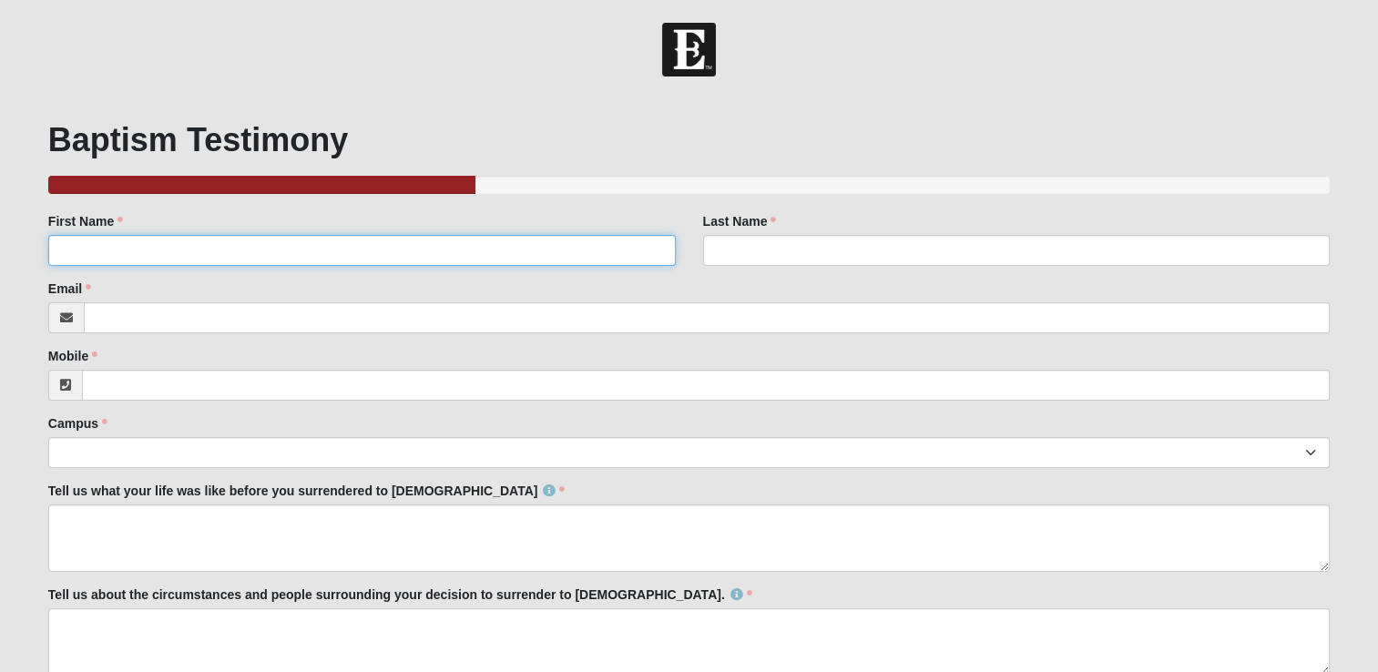
click at [103, 252] on input "First Name" at bounding box center [362, 250] width 628 height 31
type input "[PERSON_NAME]"
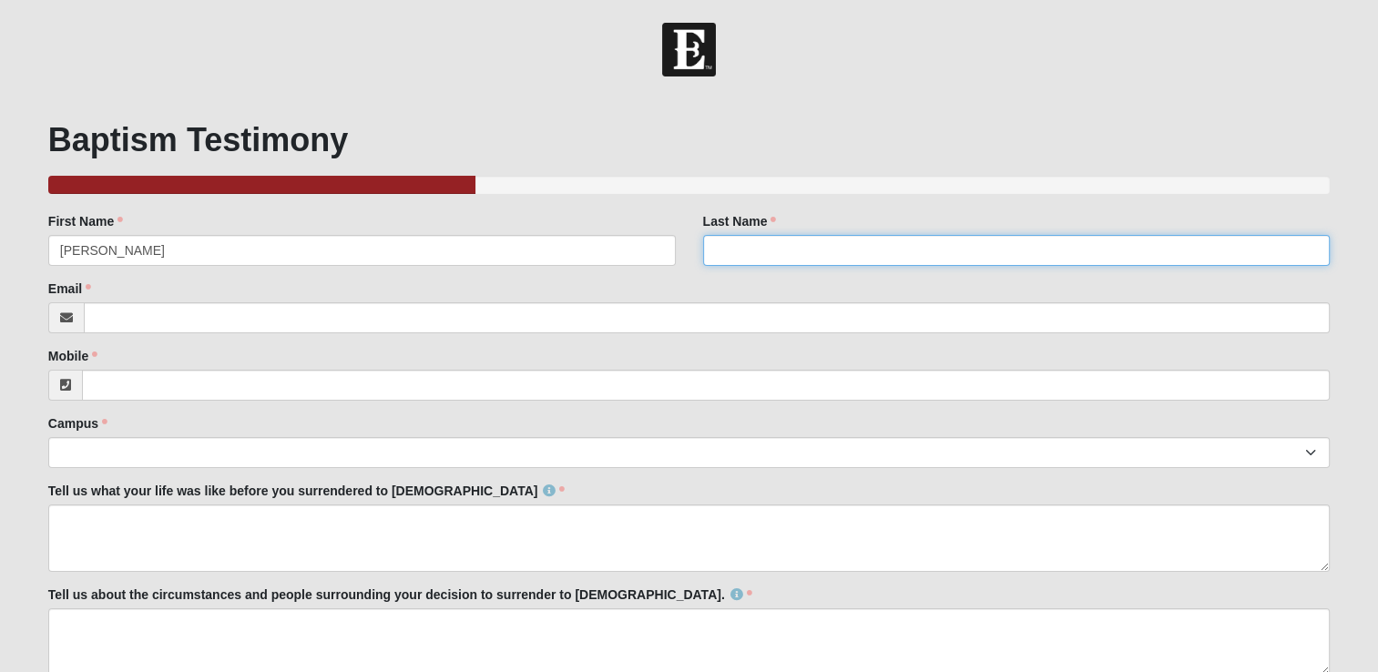
type input "[PERSON_NAME]"
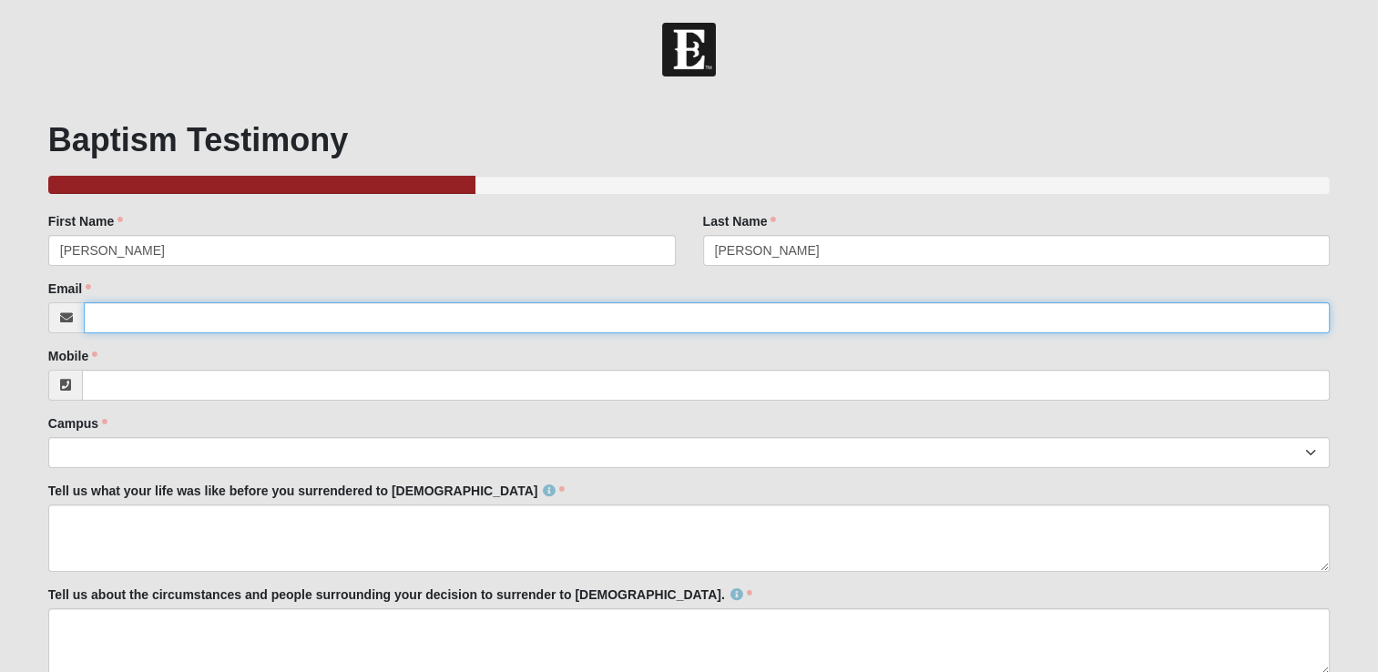
type input "[EMAIL_ADDRESS][DOMAIN_NAME]"
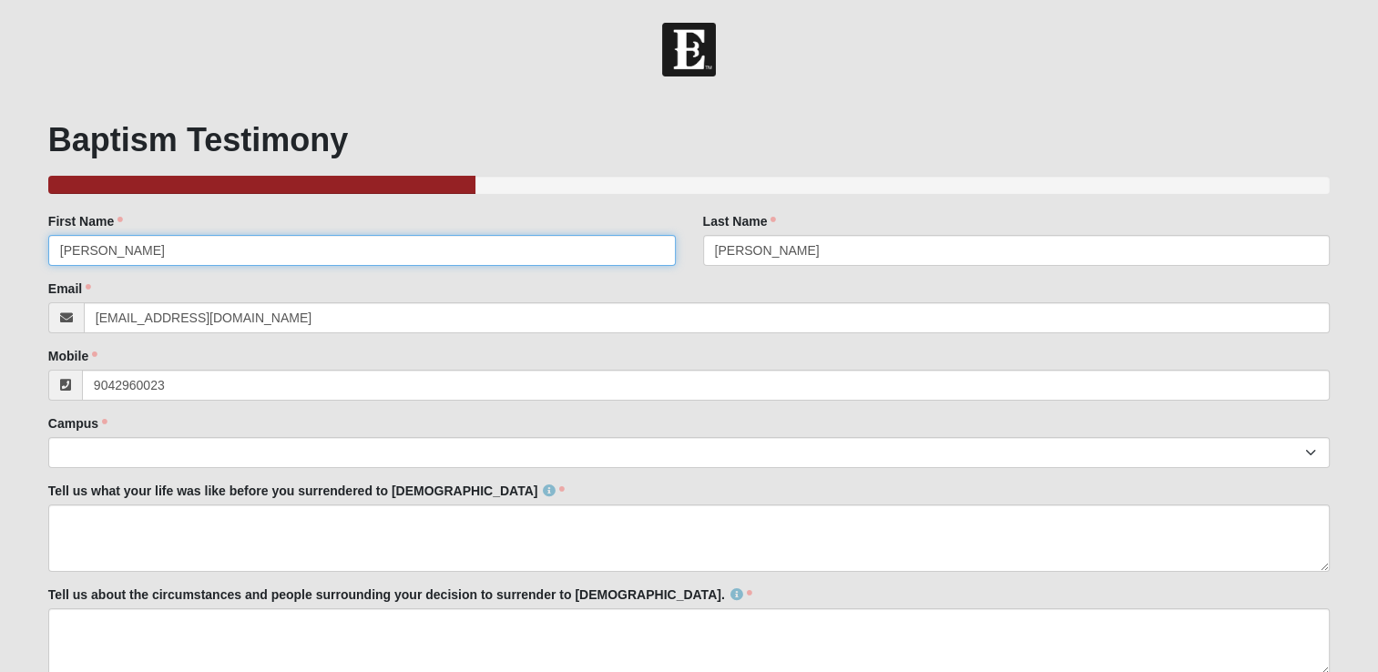
type input "[PHONE_NUMBER]"
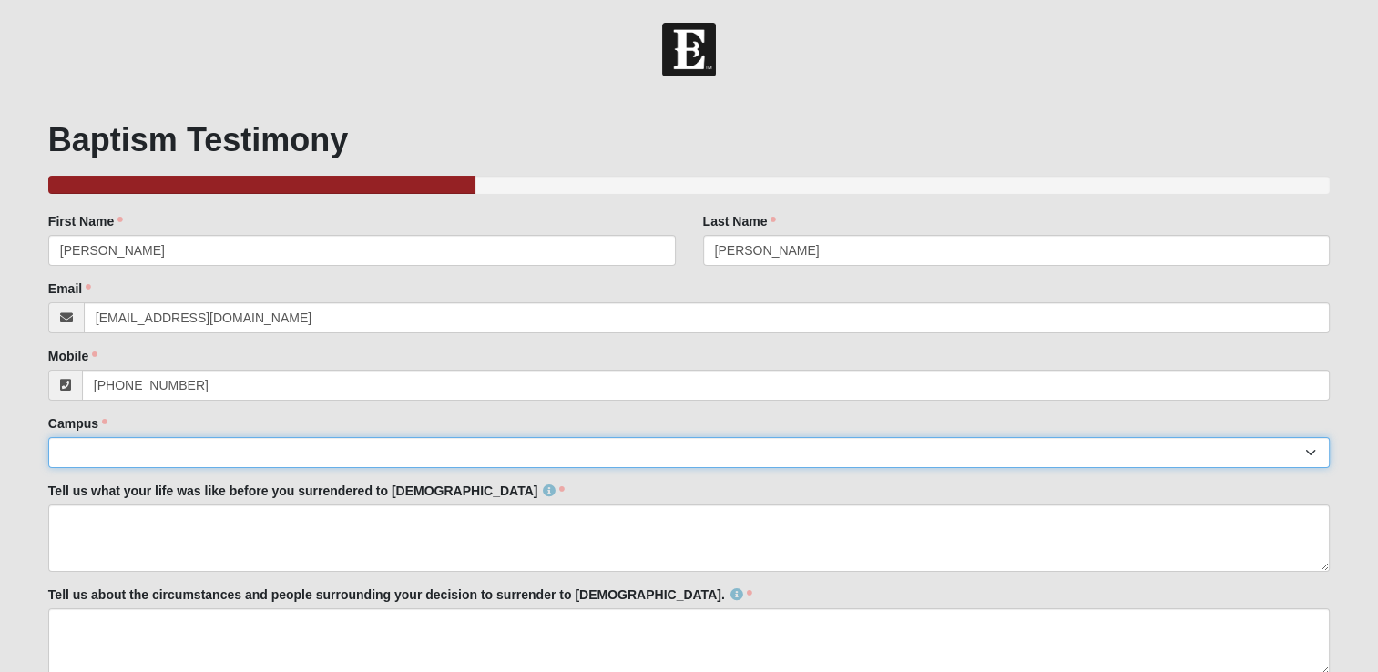
click at [113, 455] on select "Arlington Baymeadows Eleven22 Online [PERSON_NAME][GEOGRAPHIC_DATA] Jesup [GEOG…" at bounding box center [689, 452] width 1282 height 31
select select "11"
click at [48, 437] on select "Arlington Baymeadows Eleven22 Online [PERSON_NAME][GEOGRAPHIC_DATA] Jesup [GEOG…" at bounding box center [689, 452] width 1282 height 31
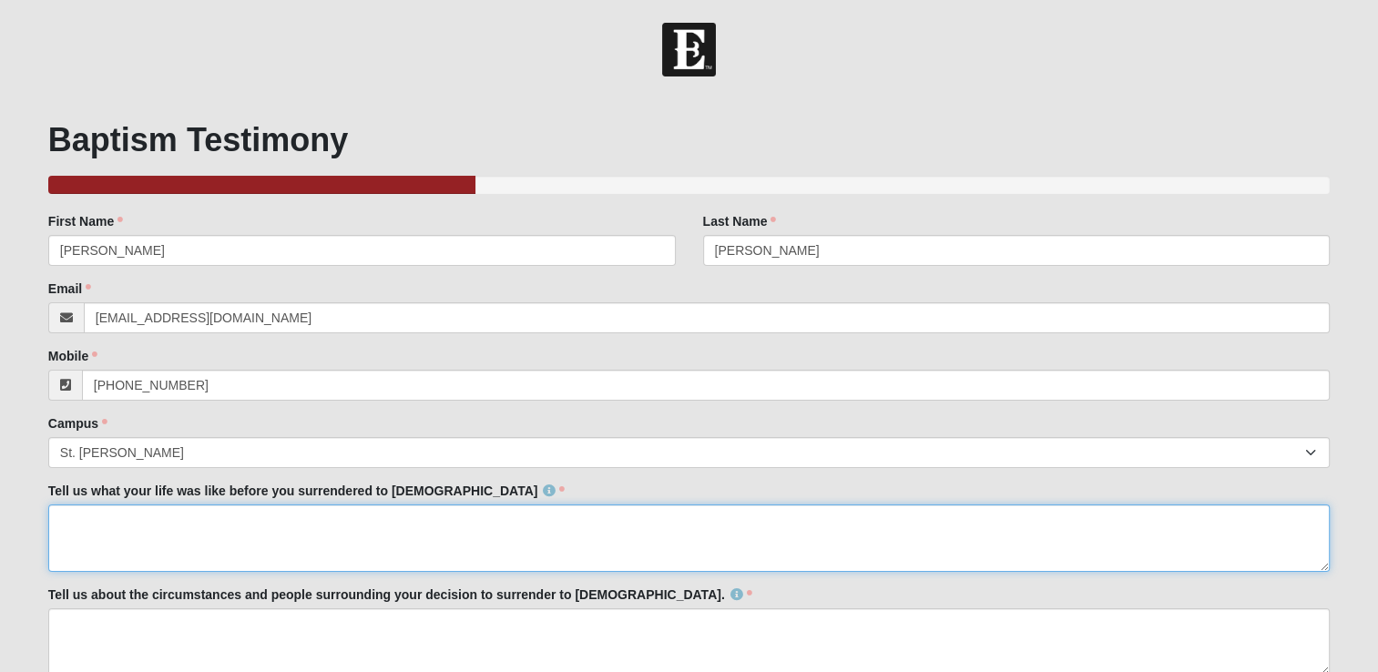
click at [92, 530] on textarea "Tell us what your life was like before you surrendered to [DEMOGRAPHIC_DATA]" at bounding box center [689, 538] width 1282 height 67
paste textarea "Before [DEMOGRAPHIC_DATA], I was an ignorantly happy sinner. I didn’t live my l…"
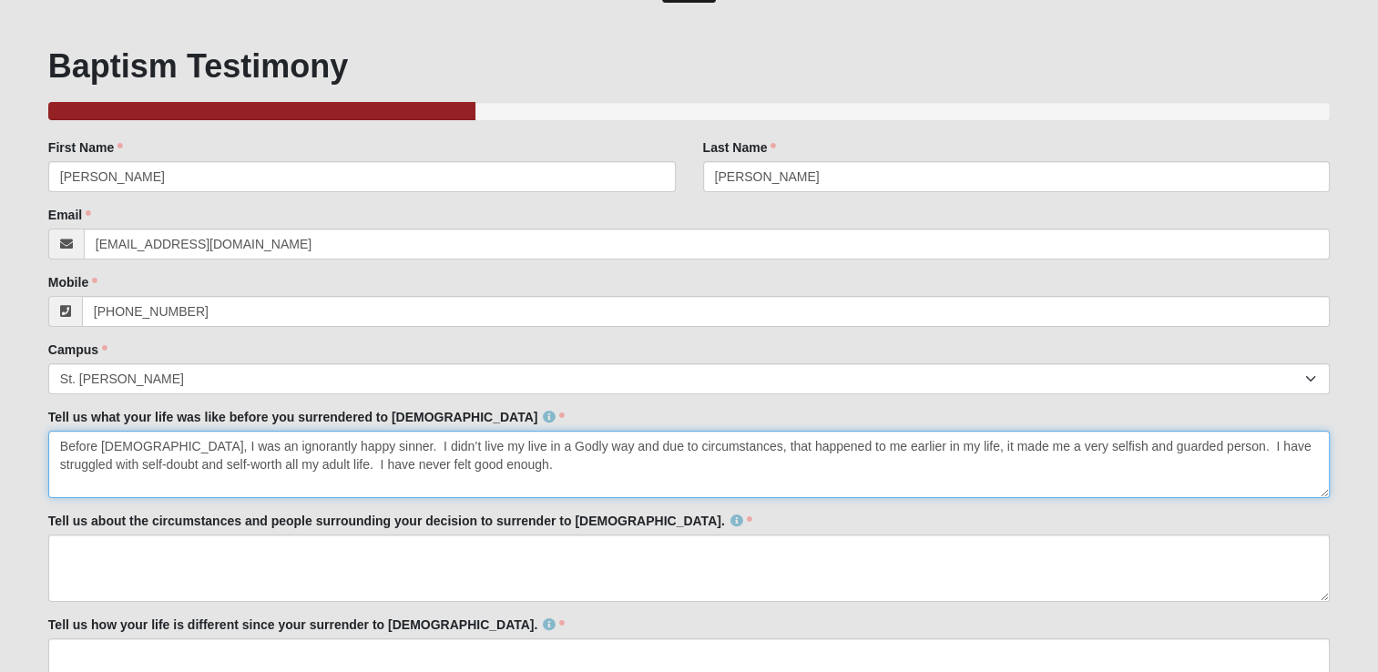
scroll to position [182, 0]
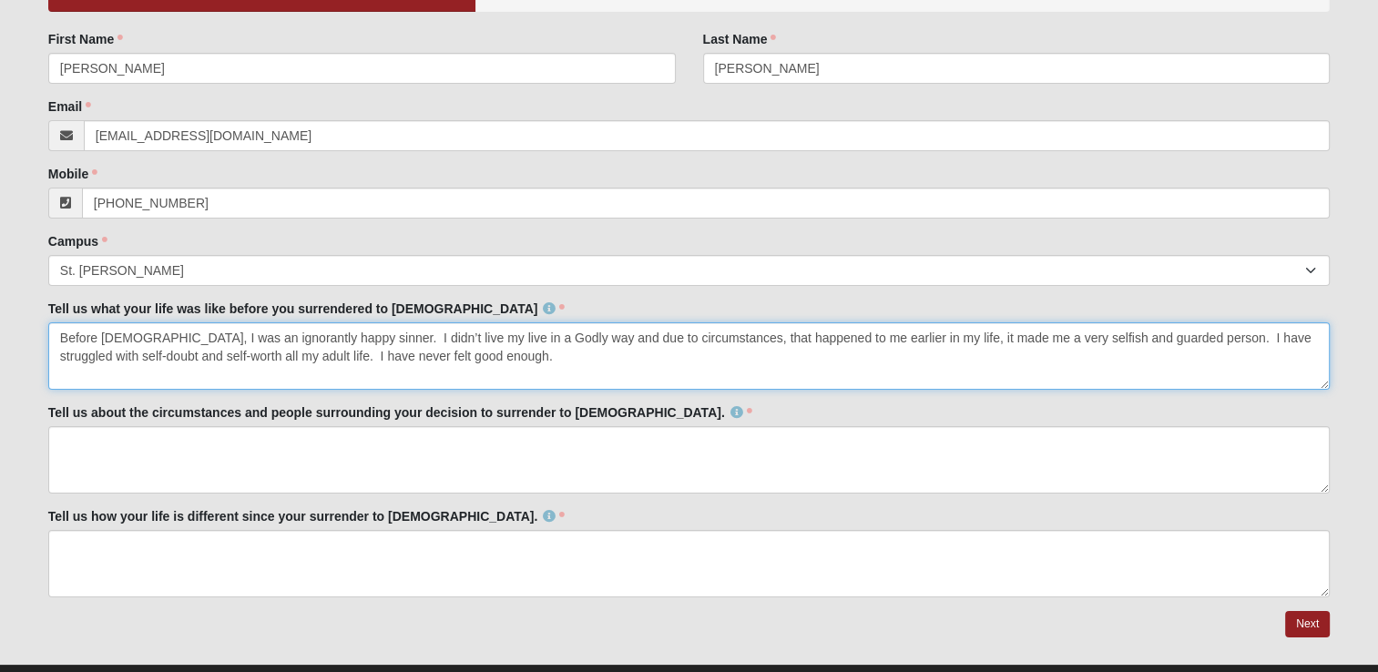
type textarea "Before [DEMOGRAPHIC_DATA], I was an ignorantly happy sinner. I didn’t live my l…"
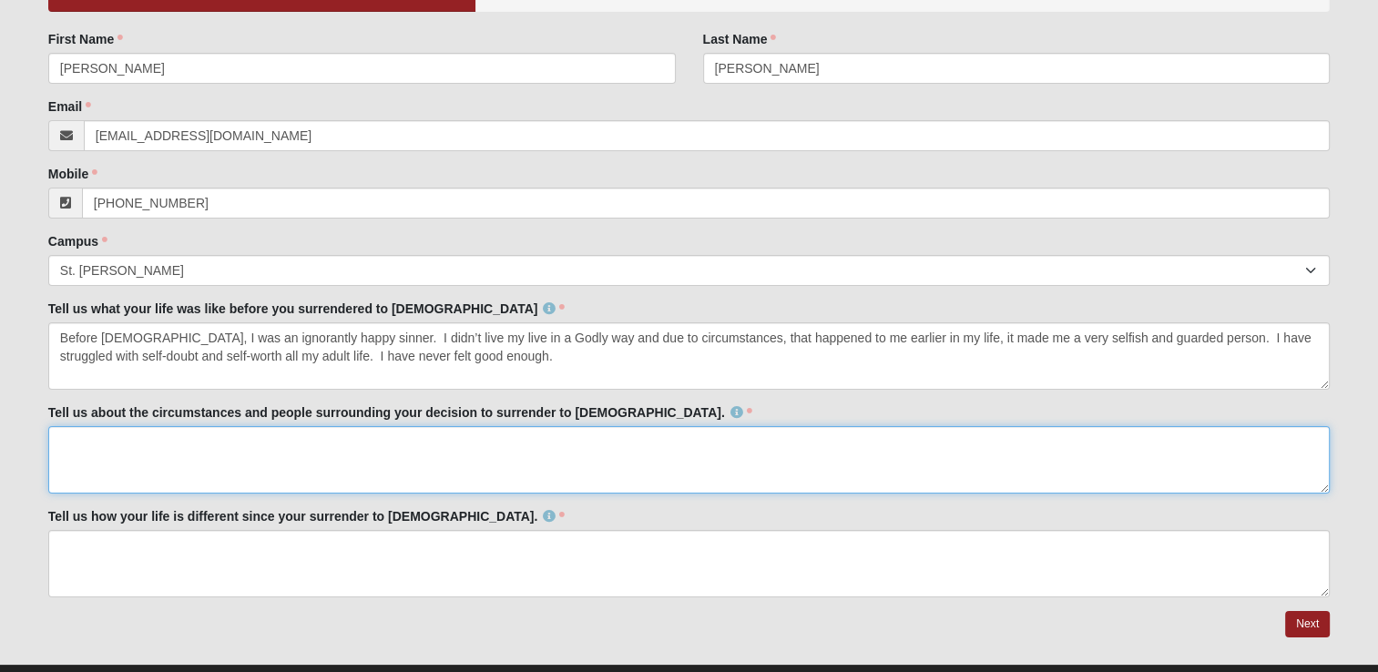
click at [404, 440] on textarea "Tell us about the circumstances and people surrounding your decision to surrend…" at bounding box center [689, 459] width 1282 height 67
paste textarea "It wasn’t until coming here to The [DEMOGRAPHIC_DATA] of Eleven22 that somethin…"
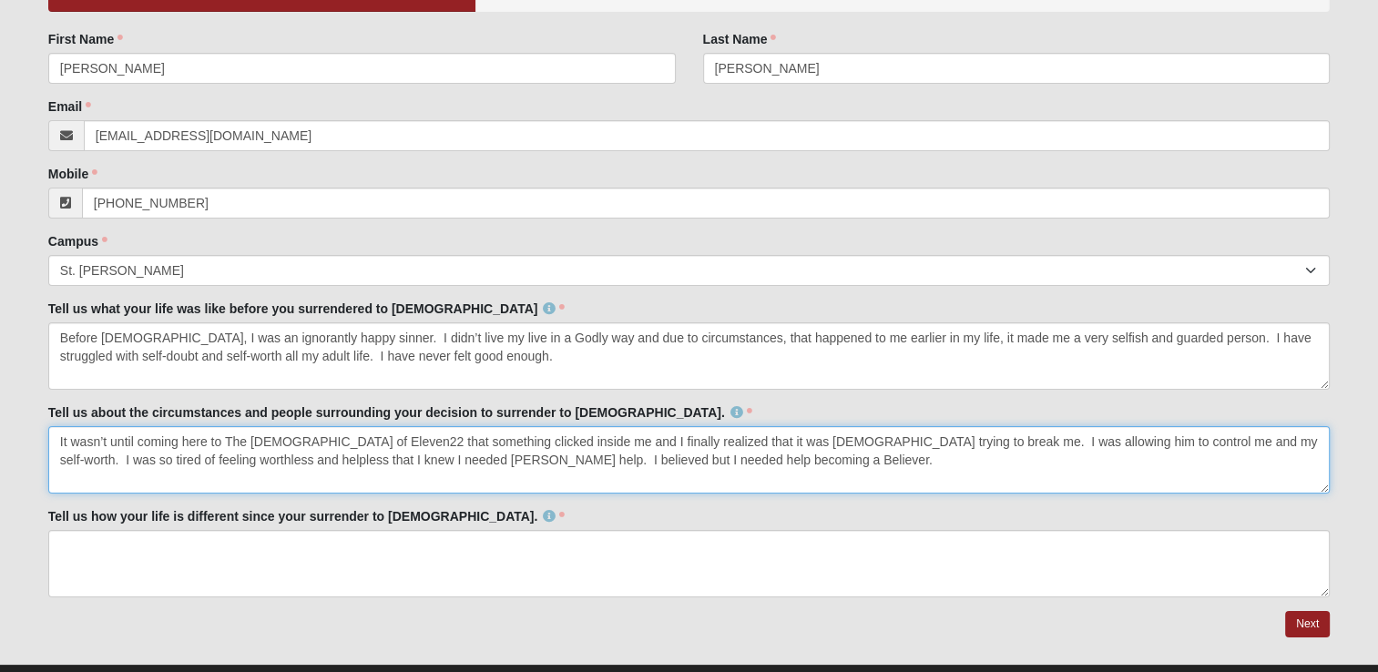
type textarea "It wasn’t until coming here to The [DEMOGRAPHIC_DATA] of Eleven22 that somethin…"
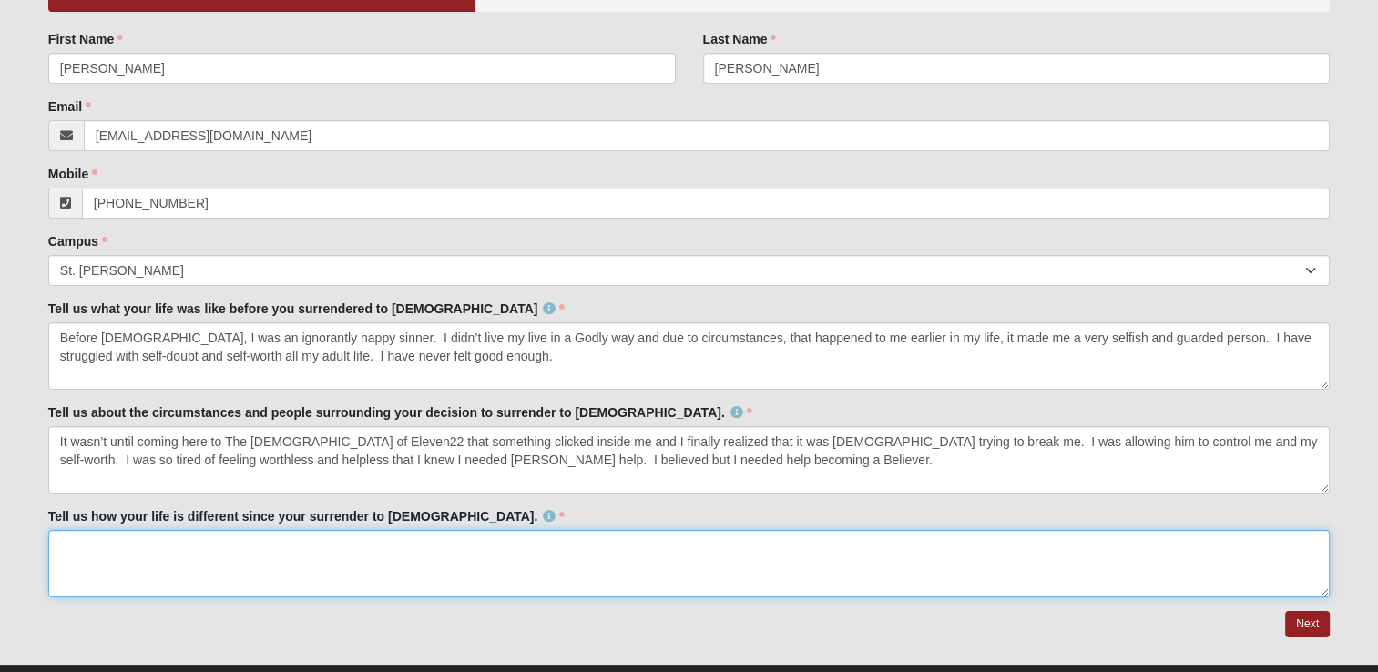
click at [612, 546] on textarea "Tell us how your life is different since your surrender to [DEMOGRAPHIC_DATA]." at bounding box center [689, 563] width 1282 height 67
paste textarea "Once I allowed [DEMOGRAPHIC_DATA] in my life – FULLY in my life –my way of thin…"
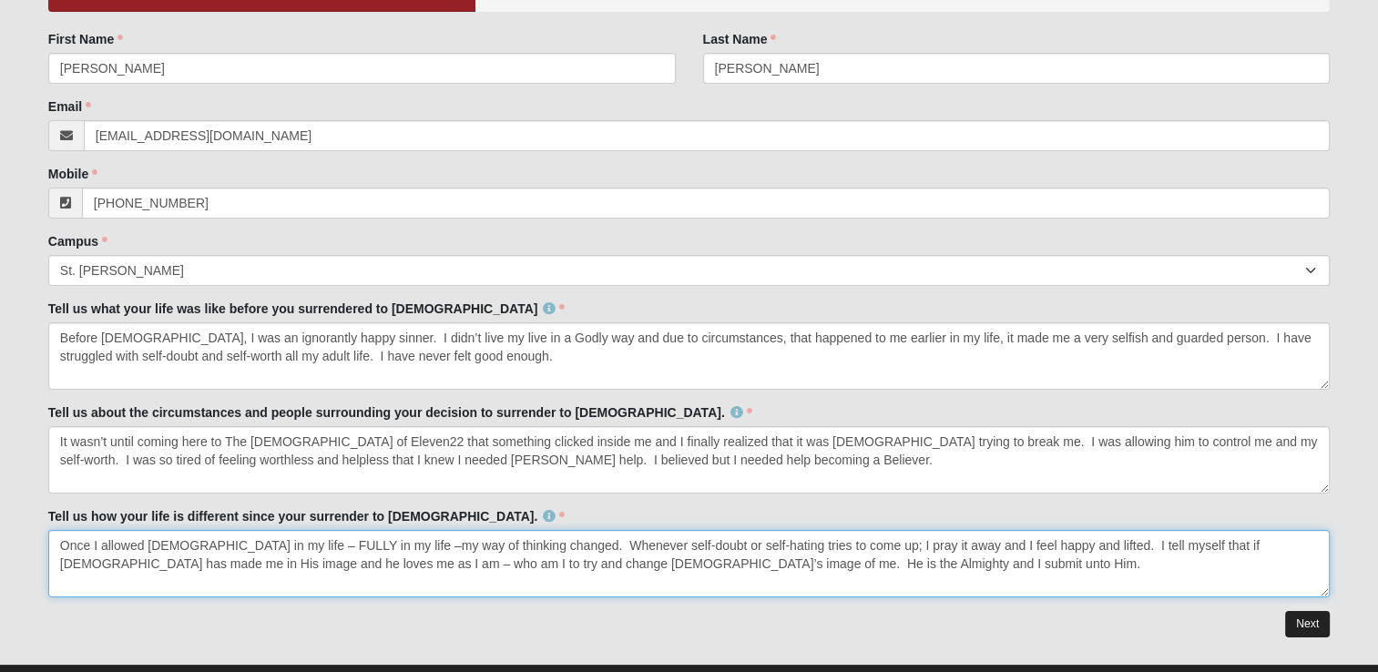
type textarea "Once I allowed [DEMOGRAPHIC_DATA] in my life – FULLY in my life –my way of thin…"
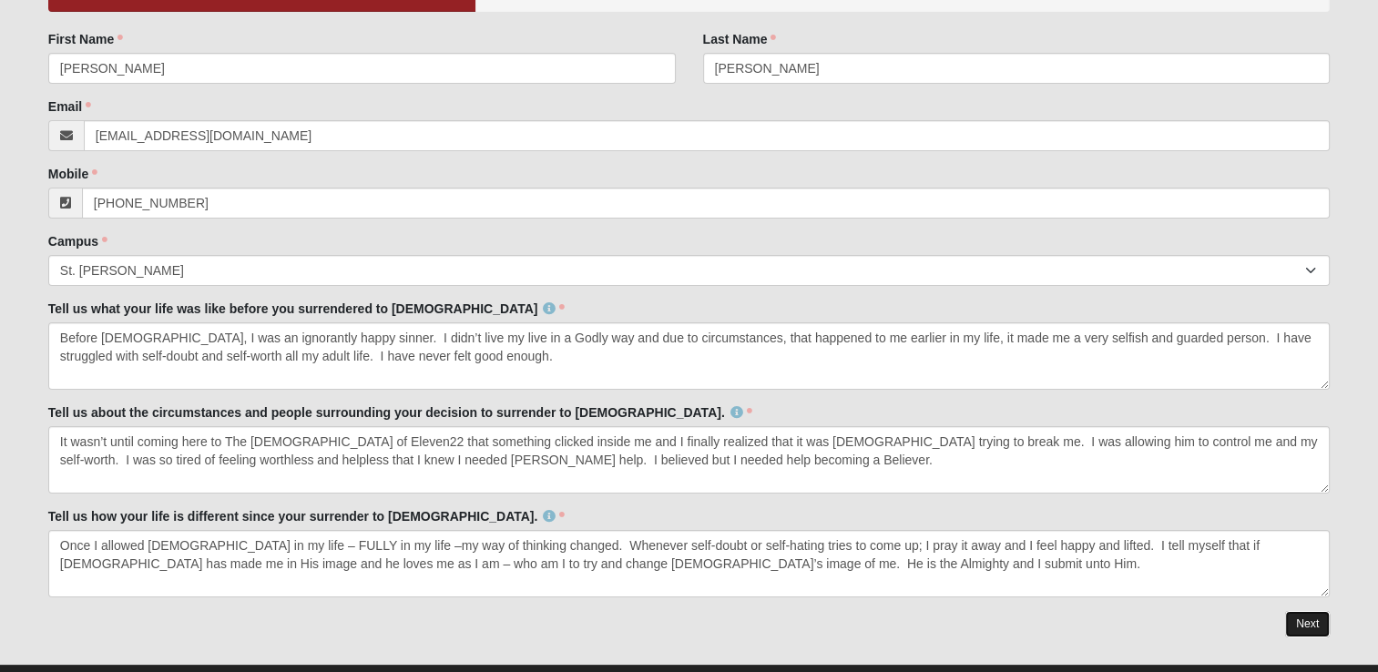
click at [1316, 627] on link "Next" at bounding box center [1307, 624] width 45 height 26
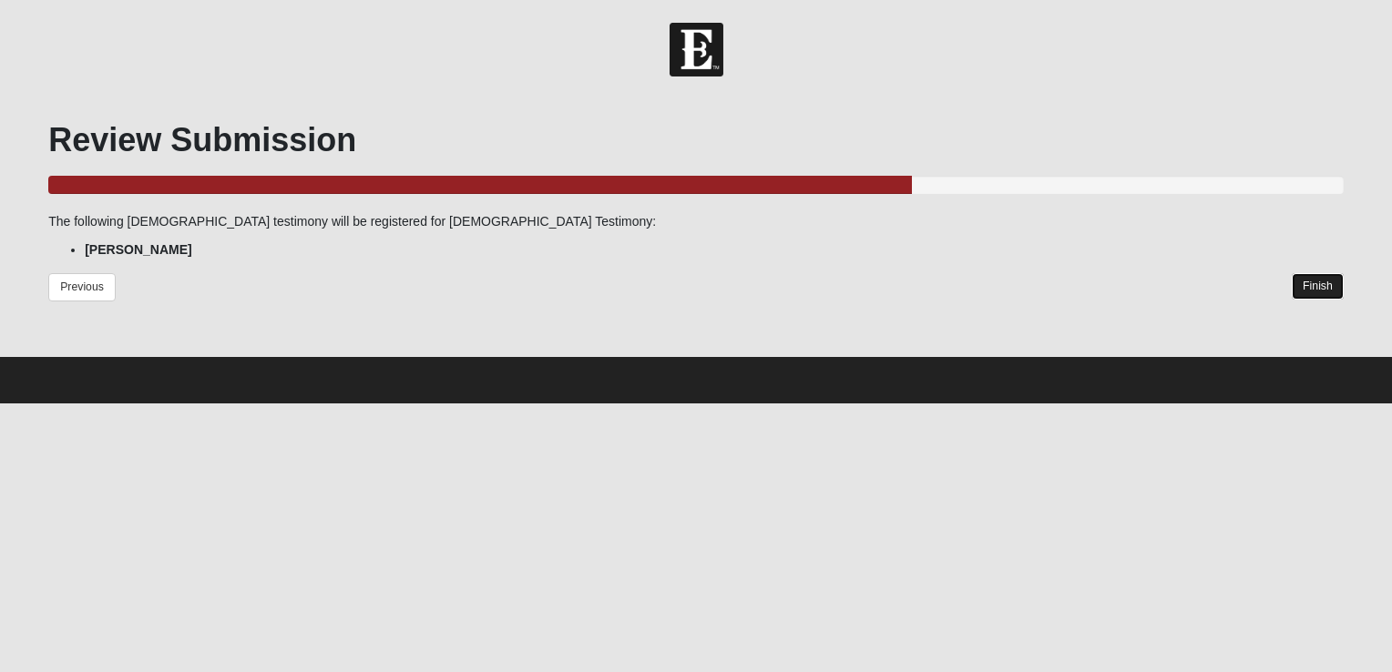
click at [1319, 281] on link "Finish" at bounding box center [1318, 286] width 52 height 26
